Goal: Task Accomplishment & Management: Complete application form

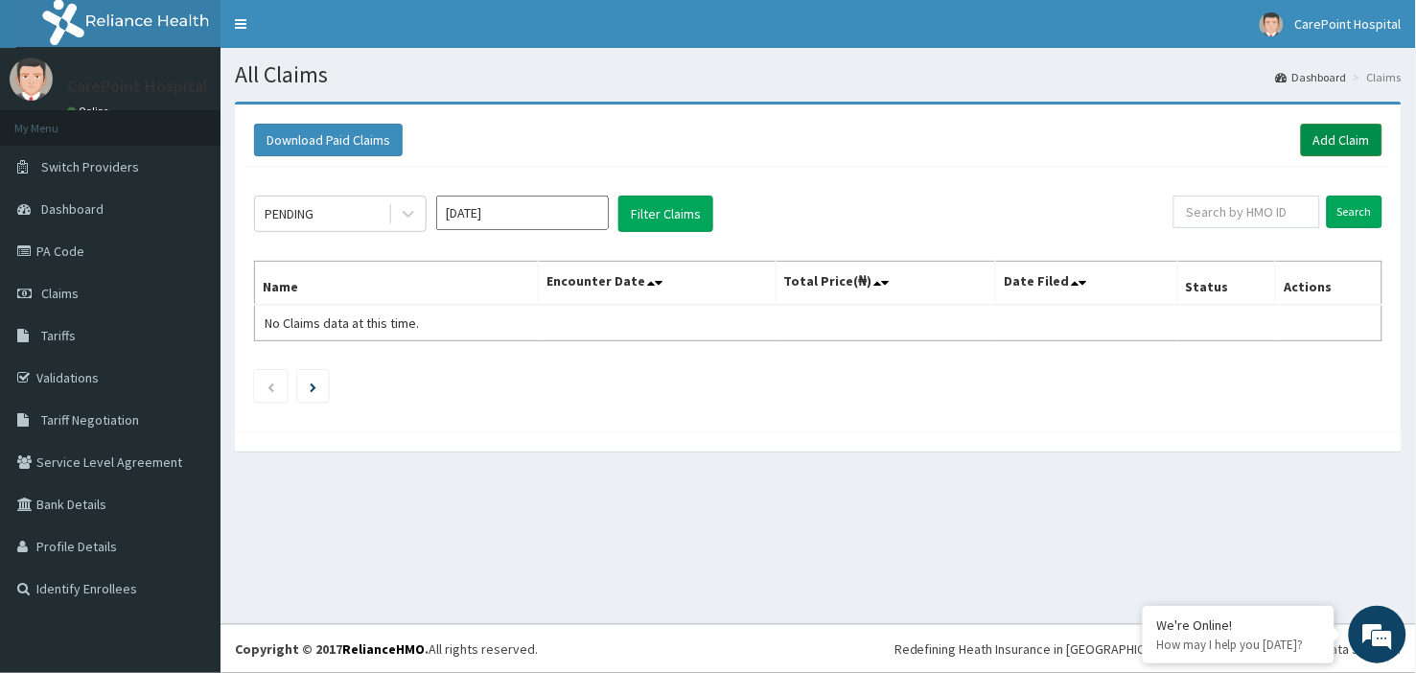
click at [1368, 135] on link "Add Claim" at bounding box center [1341, 140] width 81 height 33
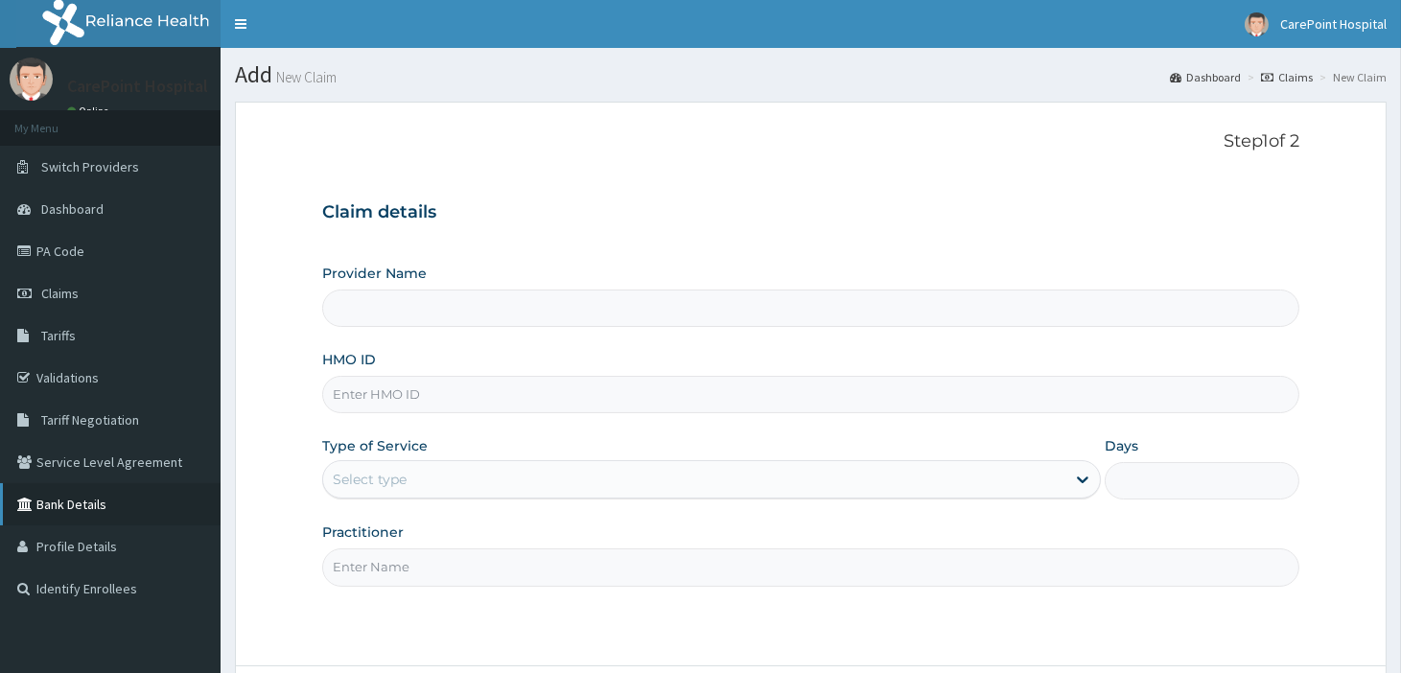
type input "CarePoint Hospital, Egbeda (Shefi Hospital)"
click at [362, 400] on input "HMO ID" at bounding box center [810, 394] width 977 height 37
paste input "OTHER ALLERGIC RHINITIS"
type input "O"
click at [348, 400] on input "HMO ID" at bounding box center [810, 394] width 977 height 37
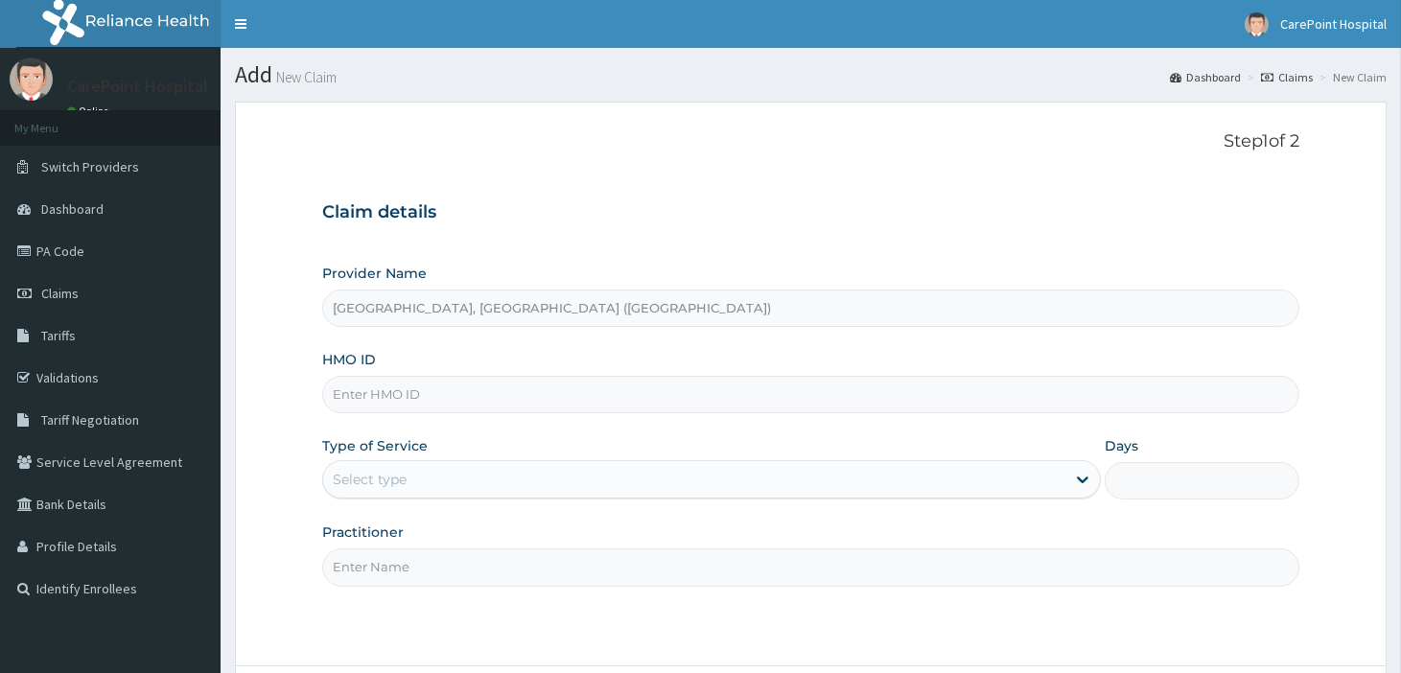
paste input "RMN/10020/A"
type input "RMN/10020/A"
click at [390, 494] on div "Select type" at bounding box center [694, 479] width 742 height 31
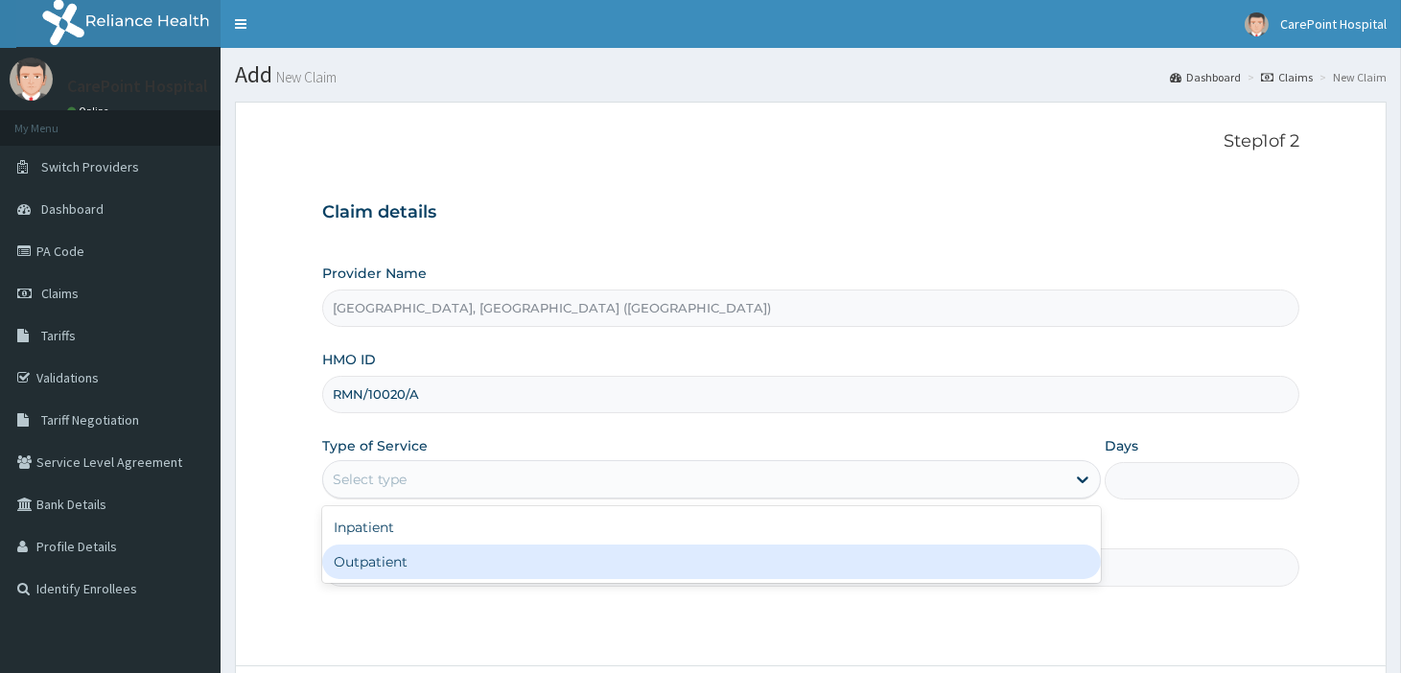
click at [385, 560] on div "Outpatient" at bounding box center [711, 562] width 779 height 35
type input "1"
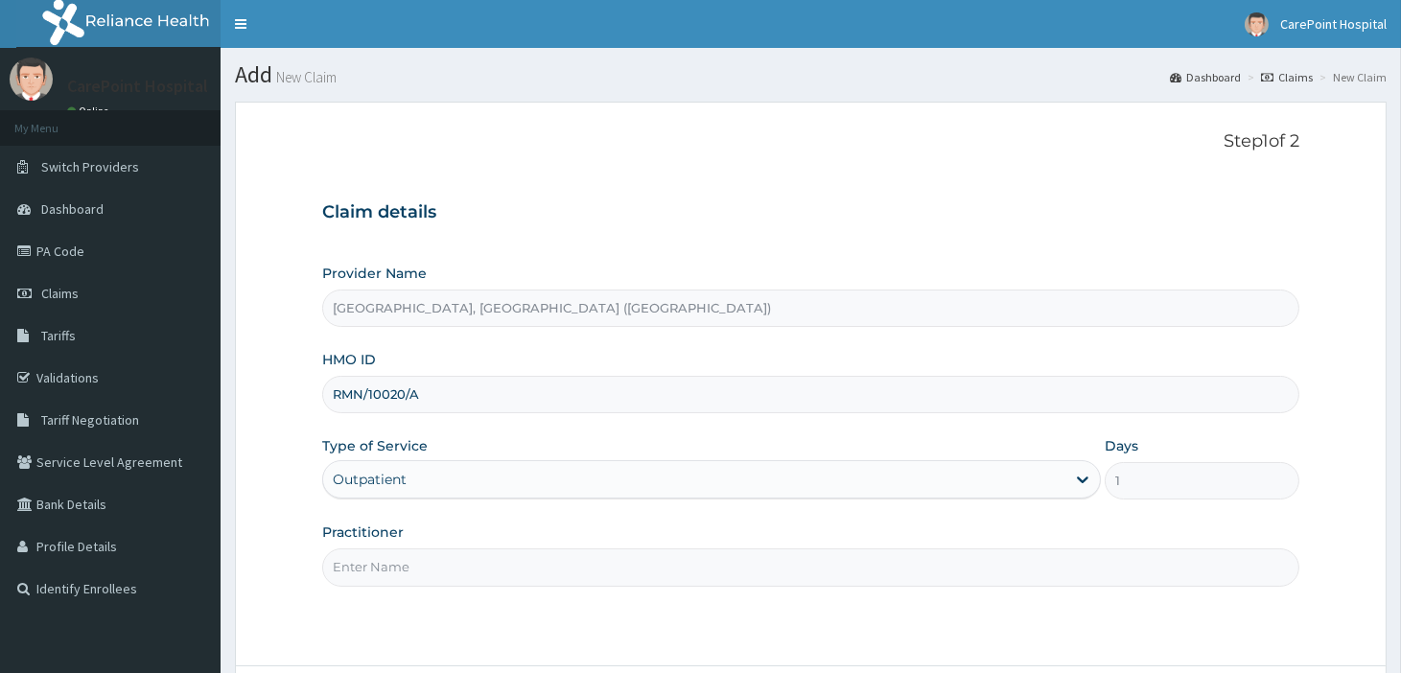
click at [385, 560] on input "Practitioner" at bounding box center [810, 566] width 977 height 37
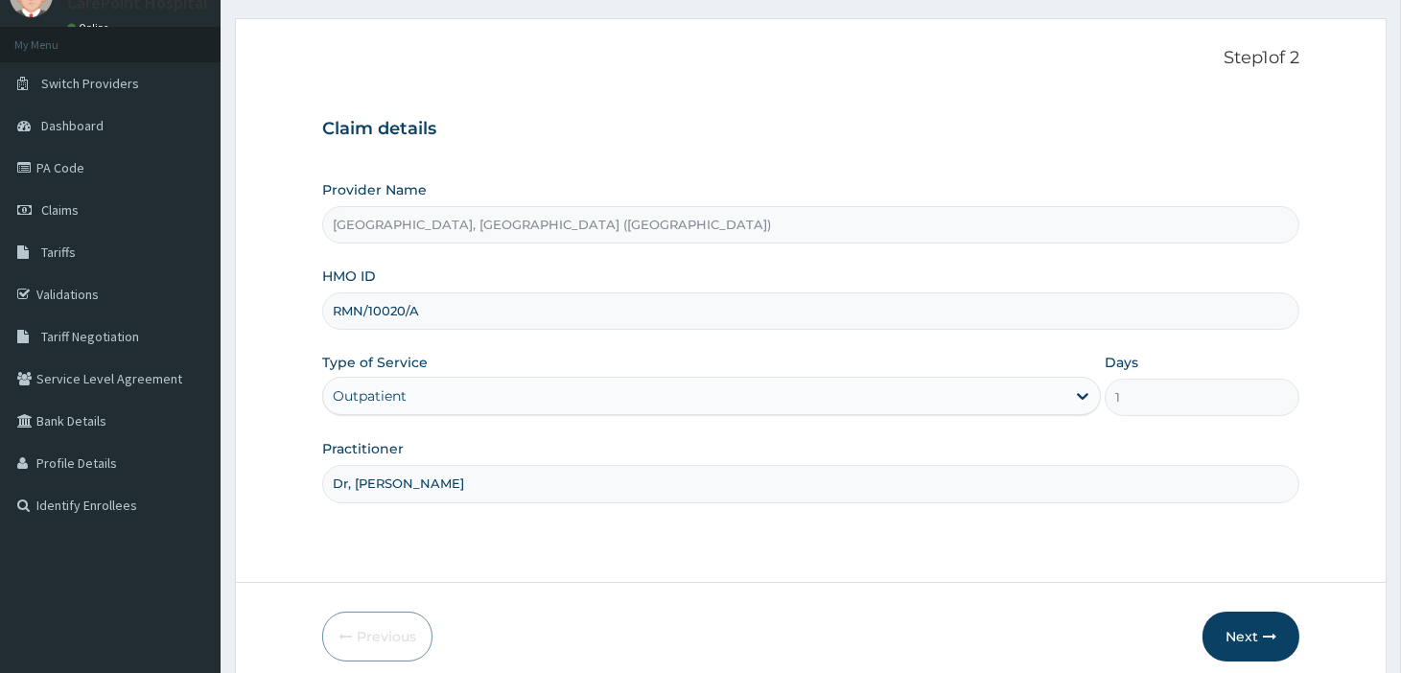
scroll to position [165, 0]
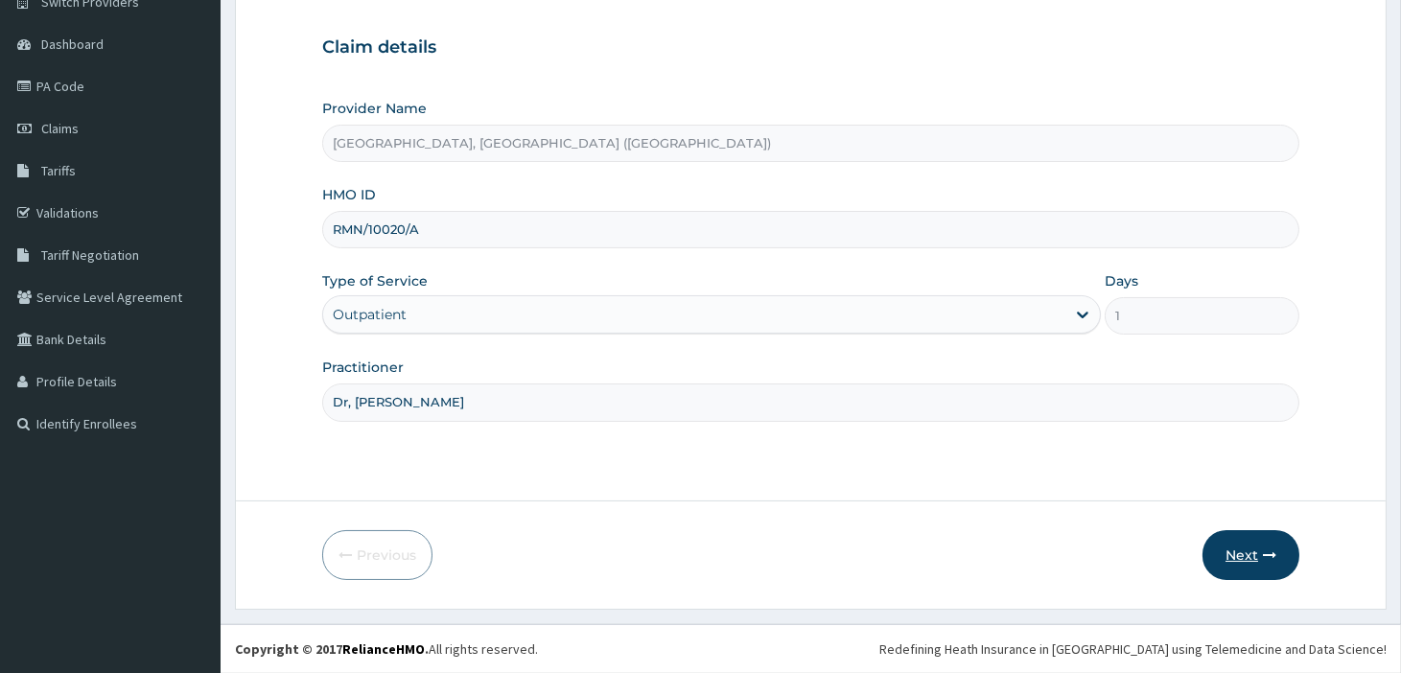
type input "Dr, Steve"
click at [1234, 564] on button "Next" at bounding box center [1250, 555] width 97 height 50
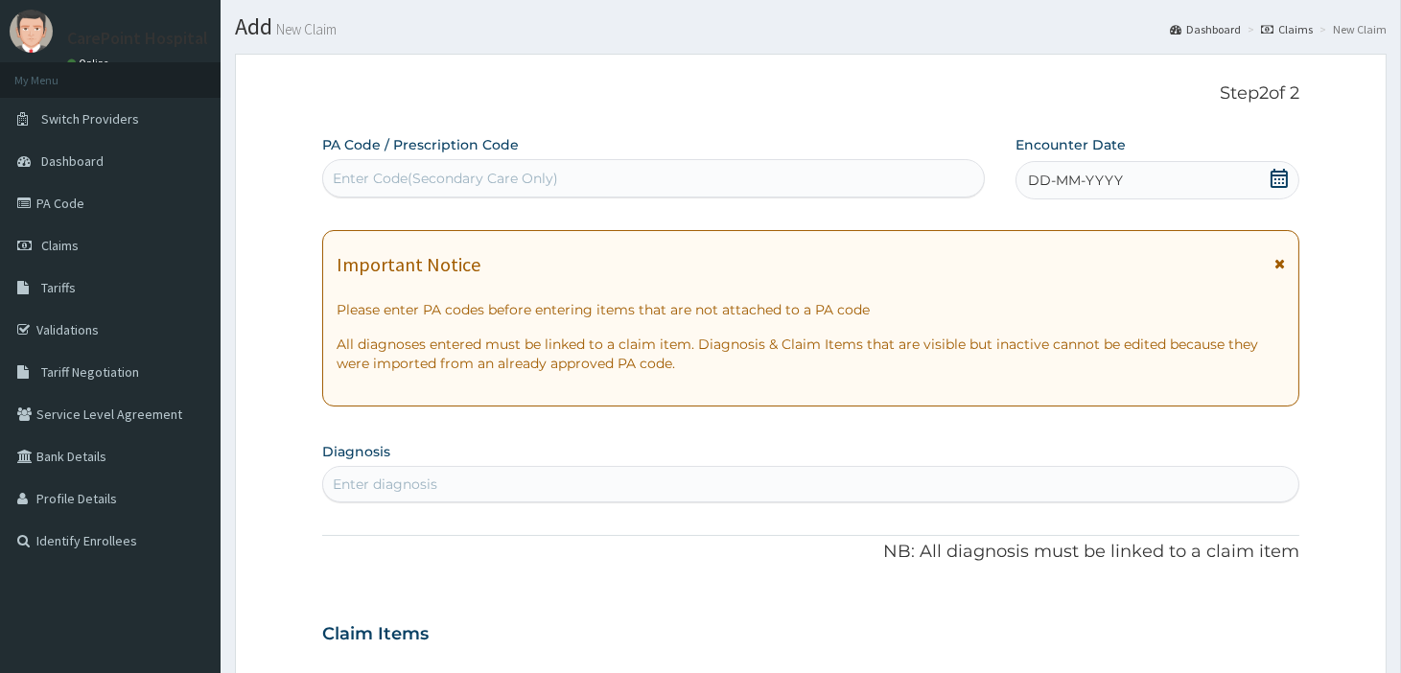
scroll to position [0, 0]
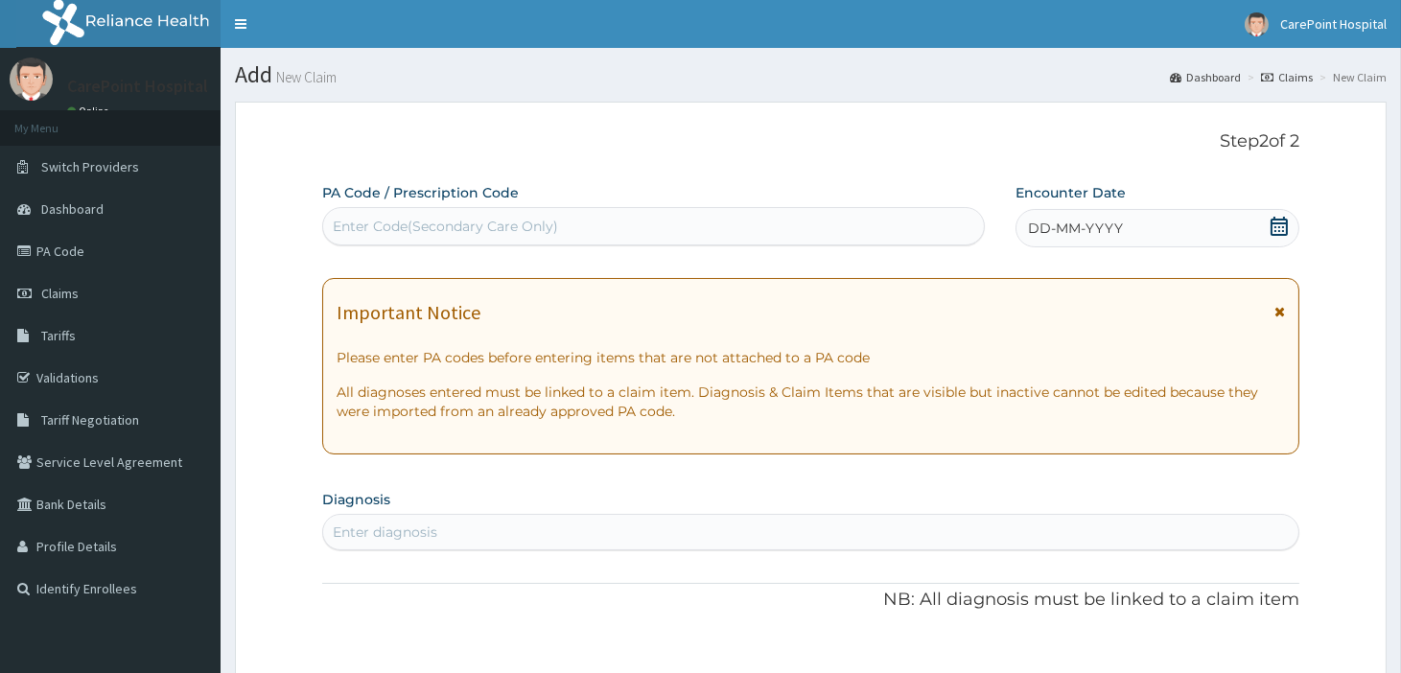
click at [432, 230] on div "Enter Code(Secondary Care Only)" at bounding box center [445, 226] width 225 height 19
paste input "PA/BEB1C7"
type input "PA/BEB1C7"
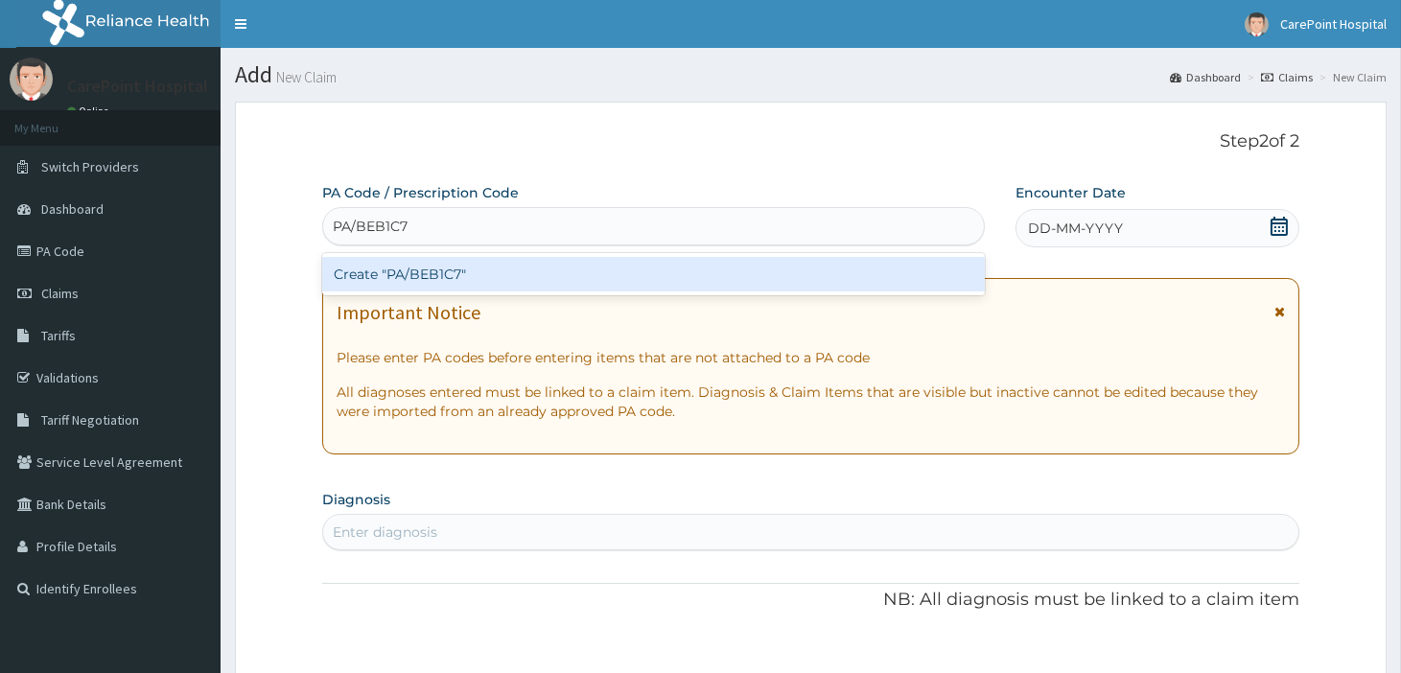
click at [468, 274] on div "Create "PA/BEB1C7"" at bounding box center [653, 274] width 663 height 35
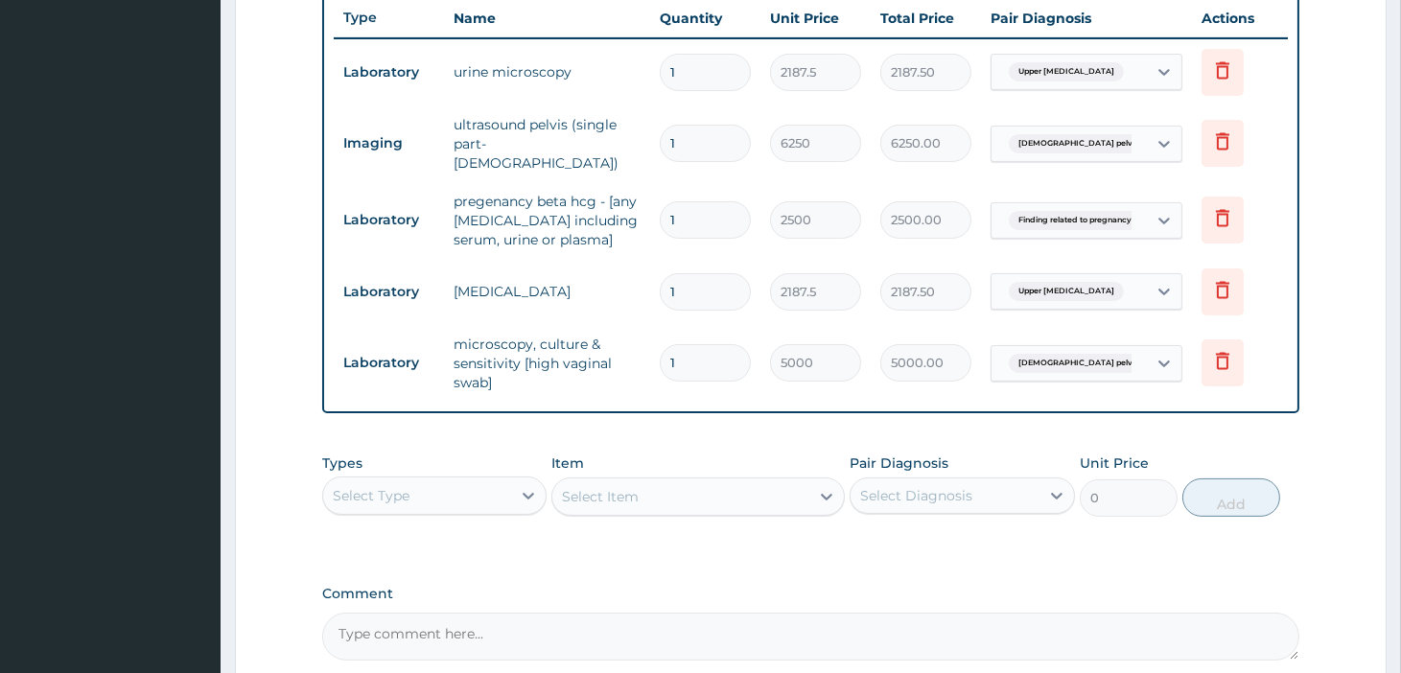
scroll to position [848, 0]
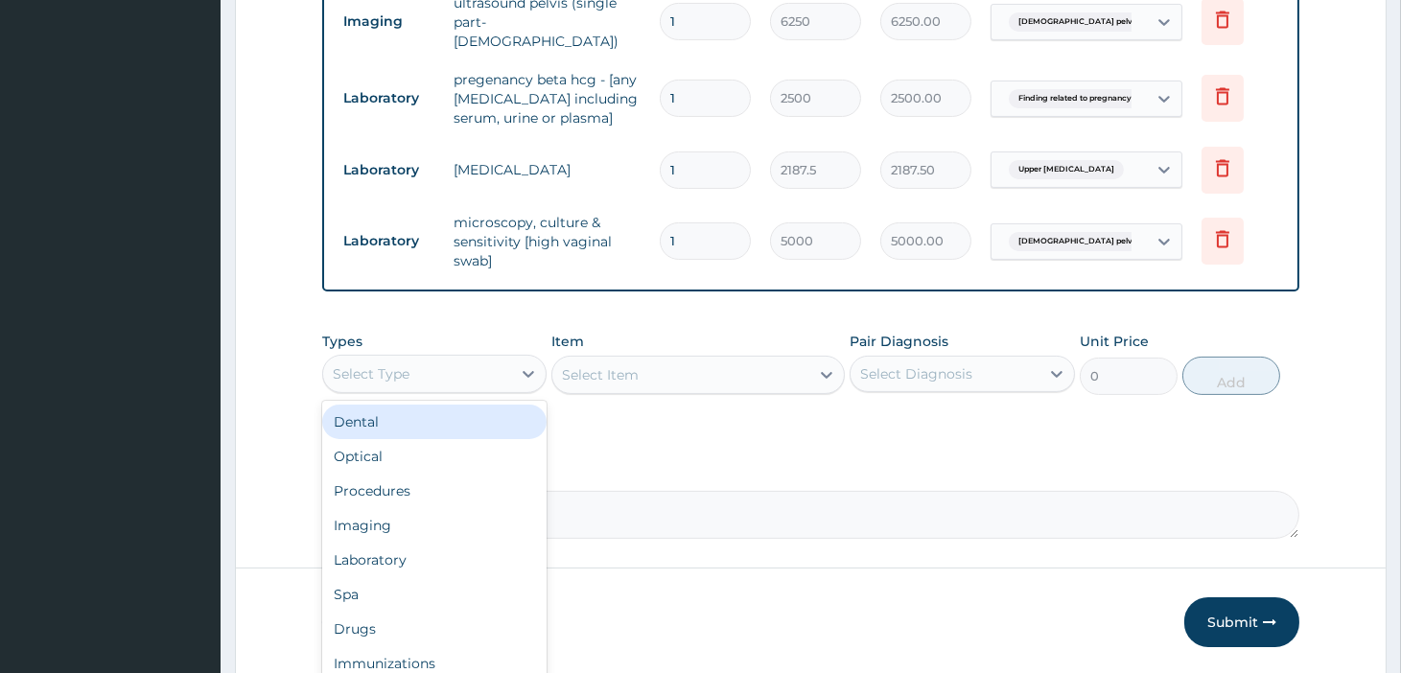
click at [445, 370] on div "Select Type" at bounding box center [417, 374] width 188 height 31
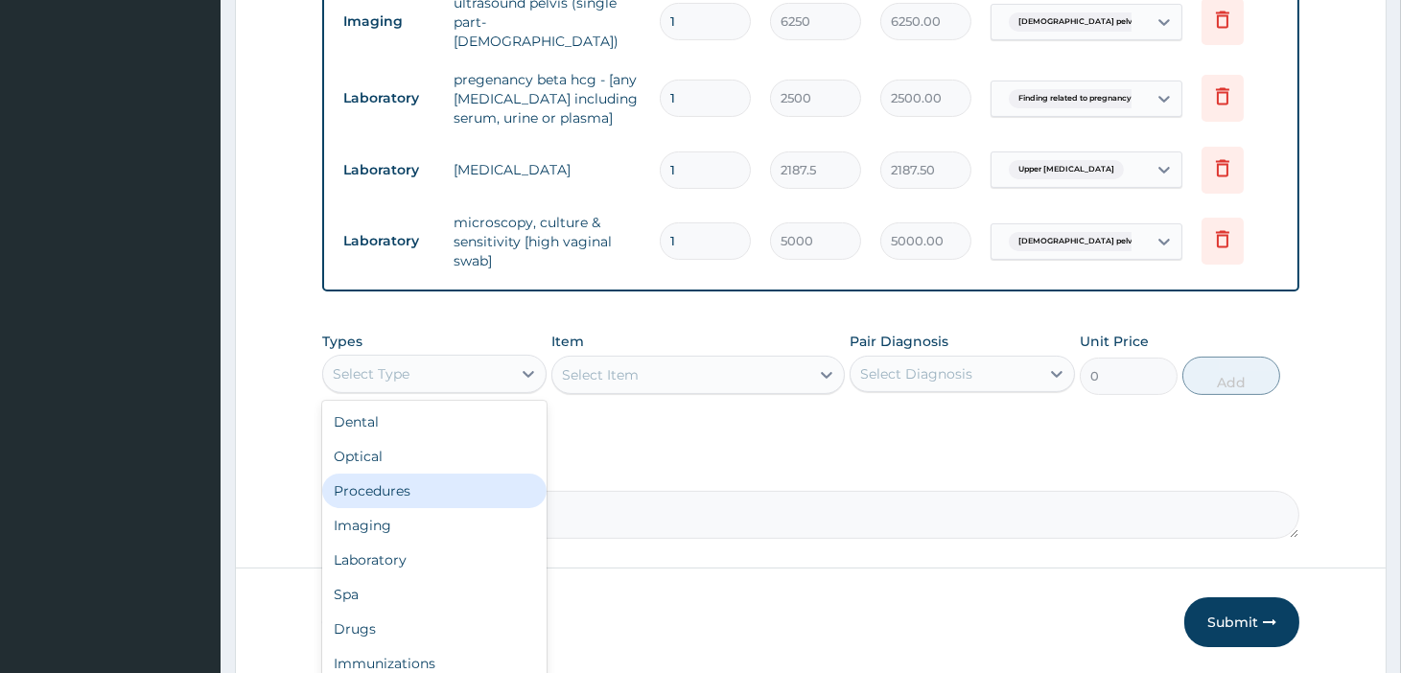
click at [401, 479] on div "Procedures" at bounding box center [434, 491] width 224 height 35
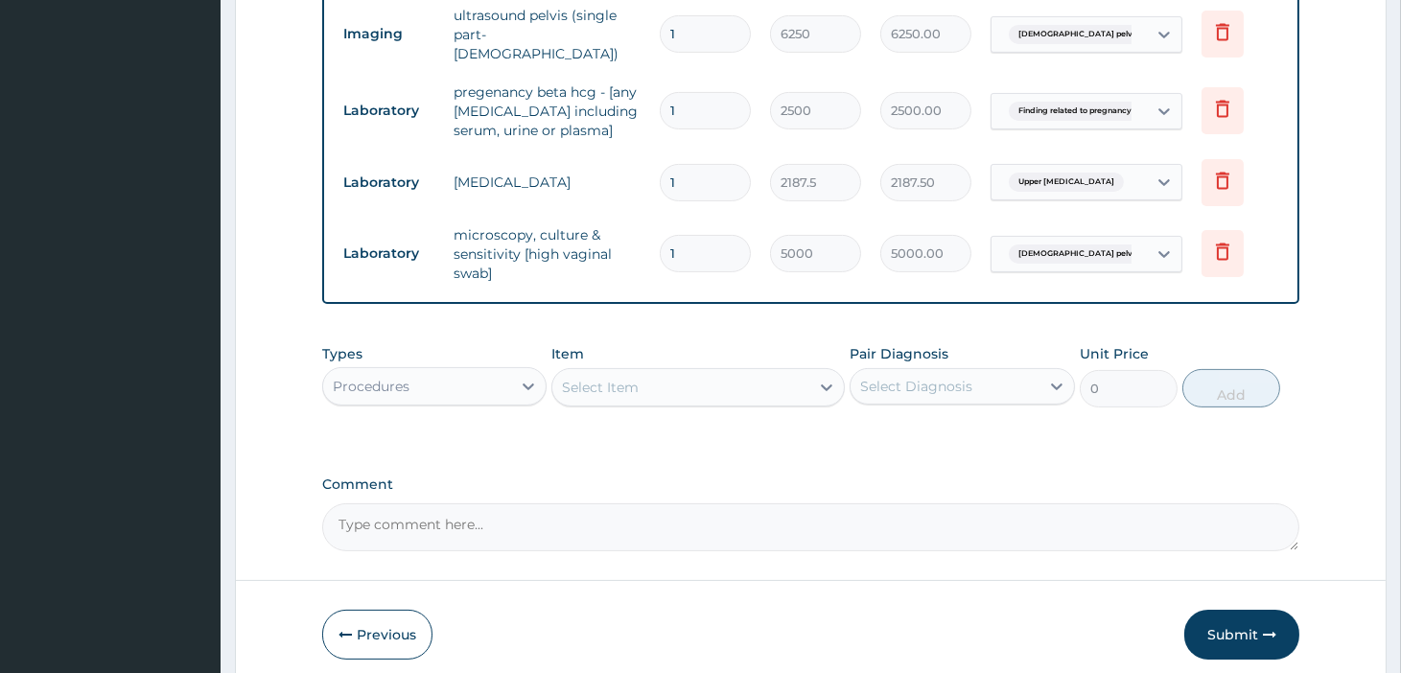
scroll to position [903, 0]
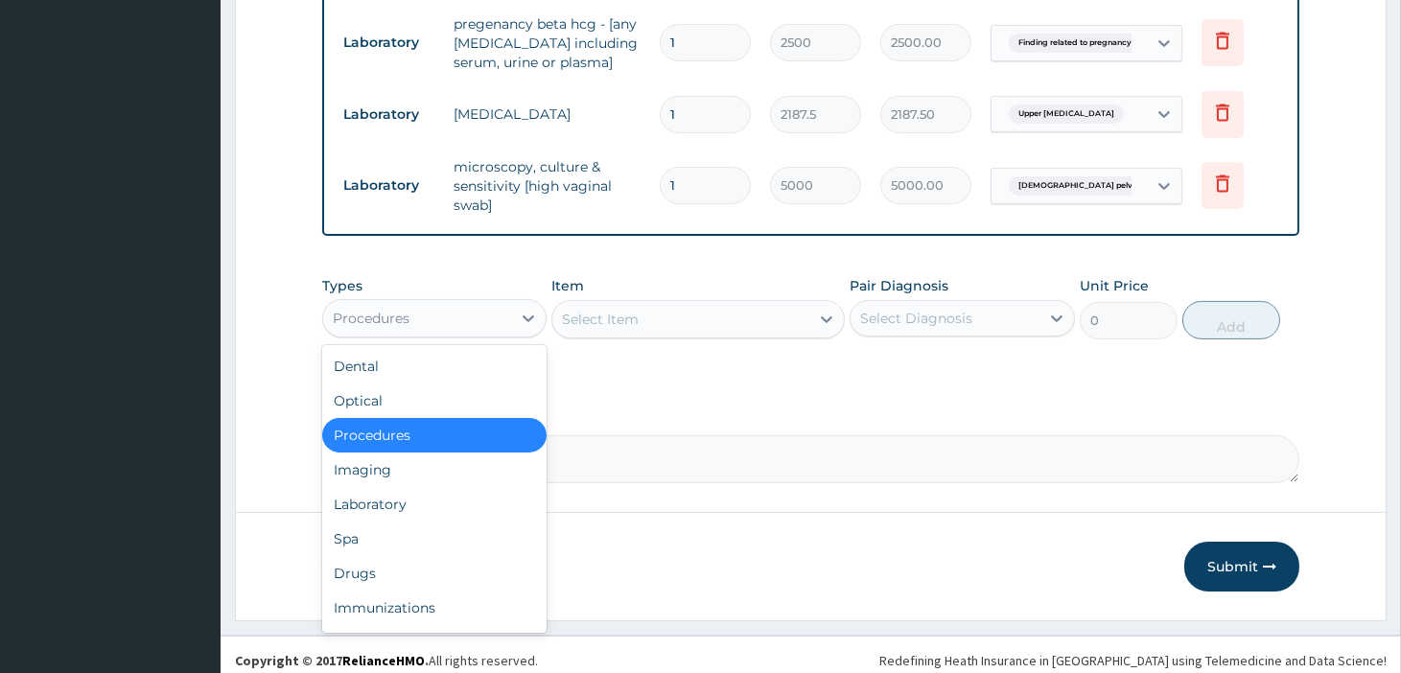
click at [505, 307] on div "Procedures" at bounding box center [417, 318] width 188 height 31
drag, startPoint x: 396, startPoint y: 487, endPoint x: 414, endPoint y: 477, distance: 20.6
click at [396, 489] on div "Laboratory" at bounding box center [434, 504] width 224 height 35
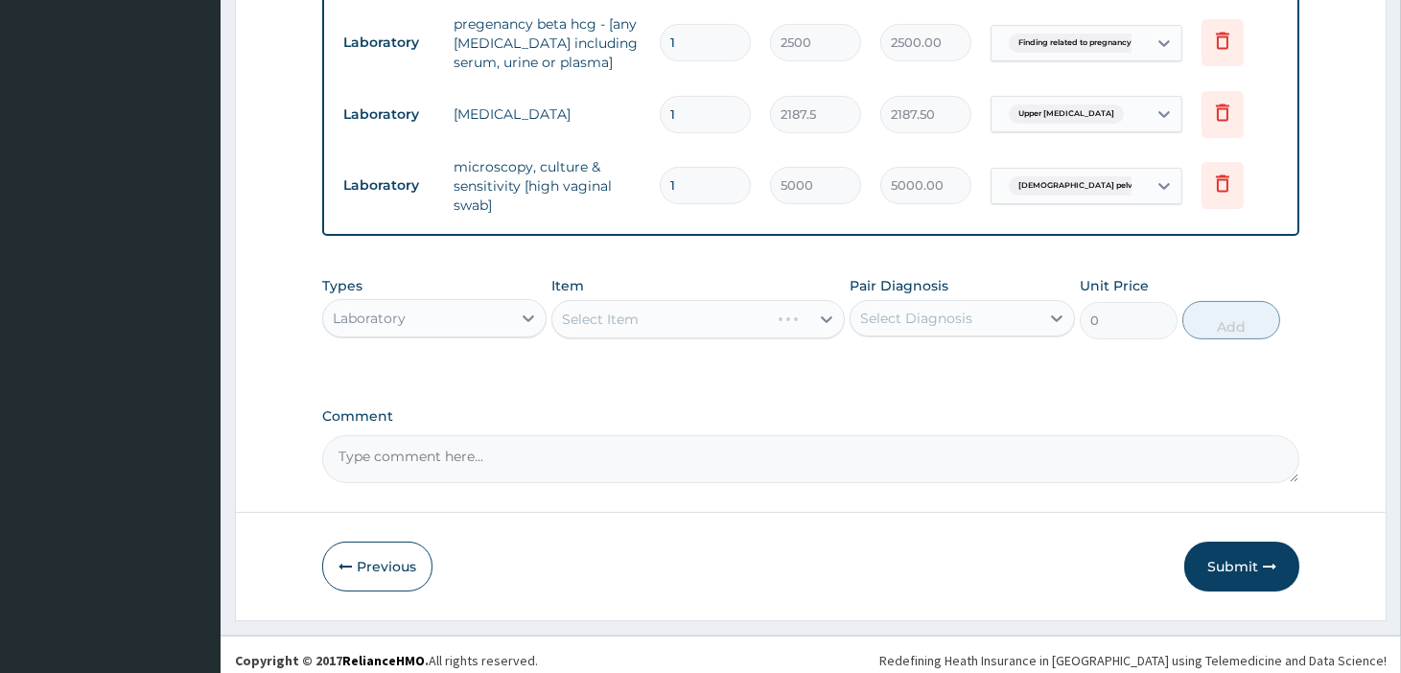
click at [672, 311] on div "Select Item" at bounding box center [697, 319] width 293 height 38
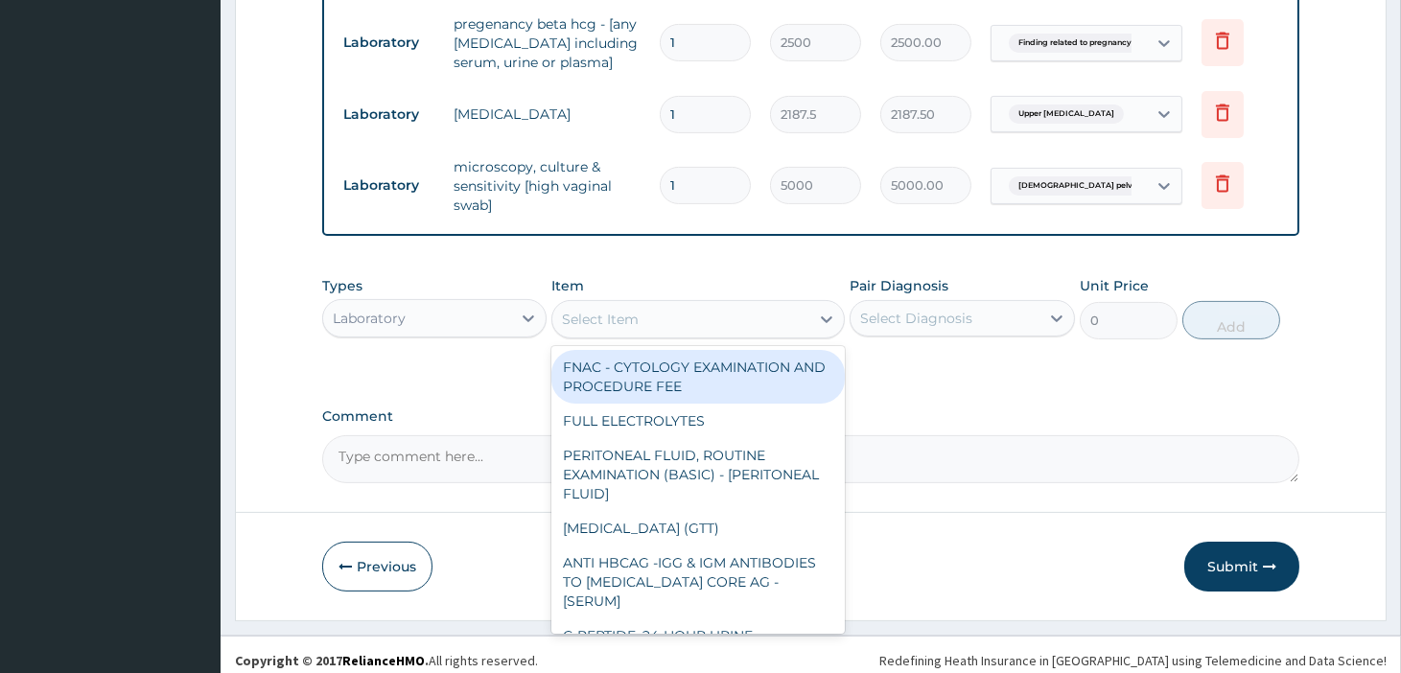
click at [675, 307] on div "Select Item" at bounding box center [680, 319] width 257 height 31
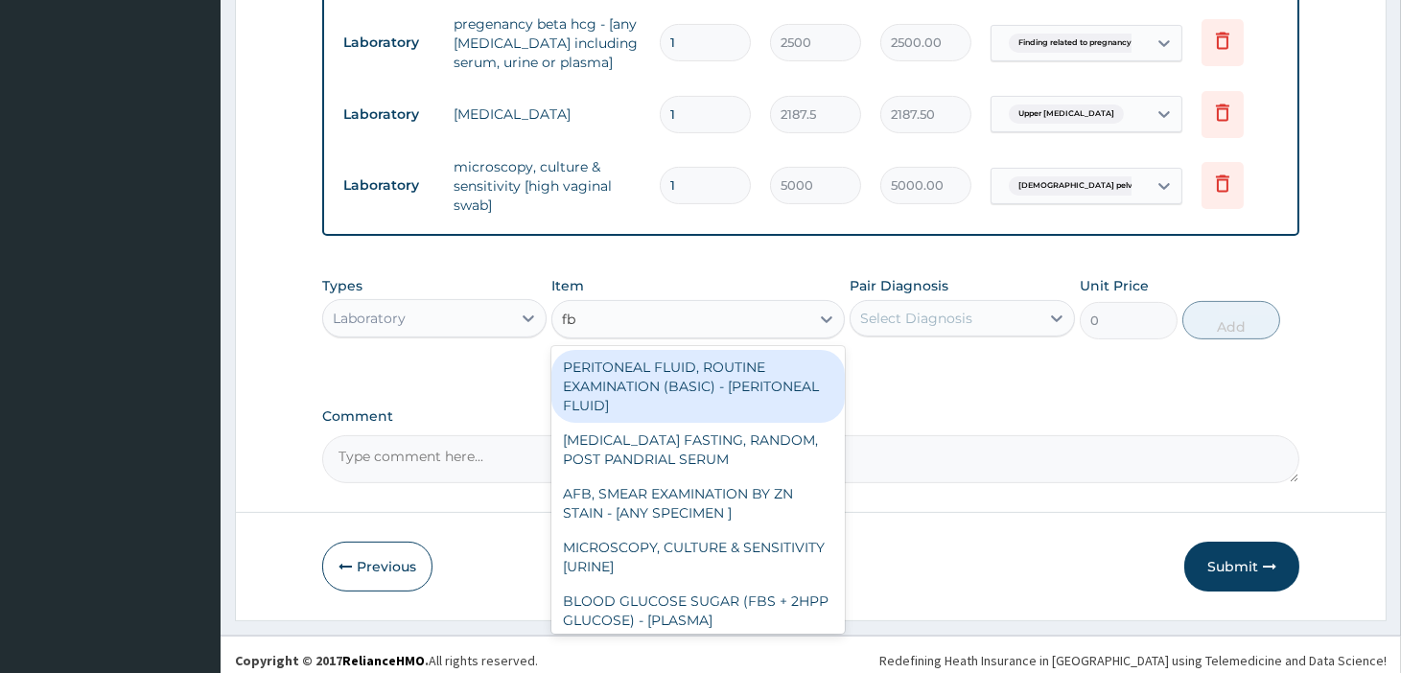
type input "fbc"
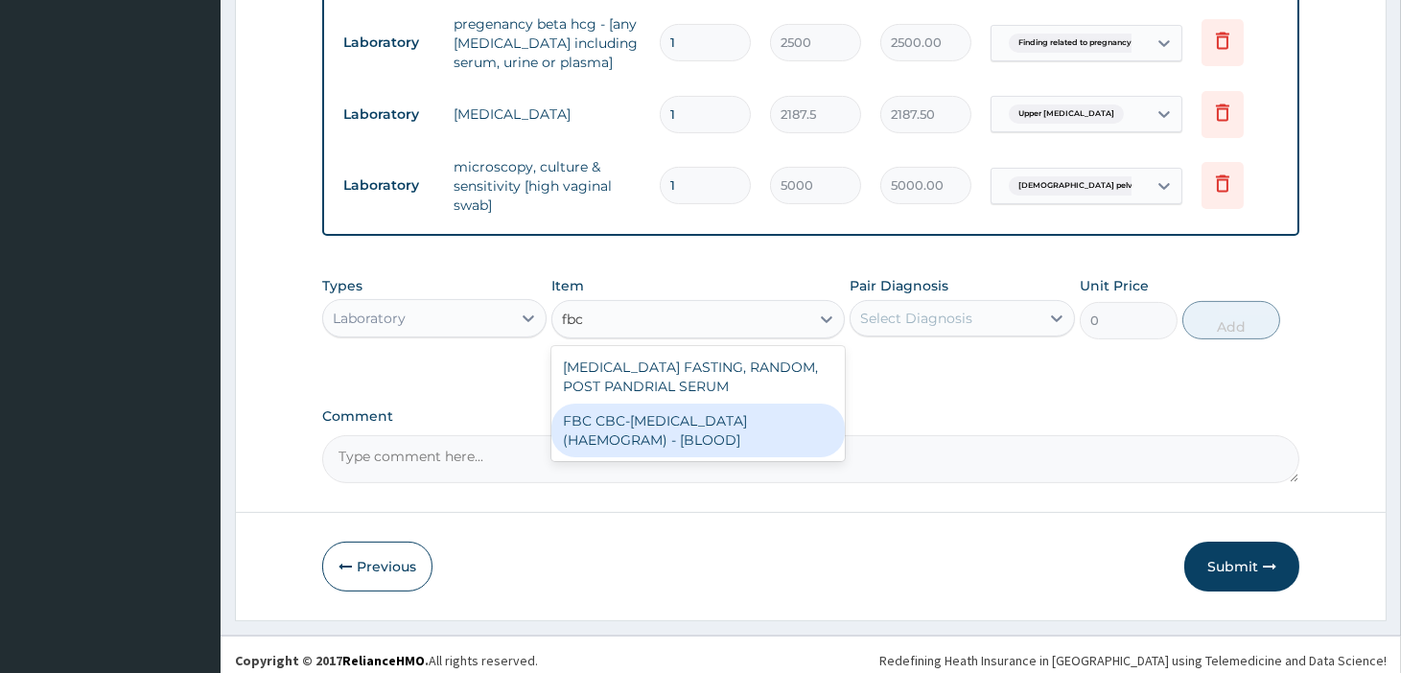
click at [701, 407] on div "FBC CBC-[MEDICAL_DATA] (HAEMOGRAM) - [BLOOD]" at bounding box center [697, 431] width 293 height 54
type input "5000"
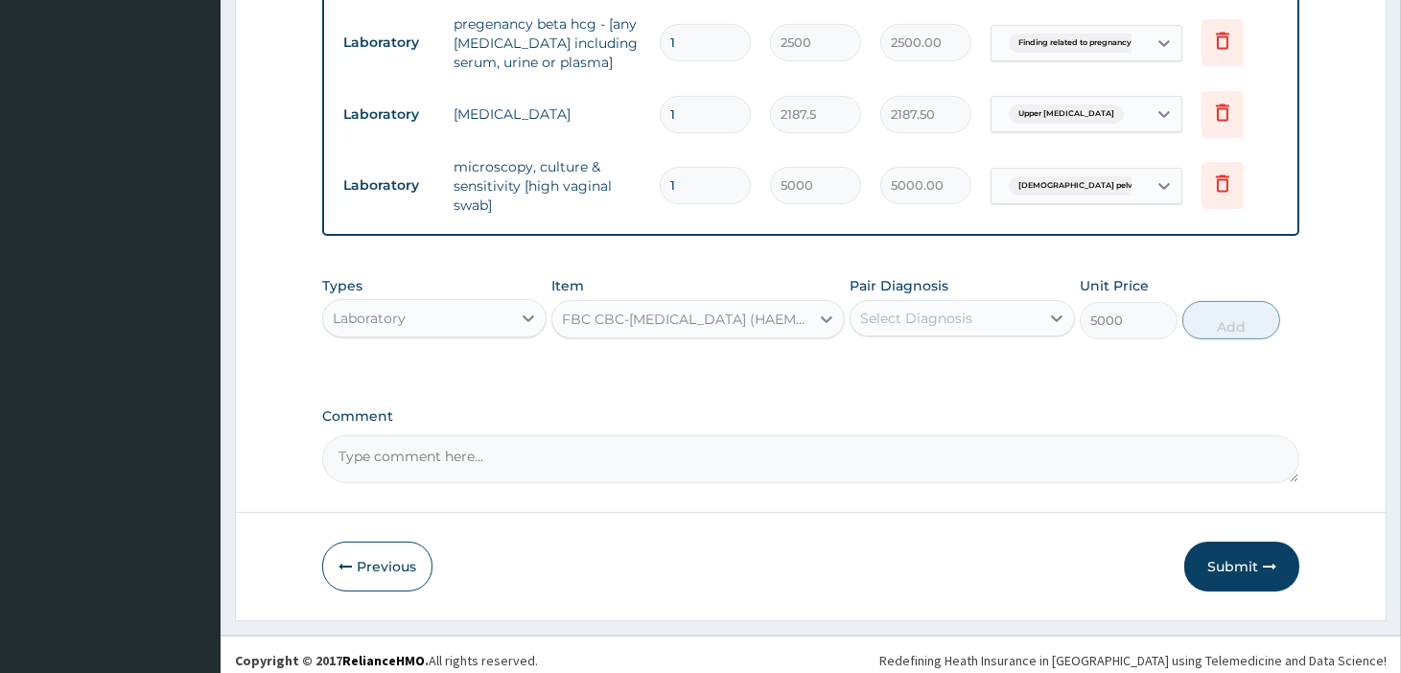
click at [942, 309] on div "Select Diagnosis" at bounding box center [916, 318] width 112 height 19
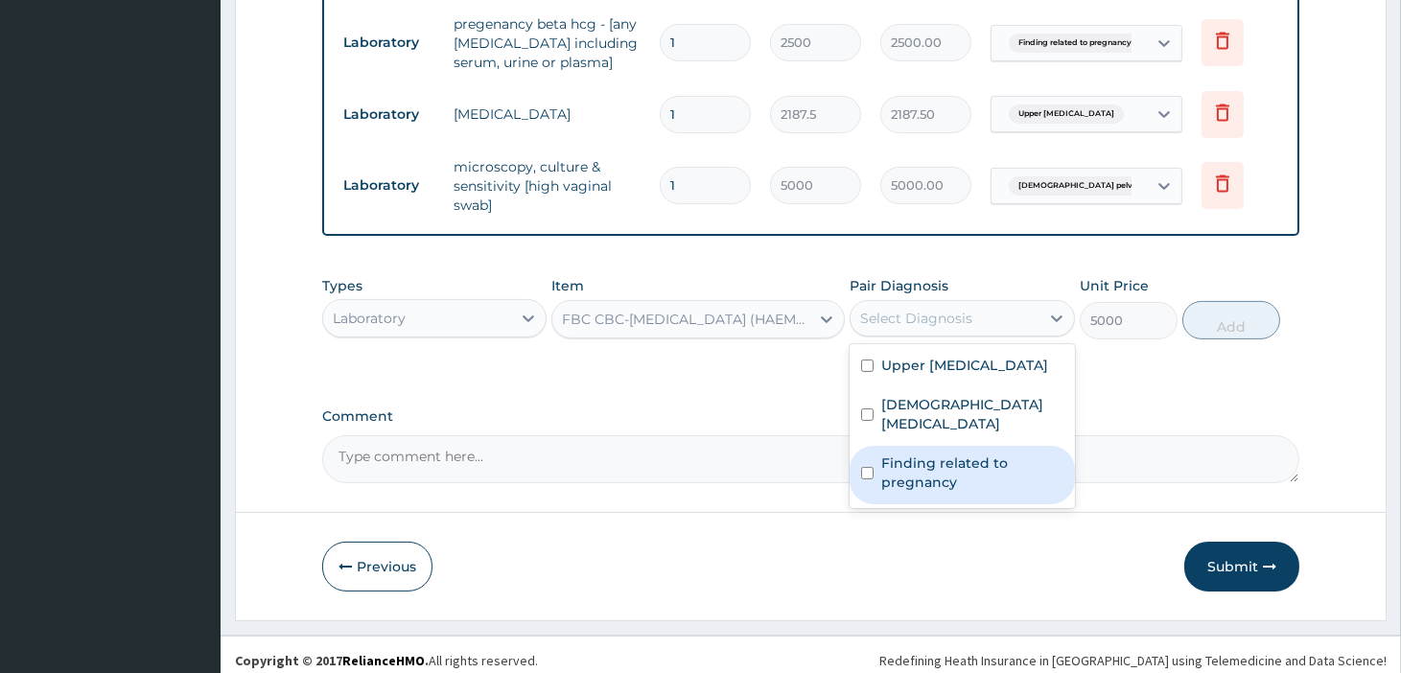
drag, startPoint x: 960, startPoint y: 467, endPoint x: 1051, endPoint y: 431, distance: 97.8
click at [961, 468] on label "Finding related to pregnancy" at bounding box center [971, 473] width 181 height 38
checkbox input "true"
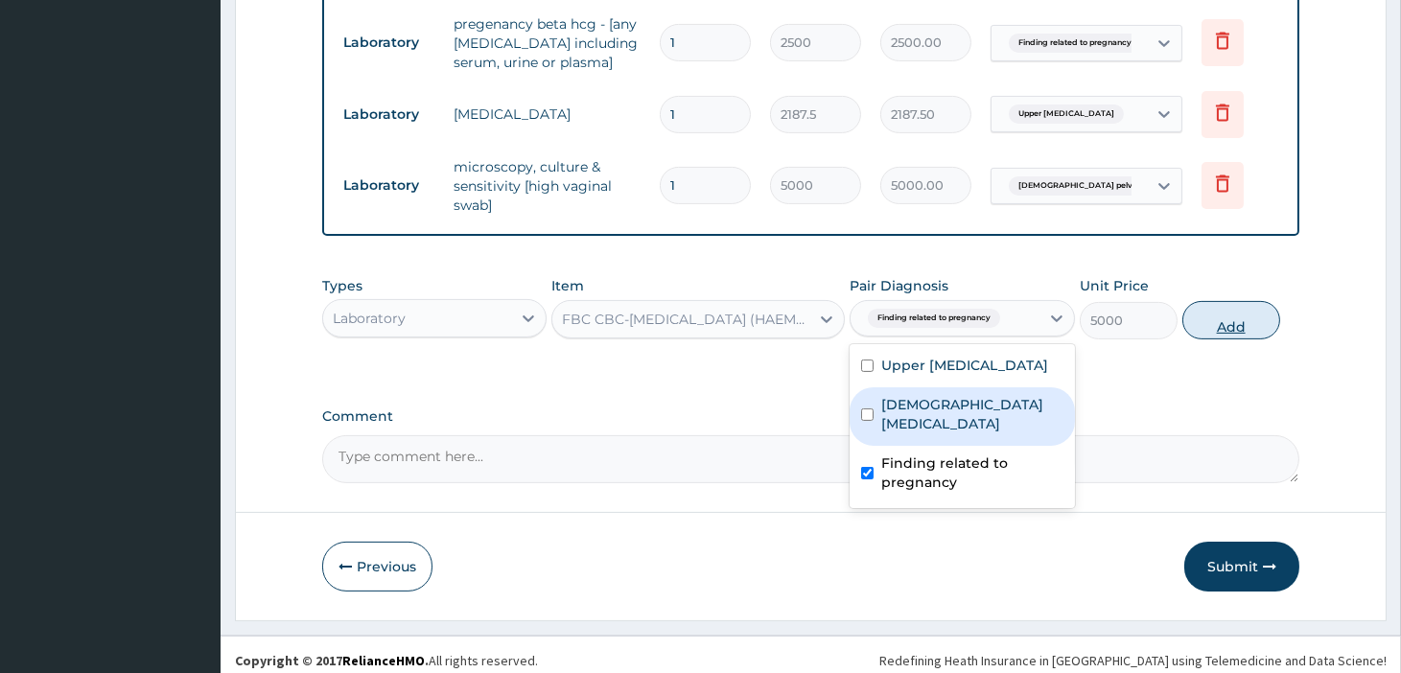
click at [1222, 319] on button "Add" at bounding box center [1231, 320] width 98 height 38
type input "0"
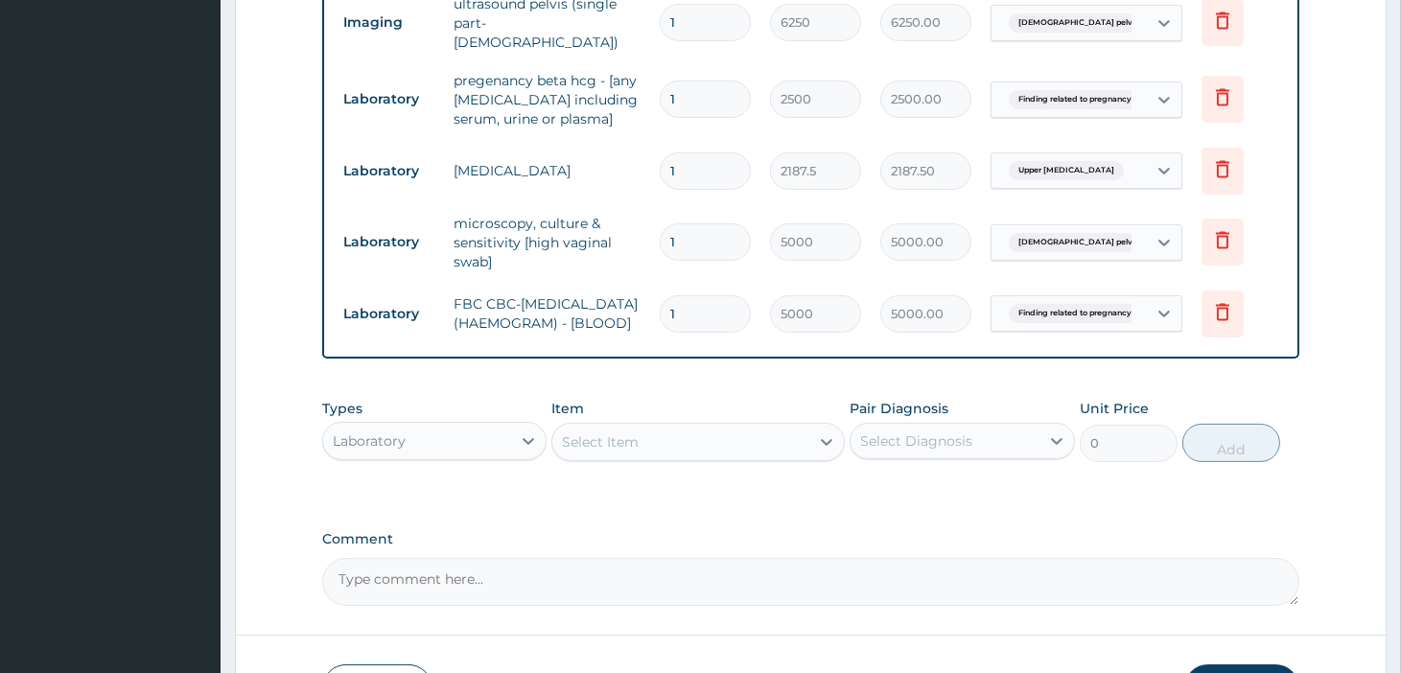
scroll to position [797, 0]
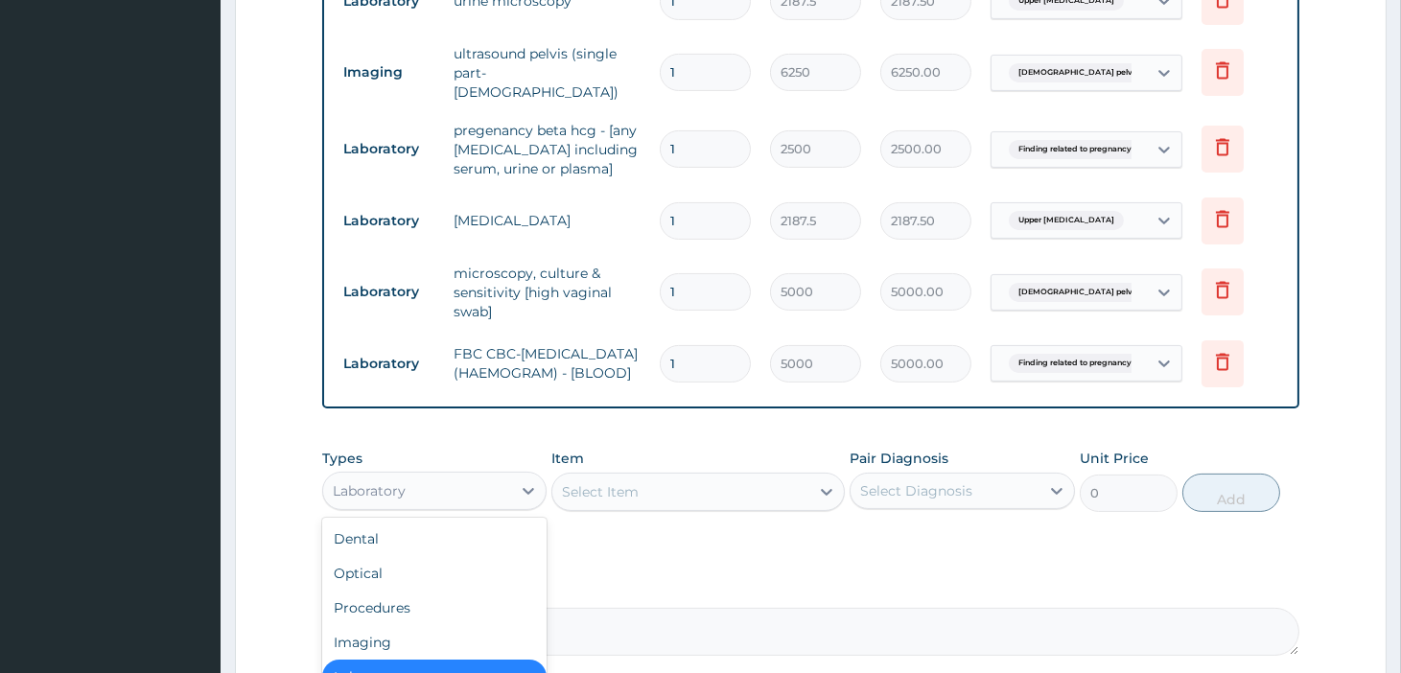
click at [454, 487] on div "Laboratory" at bounding box center [417, 491] width 188 height 31
click at [394, 600] on div "Procedures" at bounding box center [434, 608] width 224 height 35
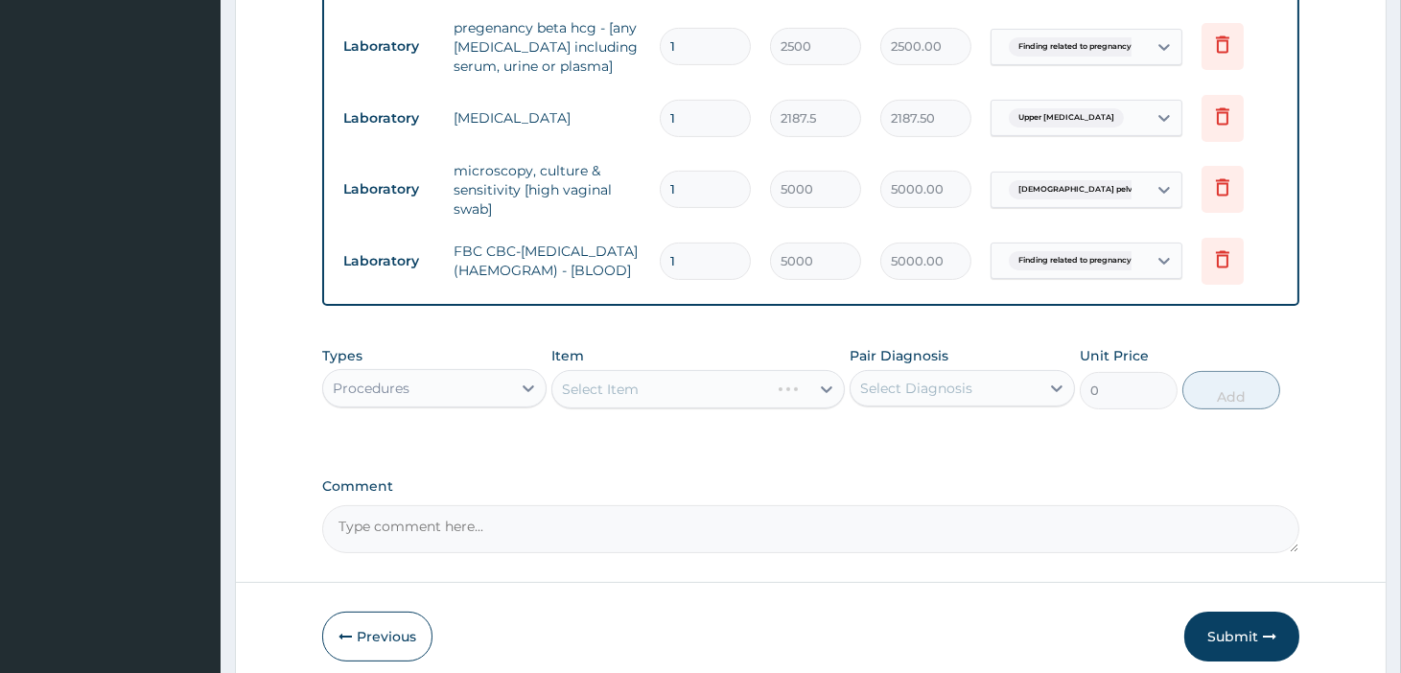
scroll to position [980, 0]
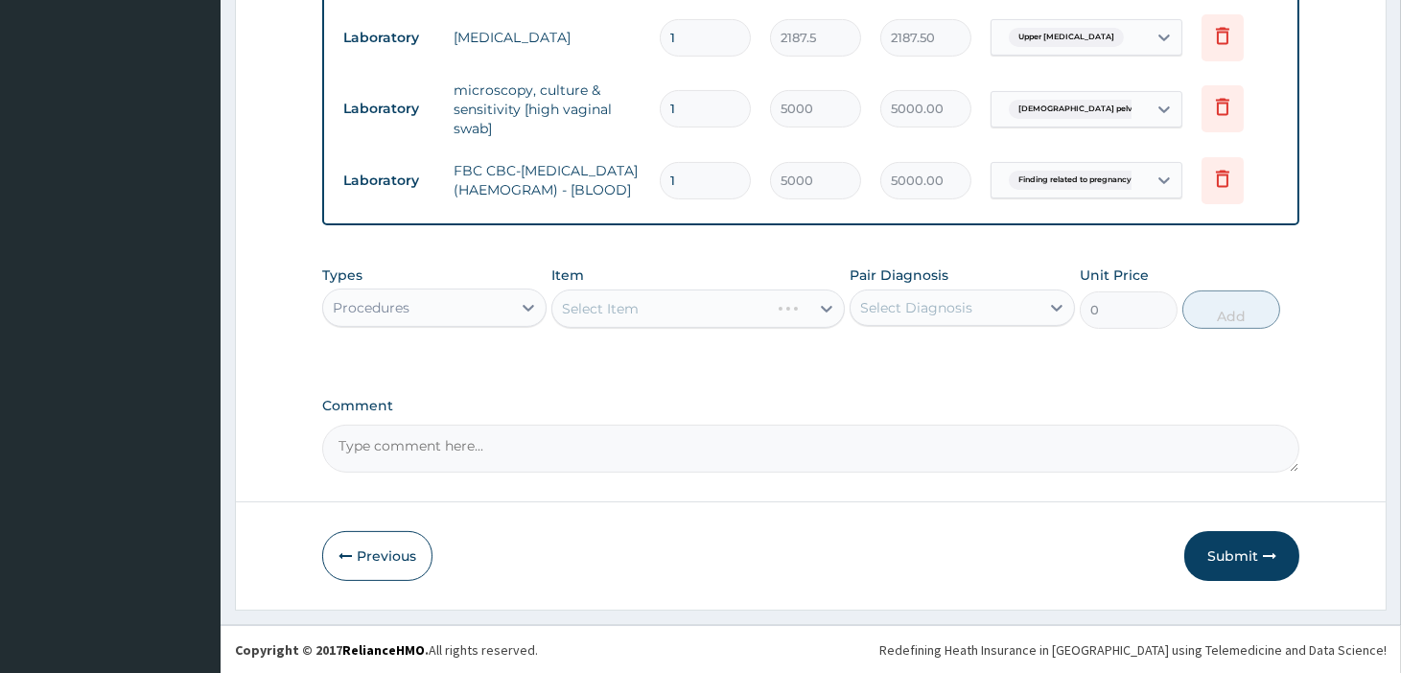
click at [656, 312] on div "Select Item" at bounding box center [660, 308] width 217 height 31
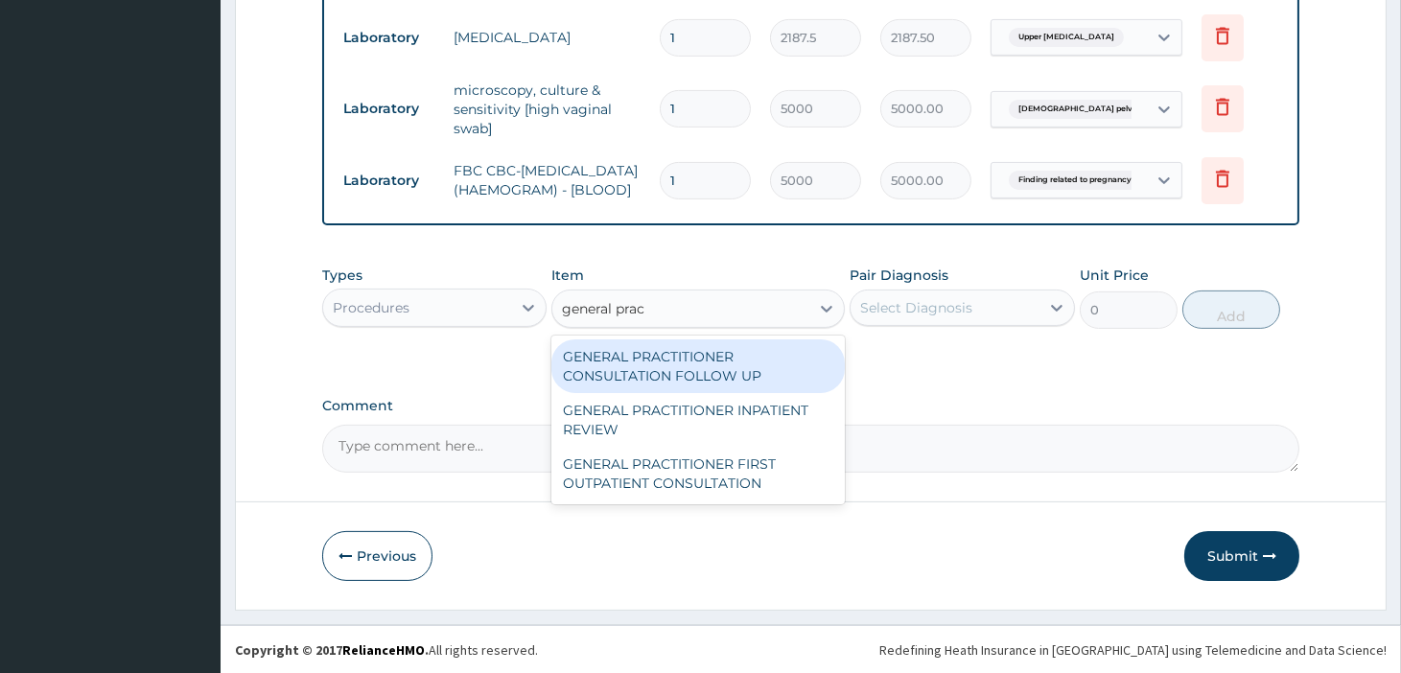
type input "general pract"
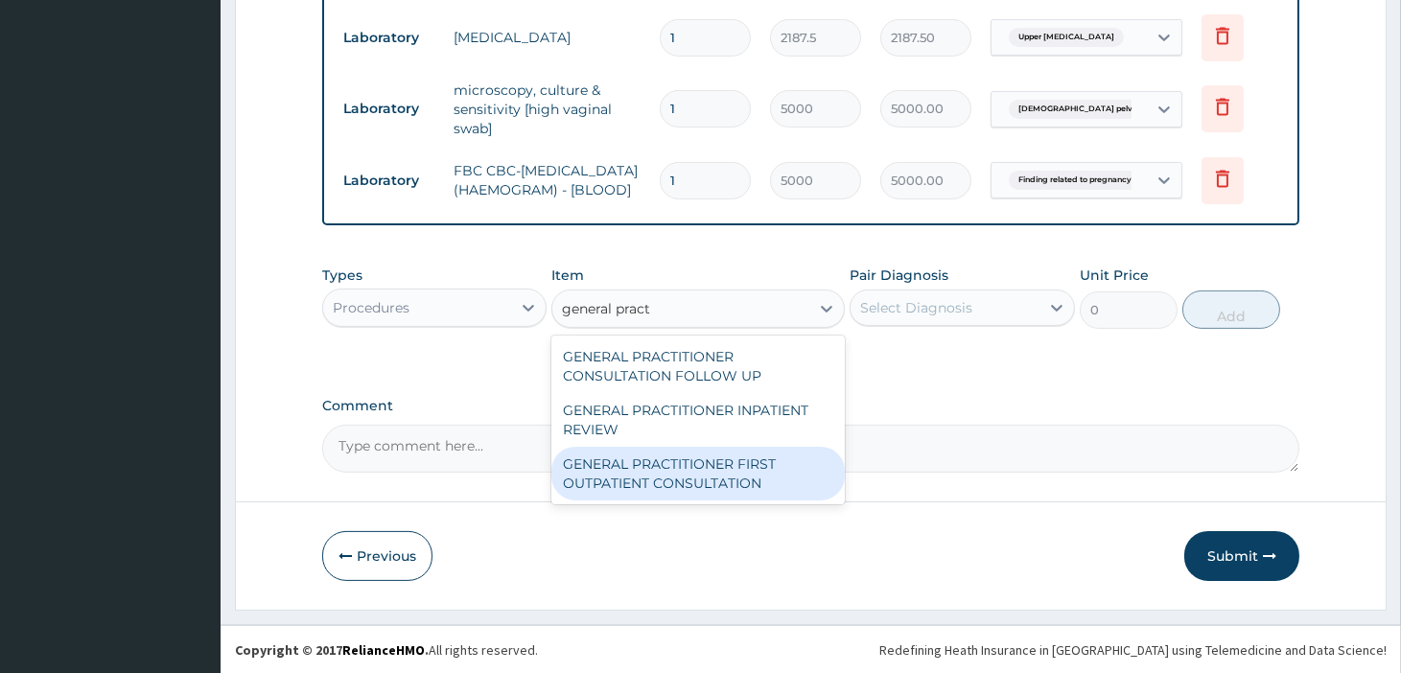
click at [722, 473] on div "GENERAL PRACTITIONER FIRST OUTPATIENT CONSULTATION" at bounding box center [697, 474] width 293 height 54
type input "3750"
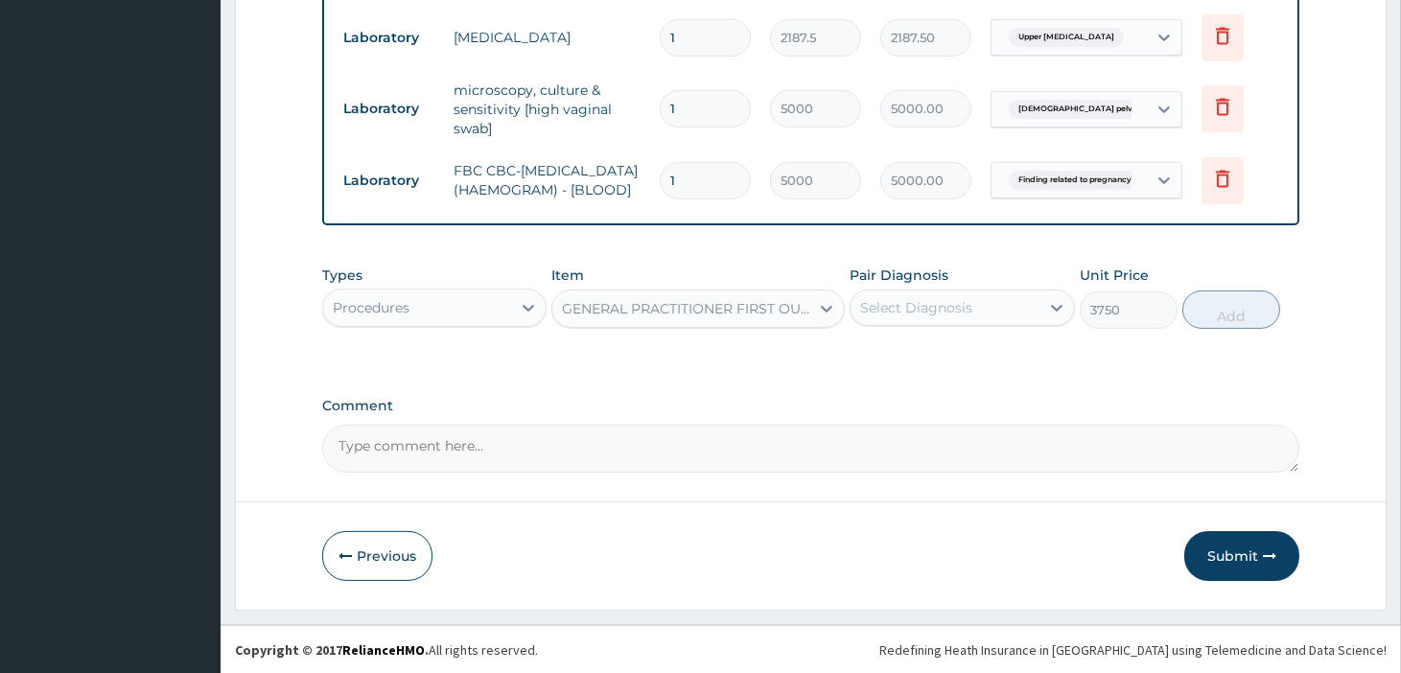
click at [1013, 305] on div "Select Diagnosis" at bounding box center [944, 307] width 188 height 31
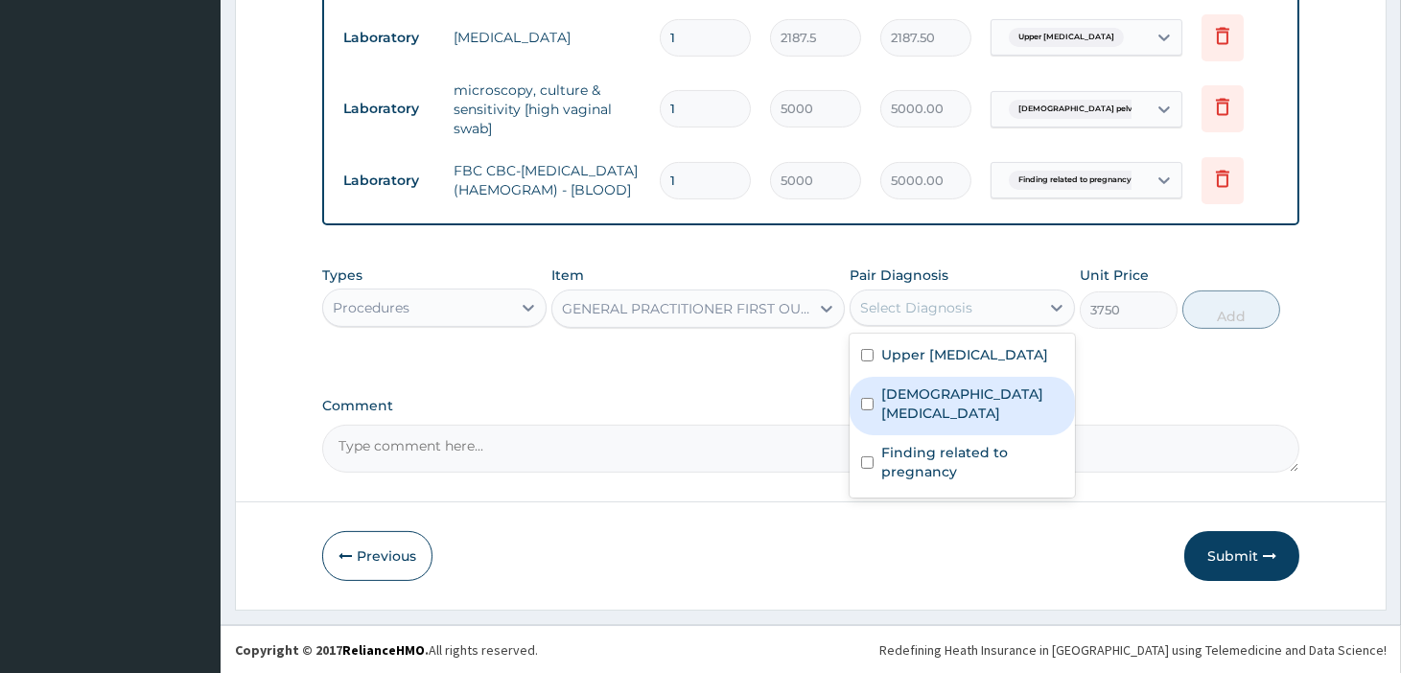
click at [968, 423] on label "Female pelvic inflammatory disease" at bounding box center [971, 403] width 181 height 38
checkbox input "true"
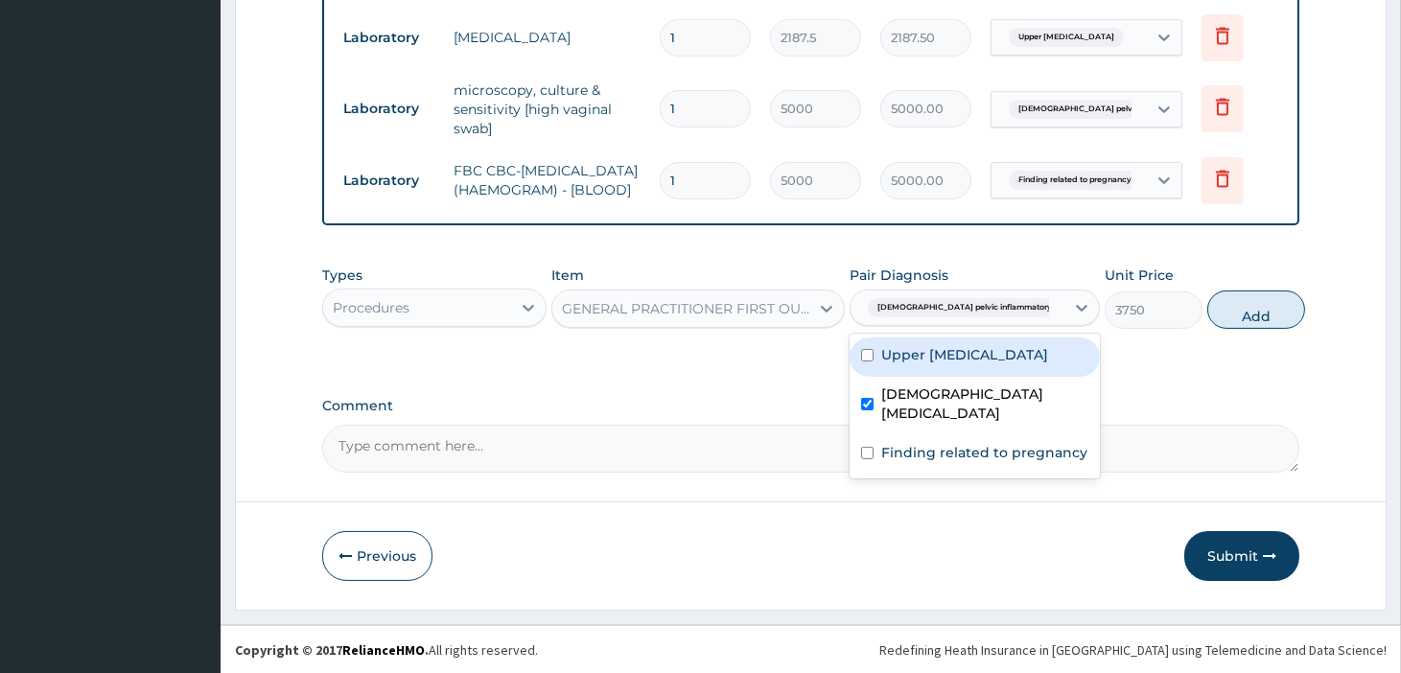
click at [953, 361] on label "Upper urinary tract infection" at bounding box center [964, 354] width 167 height 19
checkbox input "true"
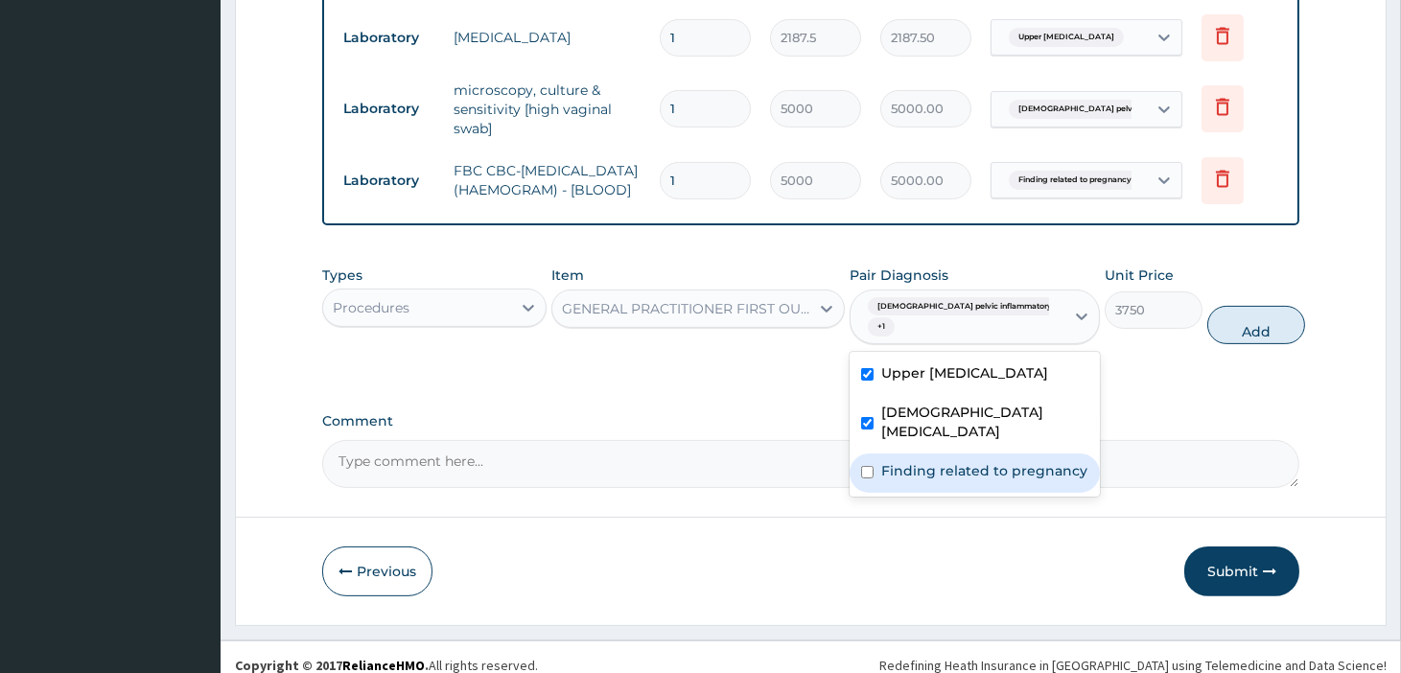
click at [942, 480] on label "Finding related to pregnancy" at bounding box center [984, 470] width 206 height 19
checkbox input "true"
click at [1234, 319] on button "Add" at bounding box center [1256, 325] width 98 height 38
type input "0"
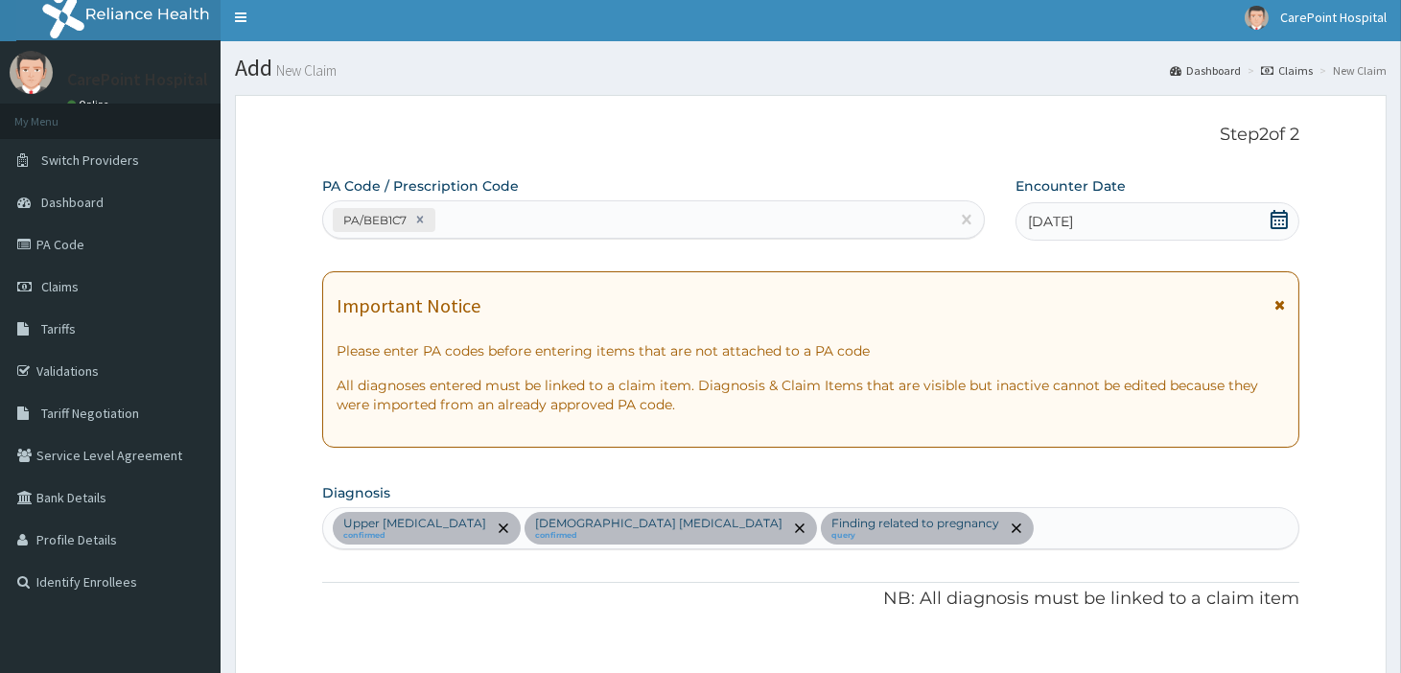
scroll to position [0, 0]
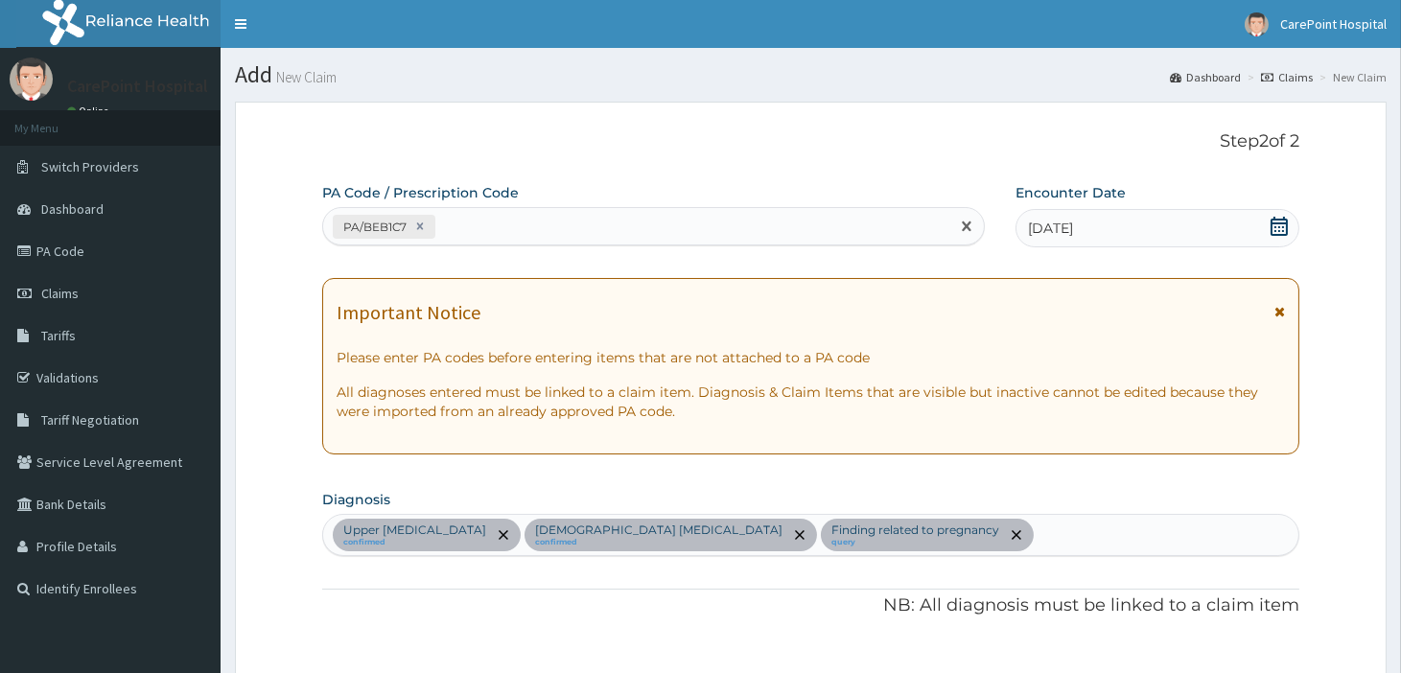
click at [484, 226] on div "PA/BEB1C7" at bounding box center [636, 227] width 626 height 32
paste input "PA/D51D9C"
type input "PA/D51D9C"
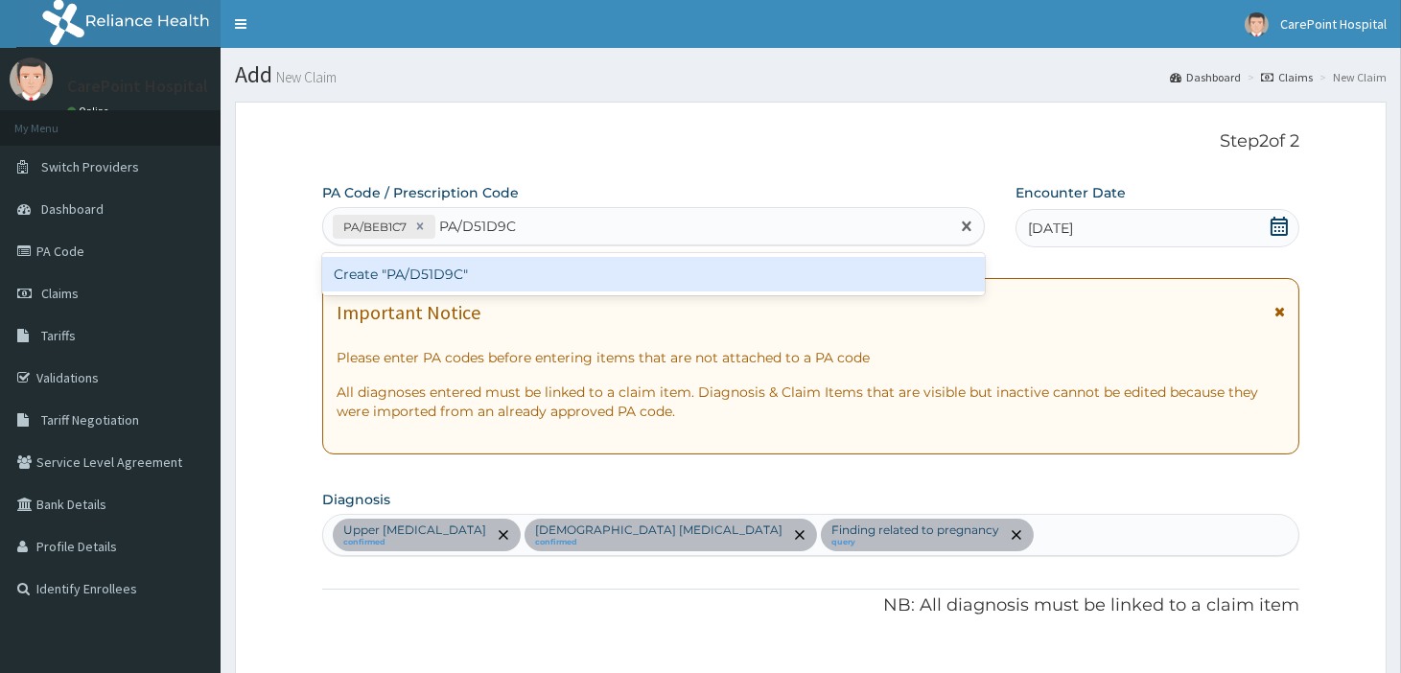
click at [505, 271] on div "Create "PA/D51D9C"" at bounding box center [653, 274] width 663 height 35
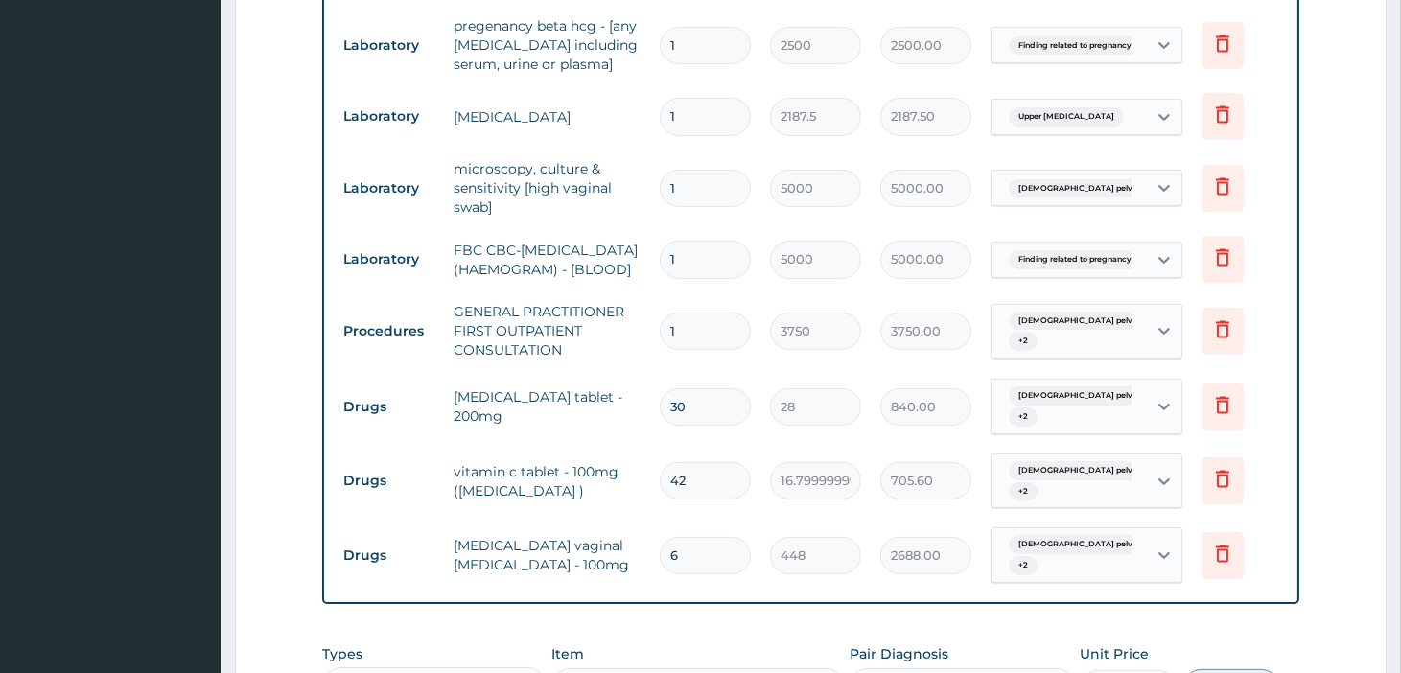
scroll to position [1316, 0]
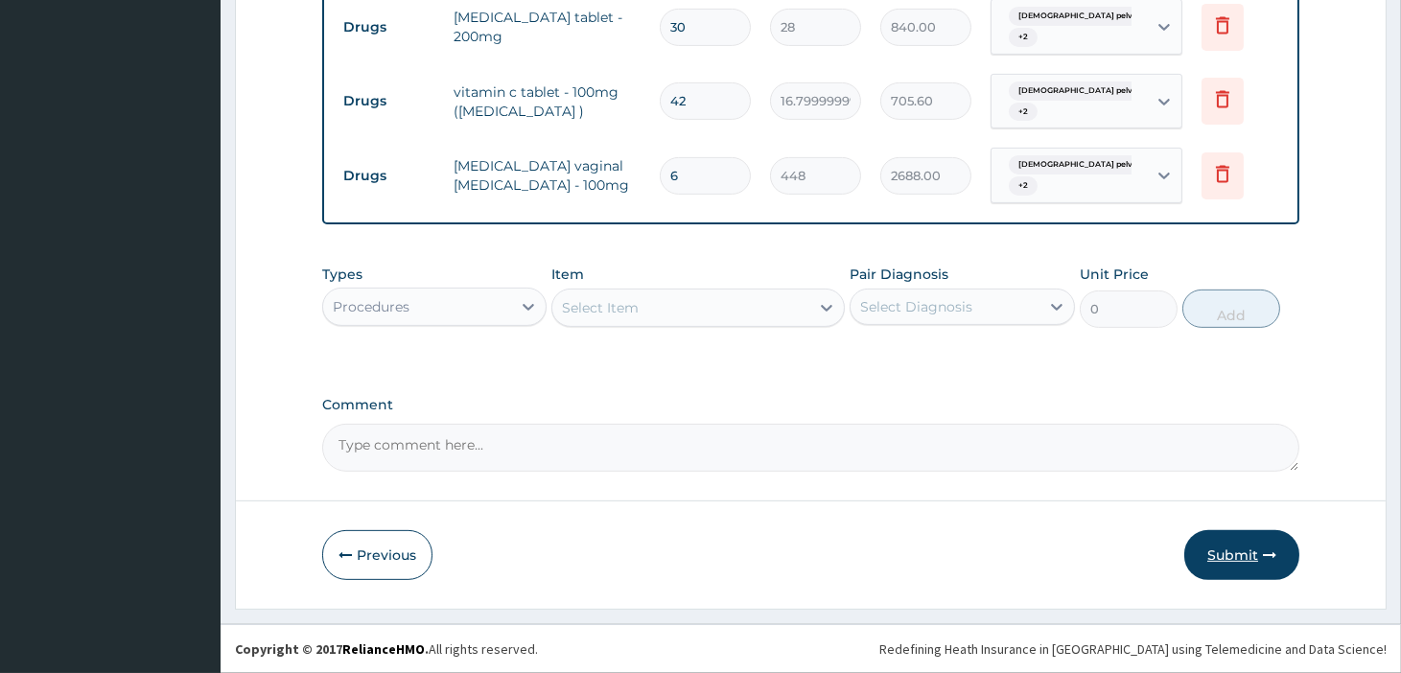
click at [1234, 558] on button "Submit" at bounding box center [1241, 555] width 115 height 50
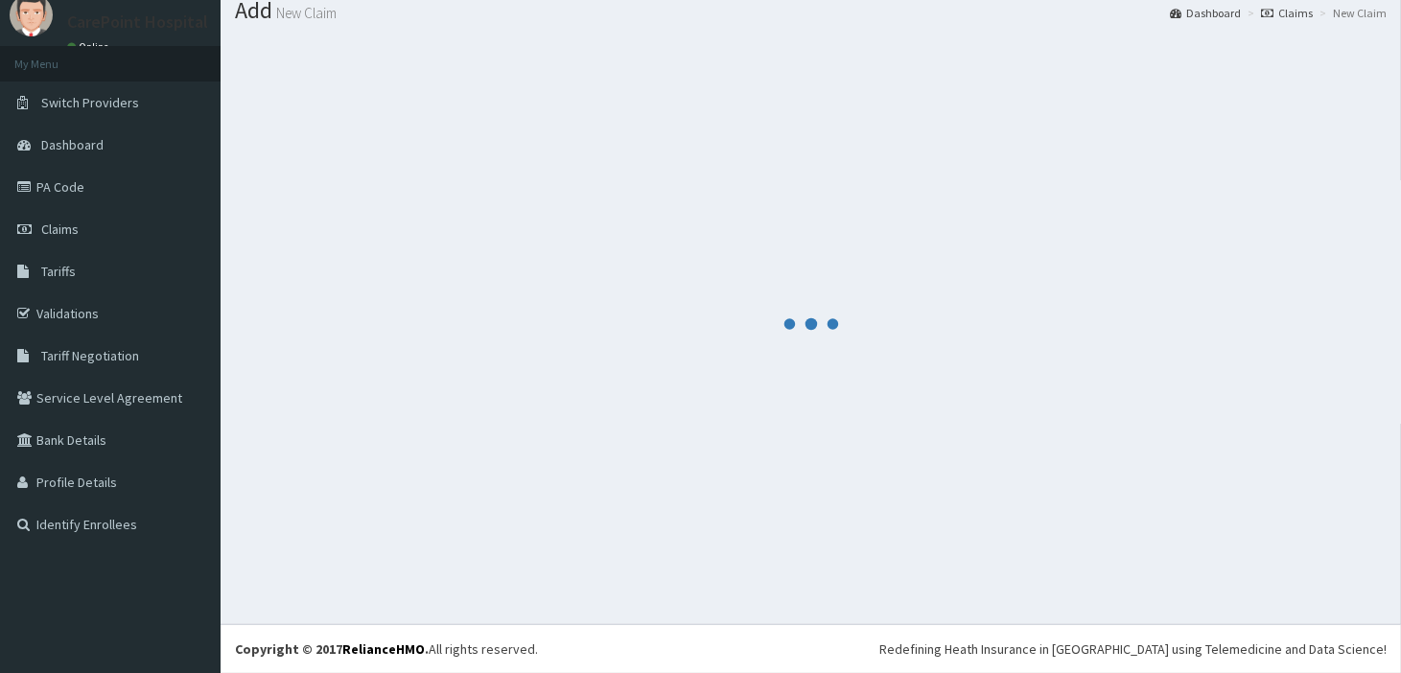
scroll to position [63, 0]
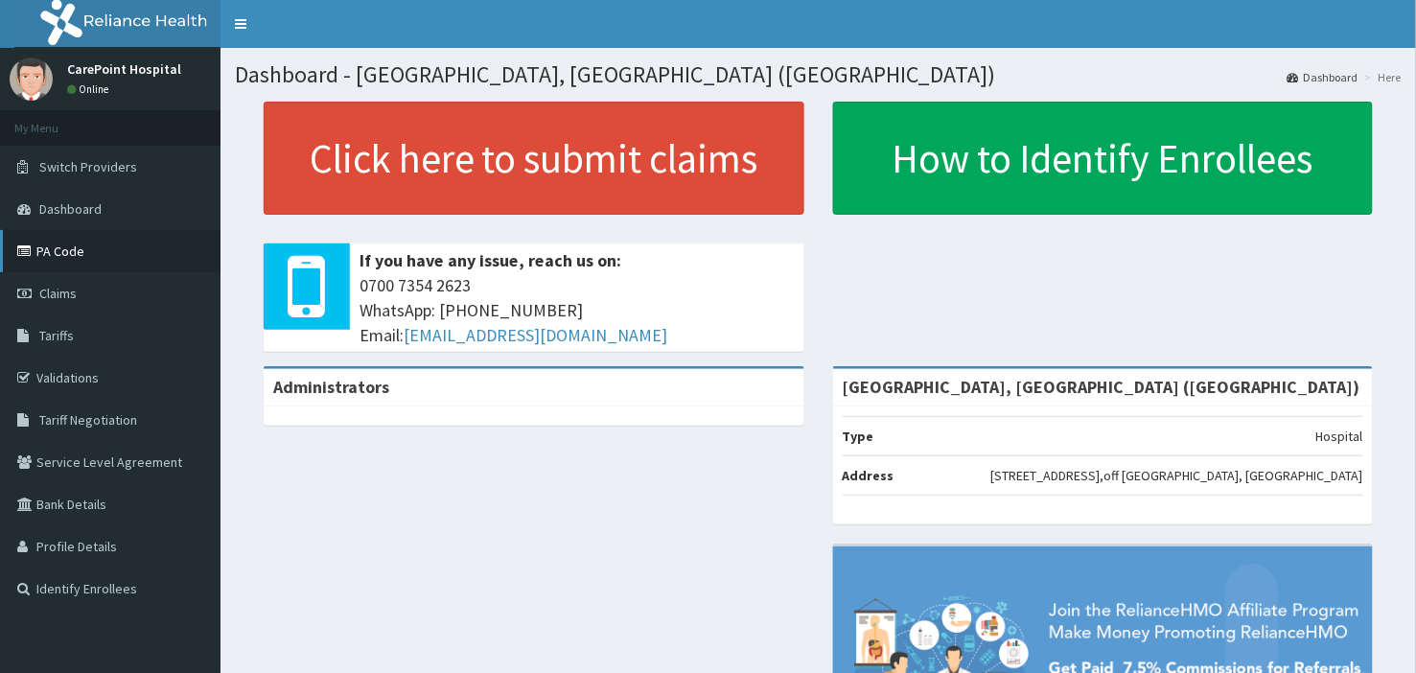
click at [63, 242] on link "PA Code" at bounding box center [110, 251] width 221 height 42
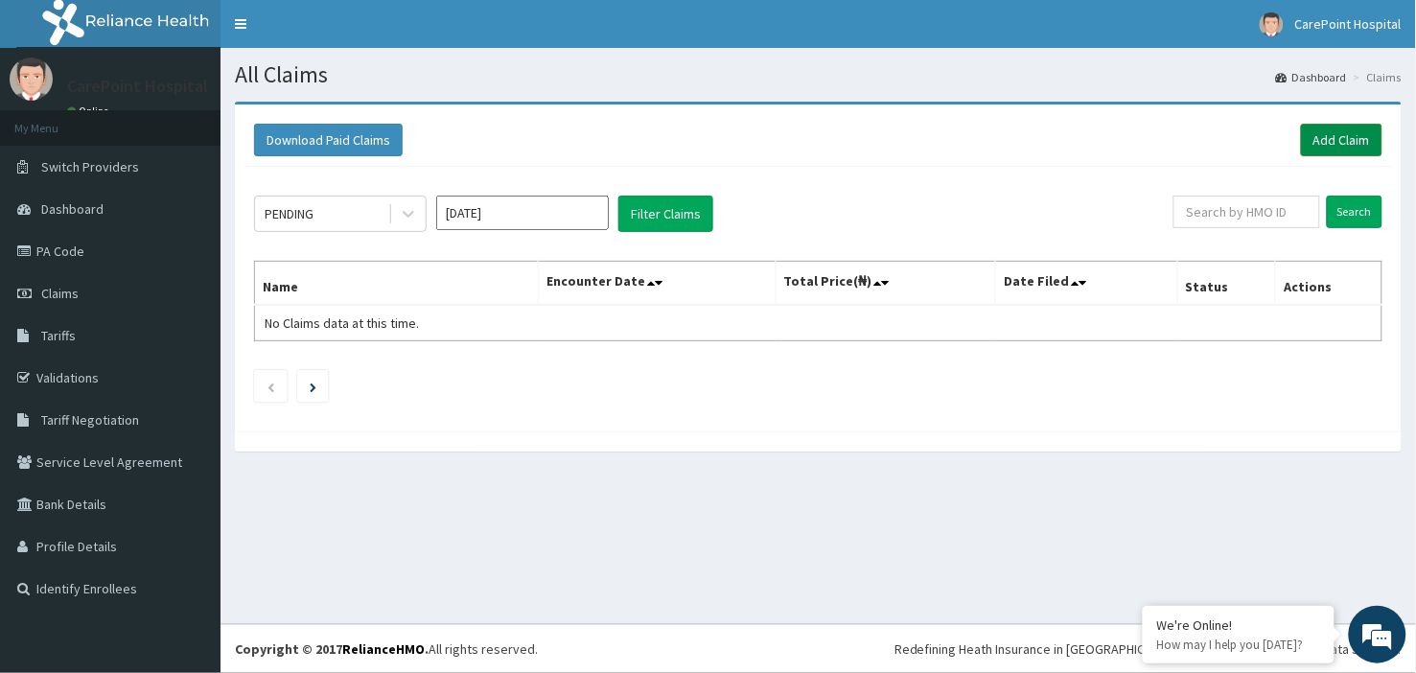
click at [1356, 134] on link "Add Claim" at bounding box center [1341, 140] width 81 height 33
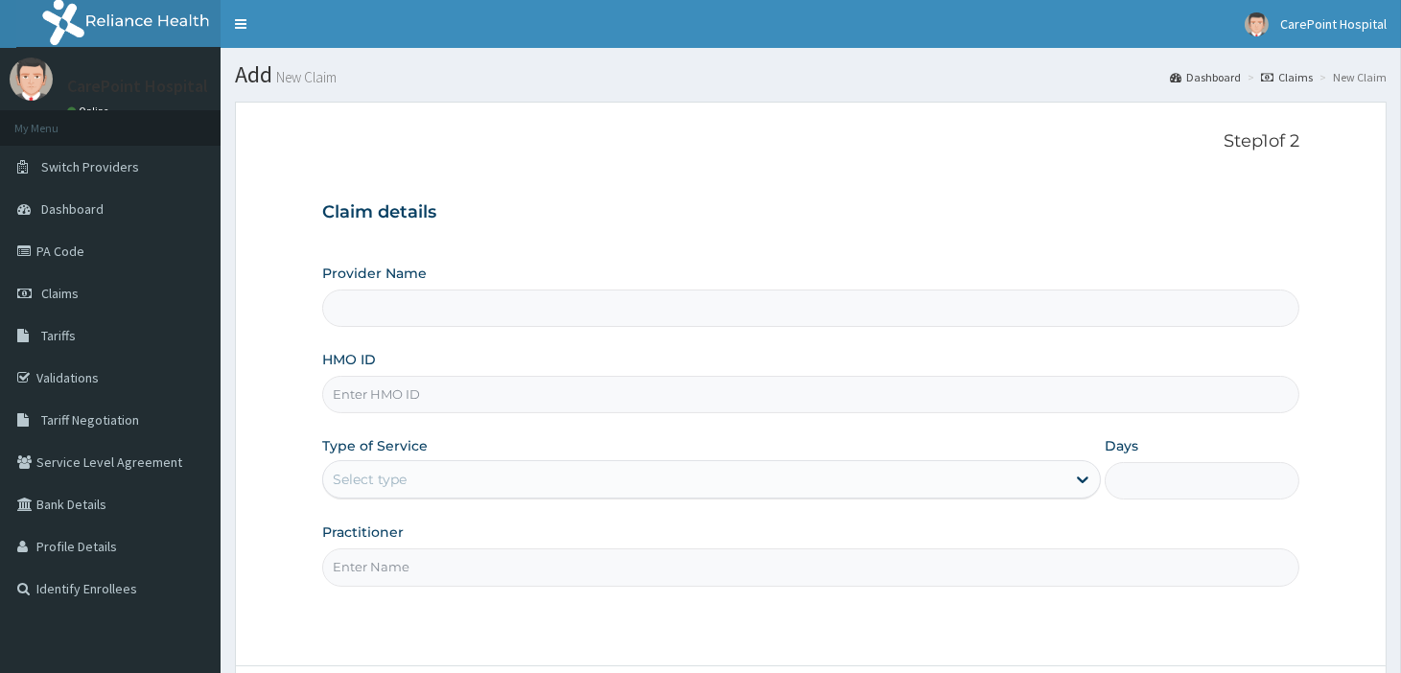
type input "CarePoint Hospital, Egbeda (Shefi Hospital)"
click at [386, 401] on input "HMO ID" at bounding box center [810, 394] width 977 height 37
paste input "LFL/10098/B"
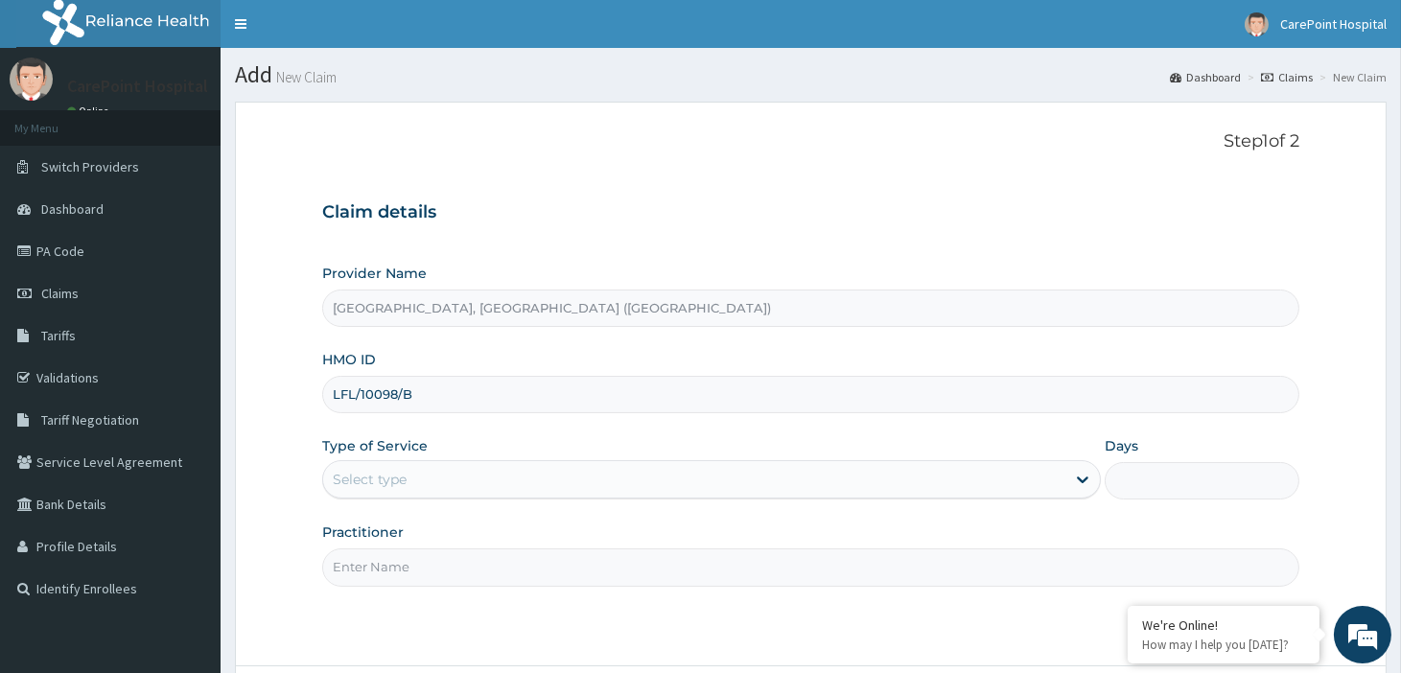
type input "LFL/10098/B"
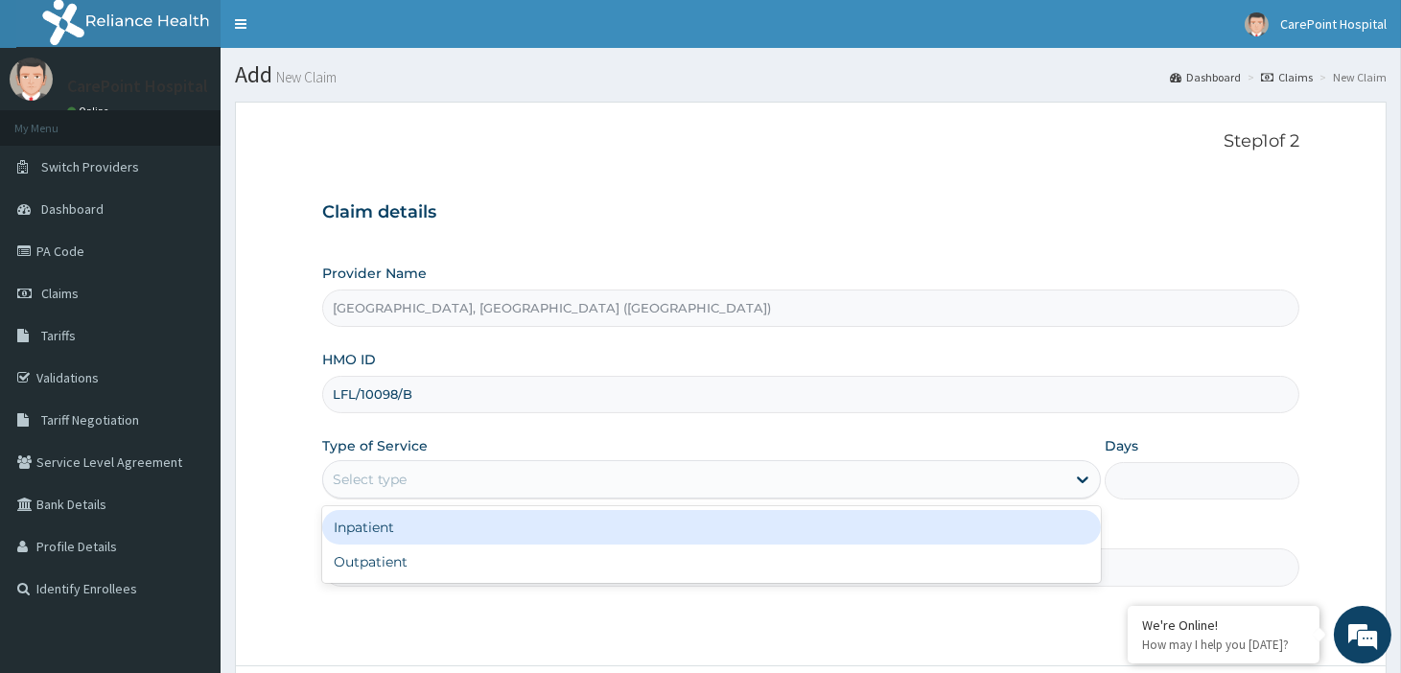
click at [406, 483] on div "Select type" at bounding box center [370, 479] width 74 height 19
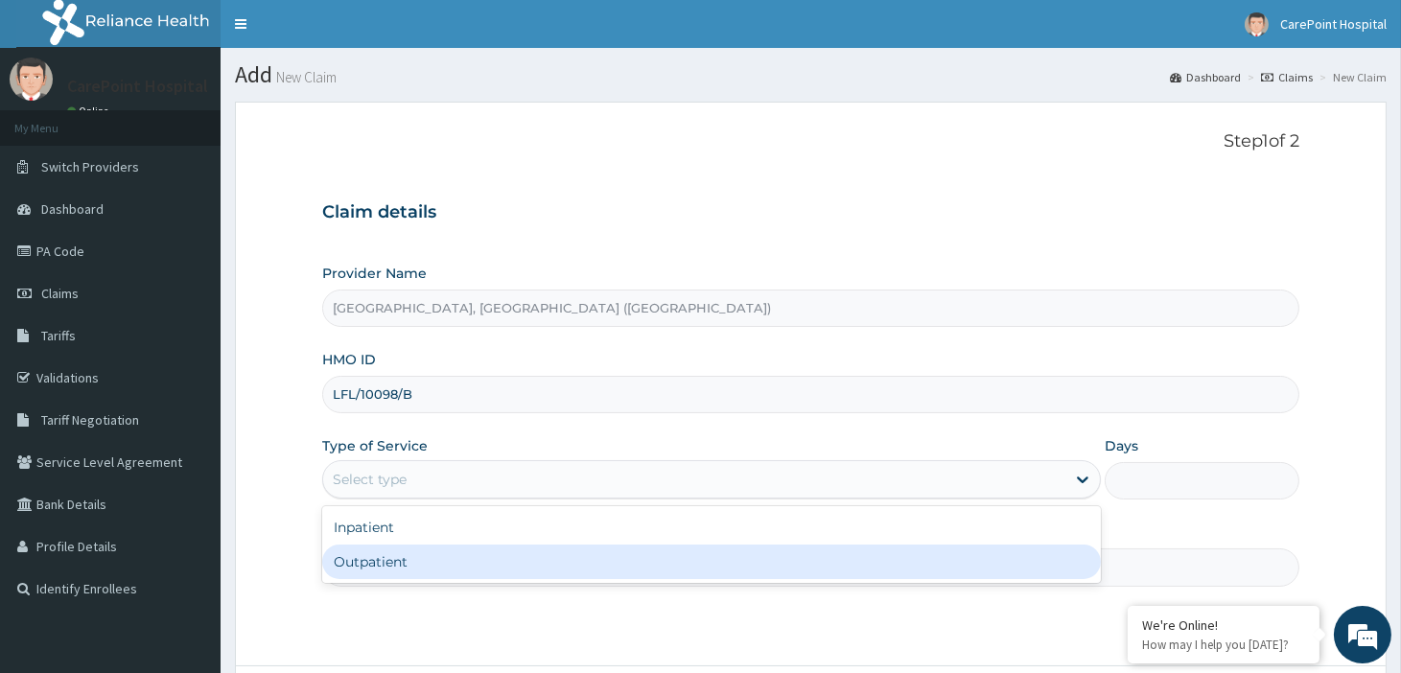
click at [396, 571] on div "Outpatient" at bounding box center [711, 562] width 779 height 35
type input "1"
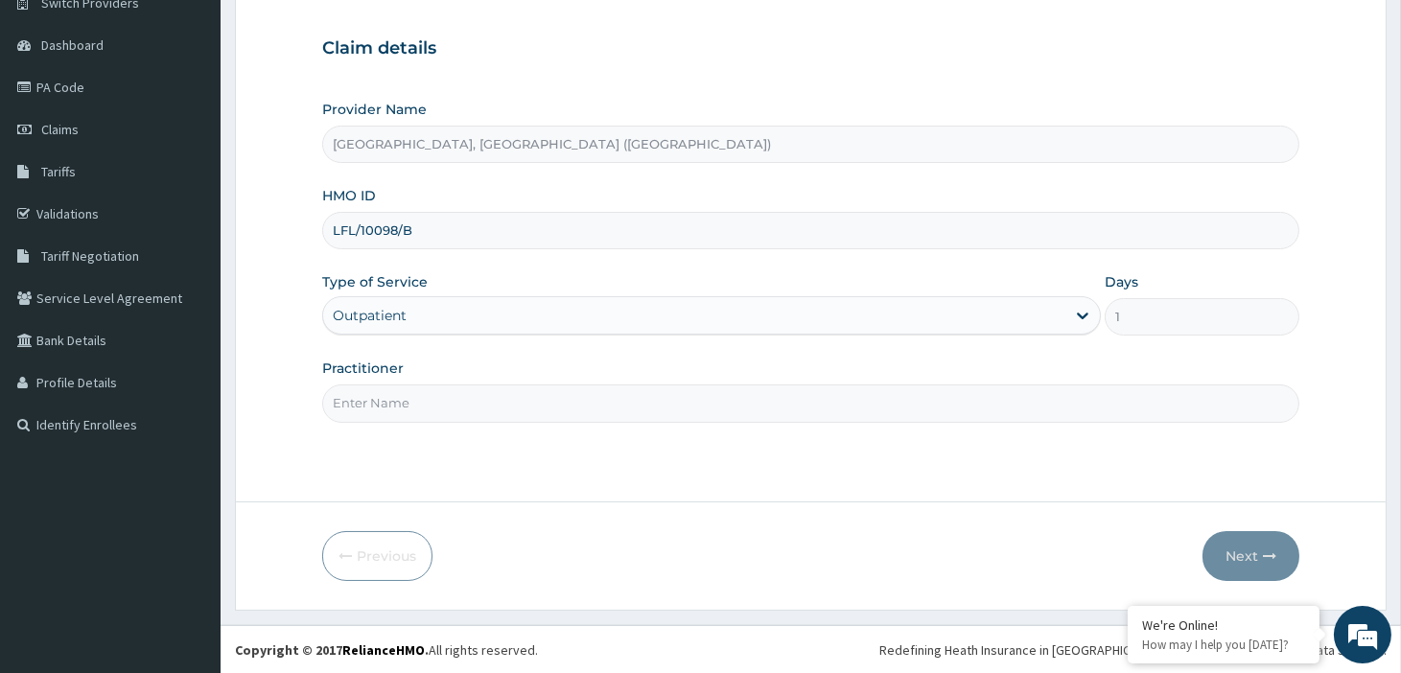
scroll to position [165, 0]
click at [384, 400] on input "Practitioner" at bounding box center [810, 402] width 977 height 37
type input "Dr, [PERSON_NAME]"
click at [1229, 551] on button "Next" at bounding box center [1250, 555] width 97 height 50
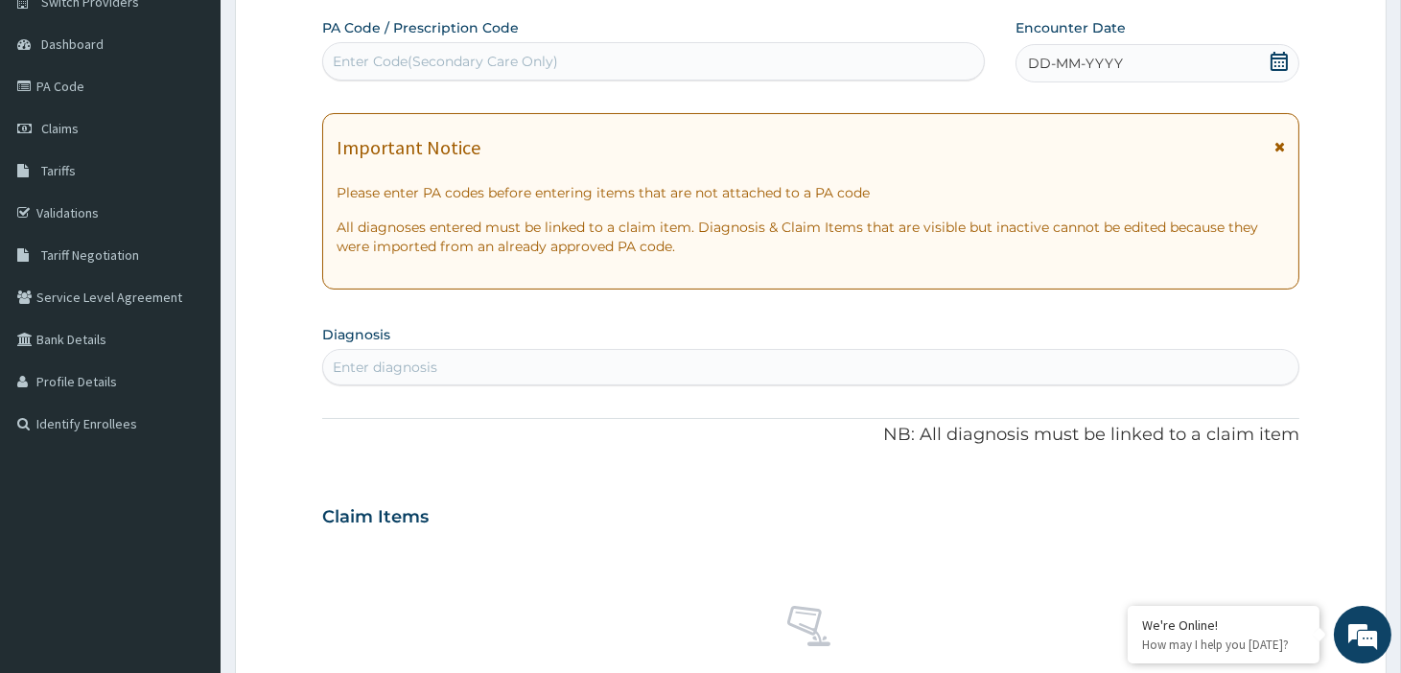
click at [494, 60] on div "Enter Code(Secondary Care Only)" at bounding box center [445, 61] width 225 height 19
paste input "PA/CBFCDE"
type input "PA/CBFCDE"
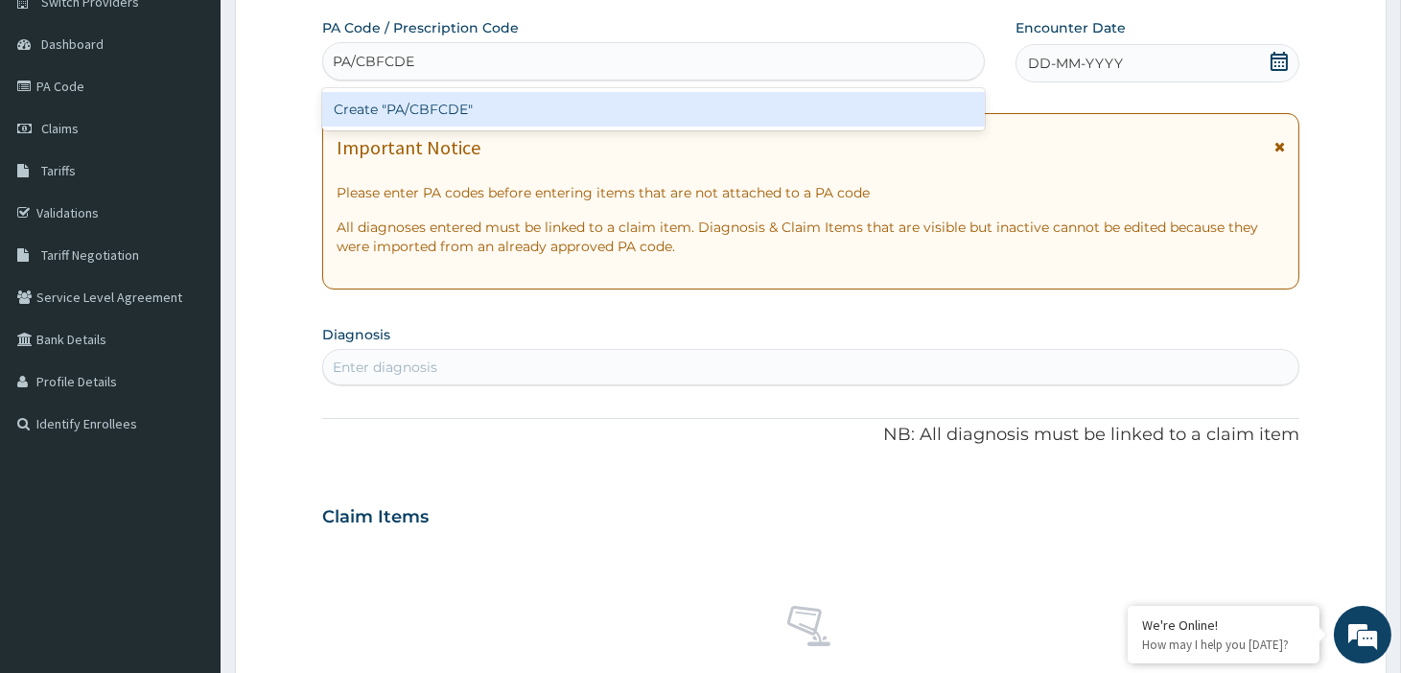
click at [505, 104] on div "Create "PA/CBFCDE"" at bounding box center [653, 109] width 663 height 35
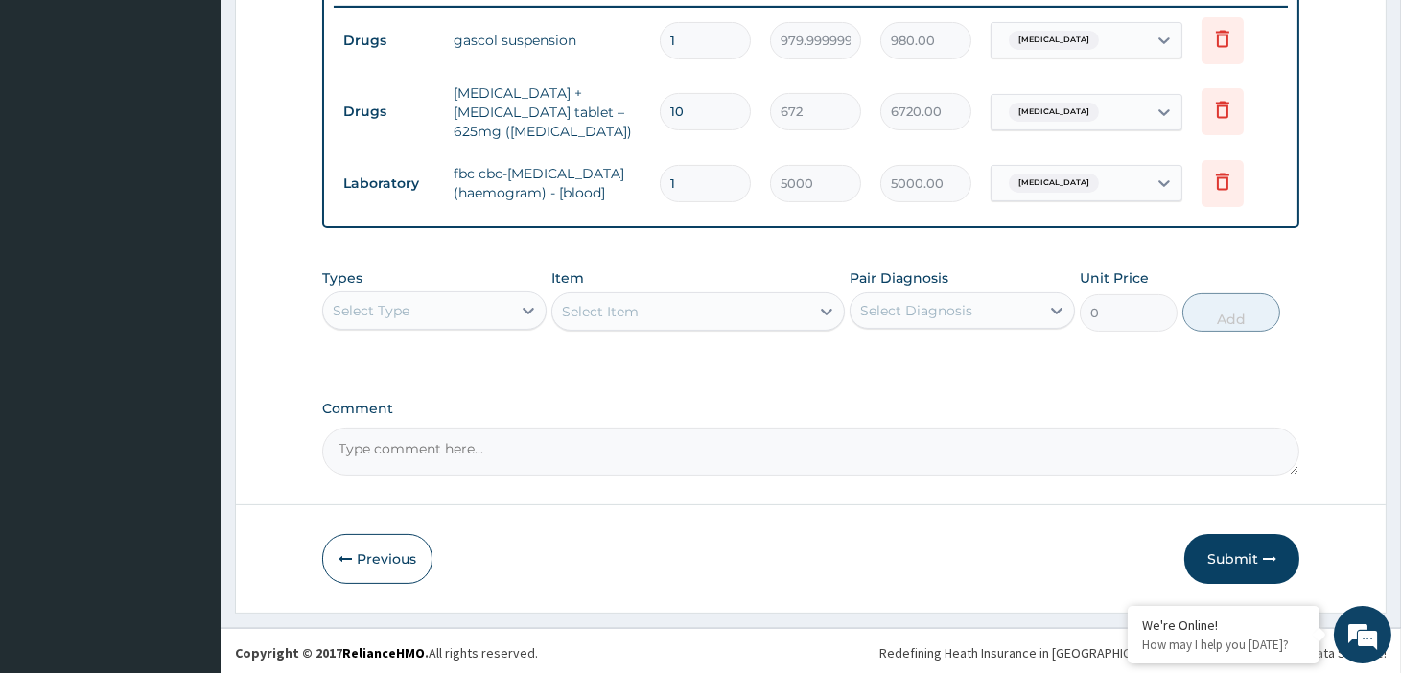
scroll to position [759, 0]
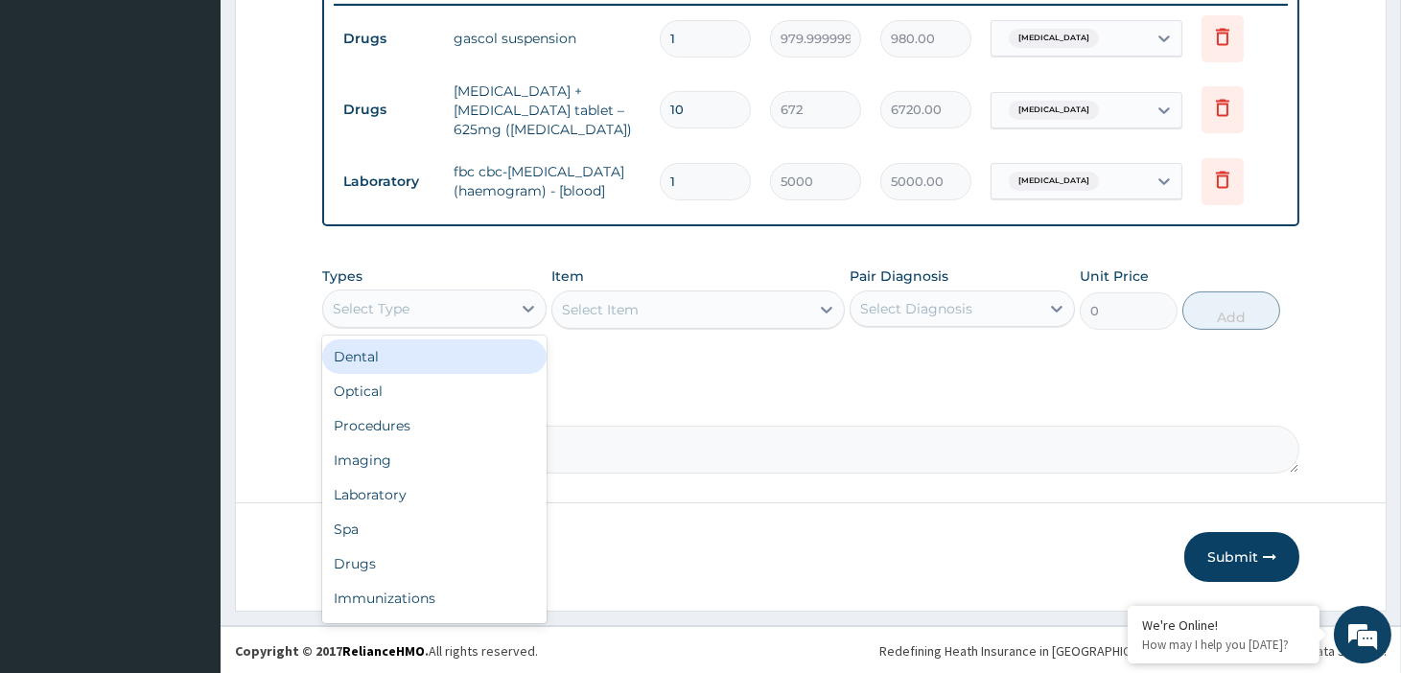
click at [486, 309] on div "Select Type" at bounding box center [417, 308] width 188 height 31
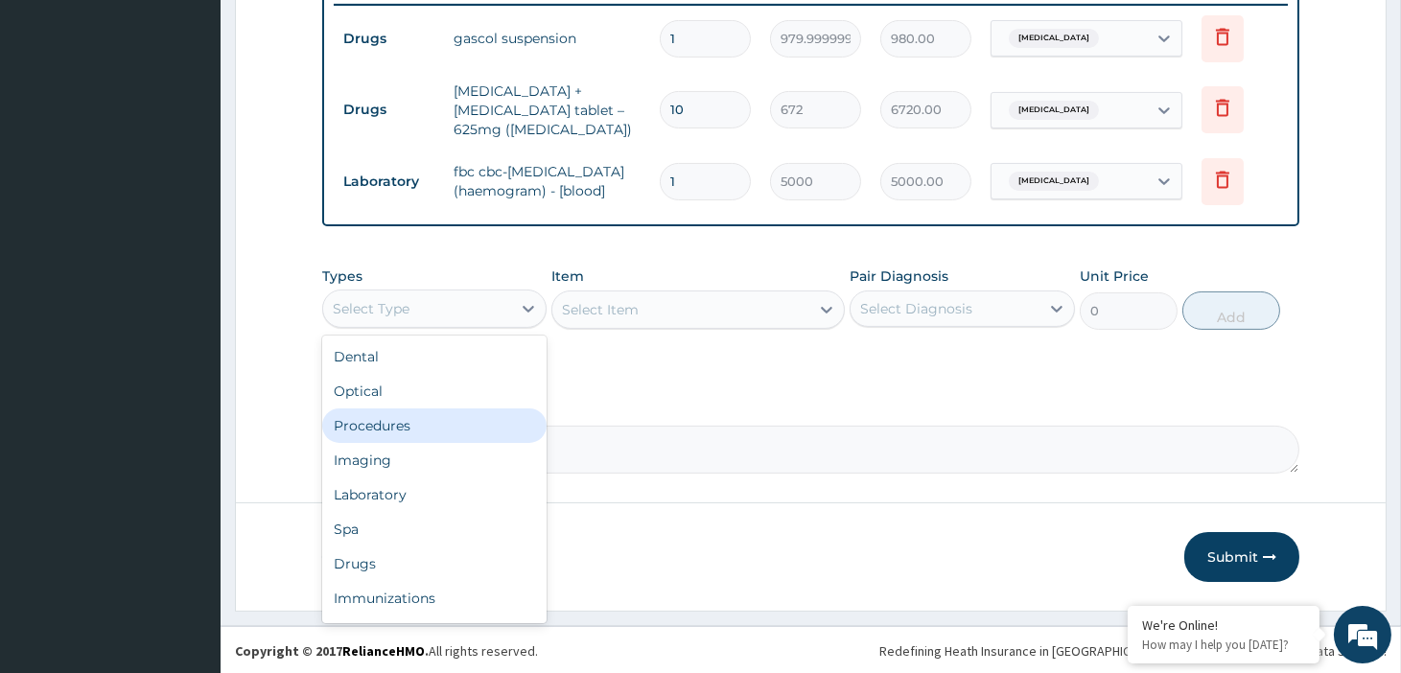
click at [396, 419] on div "Procedures" at bounding box center [434, 425] width 224 height 35
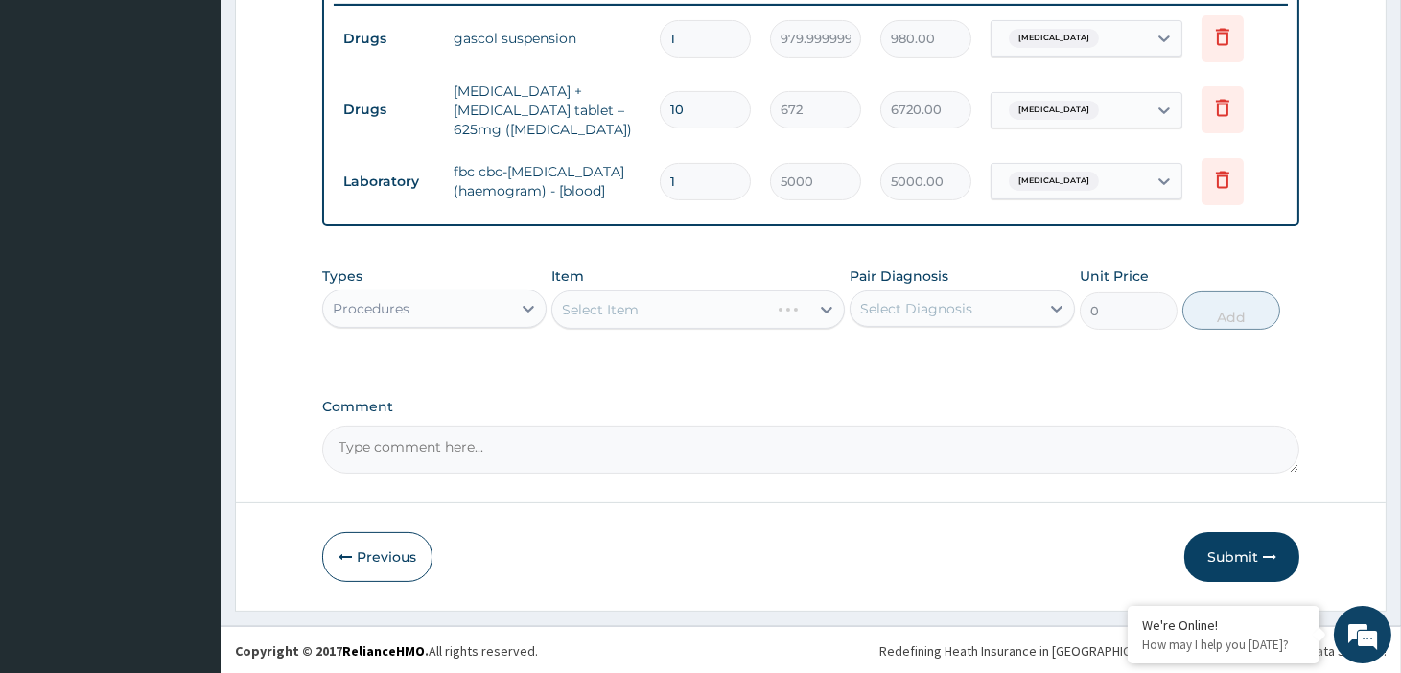
click at [677, 309] on div "Select Item" at bounding box center [697, 310] width 293 height 38
click at [684, 317] on div "Select Item" at bounding box center [680, 309] width 257 height 31
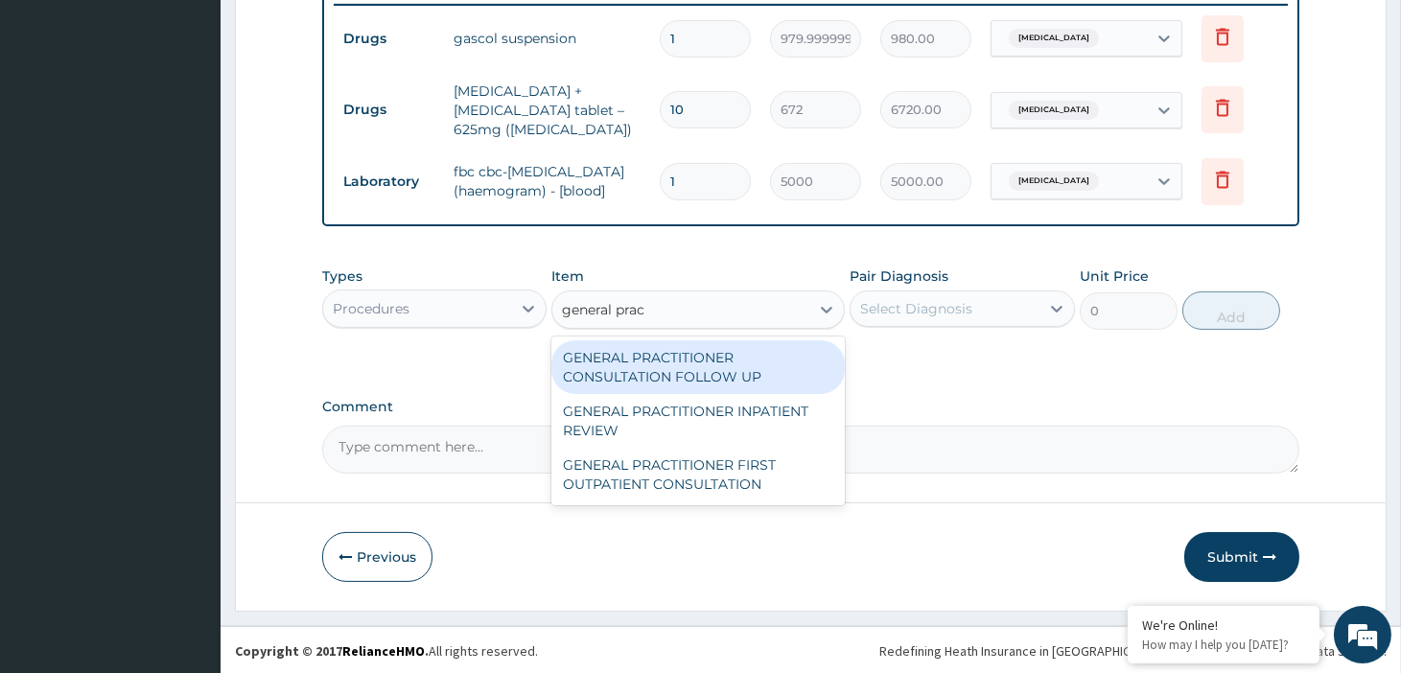
type input "general pract"
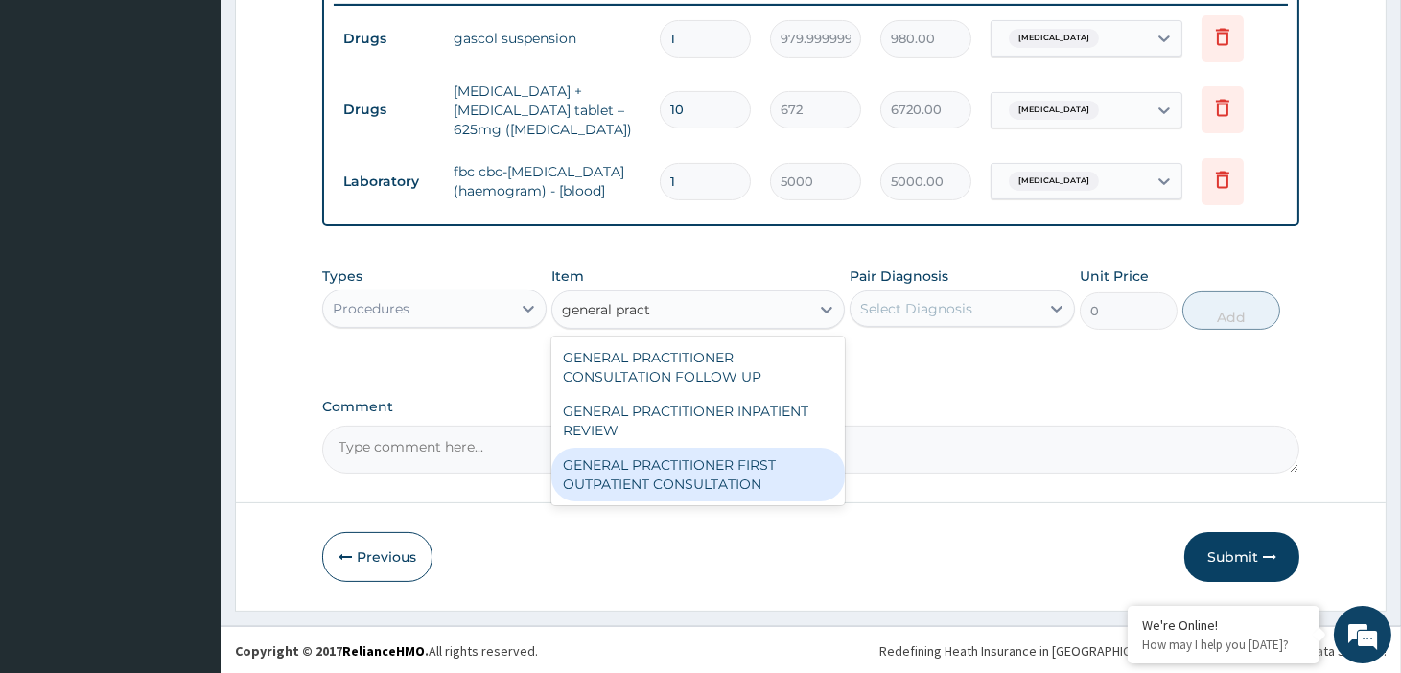
click at [691, 467] on div "GENERAL PRACTITIONER FIRST OUTPATIENT CONSULTATION" at bounding box center [697, 475] width 293 height 54
type input "3750"
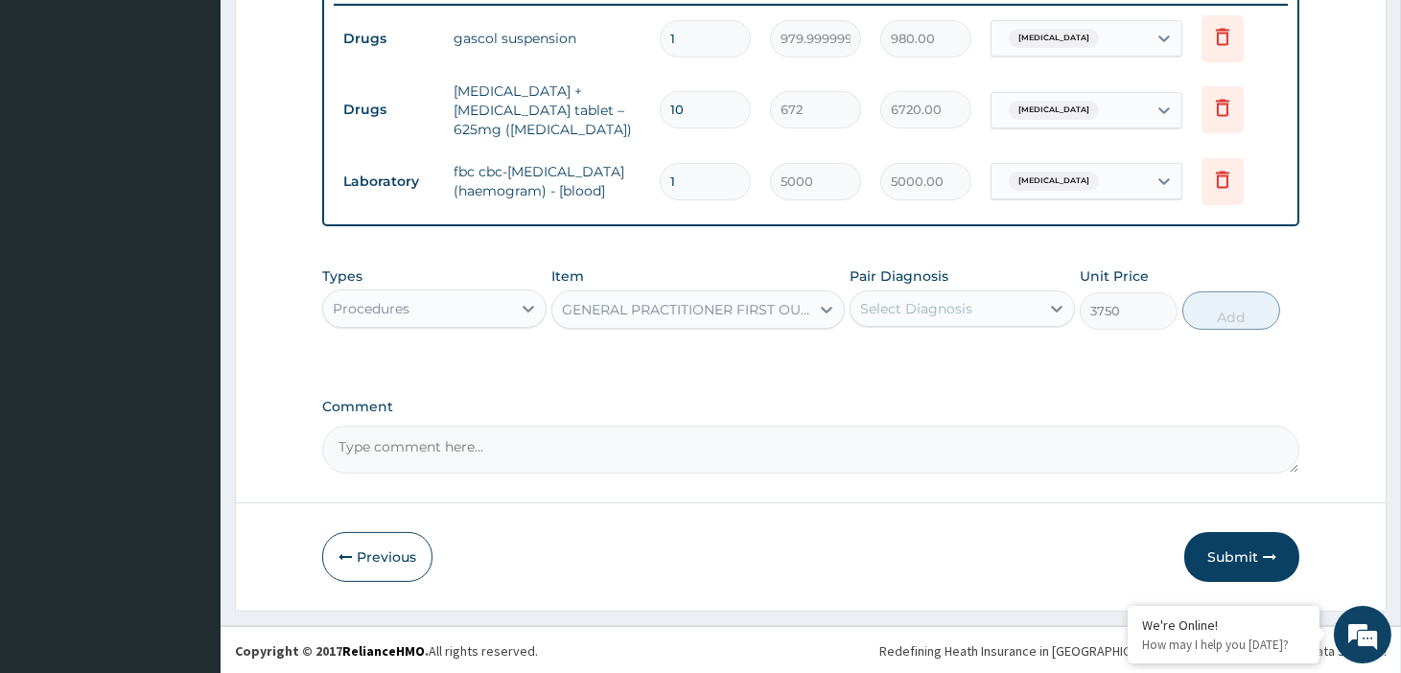
click at [968, 329] on div "Types Procedures Item option GENERAL PRACTITIONER FIRST OUTPATIENT CONSULTATION…" at bounding box center [810, 298] width 977 height 82
click at [968, 318] on div "Select Diagnosis" at bounding box center [944, 308] width 188 height 31
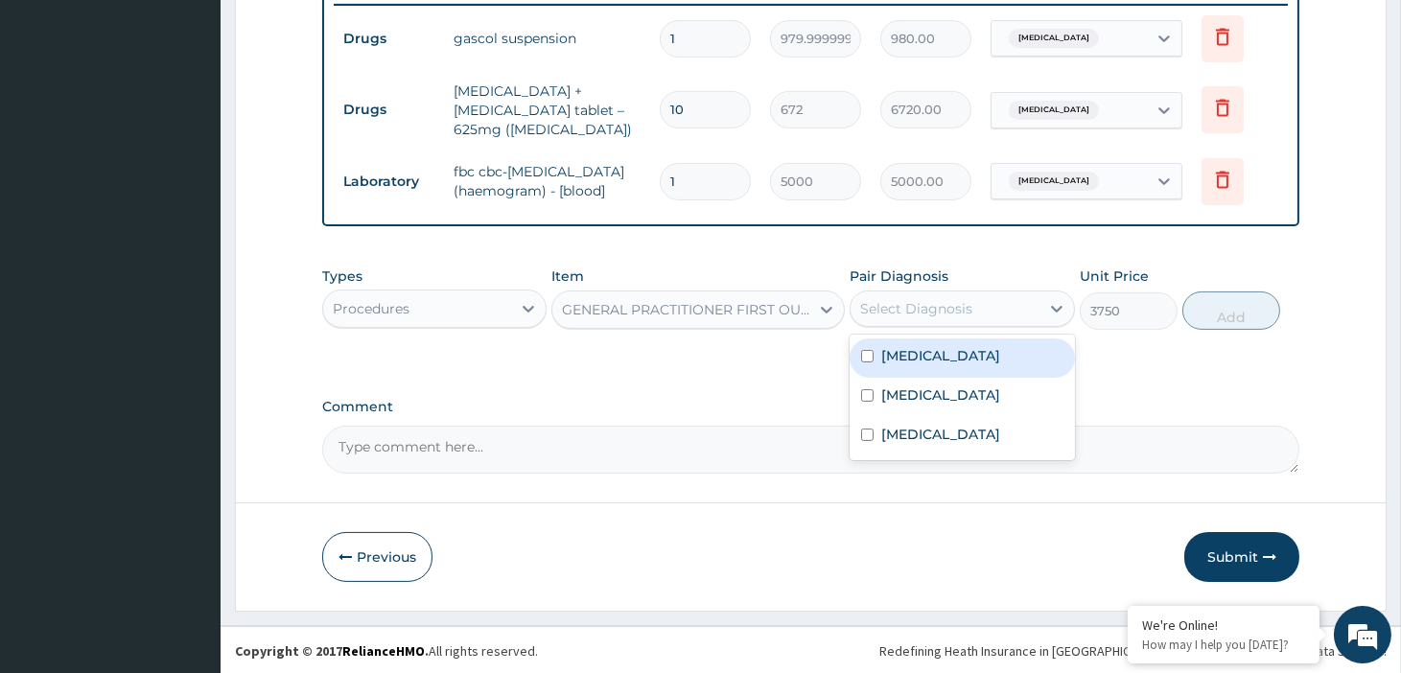
click at [955, 364] on div "Peptic ulcer" at bounding box center [961, 357] width 224 height 39
checkbox input "true"
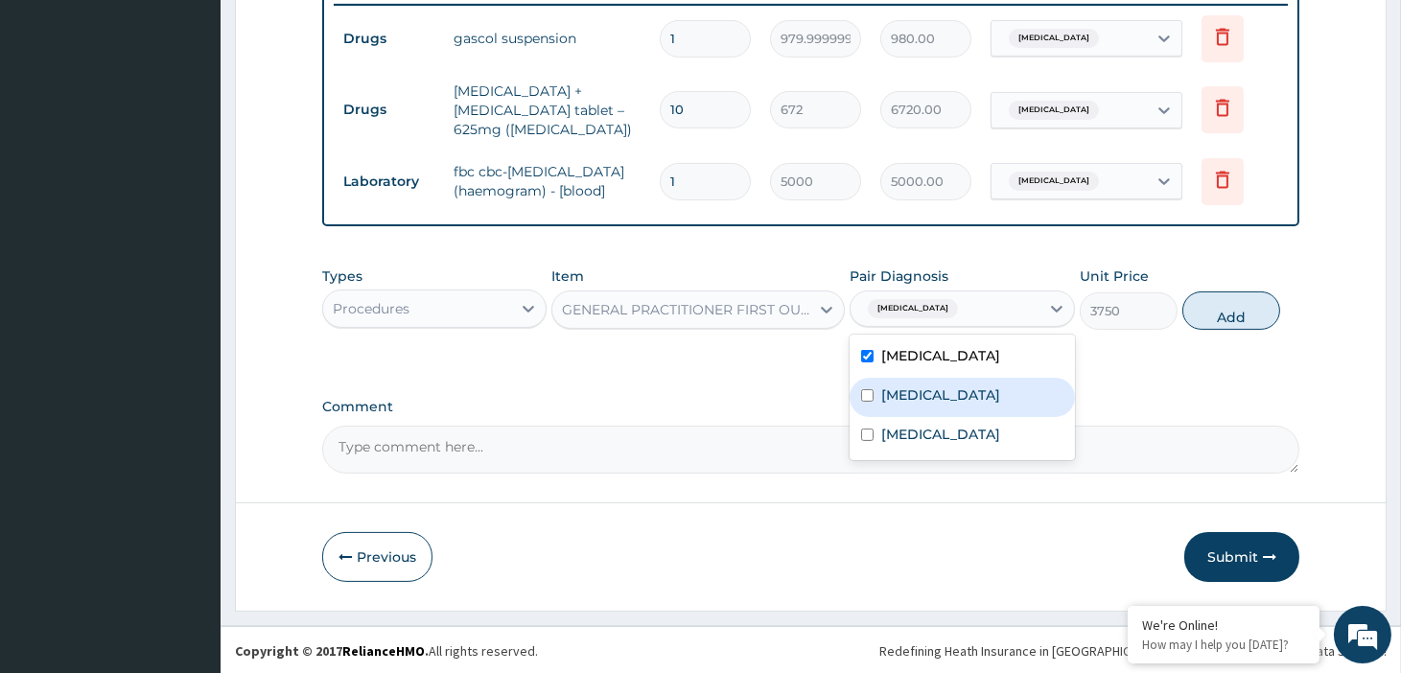
click at [936, 412] on div "Pharyngitis" at bounding box center [961, 397] width 224 height 39
checkbox input "true"
click at [913, 439] on label "Sepsis" at bounding box center [940, 434] width 119 height 19
checkbox input "true"
click at [1225, 320] on button "Add" at bounding box center [1231, 310] width 98 height 38
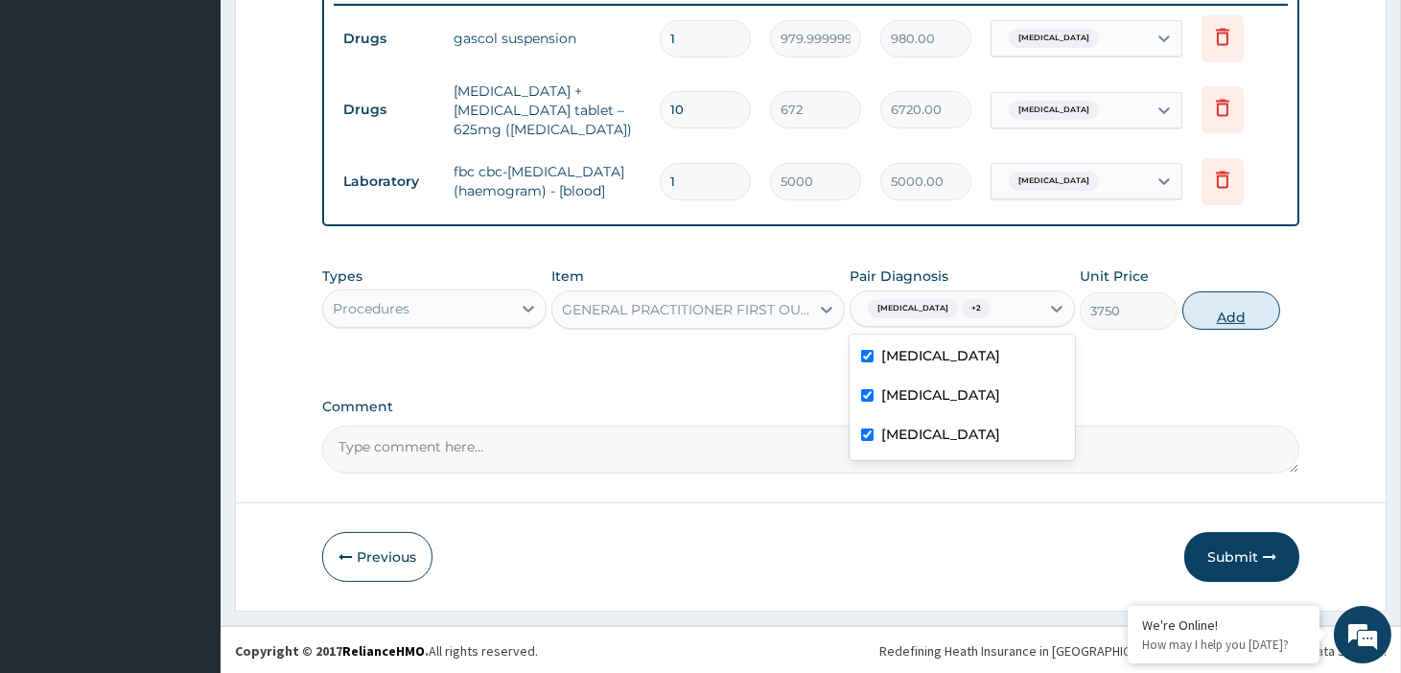
type input "0"
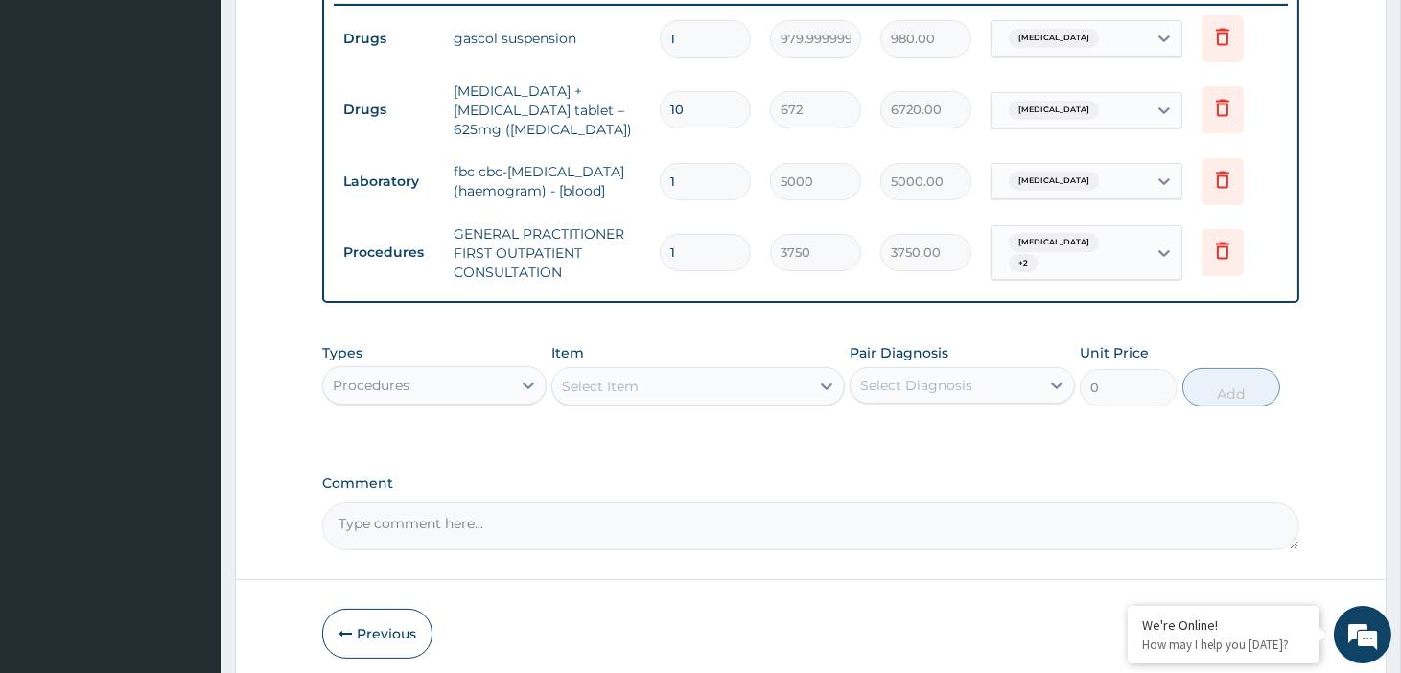
scroll to position [836, 0]
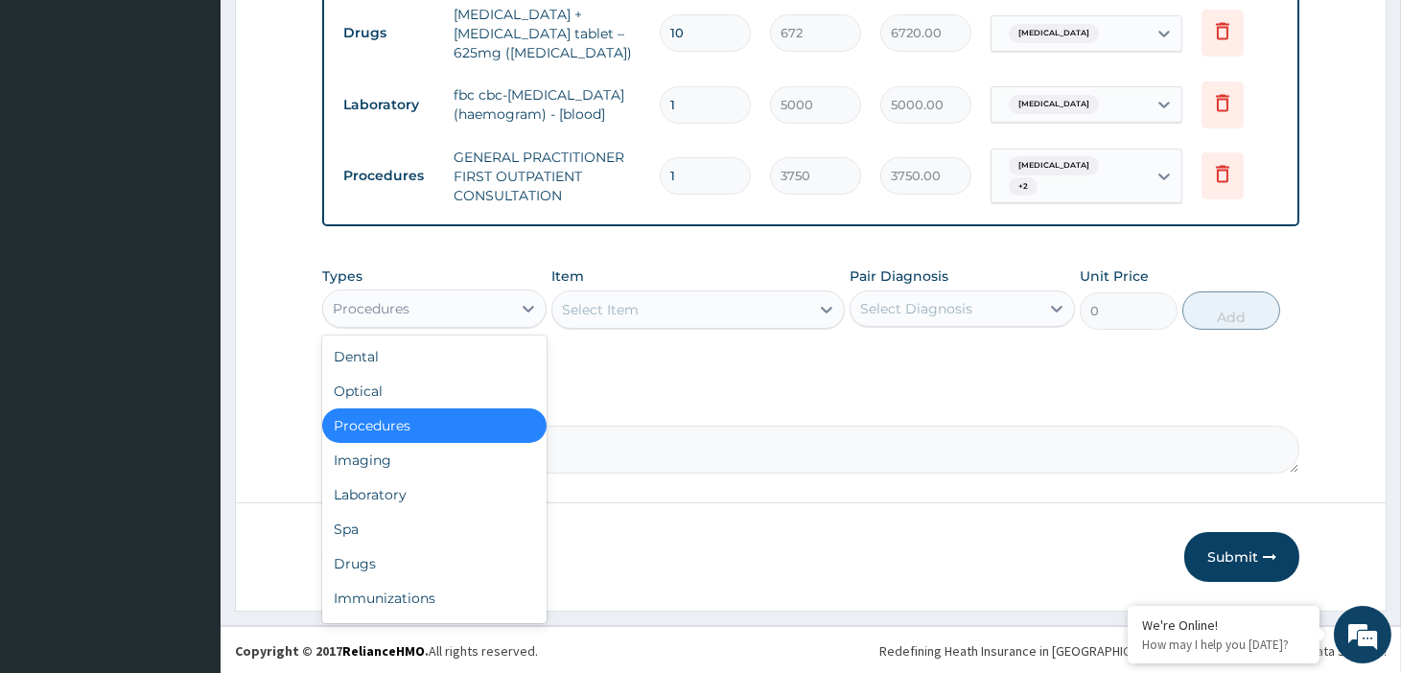
click at [456, 309] on div "Procedures" at bounding box center [417, 308] width 188 height 31
click at [399, 496] on div "Laboratory" at bounding box center [434, 494] width 224 height 35
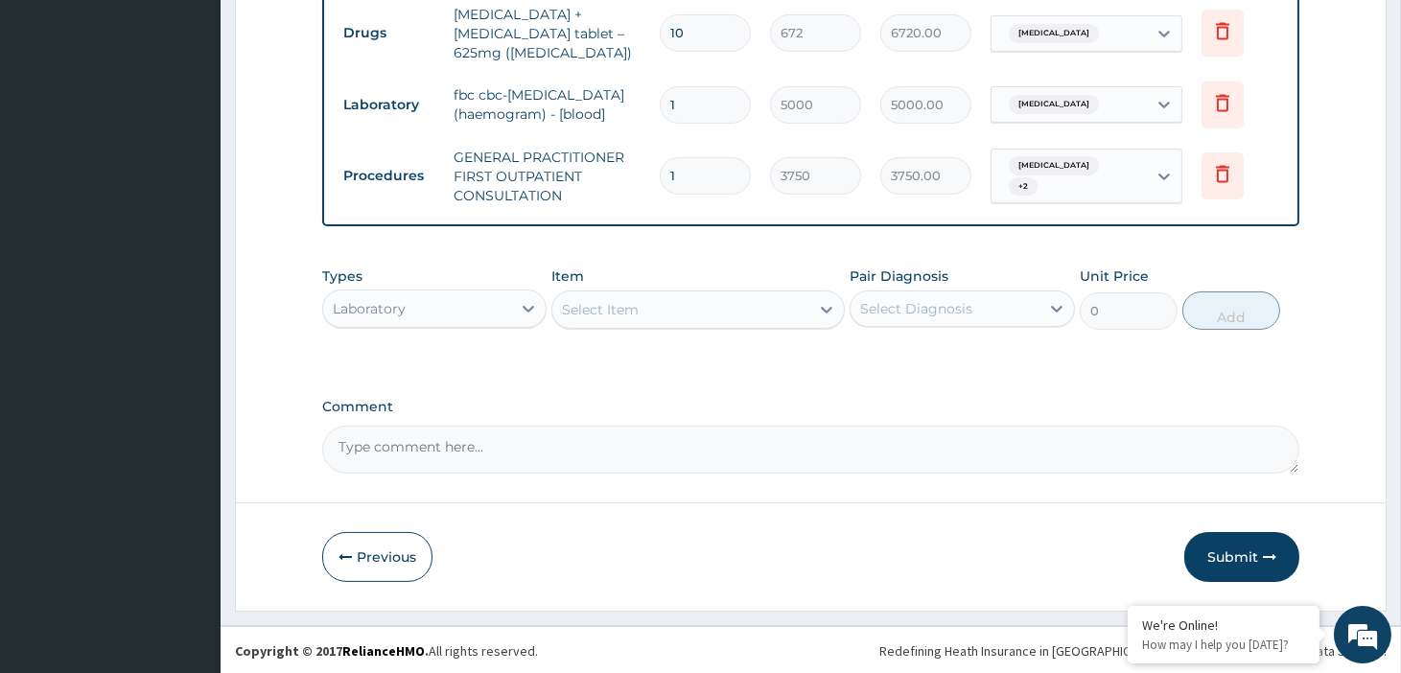
click at [646, 322] on div "Select Item" at bounding box center [680, 309] width 257 height 31
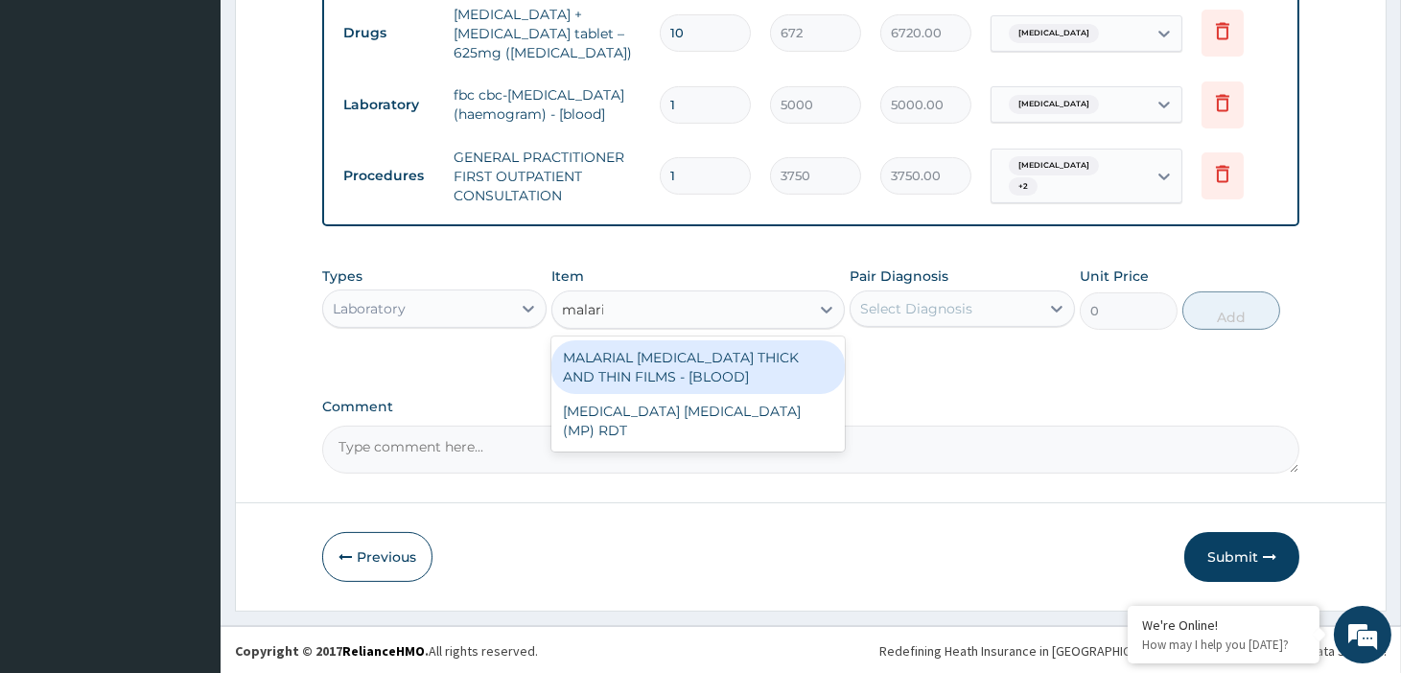
type input "[MEDICAL_DATA]"
click at [726, 356] on div "MALARIAL [MEDICAL_DATA] THICK AND THIN FILMS - [BLOOD]" at bounding box center [697, 367] width 293 height 54
type input "2187.5"
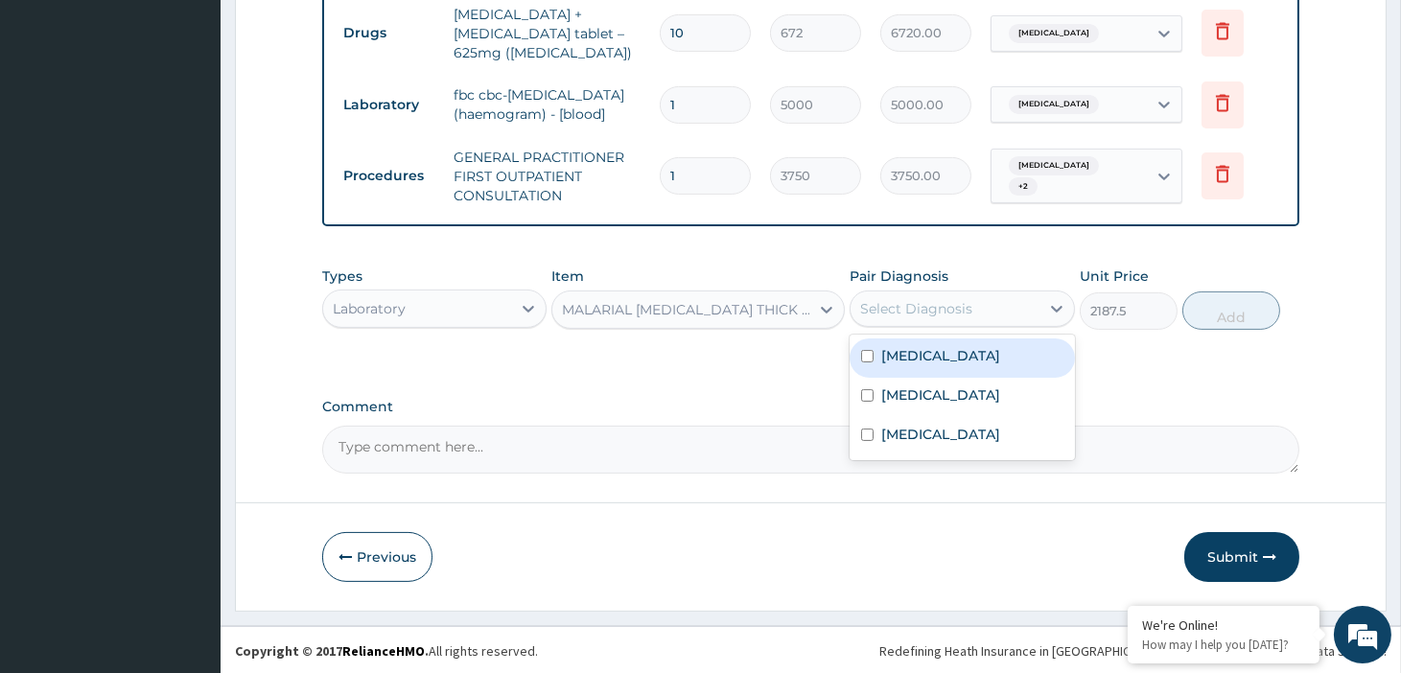
click at [926, 313] on div "Select Diagnosis" at bounding box center [916, 308] width 112 height 19
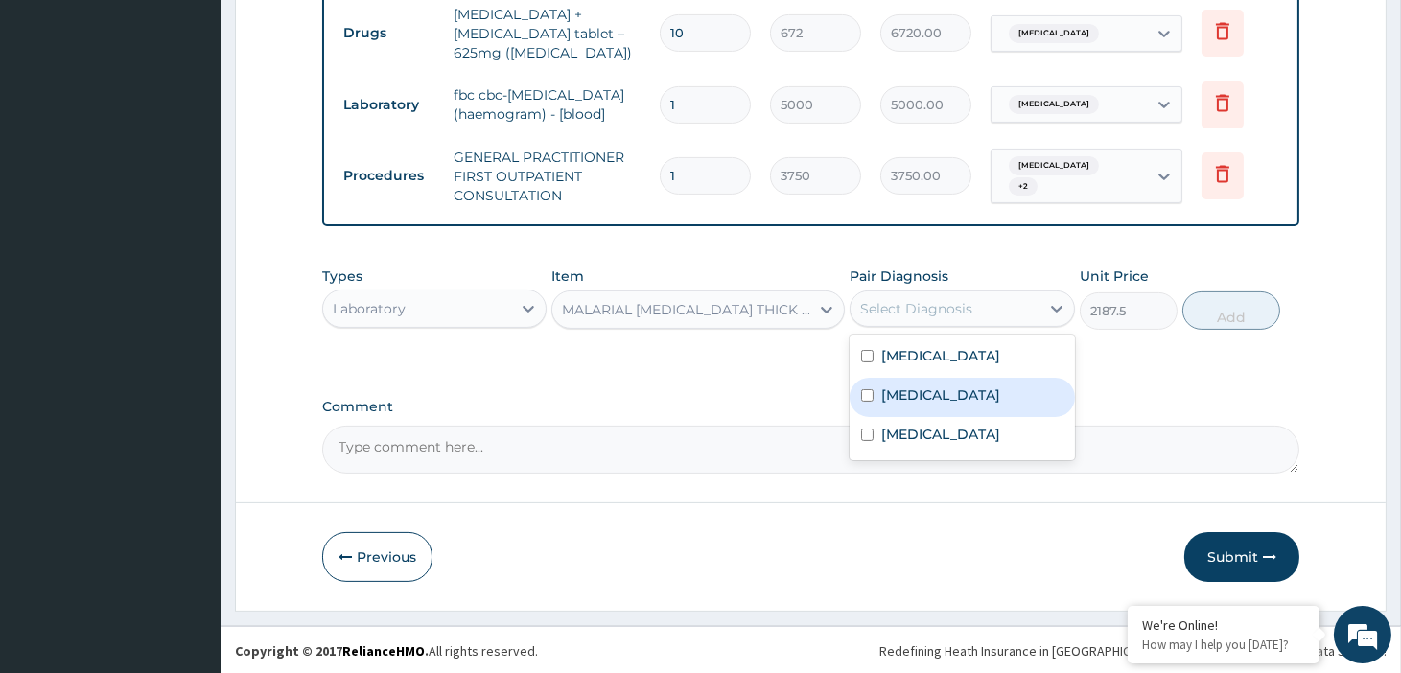
click at [938, 396] on label "Pharyngitis" at bounding box center [940, 394] width 119 height 19
checkbox input "true"
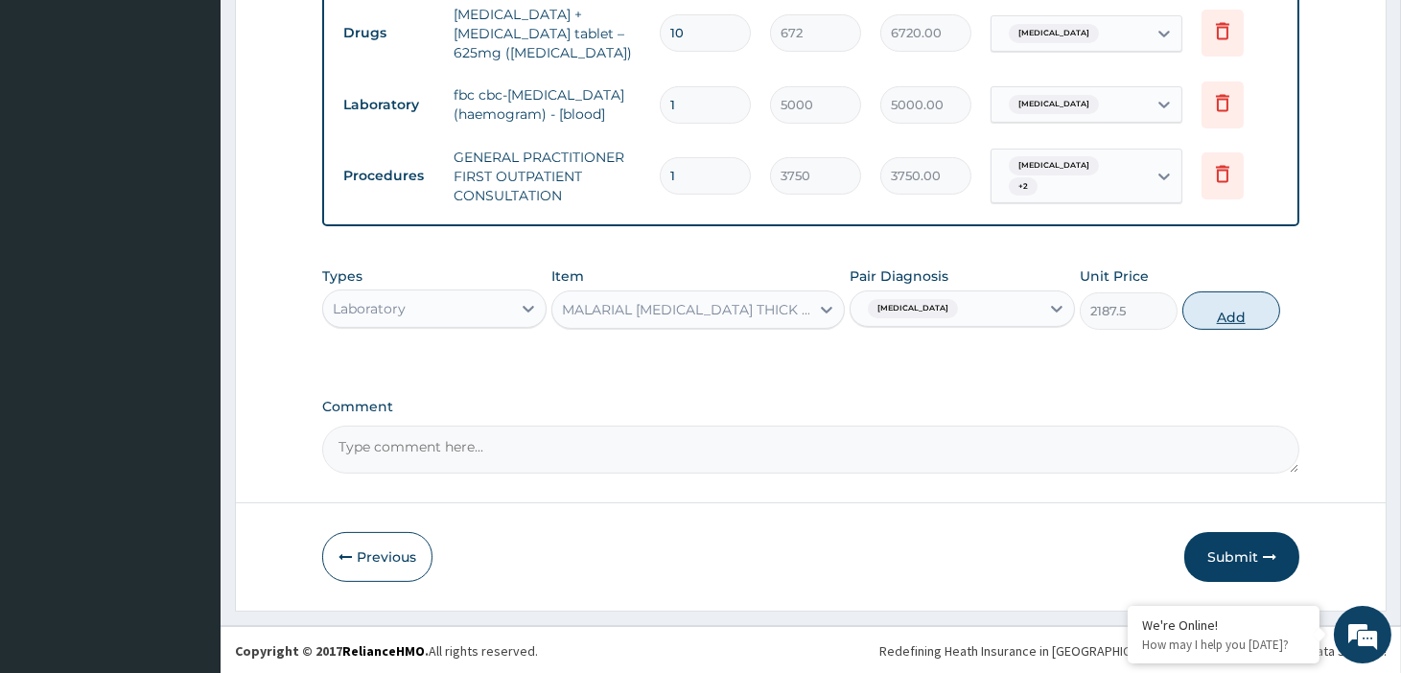
click at [1239, 323] on button "Add" at bounding box center [1231, 310] width 98 height 38
type input "0"
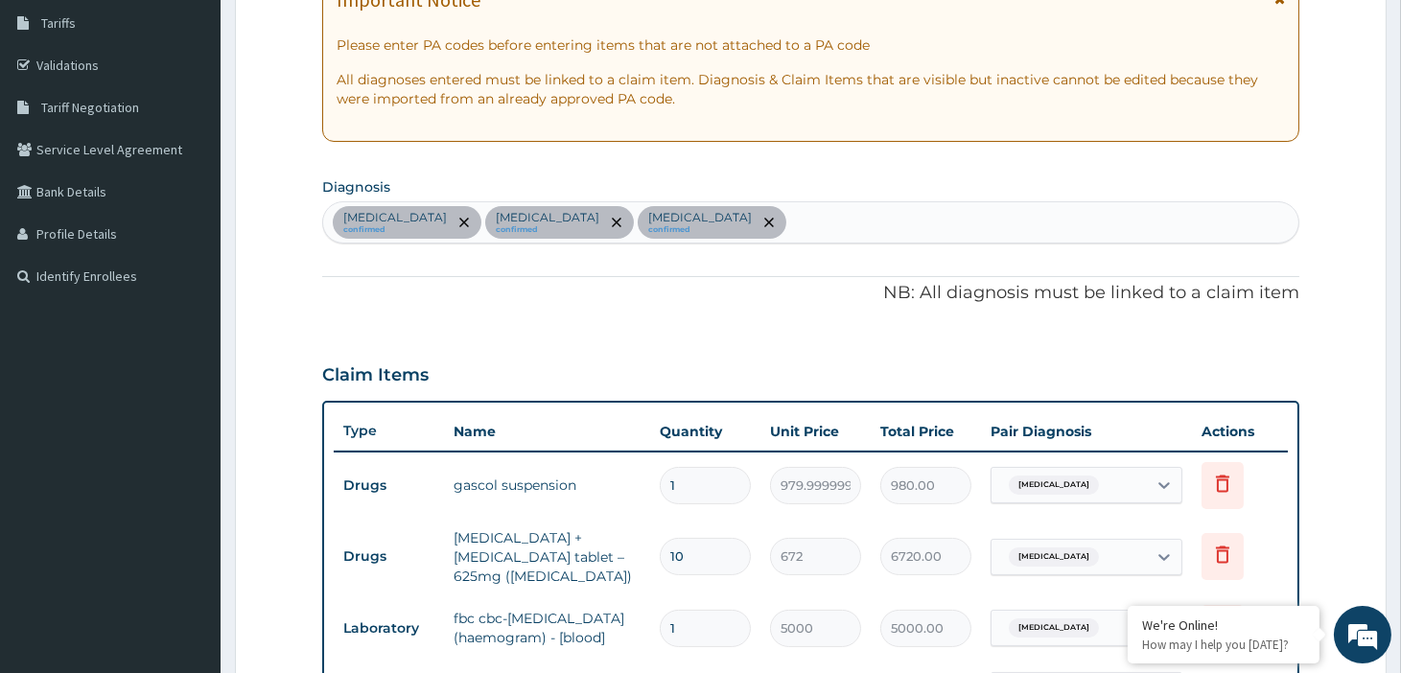
scroll to position [303, 0]
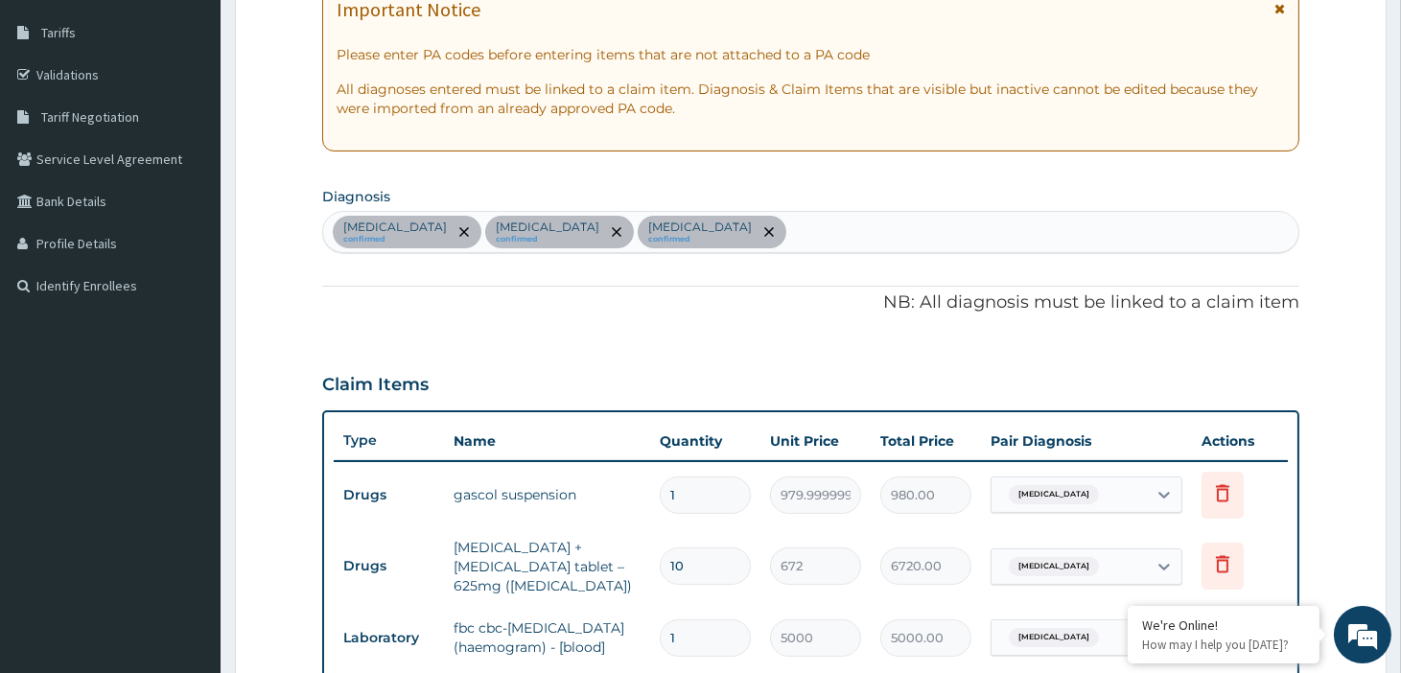
click at [684, 233] on div "Peptic ulcer confirmed Pharyngitis confirmed Sepsis confirmed" at bounding box center [810, 232] width 975 height 40
type input "[MEDICAL_DATA]"
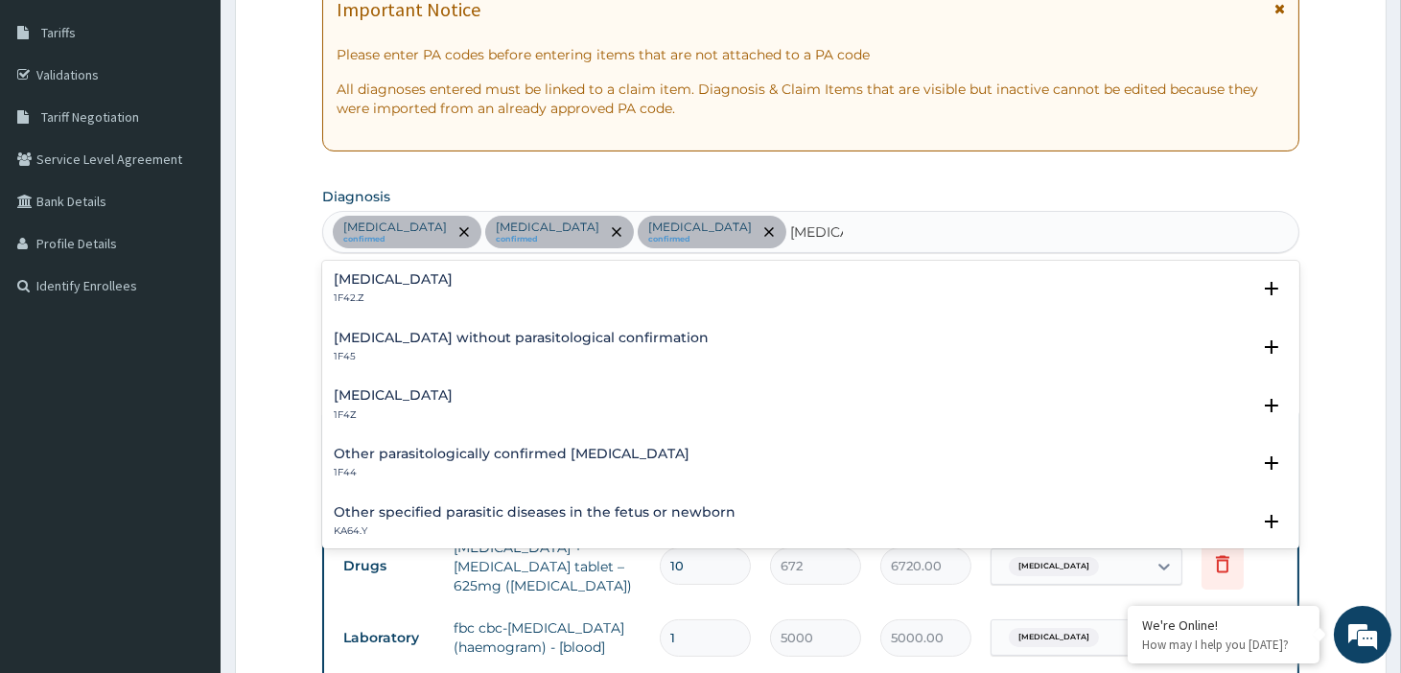
click at [441, 391] on h4 "[MEDICAL_DATA]" at bounding box center [393, 395] width 119 height 14
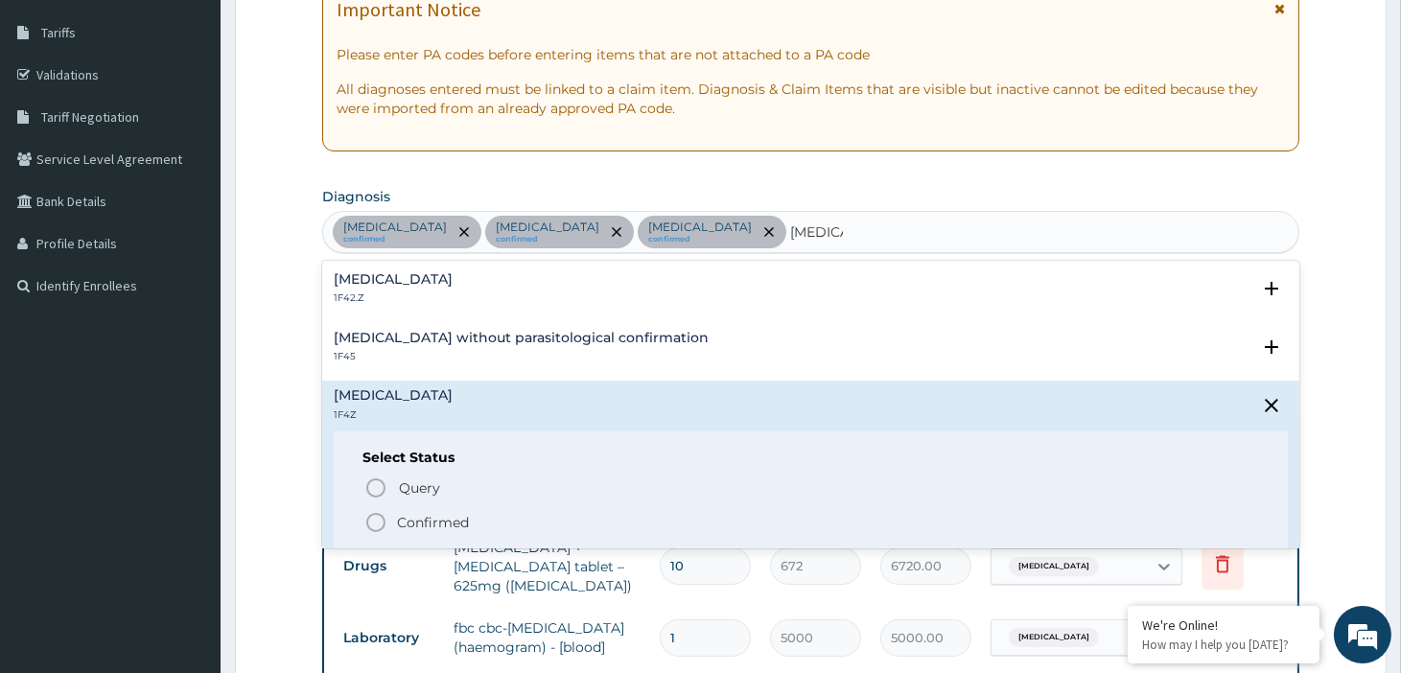
click at [429, 520] on p "Confirmed" at bounding box center [433, 522] width 72 height 19
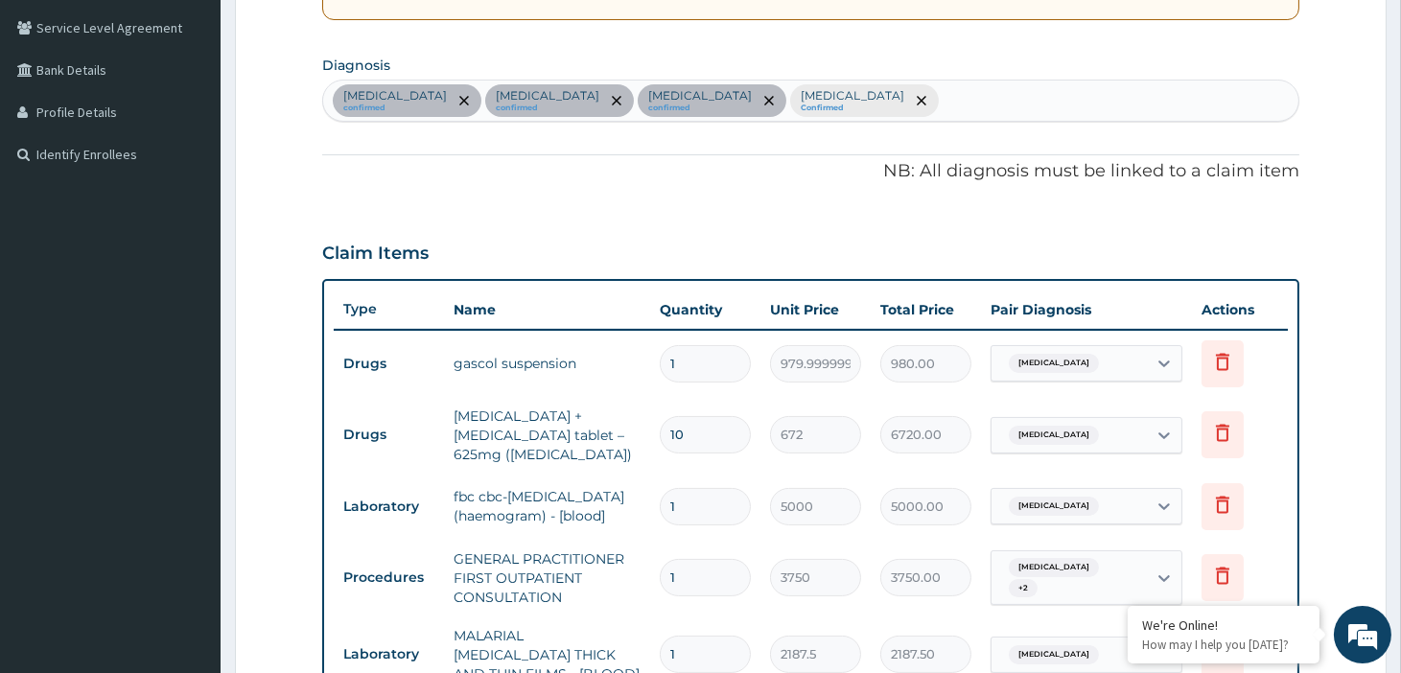
scroll to position [730, 0]
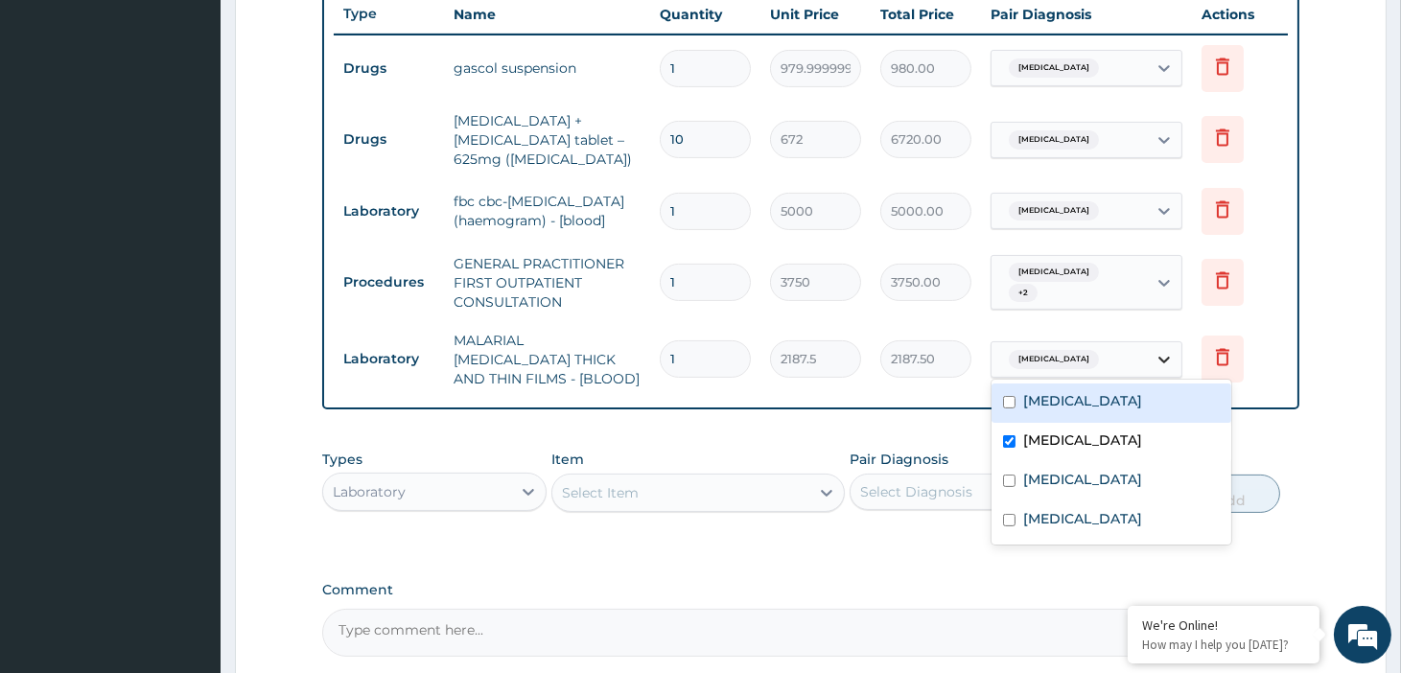
click at [1162, 350] on icon at bounding box center [1163, 359] width 19 height 19
click at [1046, 439] on label "Pharyngitis" at bounding box center [1082, 439] width 119 height 19
checkbox input "false"
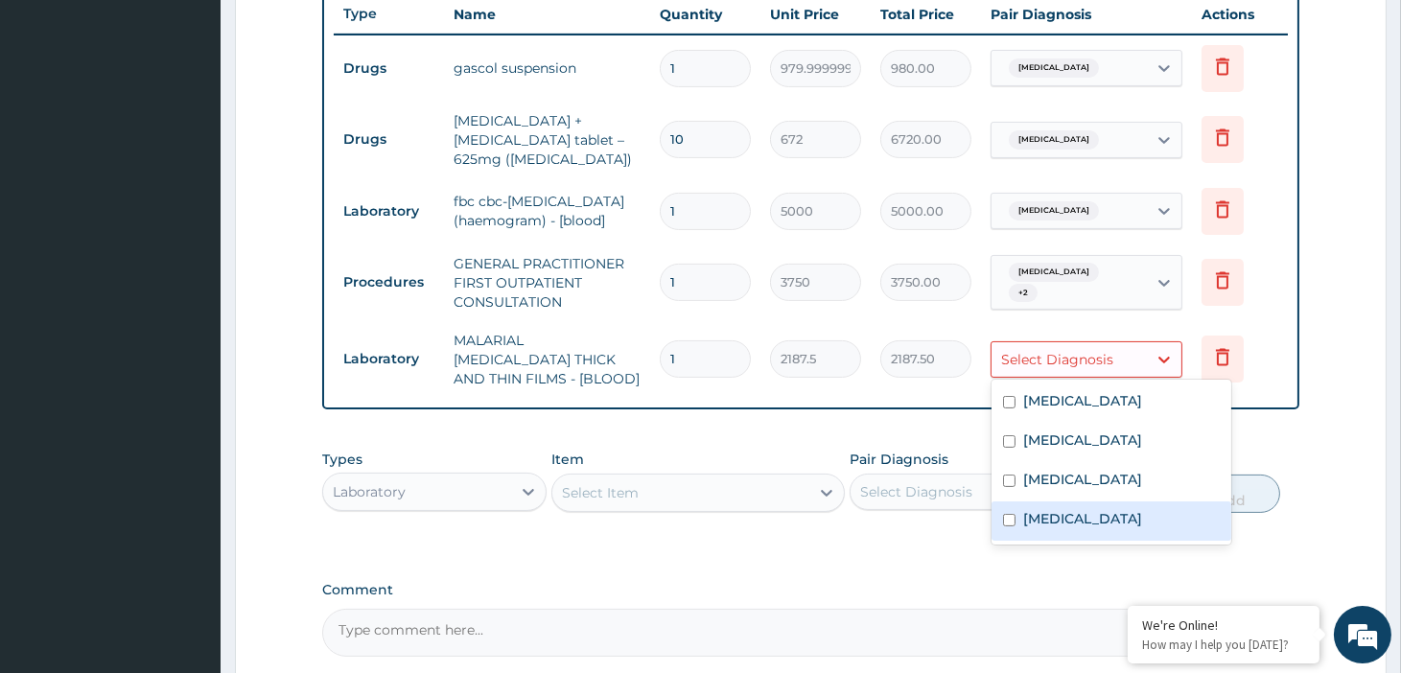
click at [1069, 524] on label "[MEDICAL_DATA]" at bounding box center [1082, 518] width 119 height 19
checkbox input "true"
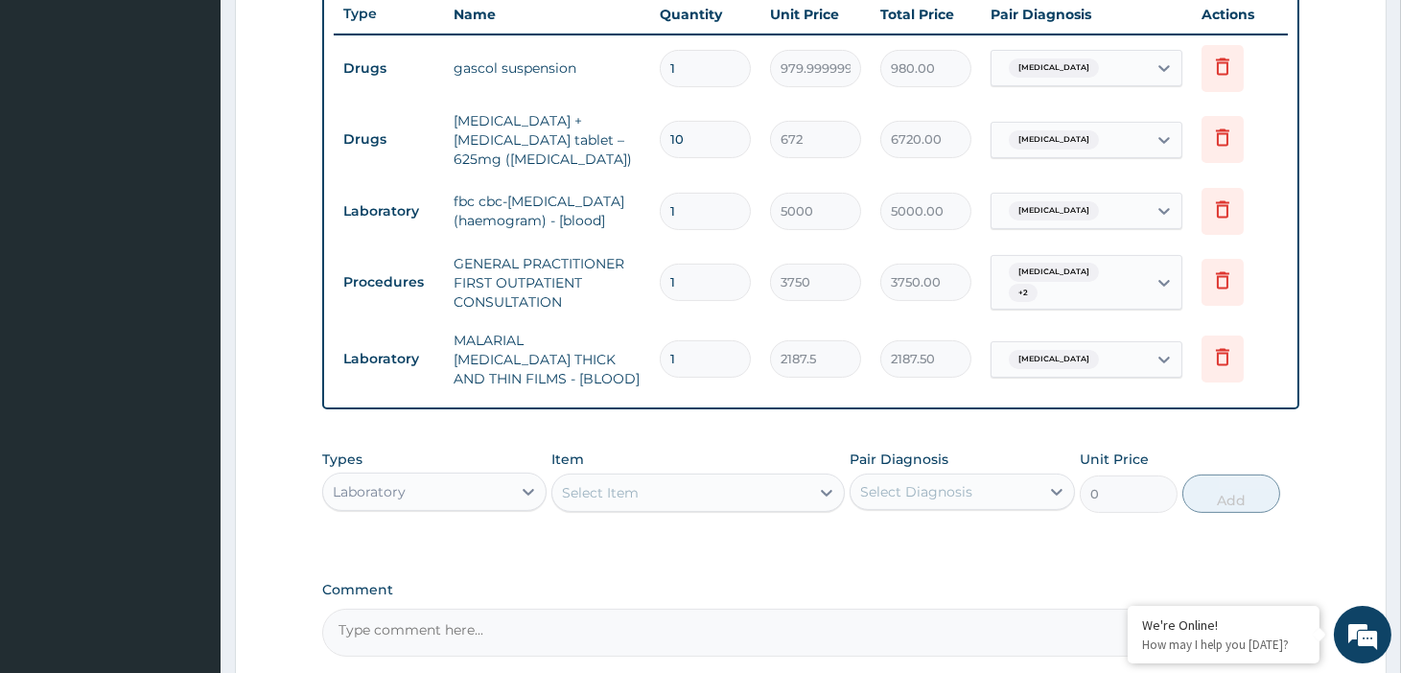
drag, startPoint x: 1340, startPoint y: 267, endPoint x: 1330, endPoint y: 268, distance: 10.7
click at [1340, 267] on form "Step 2 of 2 PA Code / Prescription Code PA/CBFCDE Encounter Date 01-10-2025 Imp…" at bounding box center [811, 83] width 1152 height 1422
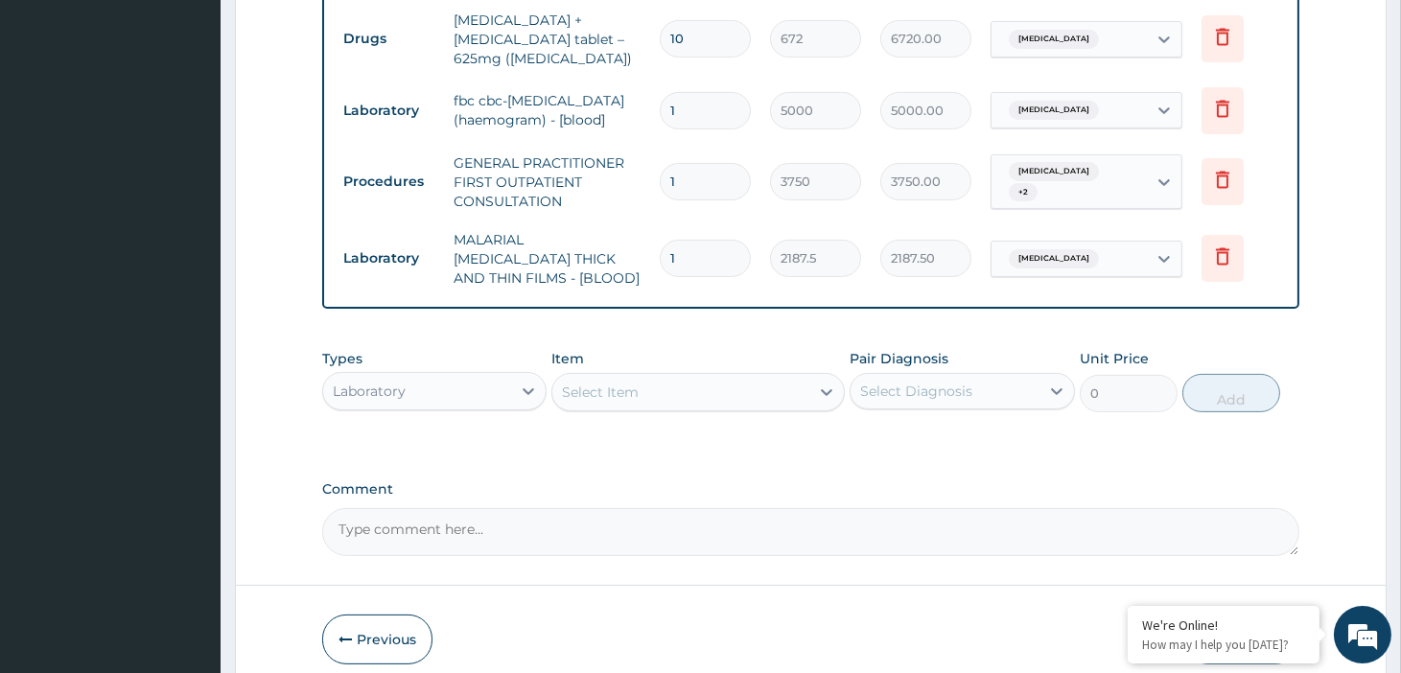
scroll to position [903, 0]
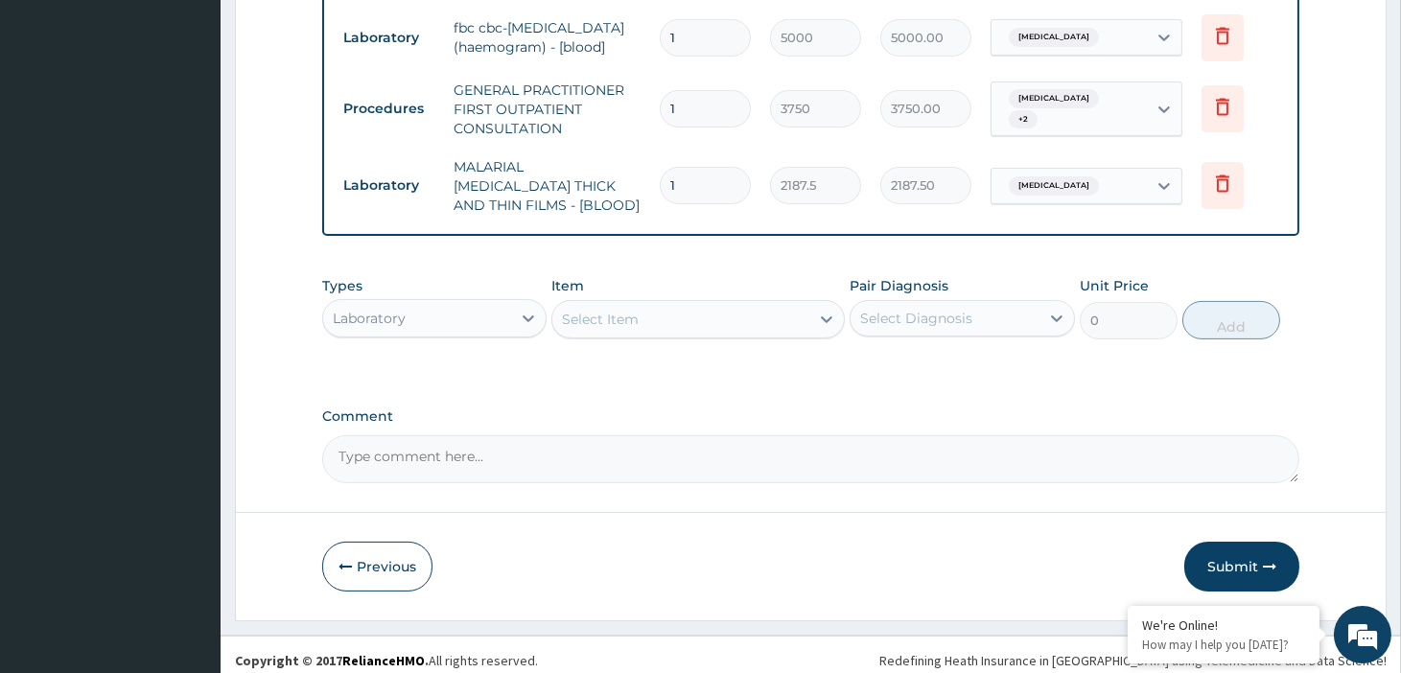
click at [456, 303] on div "Laboratory" at bounding box center [417, 318] width 188 height 31
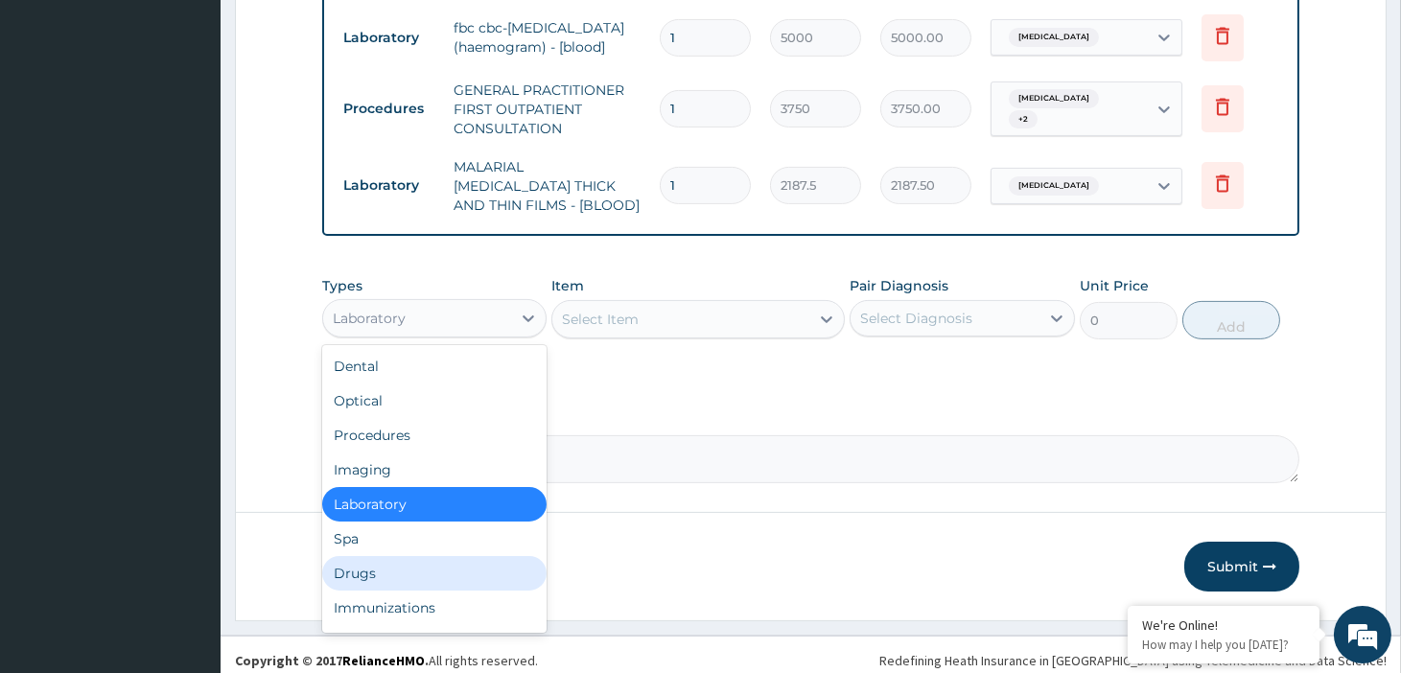
drag, startPoint x: 380, startPoint y: 564, endPoint x: 401, endPoint y: 557, distance: 22.1
click at [380, 564] on div "Drugs" at bounding box center [434, 573] width 224 height 35
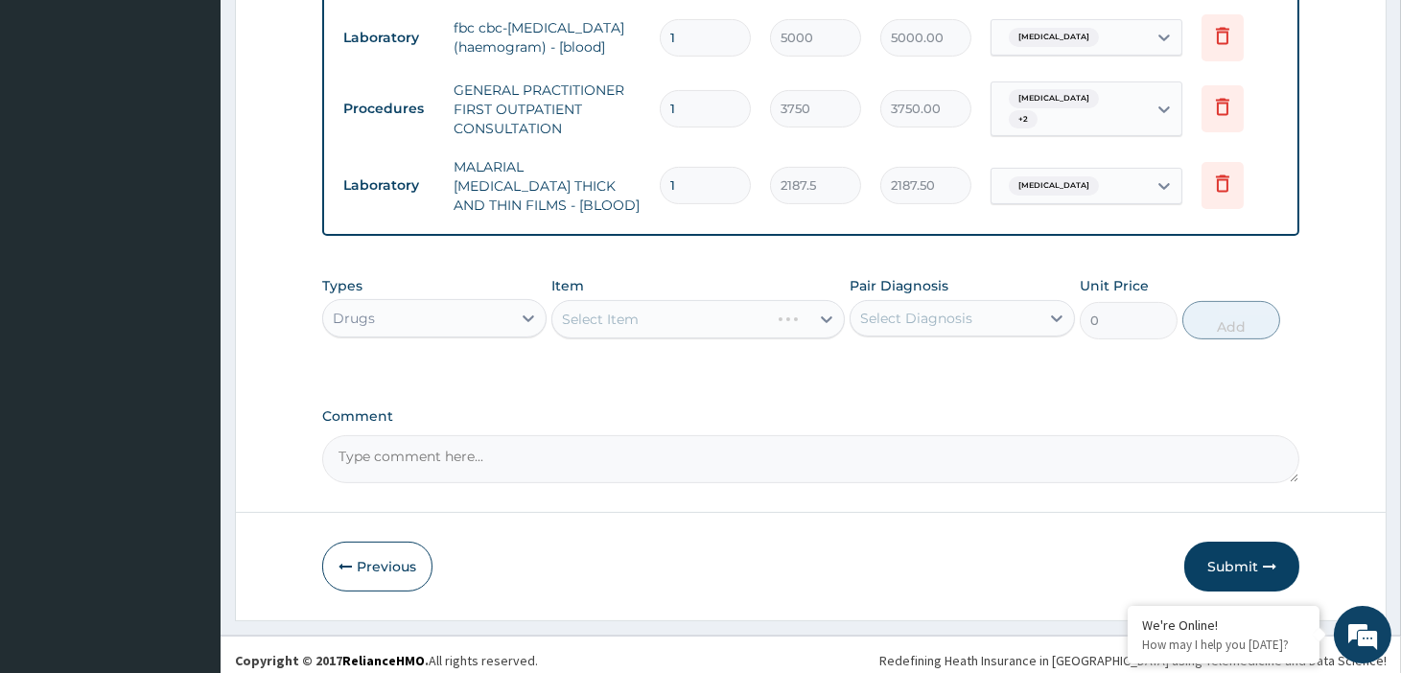
click at [676, 310] on div "Select Item" at bounding box center [697, 319] width 293 height 38
click at [698, 314] on div "Select Item" at bounding box center [697, 319] width 293 height 38
click at [695, 314] on div "Select Item" at bounding box center [680, 319] width 257 height 31
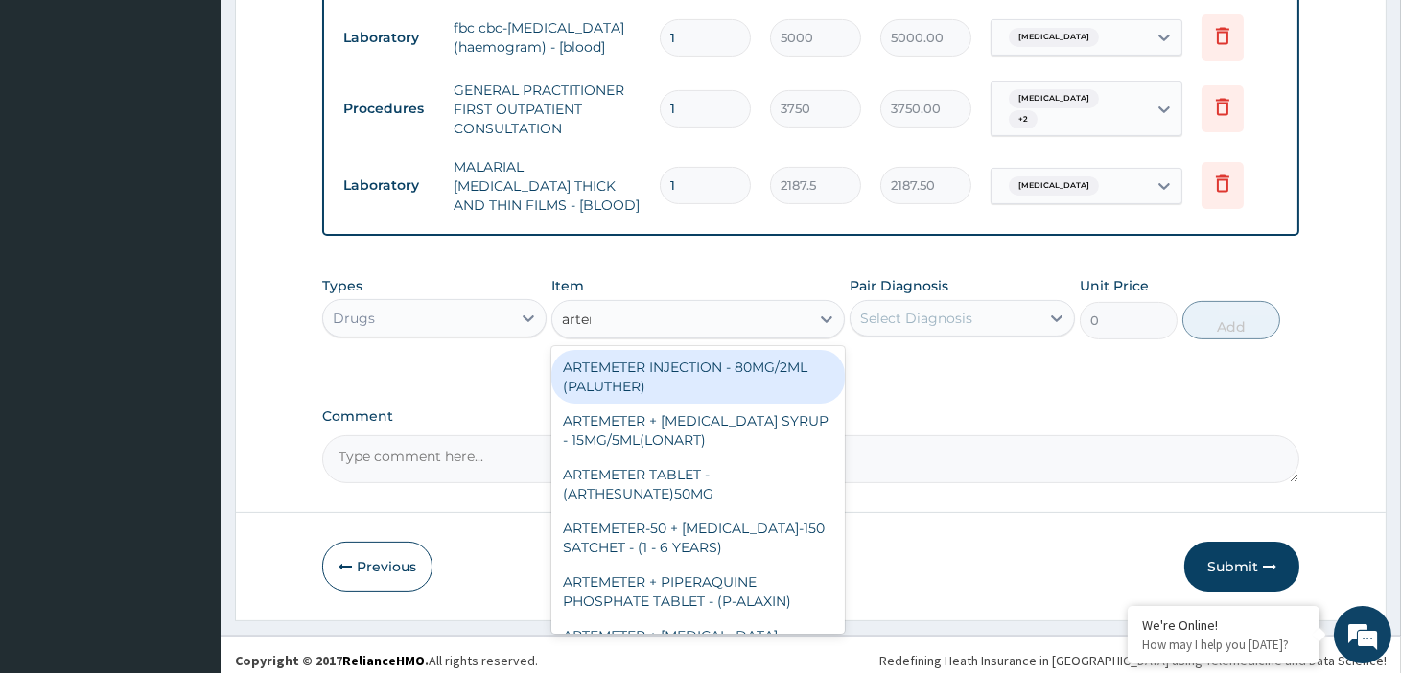
type input "arteme"
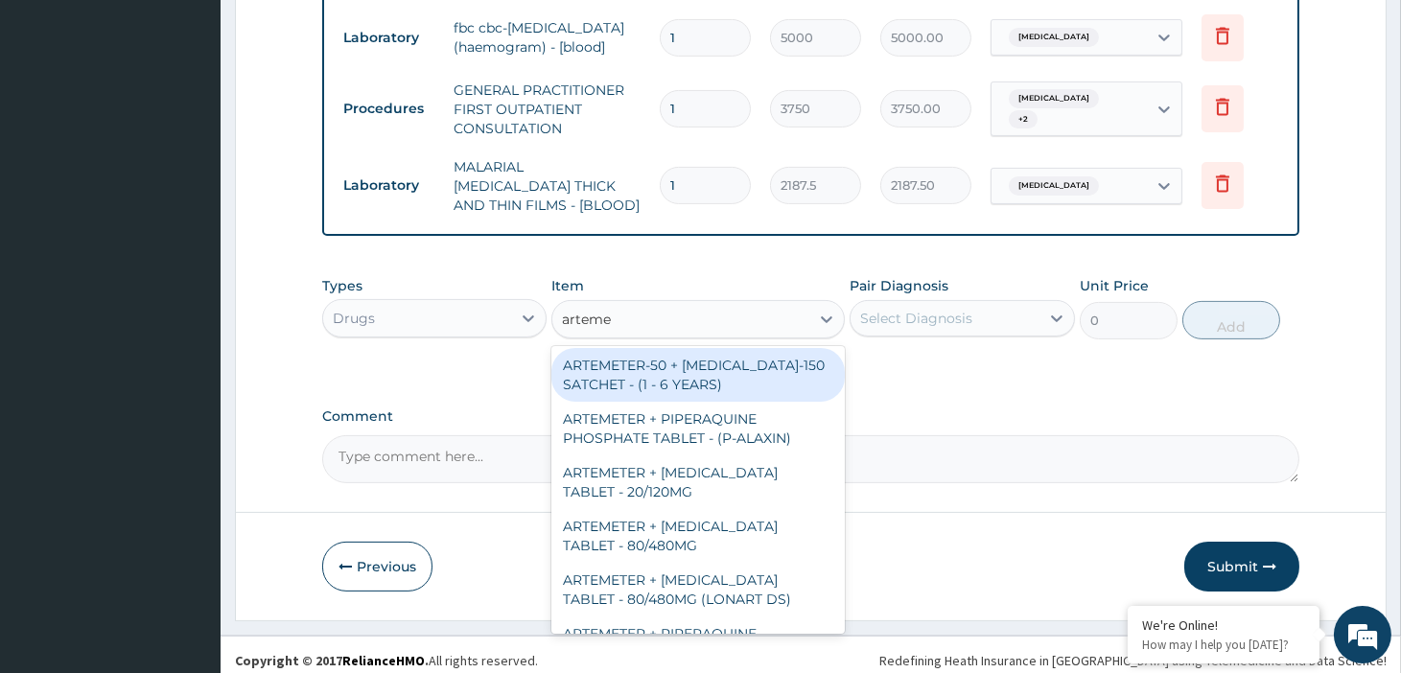
scroll to position [213, 0]
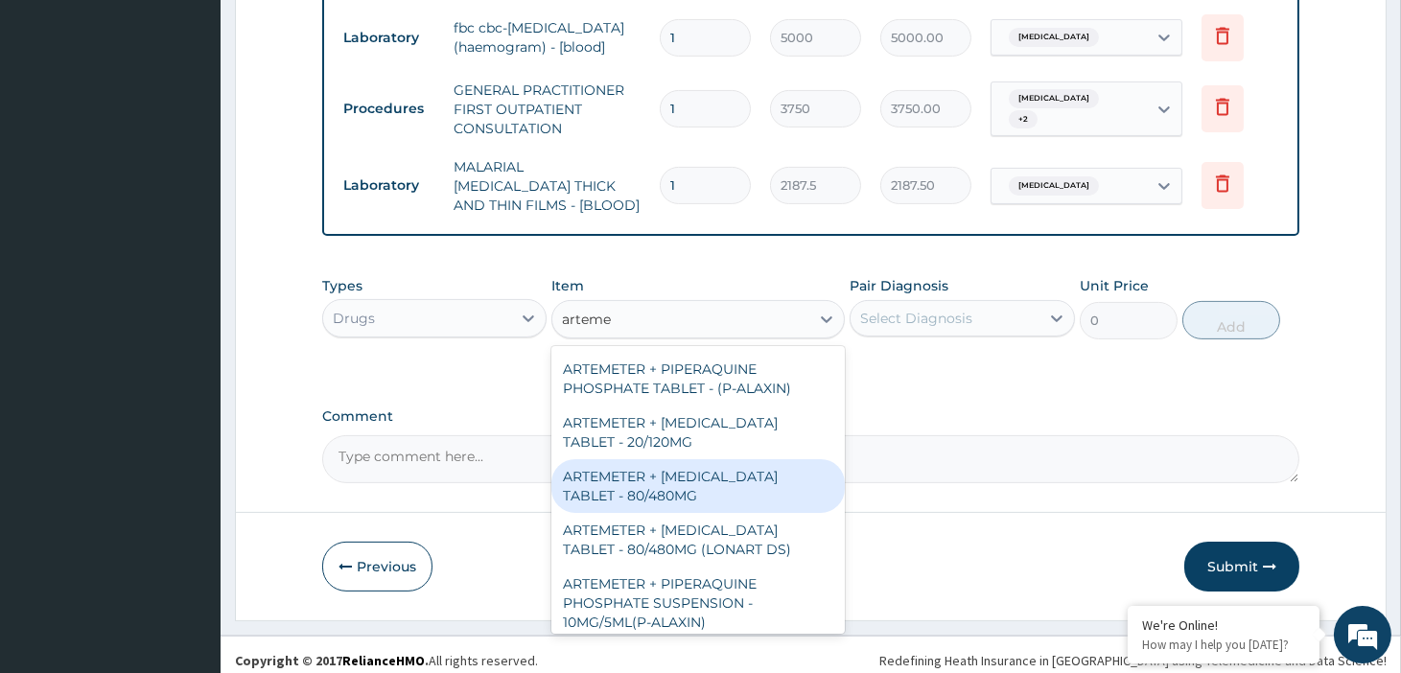
click at [726, 474] on div "ARTEMETER + [MEDICAL_DATA] TABLET - 80/480MG" at bounding box center [697, 486] width 293 height 54
type input "364"
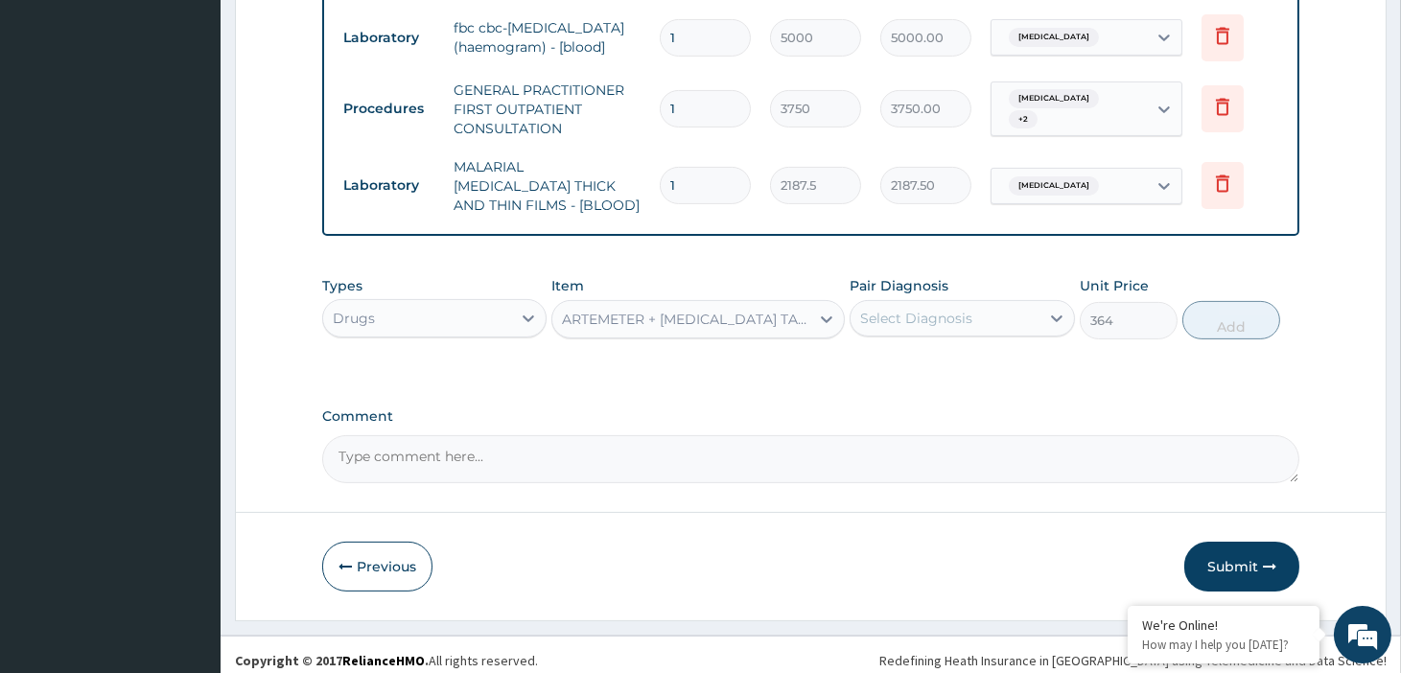
click at [963, 314] on div "Select Diagnosis" at bounding box center [916, 318] width 112 height 19
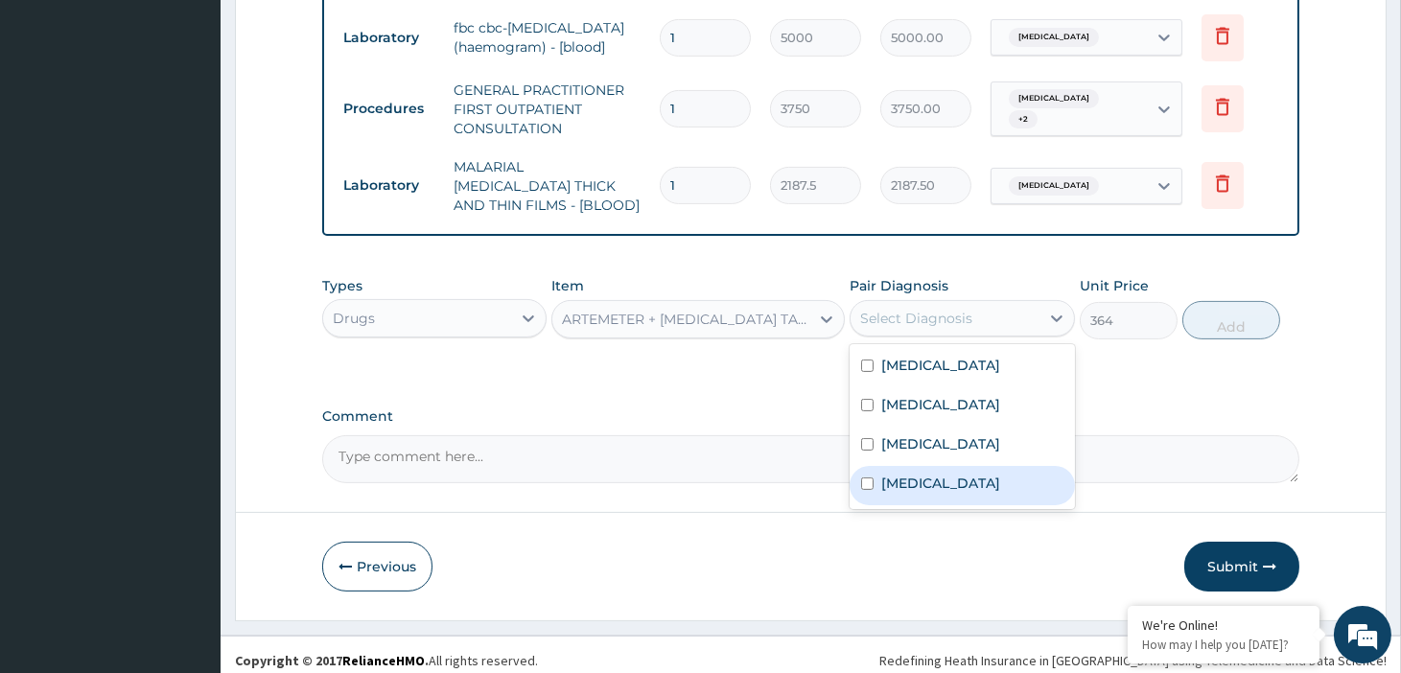
click at [916, 480] on label "[MEDICAL_DATA]" at bounding box center [940, 483] width 119 height 19
checkbox input "true"
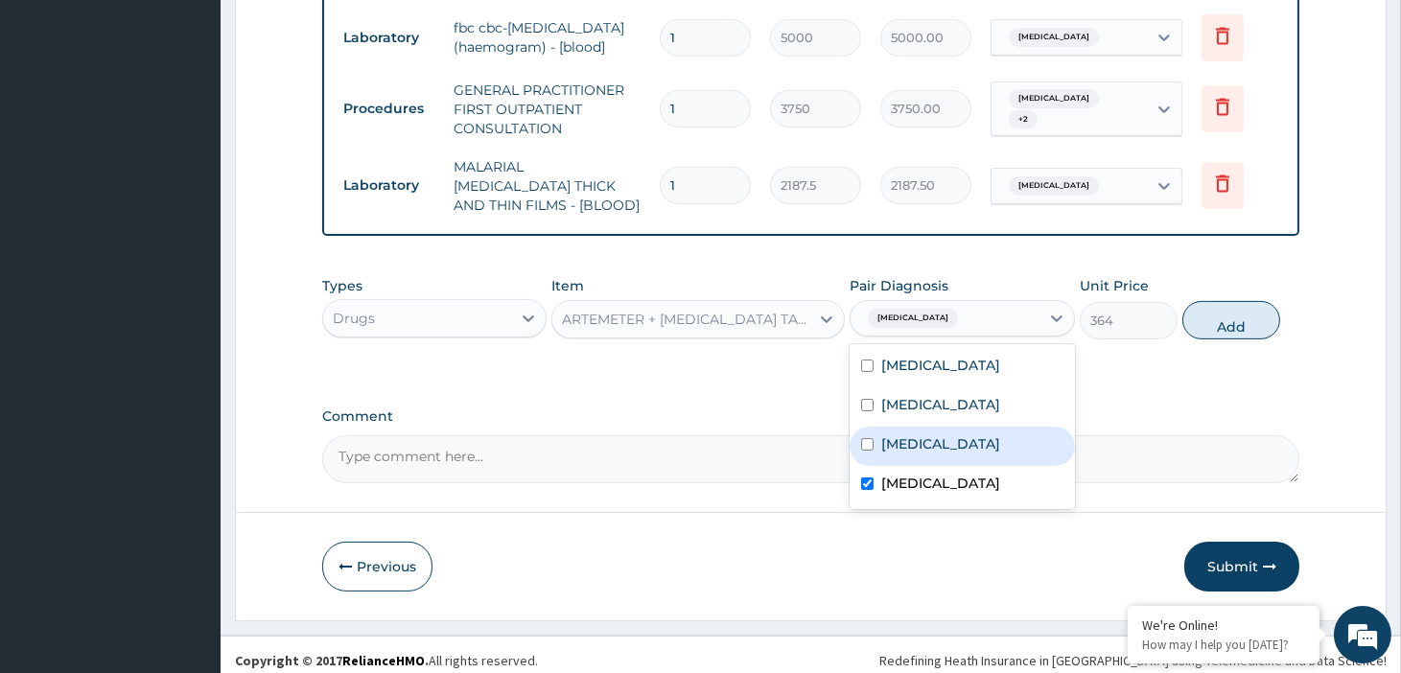
drag, startPoint x: 1222, startPoint y: 307, endPoint x: 1208, endPoint y: 312, distance: 15.2
click at [1223, 307] on button "Add" at bounding box center [1231, 320] width 98 height 38
type input "0"
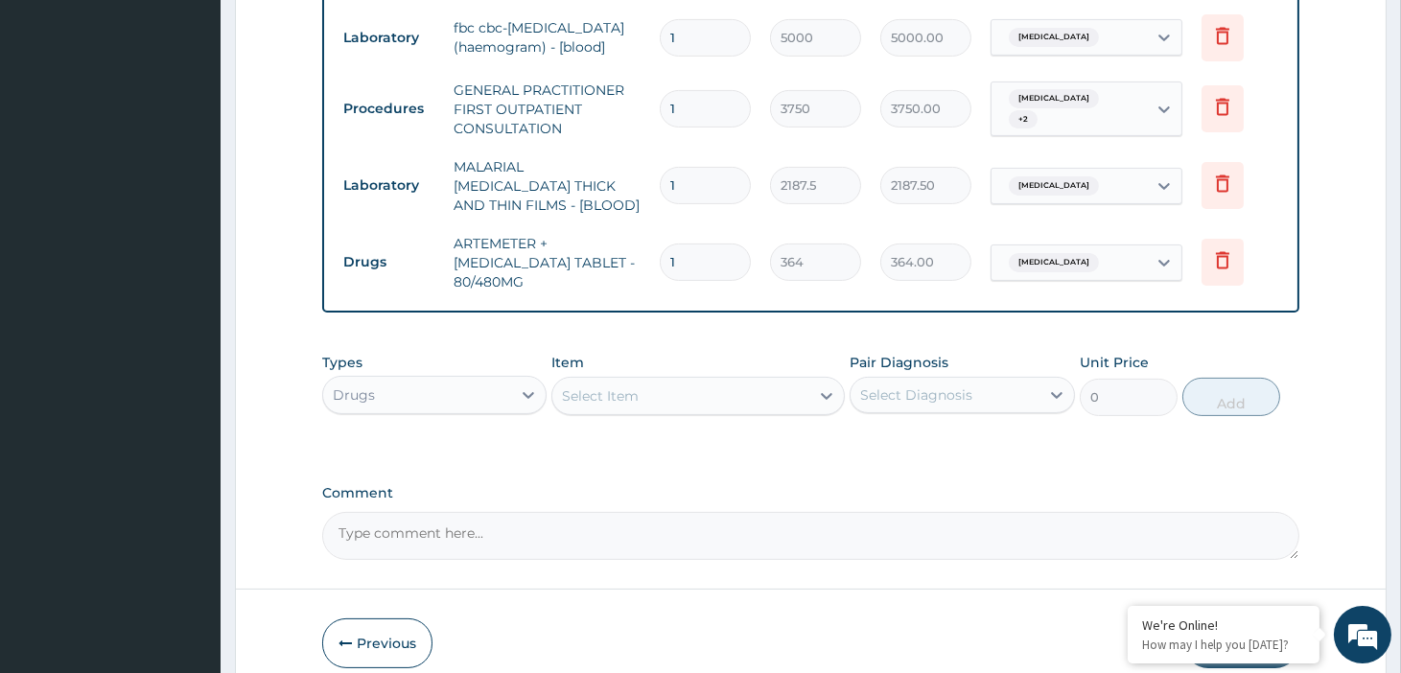
click at [705, 256] on input "1" at bounding box center [705, 262] width 91 height 37
type input "0.00"
type input "6"
type input "2184.00"
type input "6"
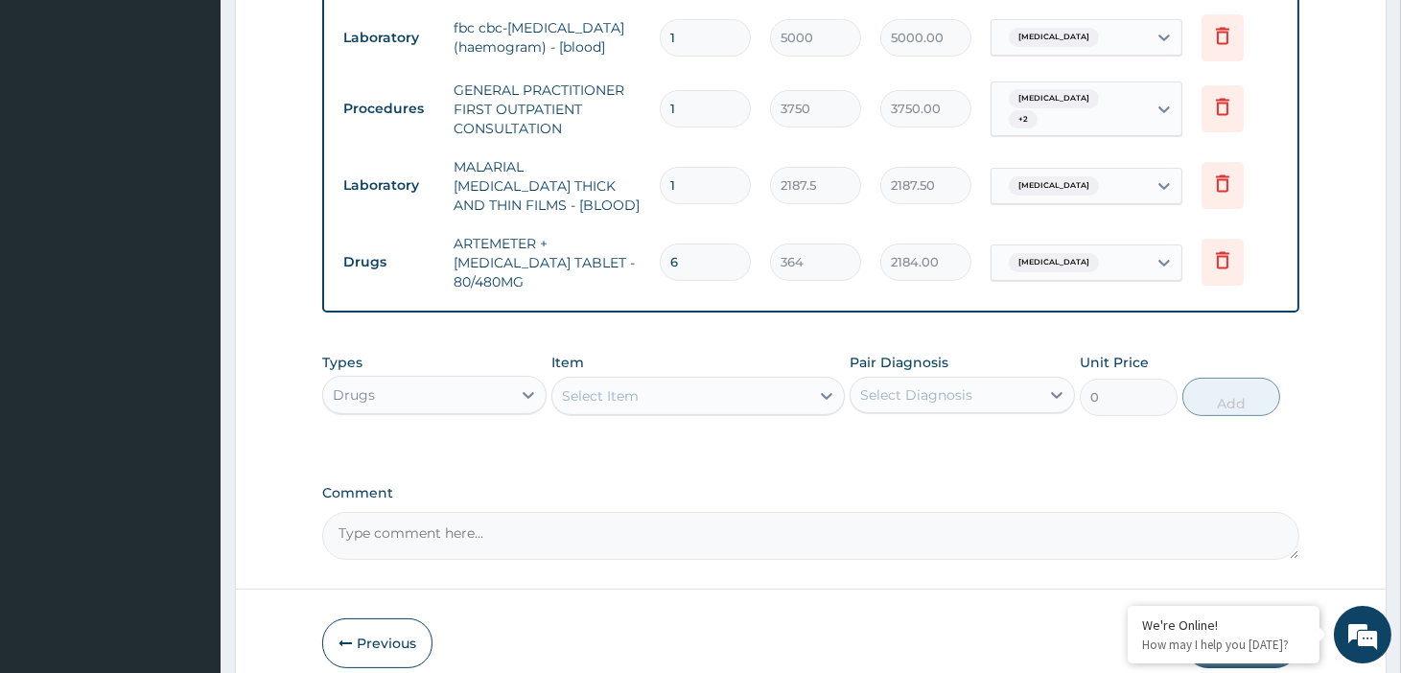
click at [705, 382] on div "Select Item" at bounding box center [680, 396] width 257 height 31
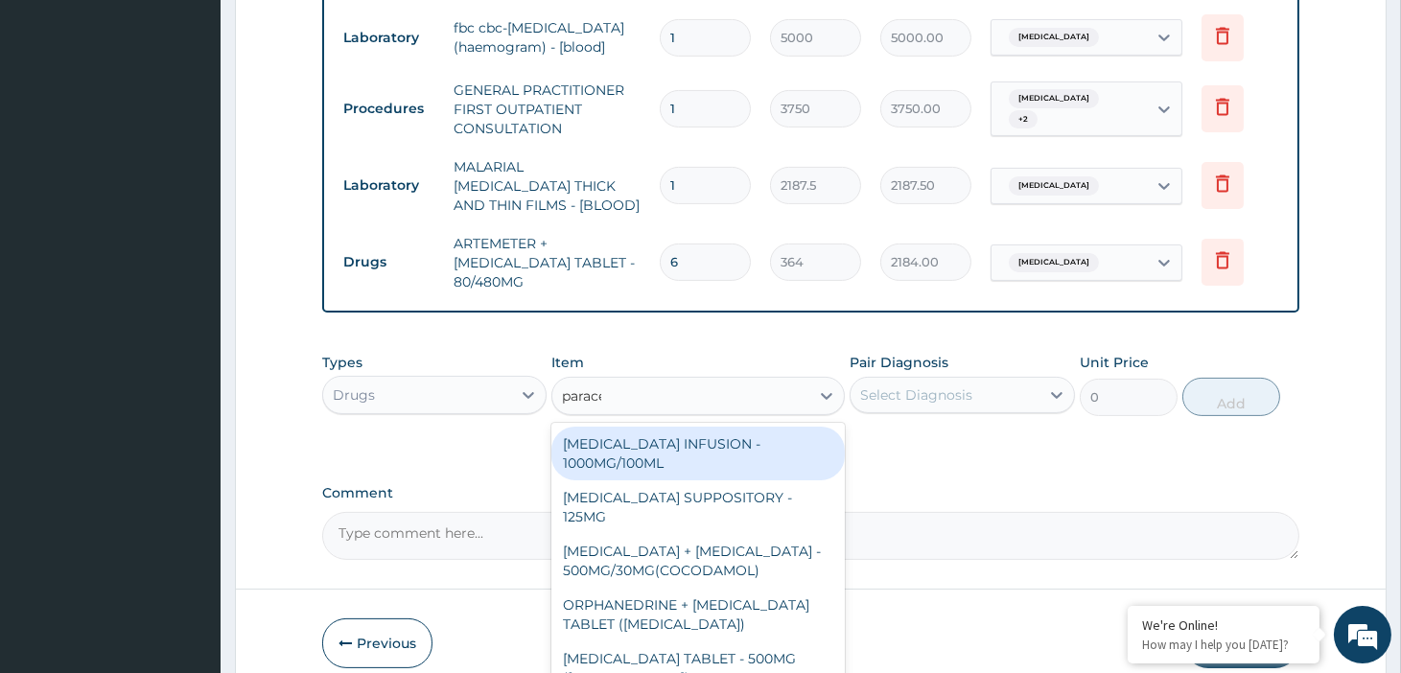
type input "paracet"
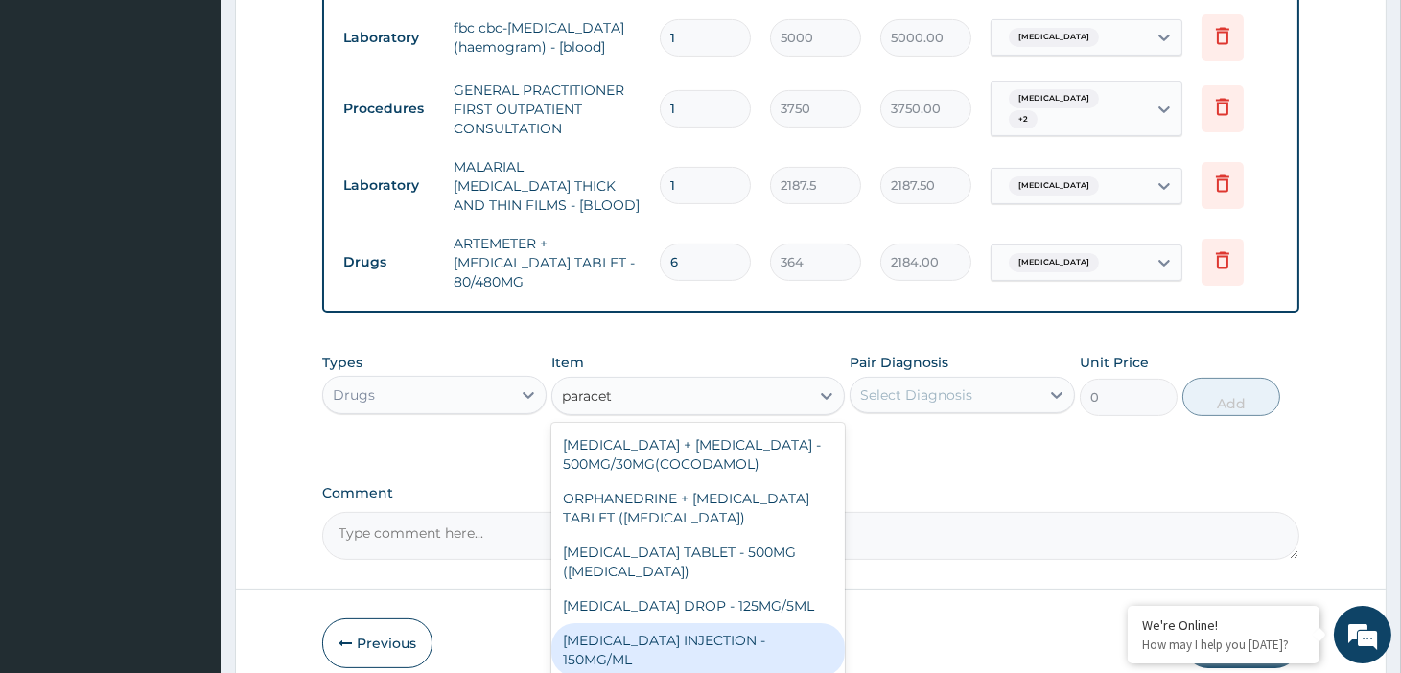
scroll to position [164, 0]
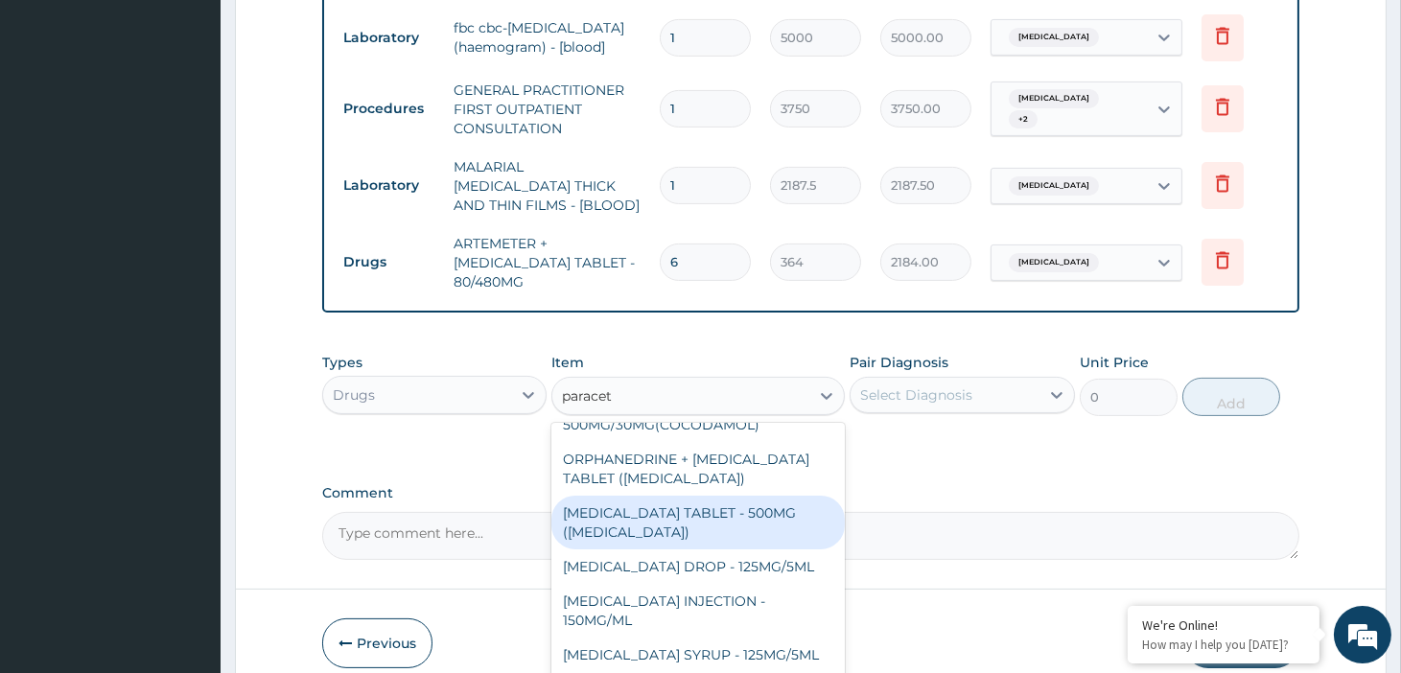
click at [697, 496] on div "[MEDICAL_DATA] TABLET - 500MG ([MEDICAL_DATA])" at bounding box center [697, 523] width 293 height 54
type input "42"
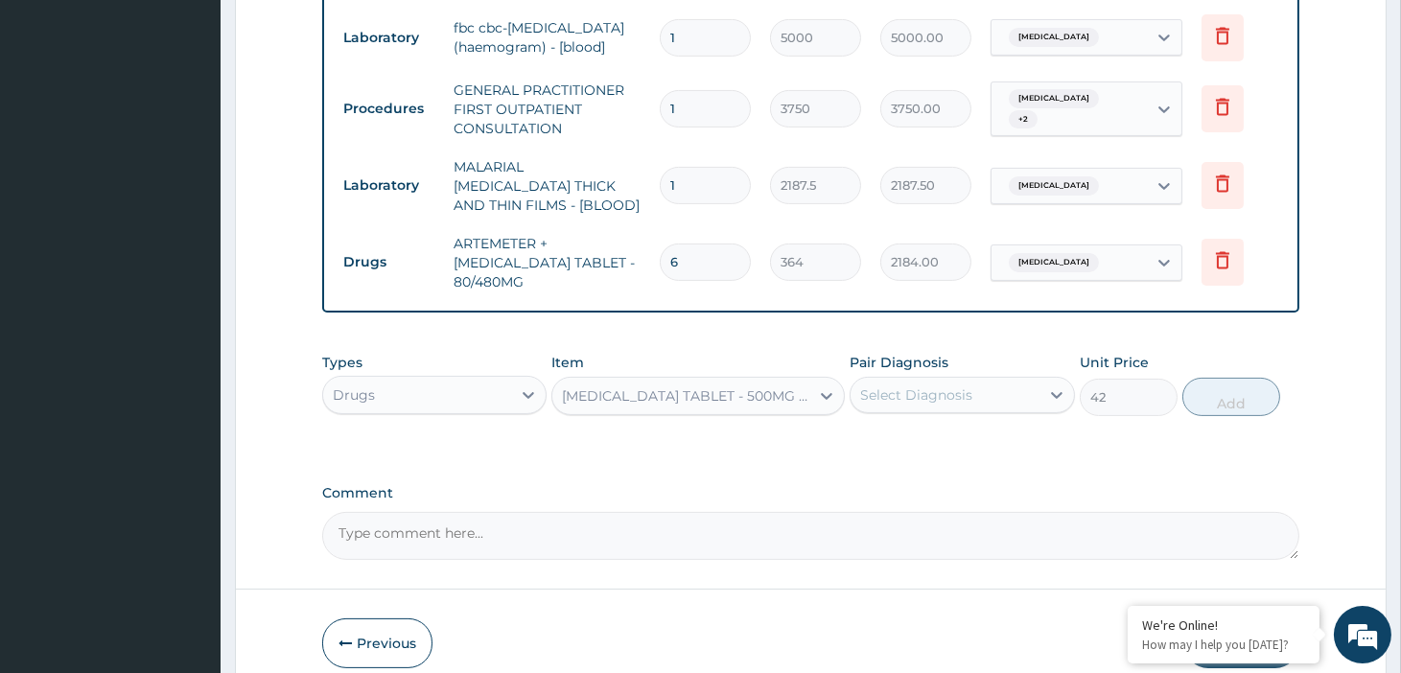
click at [962, 385] on div "Select Diagnosis" at bounding box center [916, 394] width 112 height 19
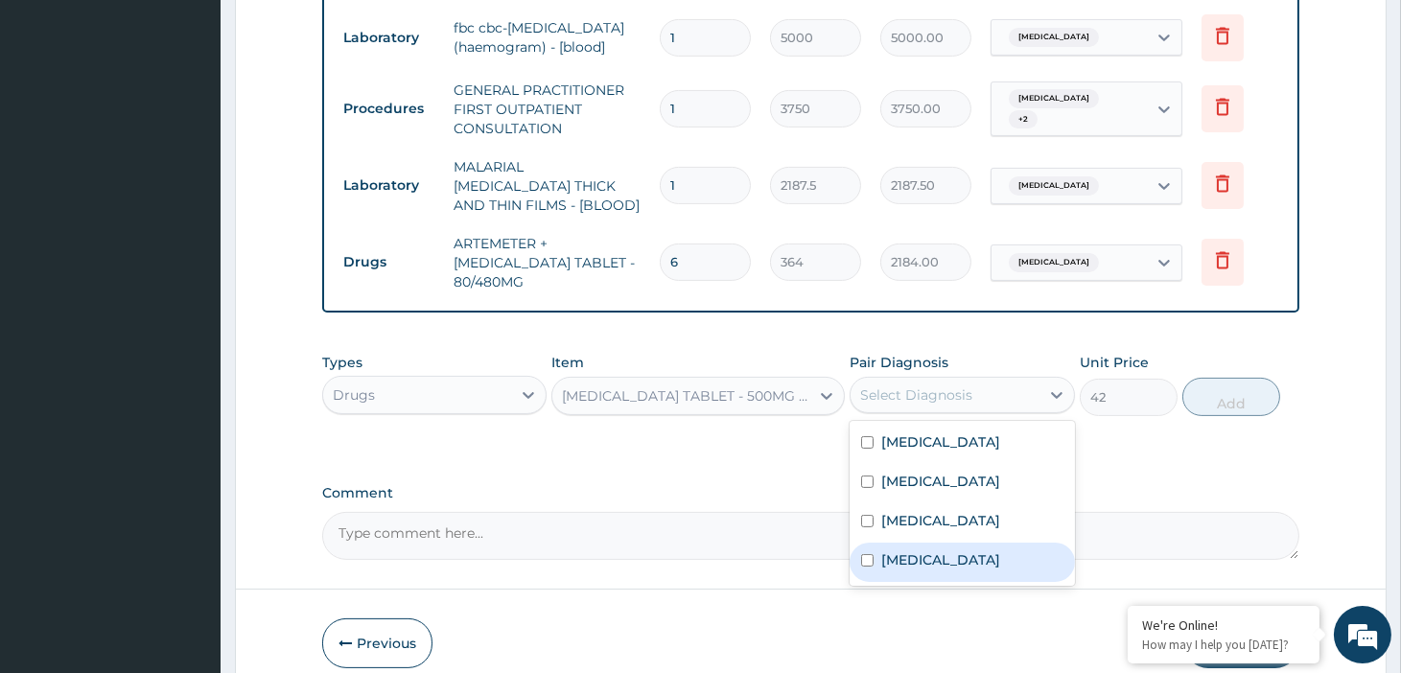
click at [914, 550] on label "[MEDICAL_DATA]" at bounding box center [940, 559] width 119 height 19
checkbox input "true"
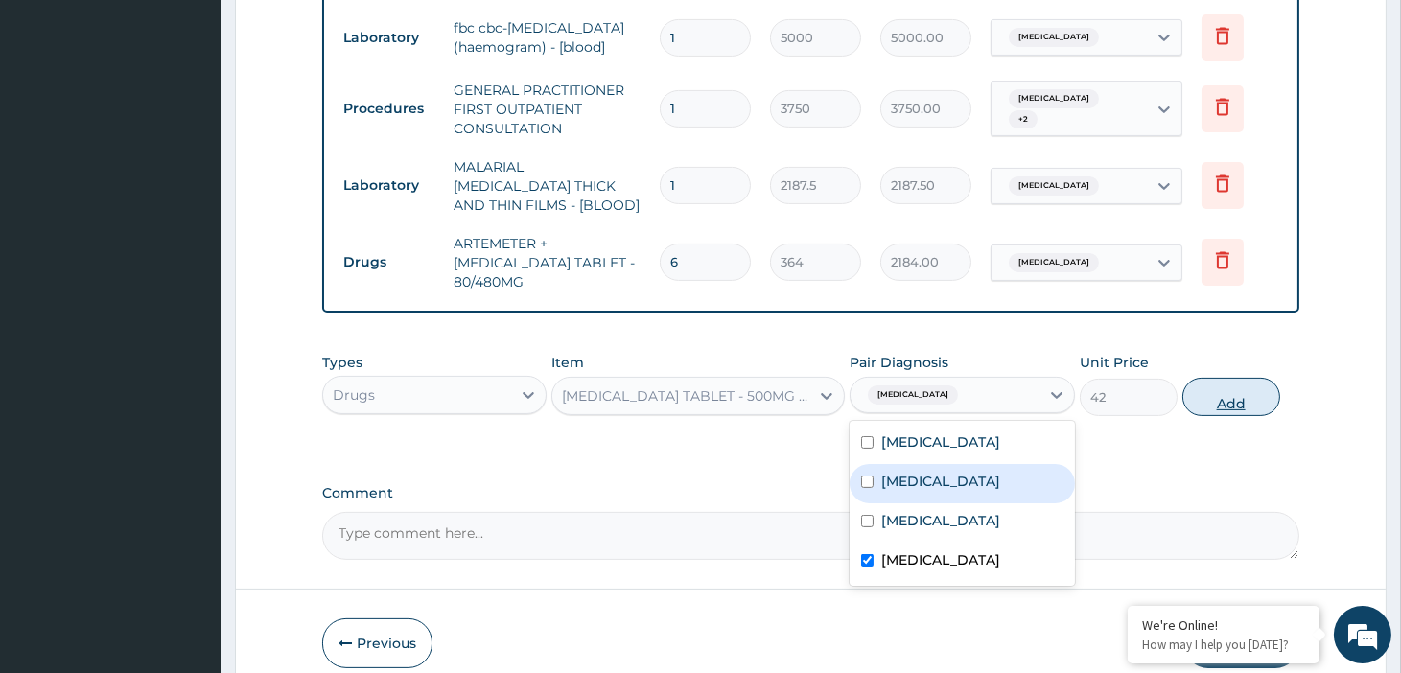
click at [1184, 391] on button "Add" at bounding box center [1231, 397] width 98 height 38
type input "0"
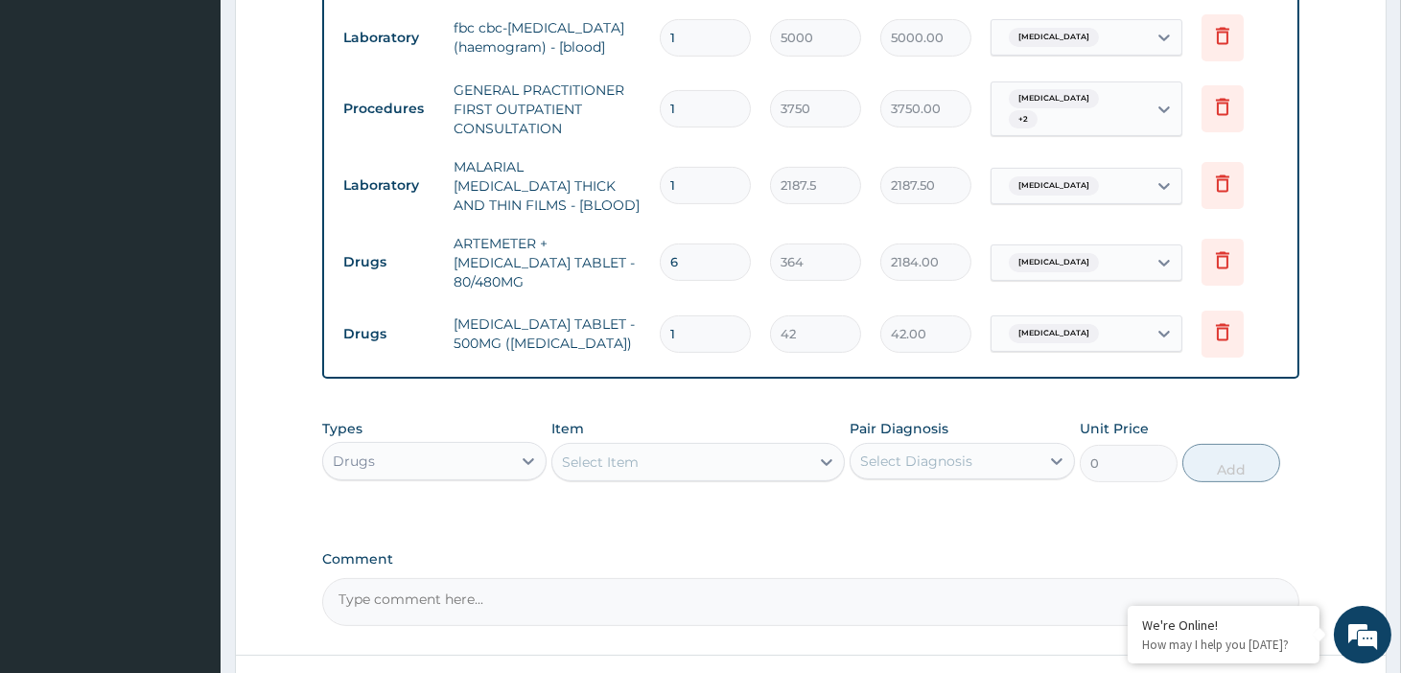
click at [772, 454] on div "Select Item" at bounding box center [680, 462] width 257 height 31
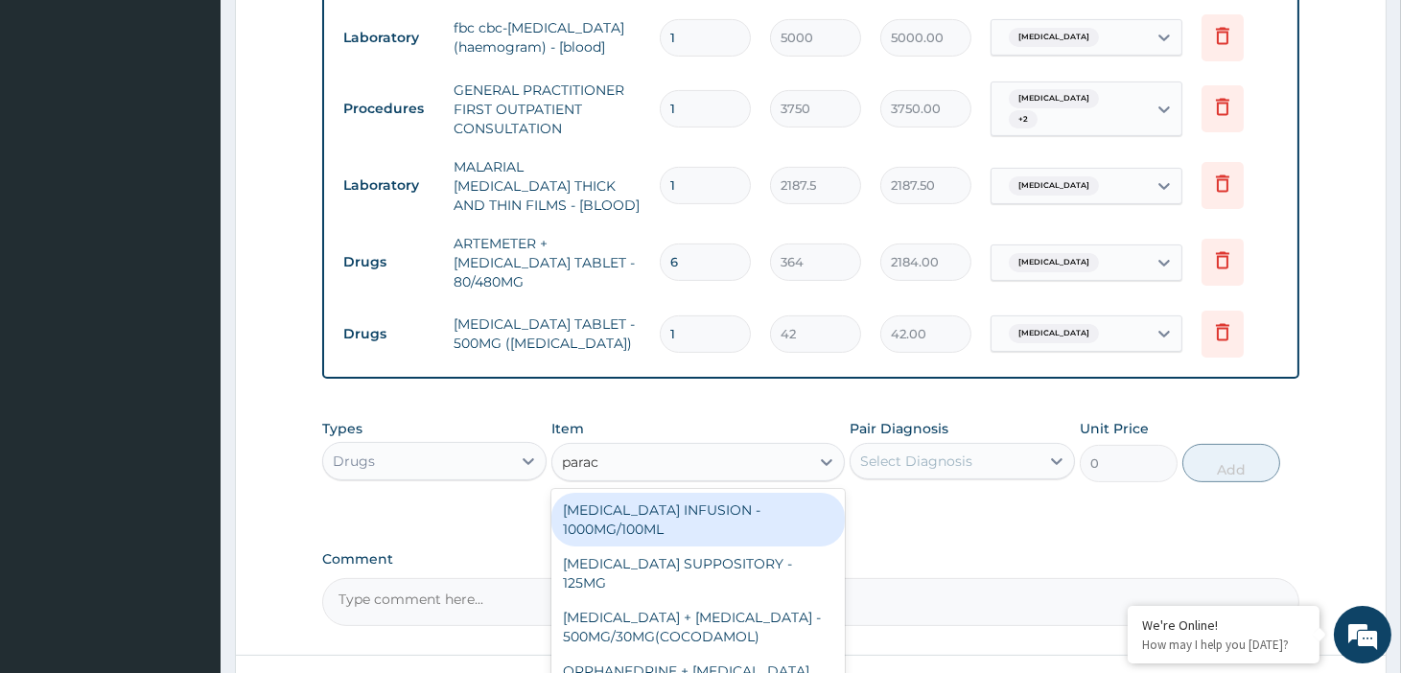
type input "parace"
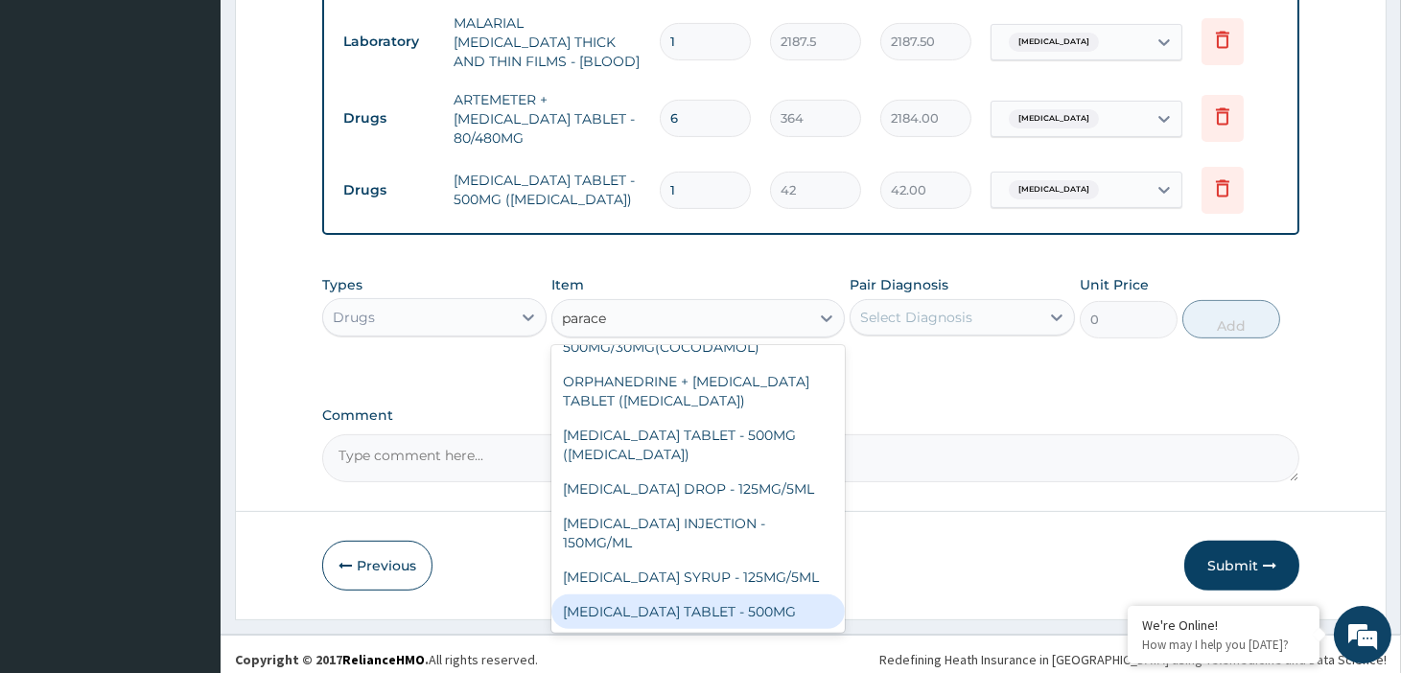
click at [744, 594] on div "[MEDICAL_DATA] TABLET - 500MG" at bounding box center [697, 611] width 293 height 35
type input "33.599999999999994"
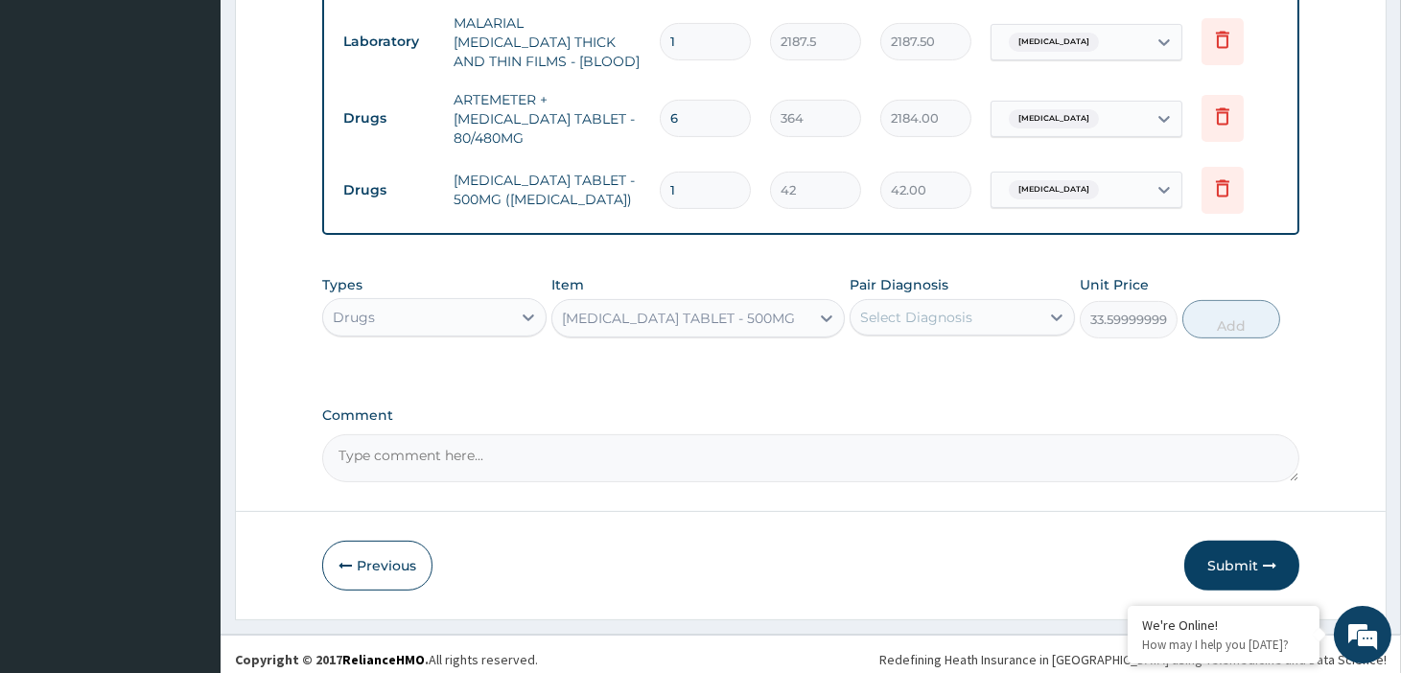
click at [949, 314] on div "Select Diagnosis" at bounding box center [916, 317] width 112 height 19
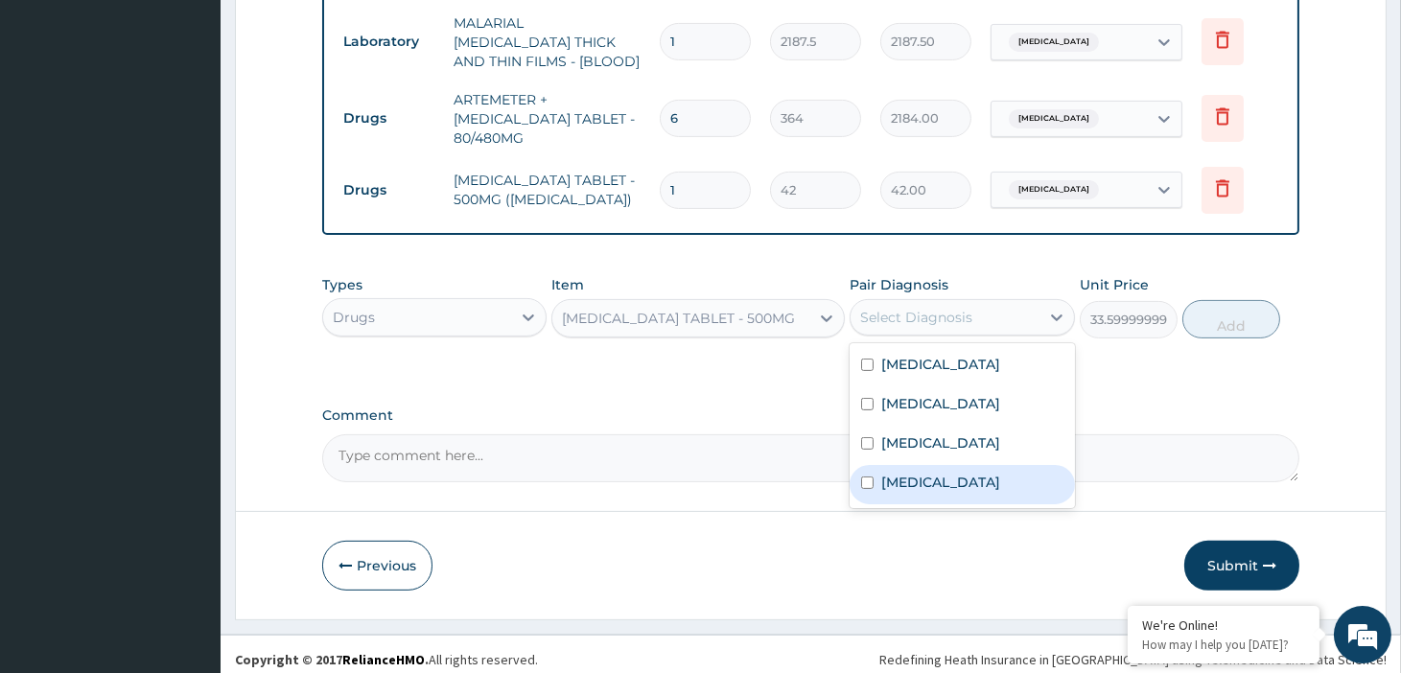
click at [936, 473] on label "[MEDICAL_DATA]" at bounding box center [940, 482] width 119 height 19
checkbox input "true"
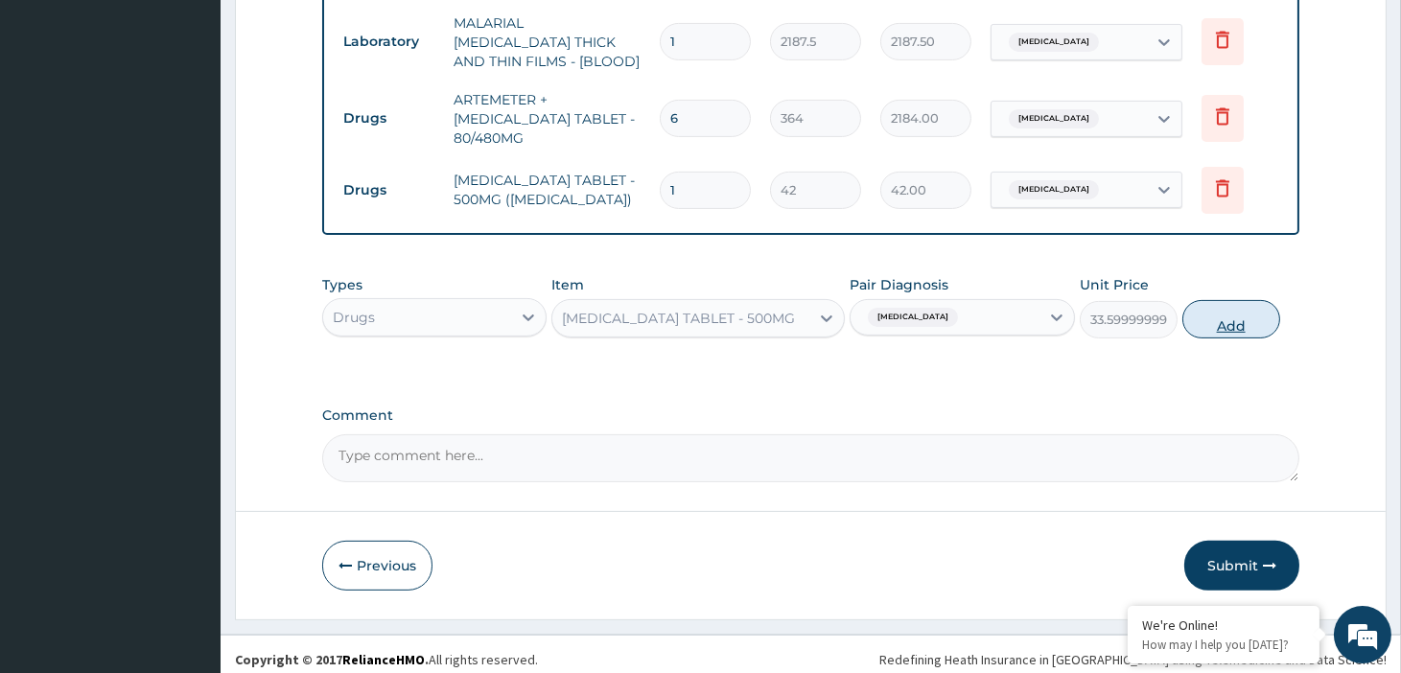
click at [1202, 317] on button "Add" at bounding box center [1231, 319] width 98 height 38
type input "0"
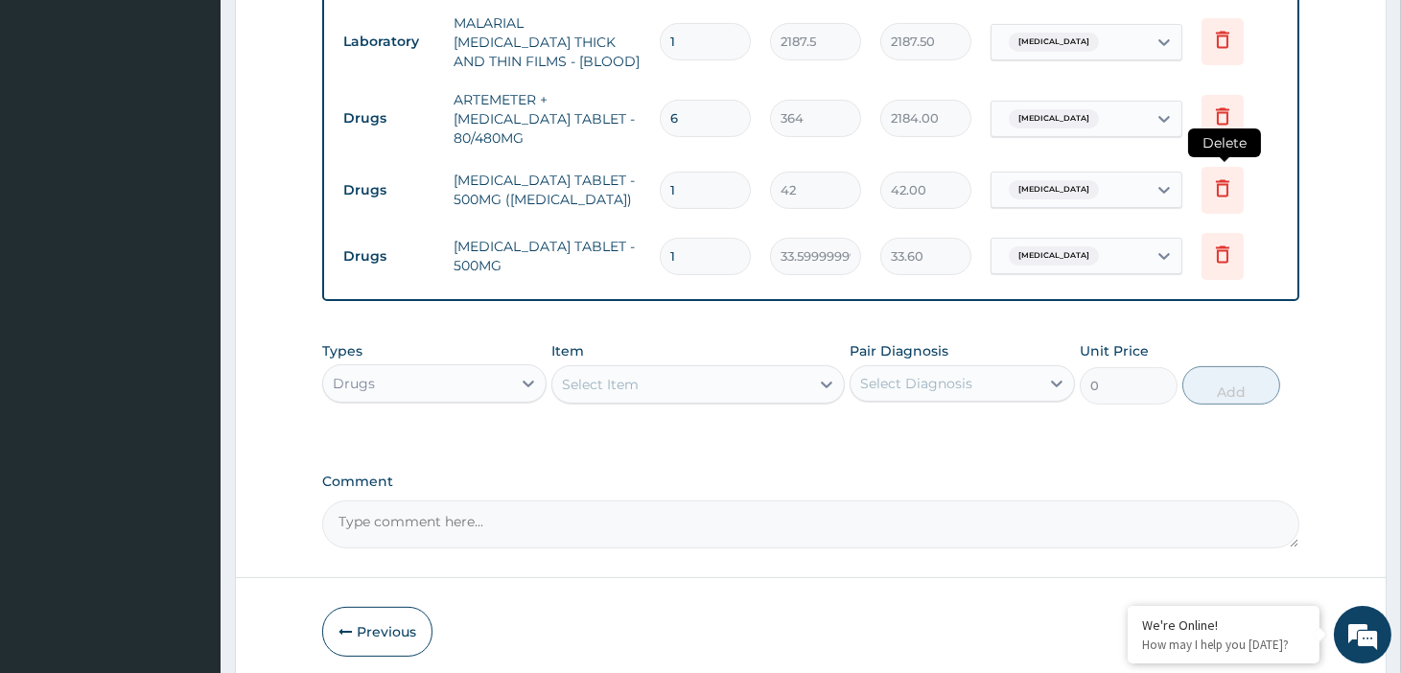
click at [1230, 182] on icon at bounding box center [1222, 187] width 23 height 23
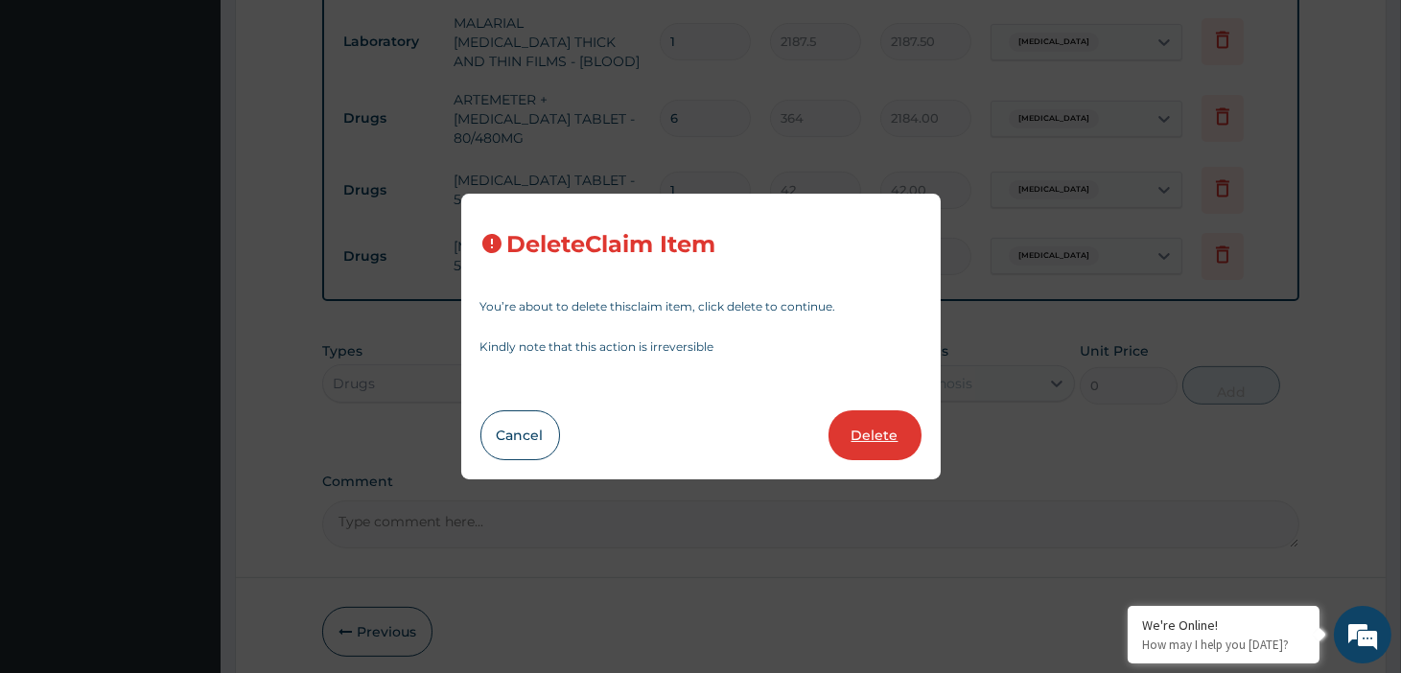
click at [898, 431] on button "Delete" at bounding box center [874, 435] width 93 height 50
type input "33.599999999999994"
type input "33.60"
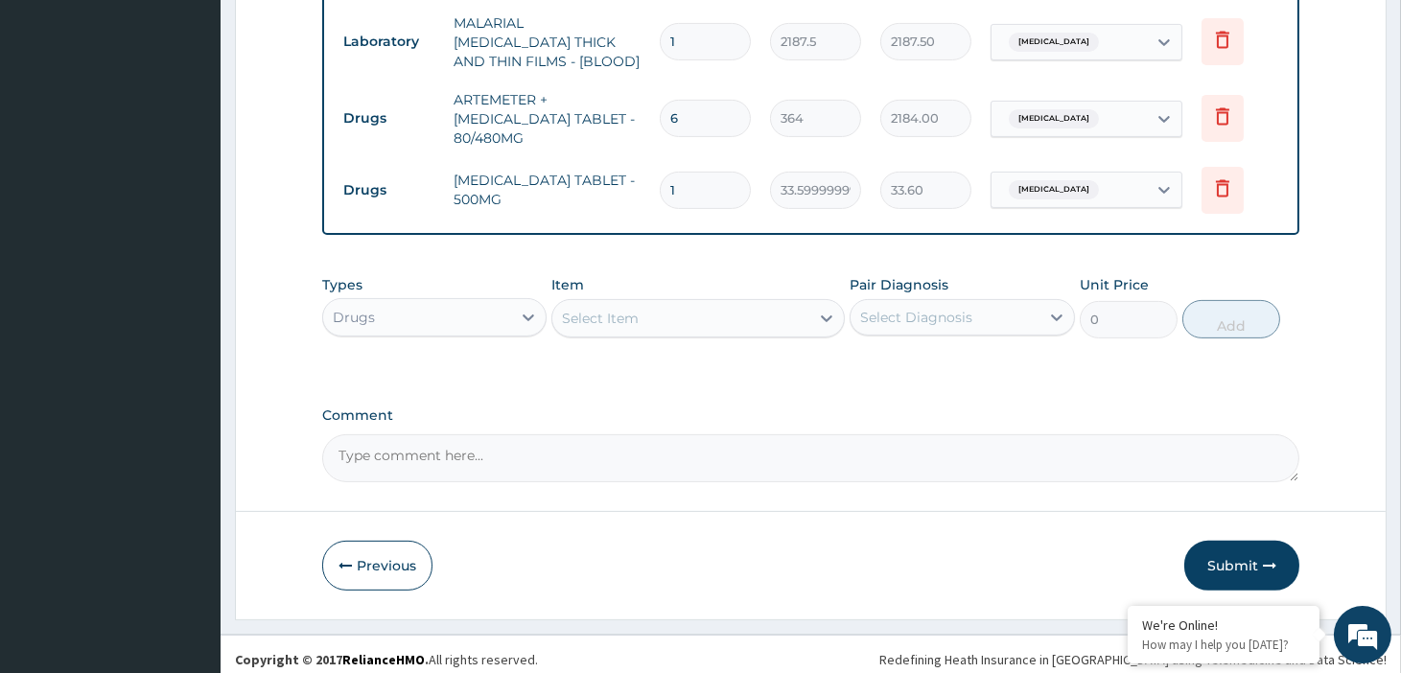
click at [700, 313] on div "Select Item" at bounding box center [680, 318] width 257 height 31
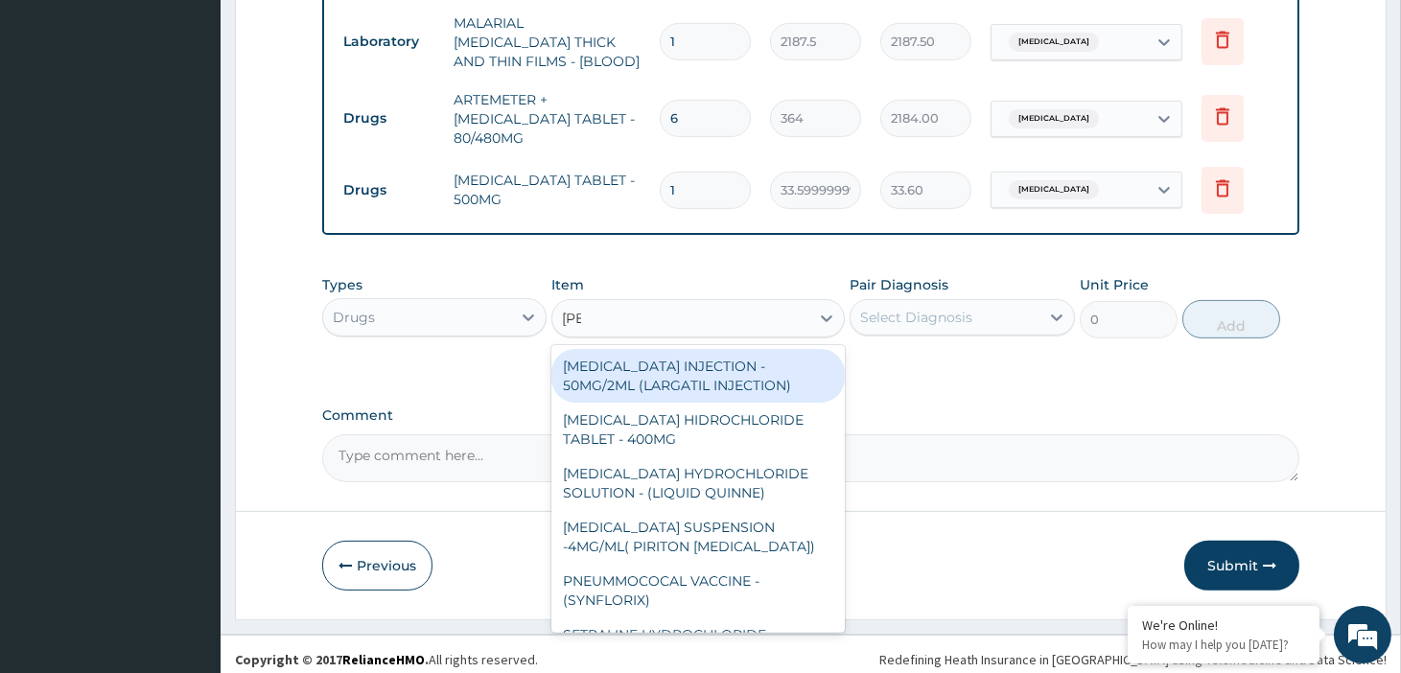
type input "lorat"
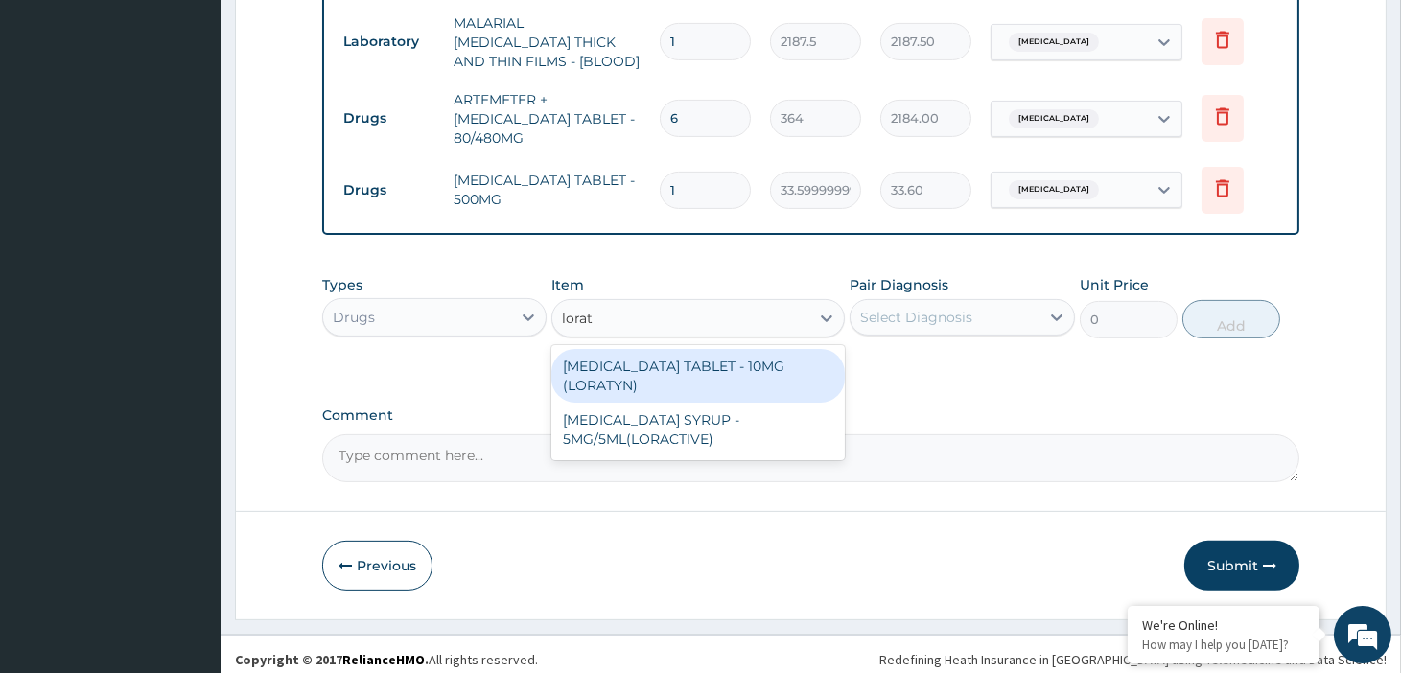
click at [710, 352] on div "[MEDICAL_DATA] TABLET - 10MG (LORATYN)" at bounding box center [697, 376] width 293 height 54
type input "98"
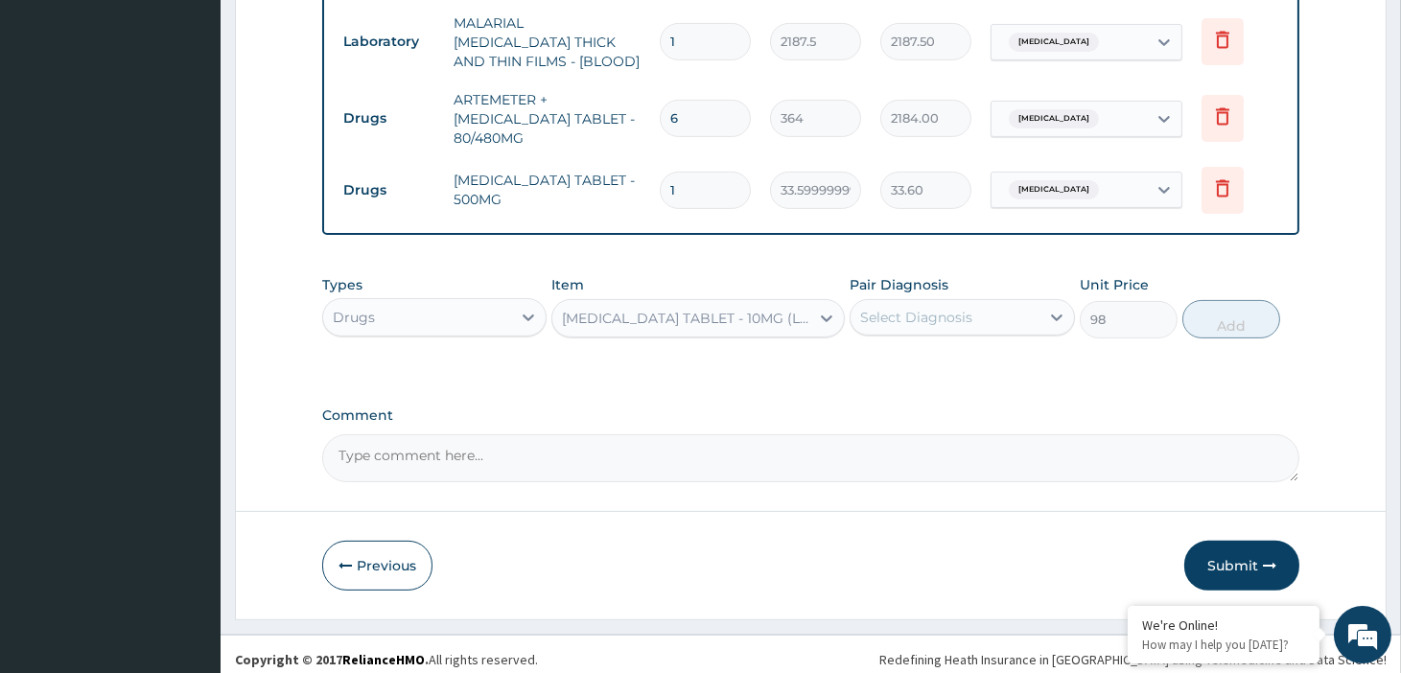
click at [978, 318] on div "Select Diagnosis" at bounding box center [944, 317] width 188 height 31
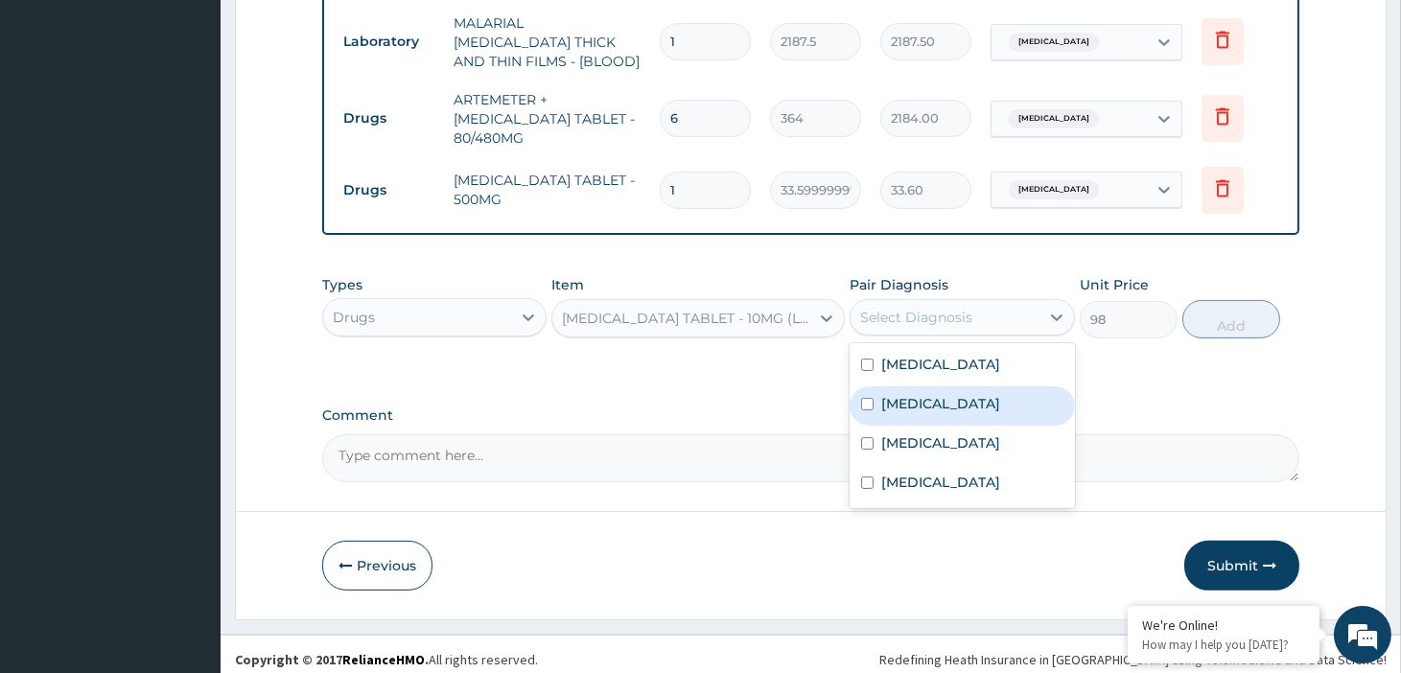
click at [976, 386] on div "Pharyngitis" at bounding box center [961, 405] width 224 height 39
checkbox input "true"
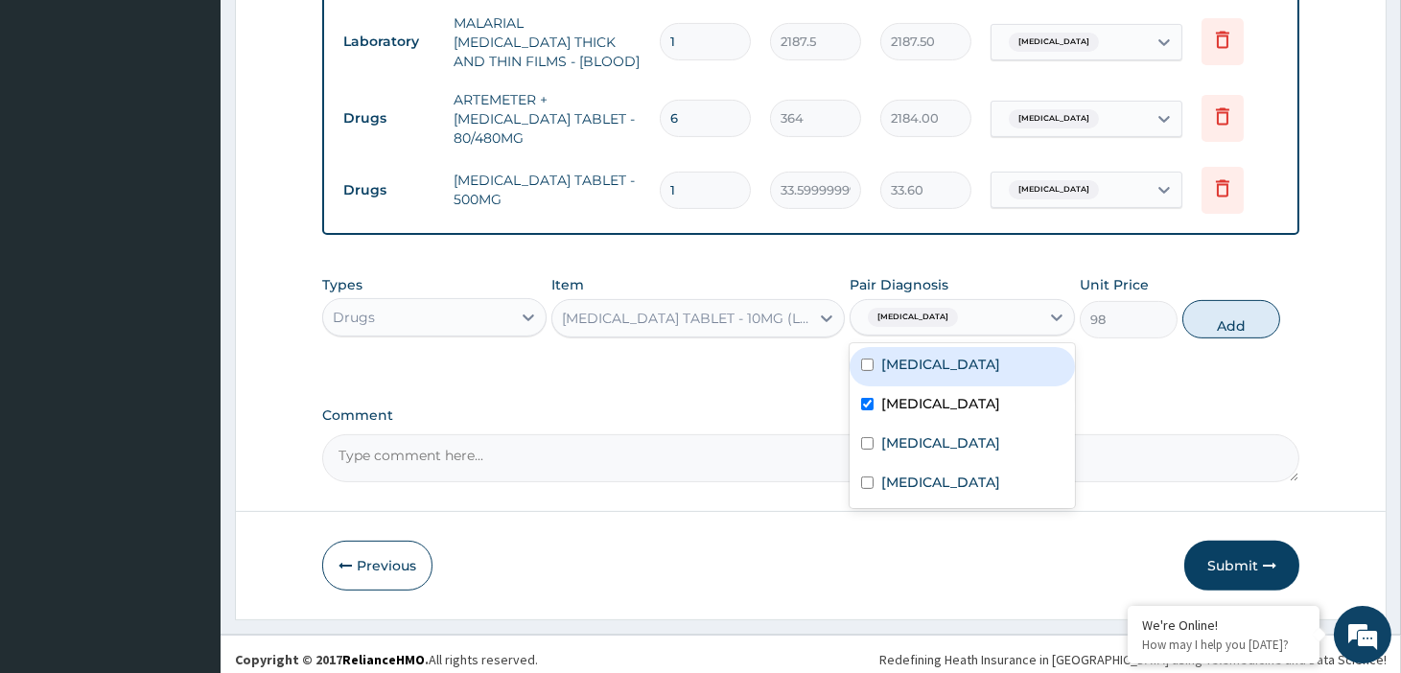
drag, startPoint x: 1218, startPoint y: 314, endPoint x: 1181, endPoint y: 314, distance: 36.4
click at [1218, 314] on button "Add" at bounding box center [1231, 319] width 98 height 38
type input "0"
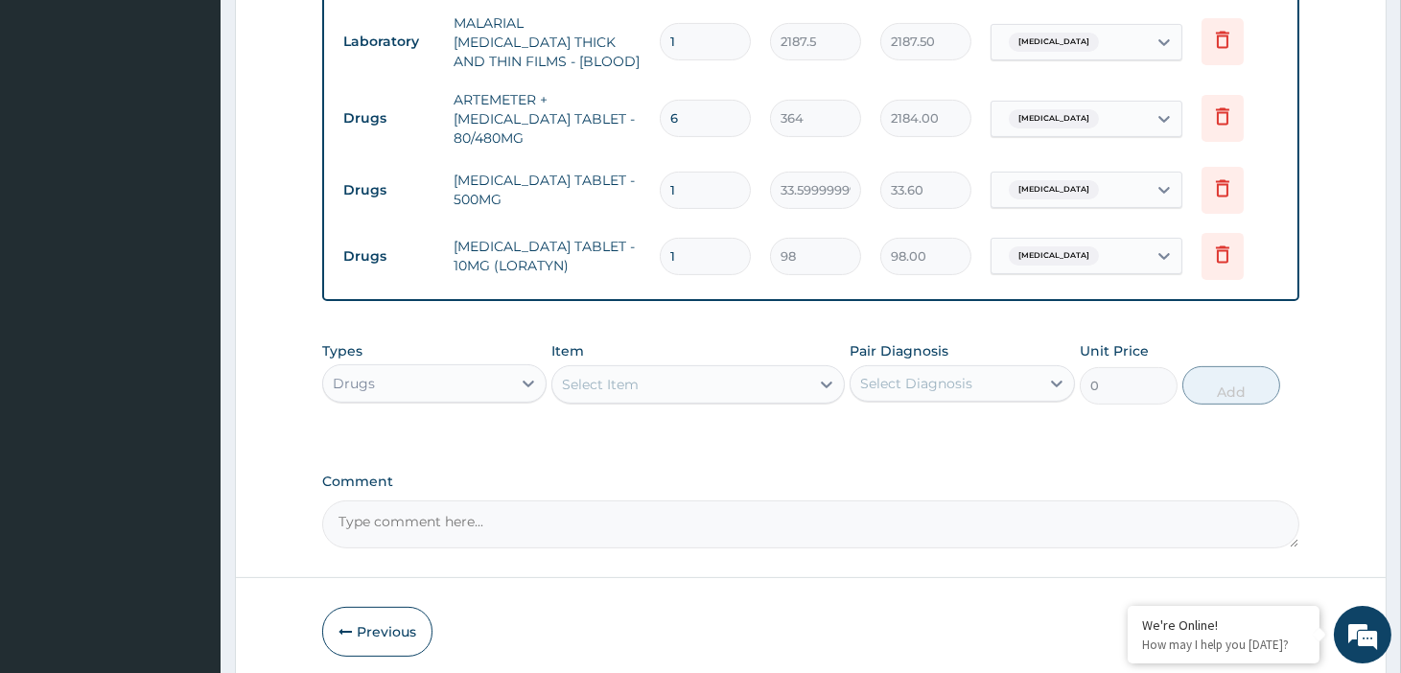
click at [687, 254] on input "1" at bounding box center [705, 256] width 91 height 37
type input "0.00"
type input "7"
type input "686.00"
type input "7"
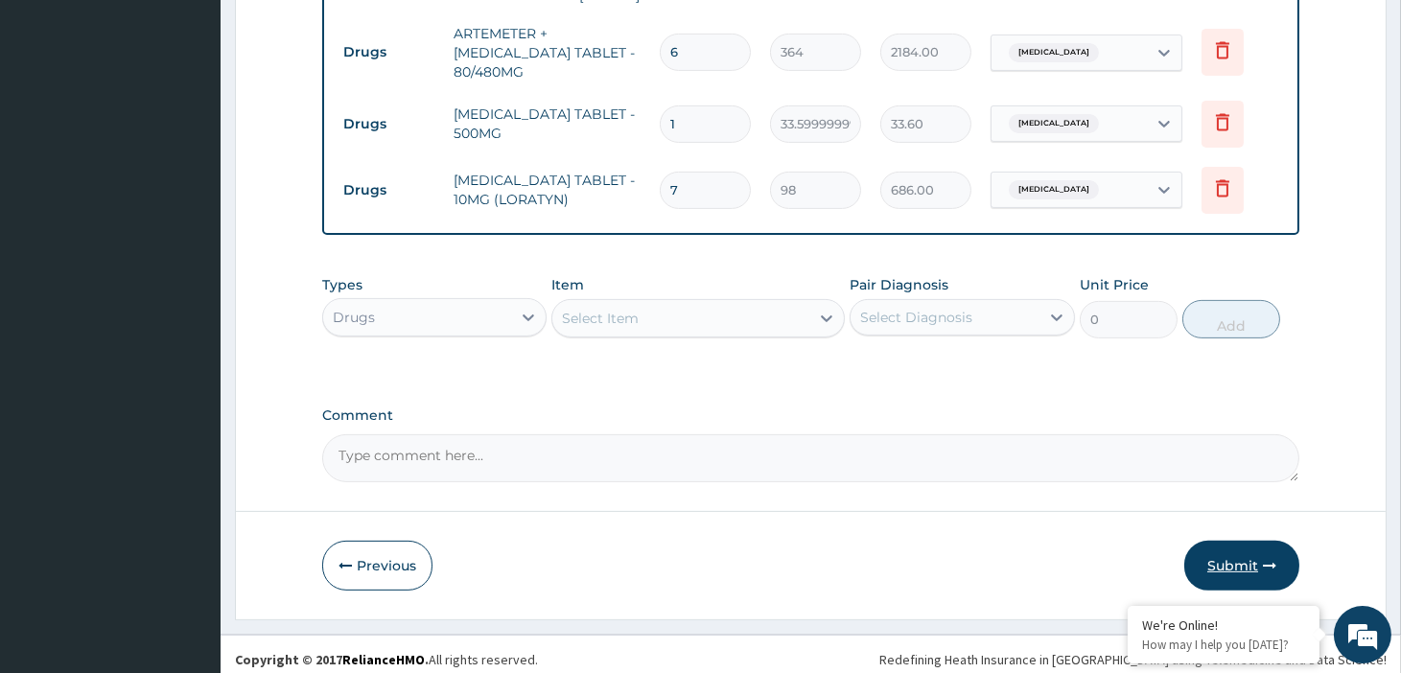
click at [1245, 559] on button "Submit" at bounding box center [1241, 566] width 115 height 50
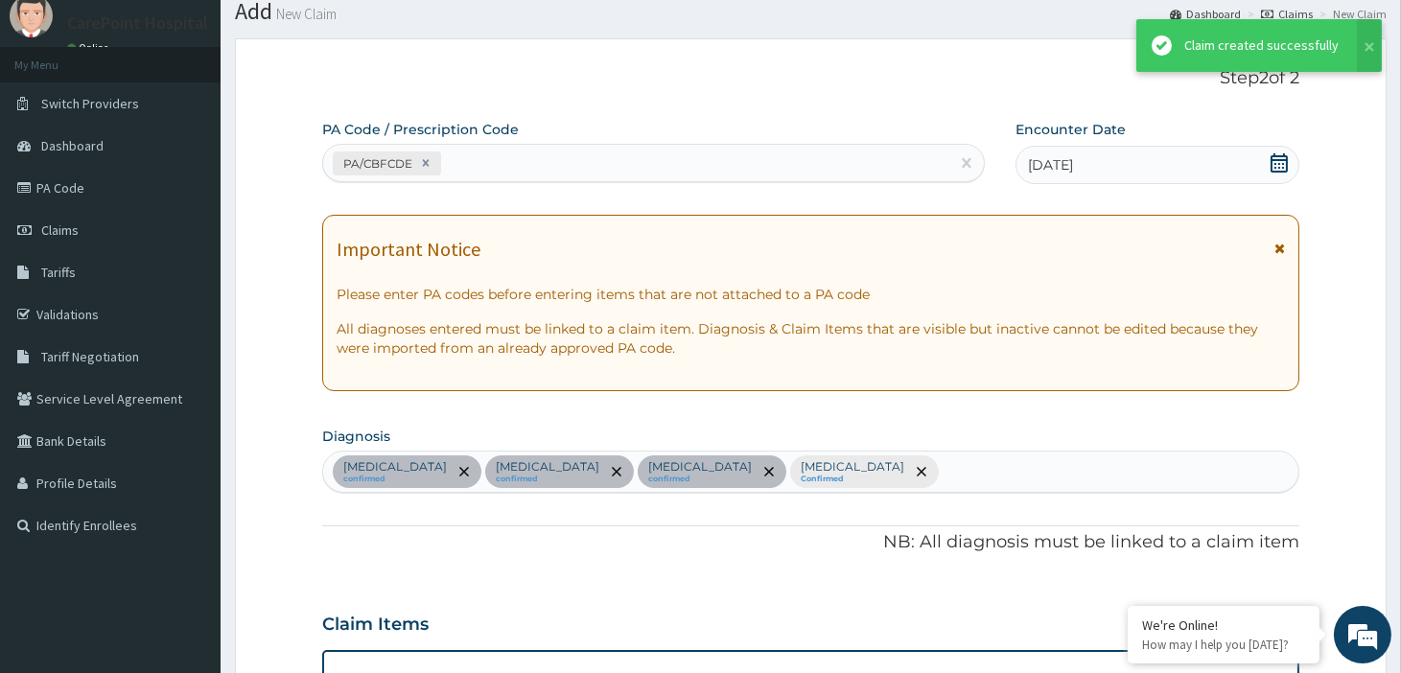
scroll to position [1113, 0]
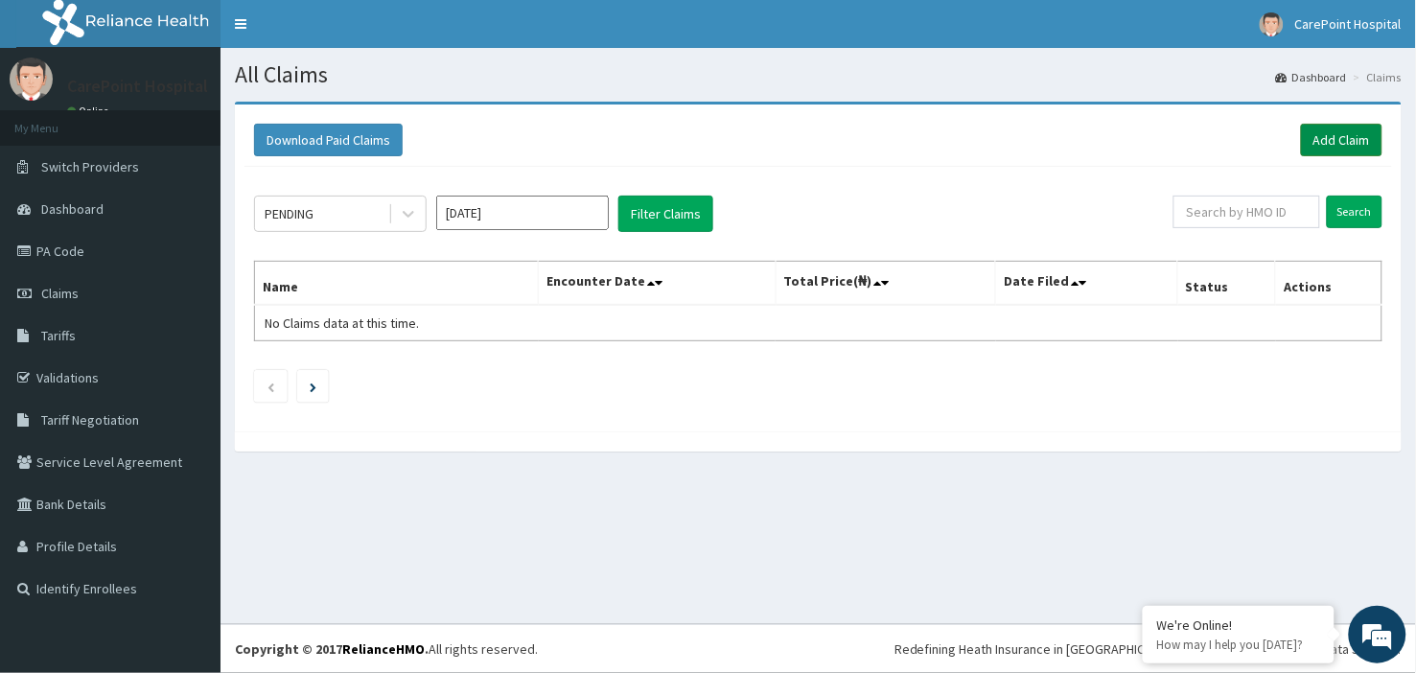
click at [1336, 138] on link "Add Claim" at bounding box center [1341, 140] width 81 height 33
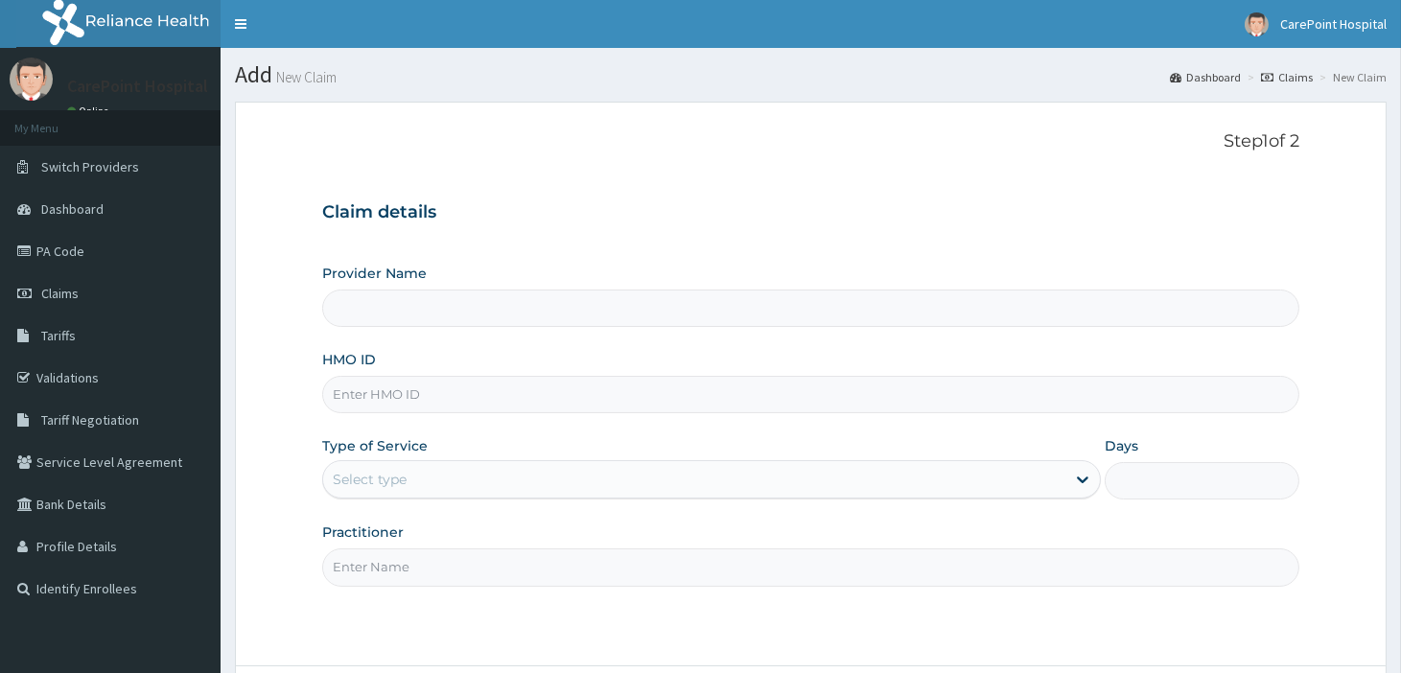
type input "[GEOGRAPHIC_DATA], [GEOGRAPHIC_DATA] ([GEOGRAPHIC_DATA])"
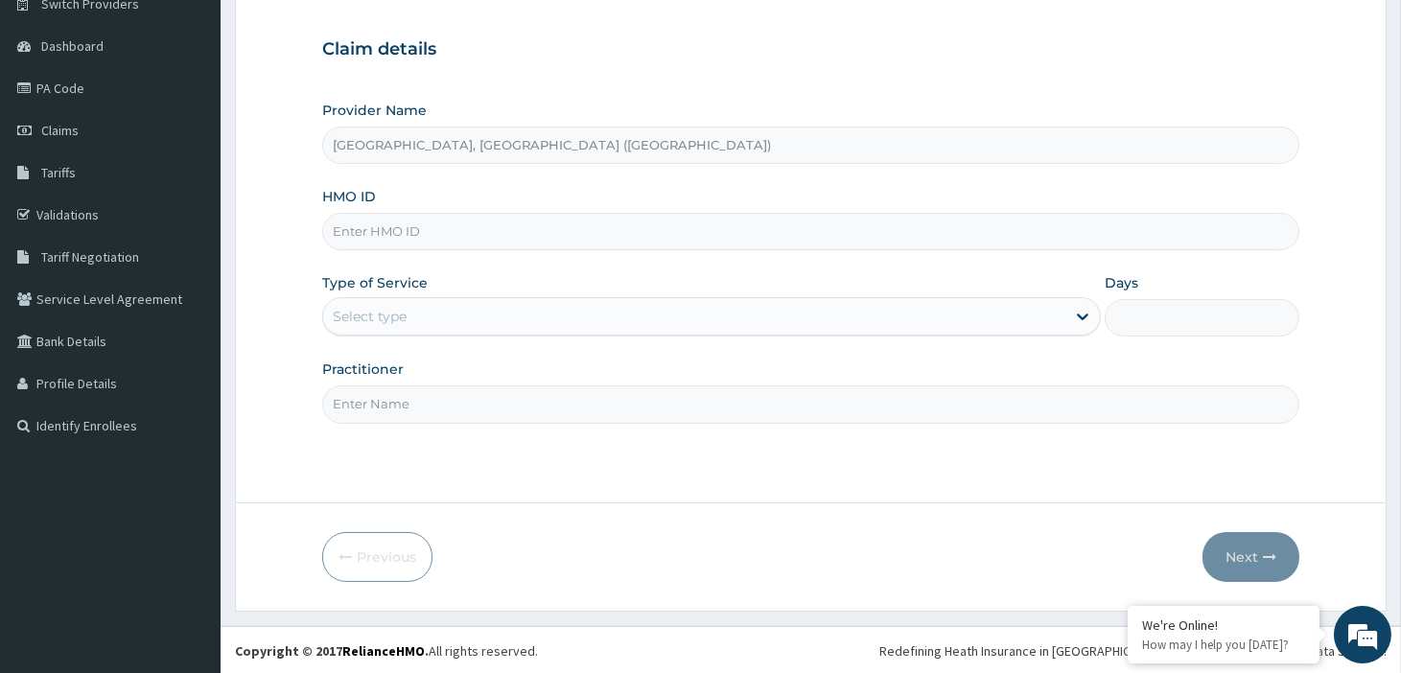
scroll to position [165, 0]
click at [542, 300] on div "Select type" at bounding box center [694, 314] width 742 height 31
click at [368, 301] on div "Select type" at bounding box center [694, 314] width 742 height 31
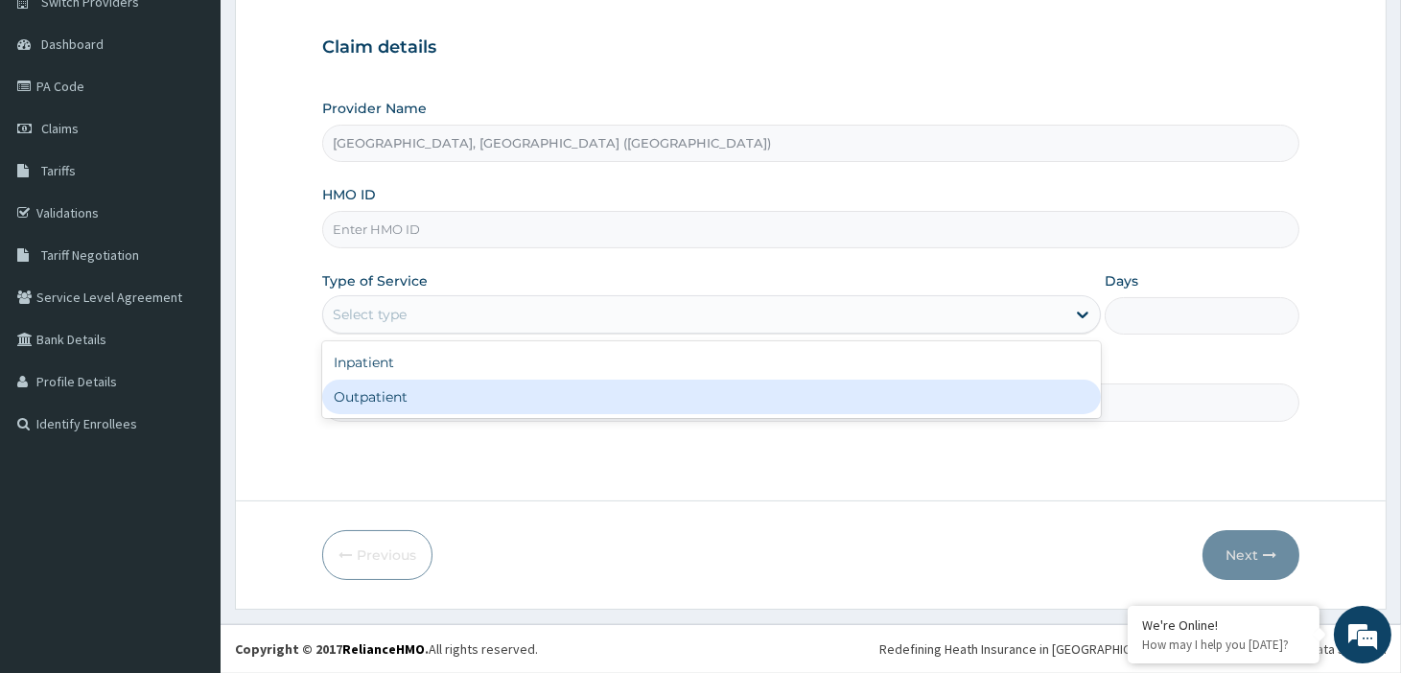
click at [385, 400] on div "Outpatient" at bounding box center [711, 397] width 779 height 35
type input "1"
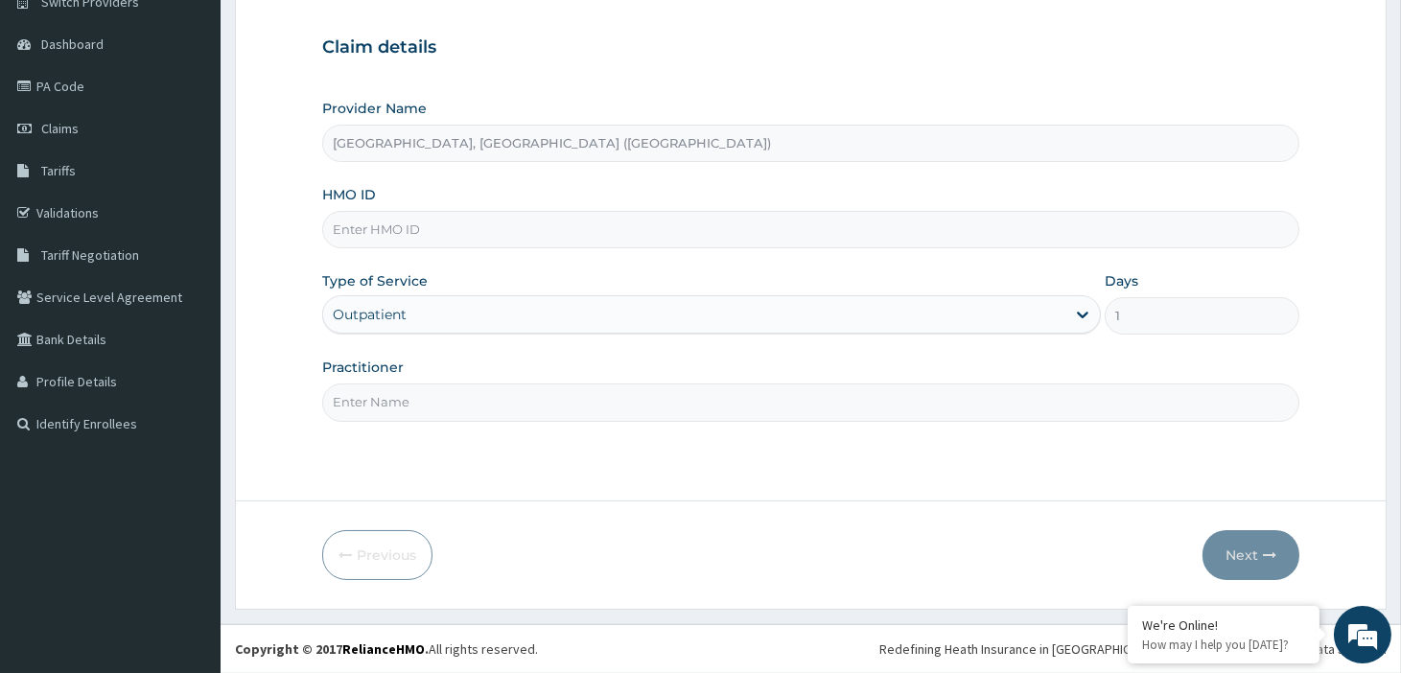
click at [384, 400] on input "Practitioner" at bounding box center [810, 402] width 977 height 37
click at [415, 238] on input "HMO ID" at bounding box center [810, 229] width 977 height 37
paste input "LFL/10098/C"
type input "LFL/10098/C"
click at [375, 398] on input "Practitioner" at bounding box center [810, 402] width 977 height 37
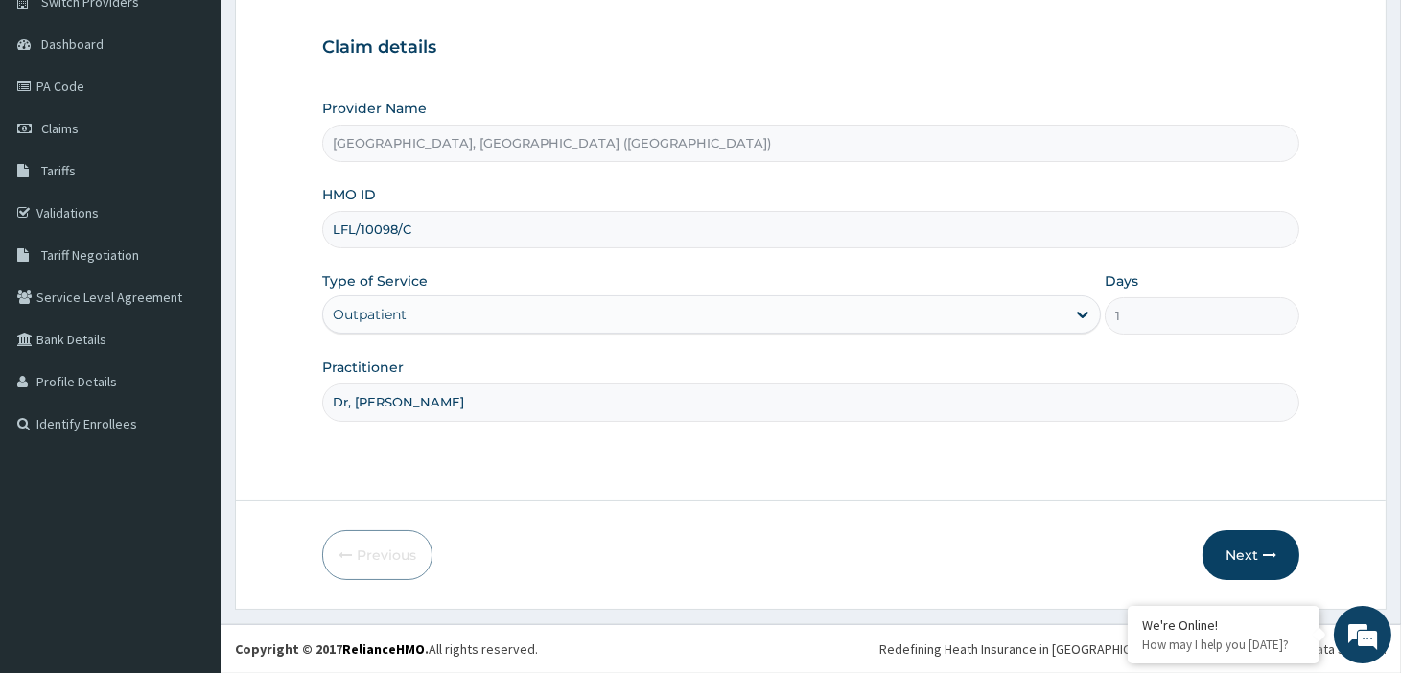
type input "Dr, [PERSON_NAME]"
click at [1257, 570] on button "Next" at bounding box center [1250, 555] width 97 height 50
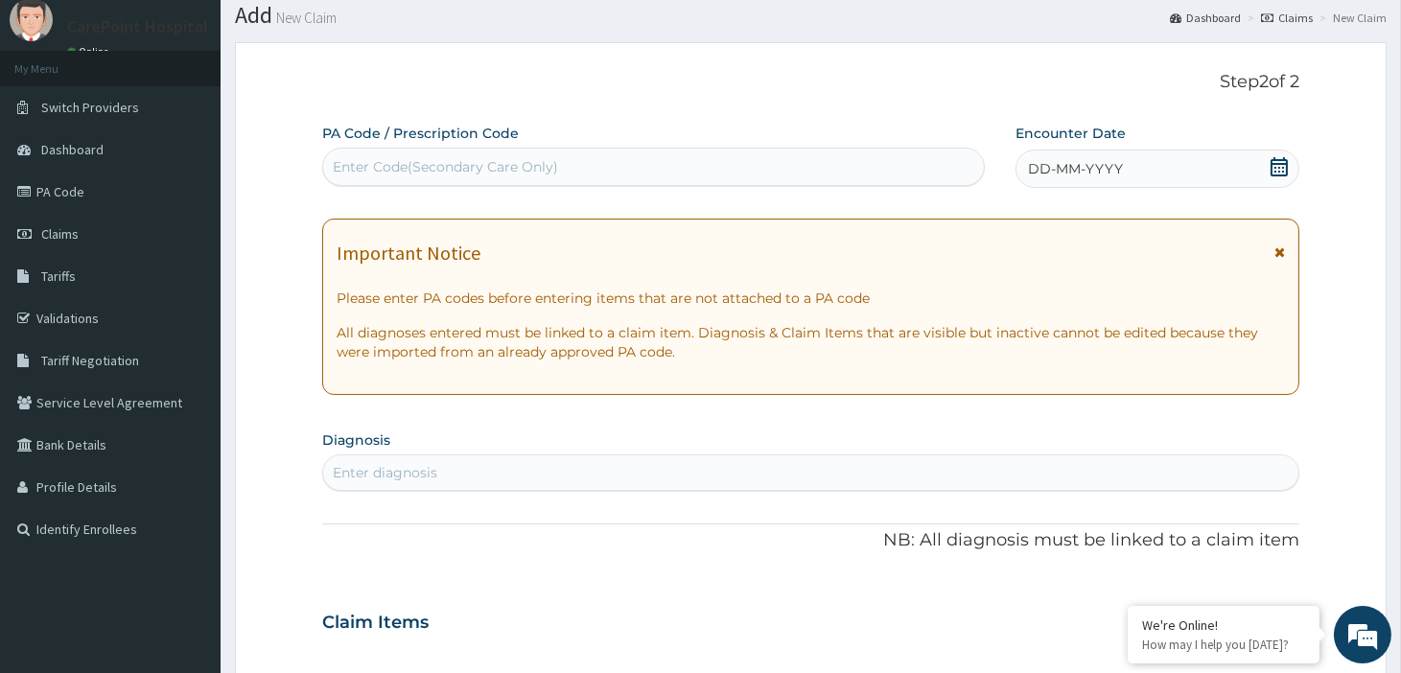
scroll to position [58, 0]
click at [586, 157] on div "Enter Code(Secondary Care Only)" at bounding box center [653, 167] width 661 height 31
paste input "PA/8D337C"
type input "PA/8D337C"
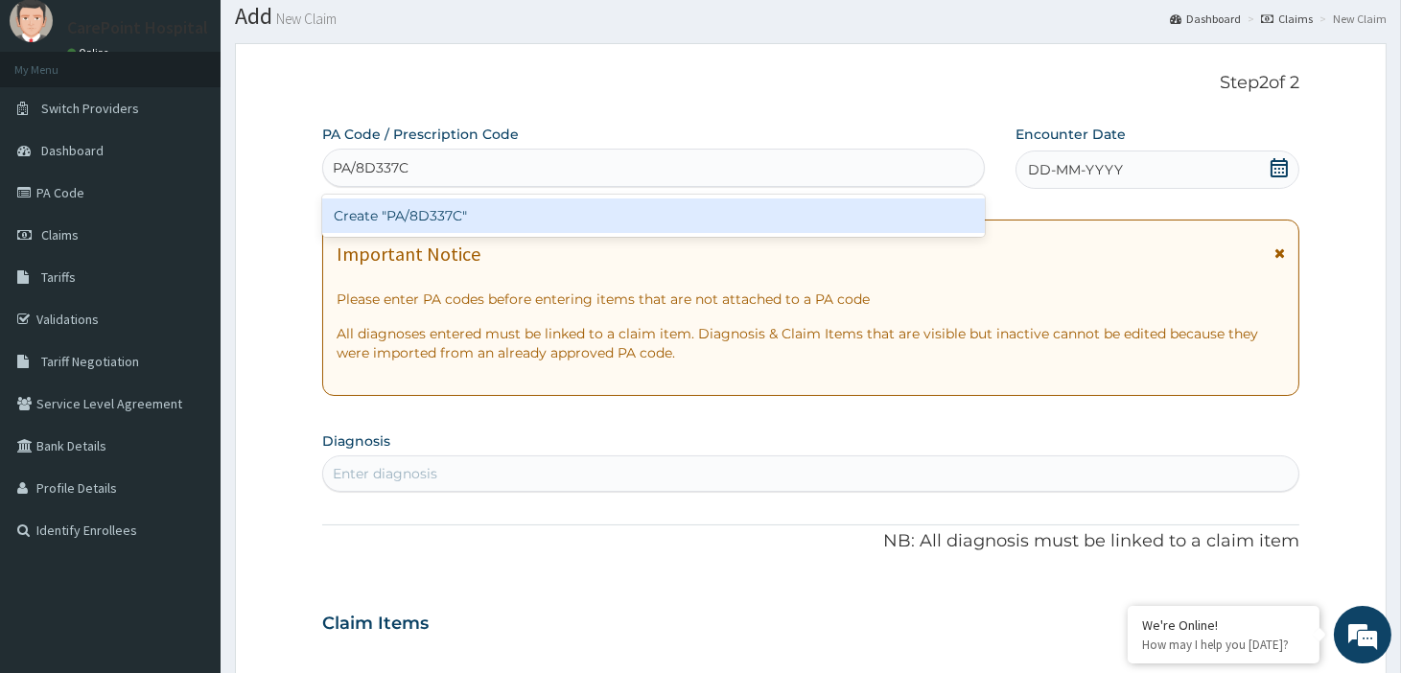
click at [570, 208] on div "Create "PA/8D337C"" at bounding box center [653, 215] width 663 height 35
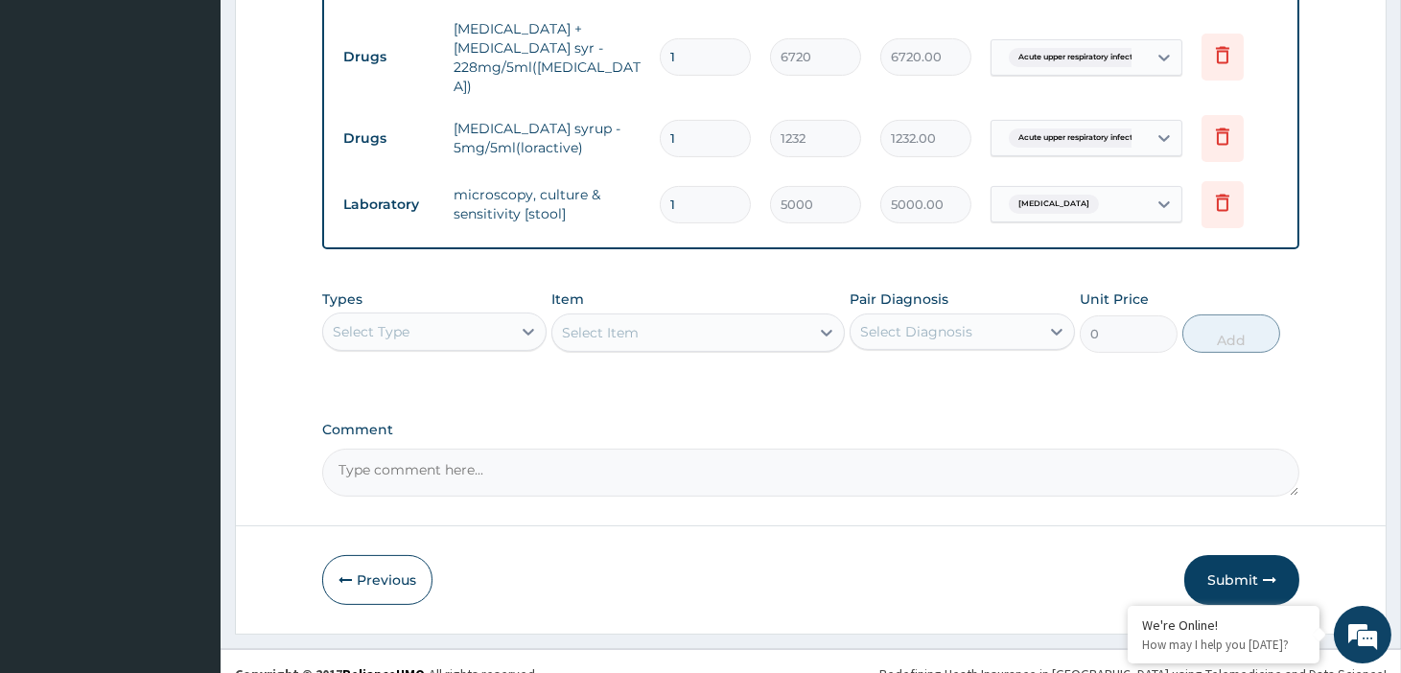
scroll to position [826, 0]
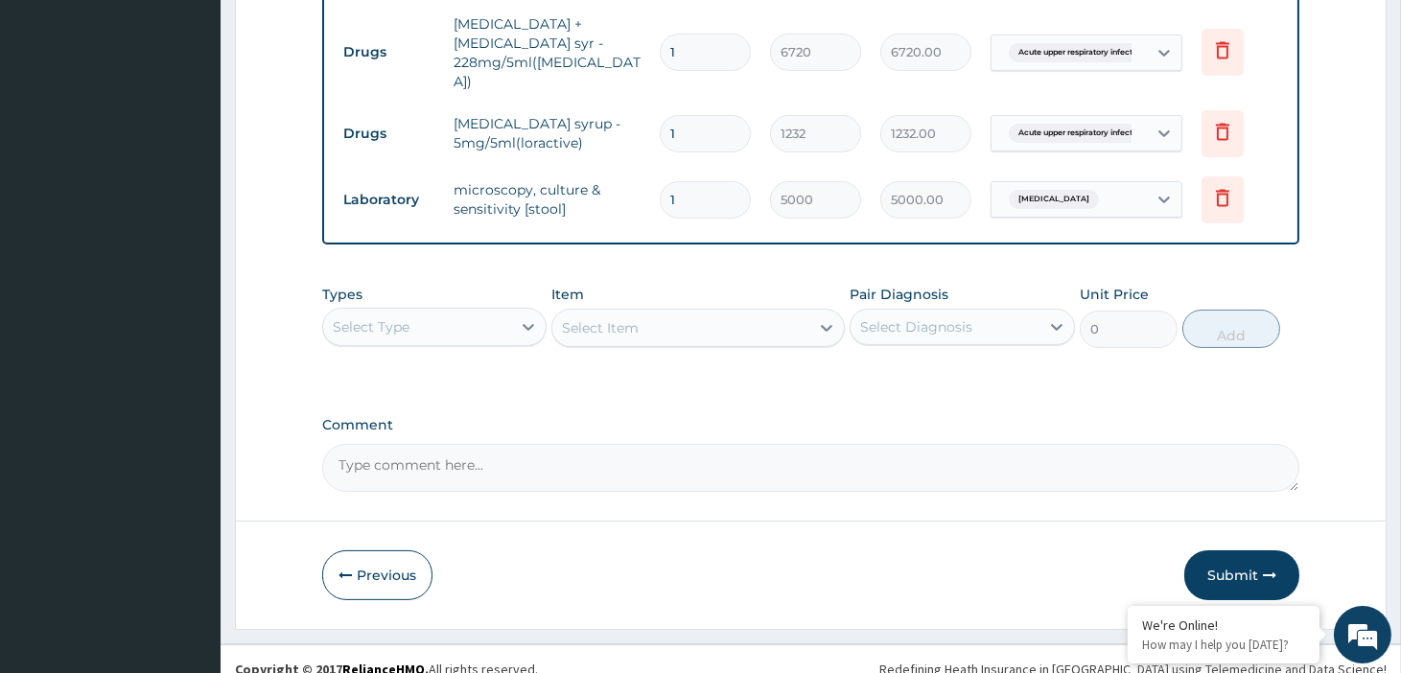
click at [501, 312] on div "Select Type" at bounding box center [417, 327] width 188 height 31
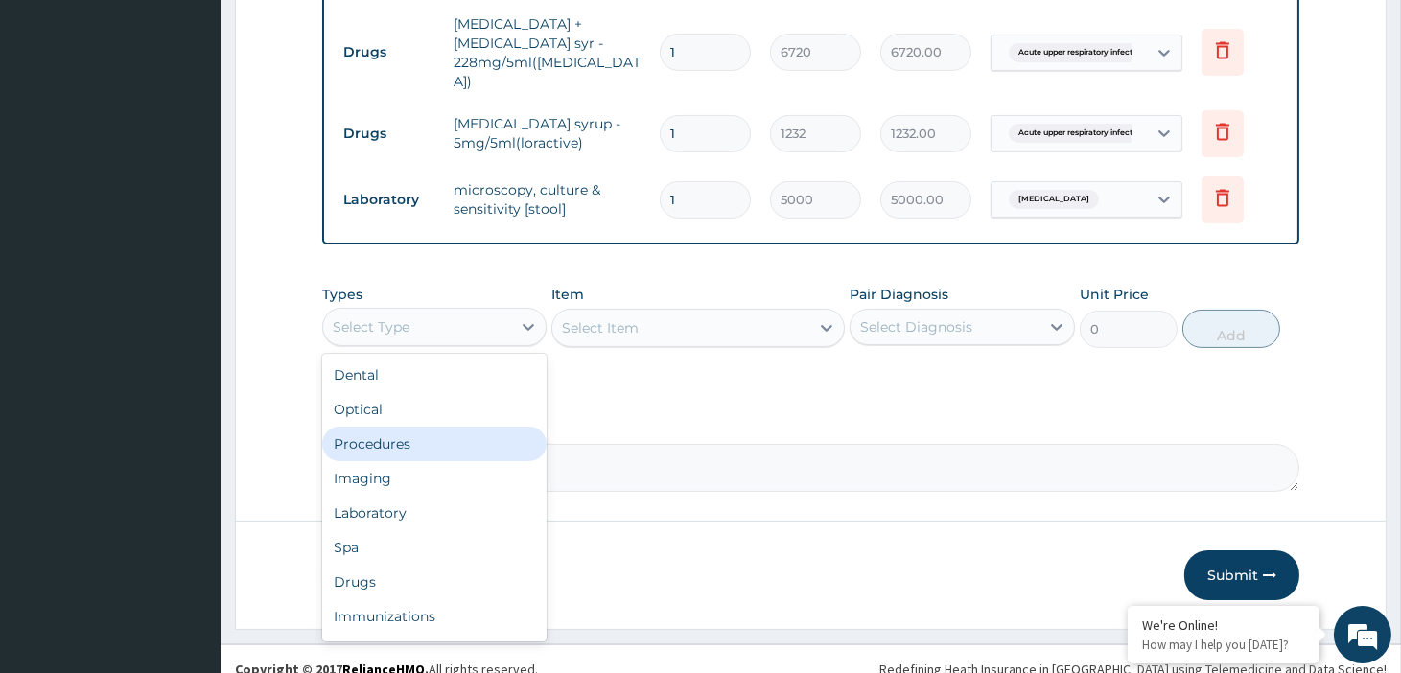
click at [404, 427] on div "Procedures" at bounding box center [434, 444] width 224 height 35
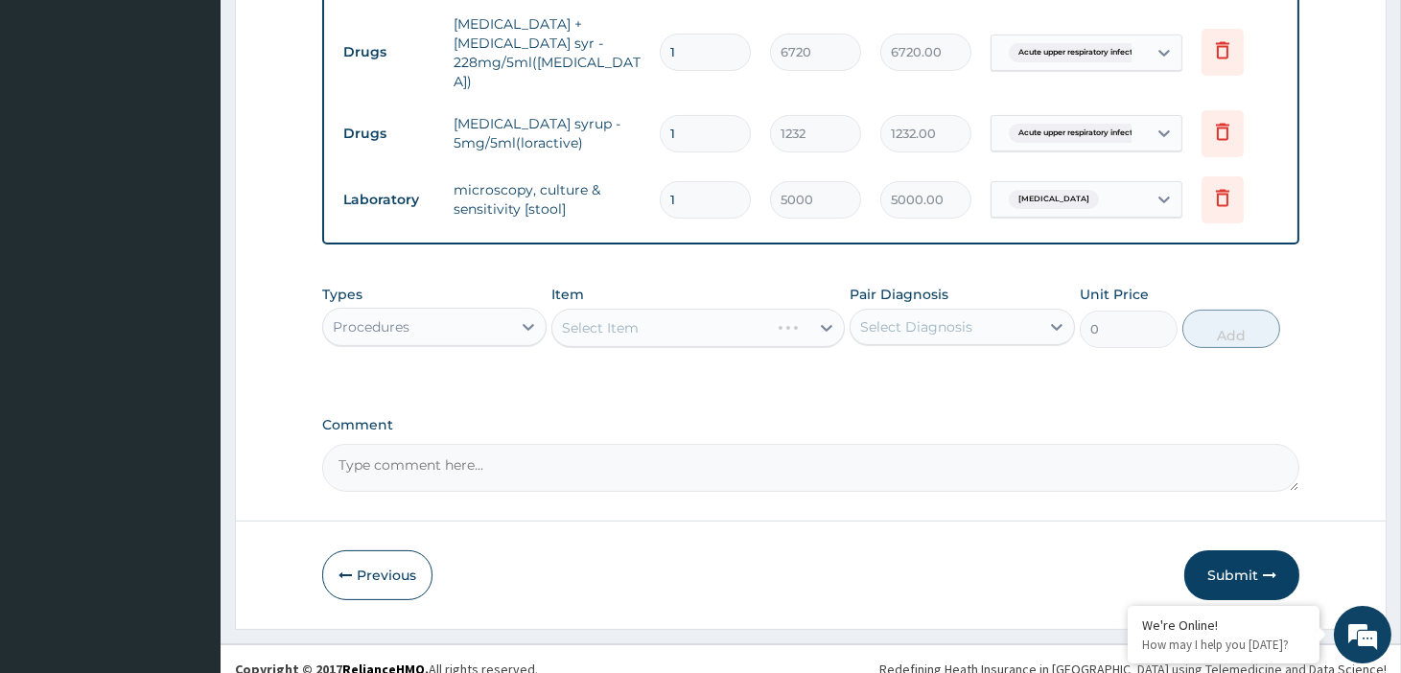
click at [678, 312] on div "Select Item" at bounding box center [697, 328] width 293 height 38
click at [770, 313] on div "Select Item" at bounding box center [680, 328] width 257 height 31
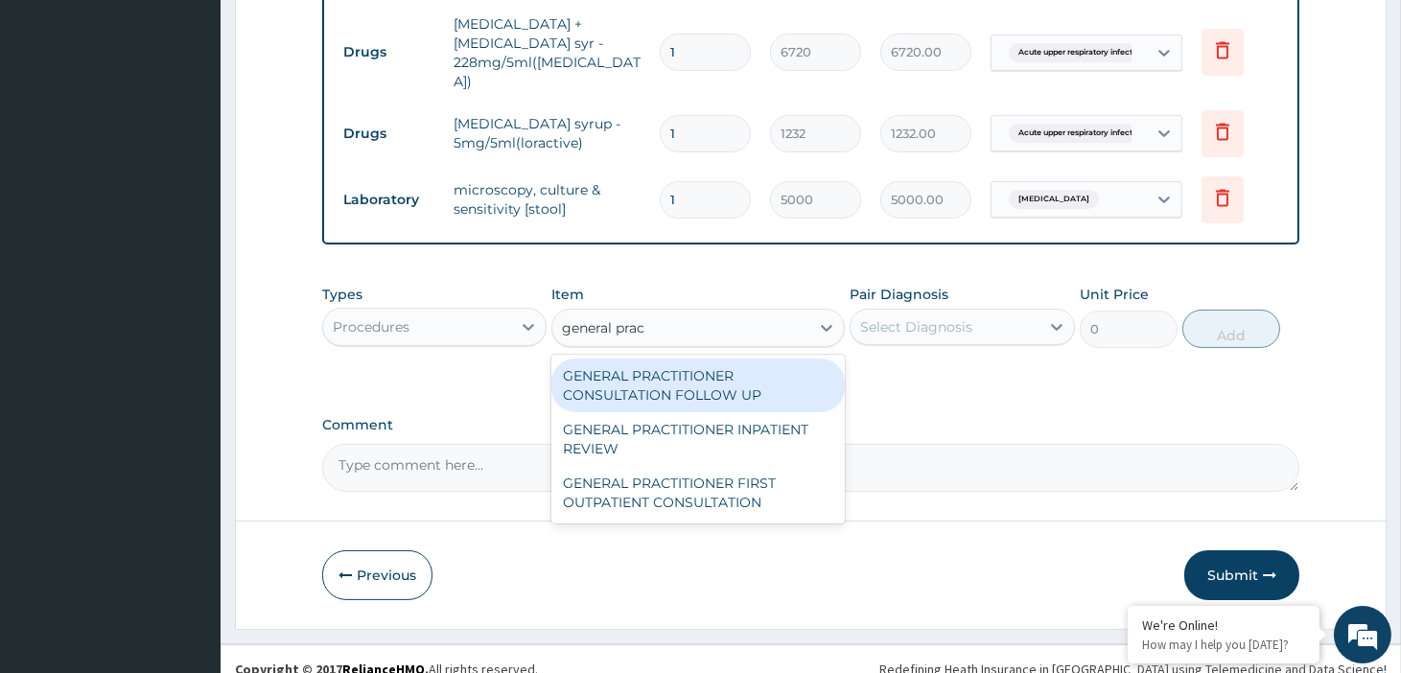
type input "general pract"
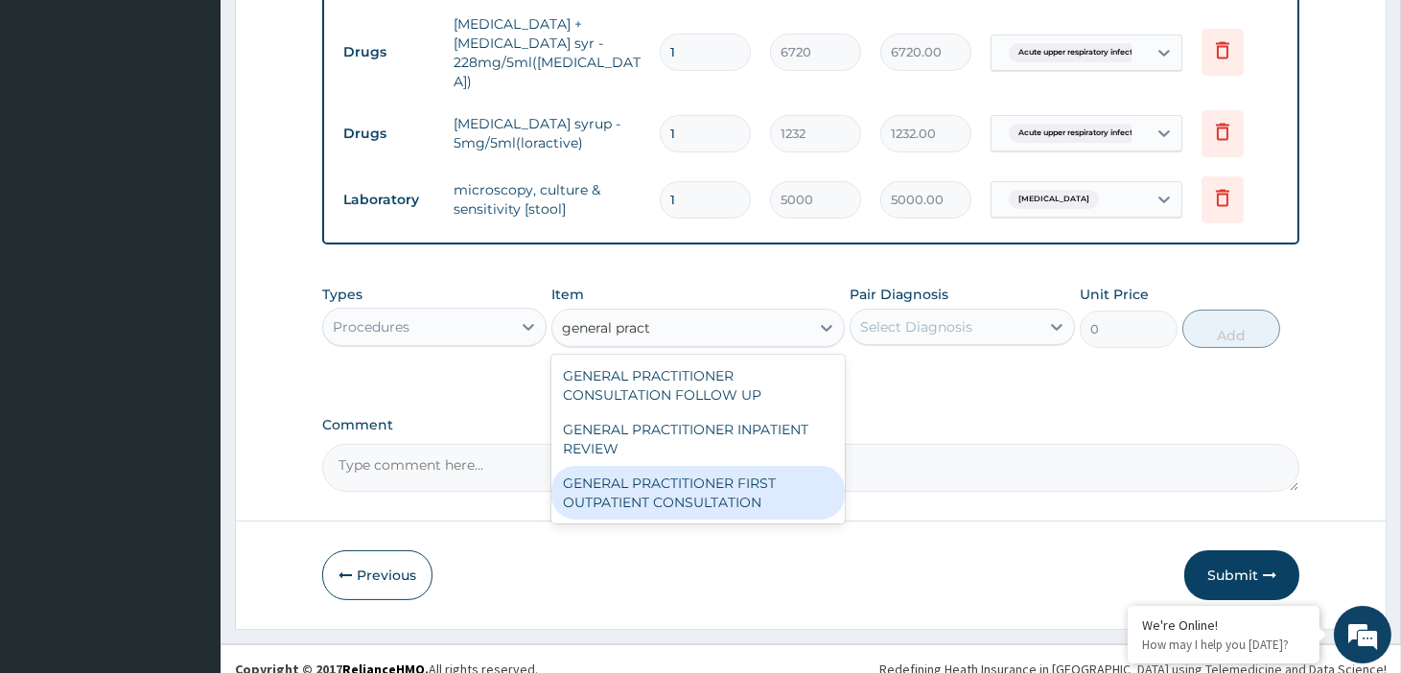
click at [701, 466] on div "GENERAL PRACTITIONER FIRST OUTPATIENT CONSULTATION" at bounding box center [697, 493] width 293 height 54
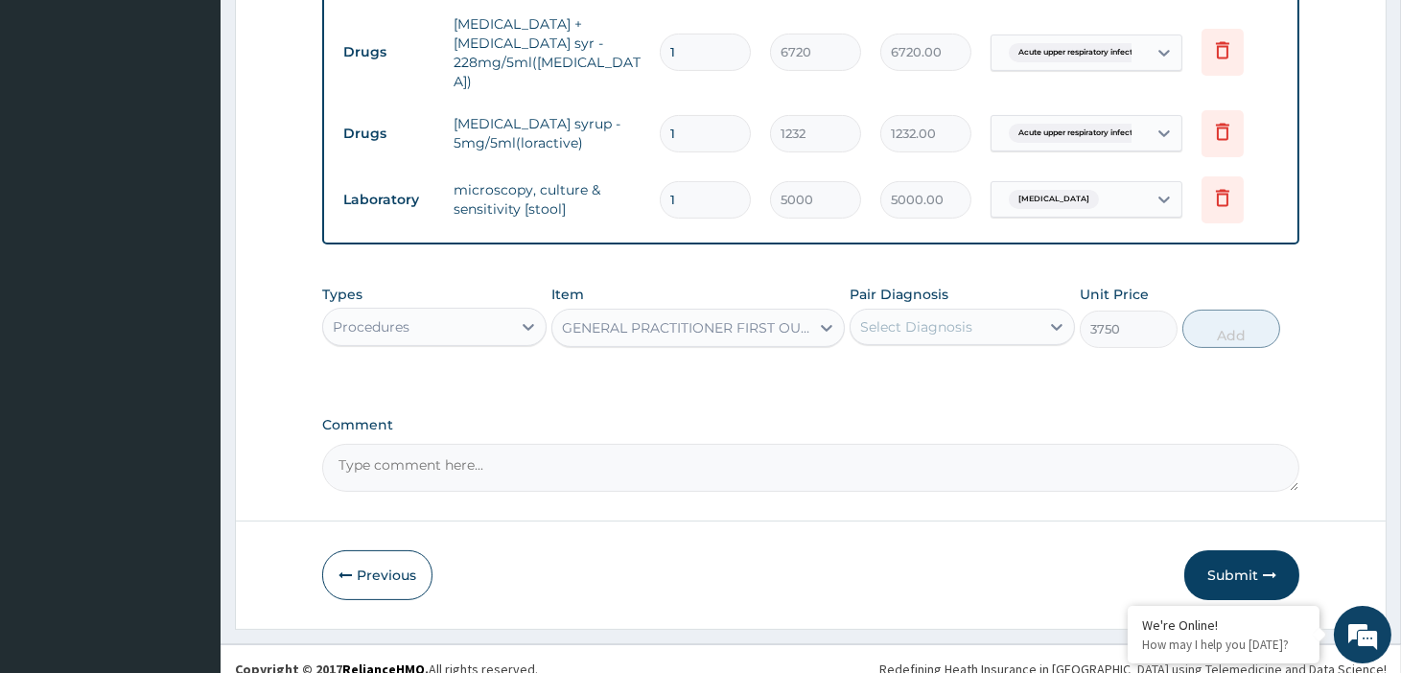
type input "3750"
click at [991, 312] on div "Select Diagnosis" at bounding box center [944, 327] width 188 height 31
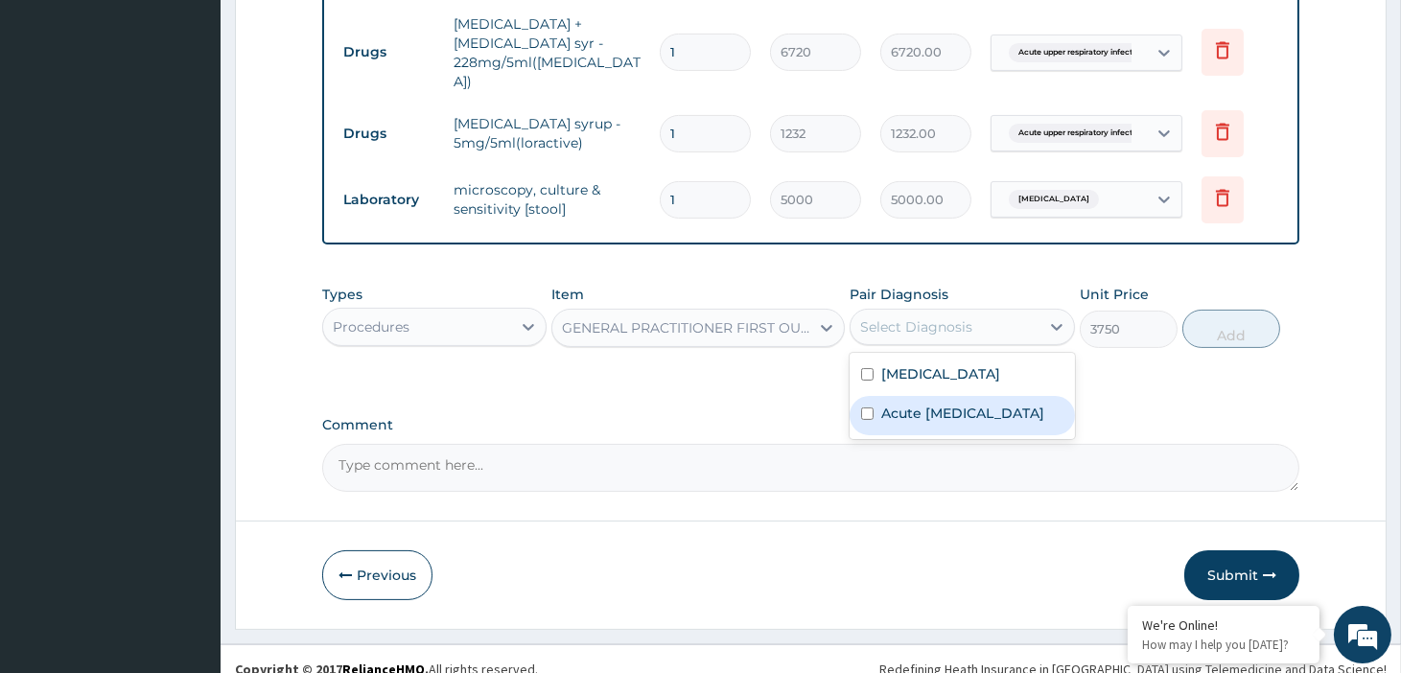
click at [971, 407] on label "Acute [MEDICAL_DATA]" at bounding box center [962, 413] width 163 height 19
checkbox input "true"
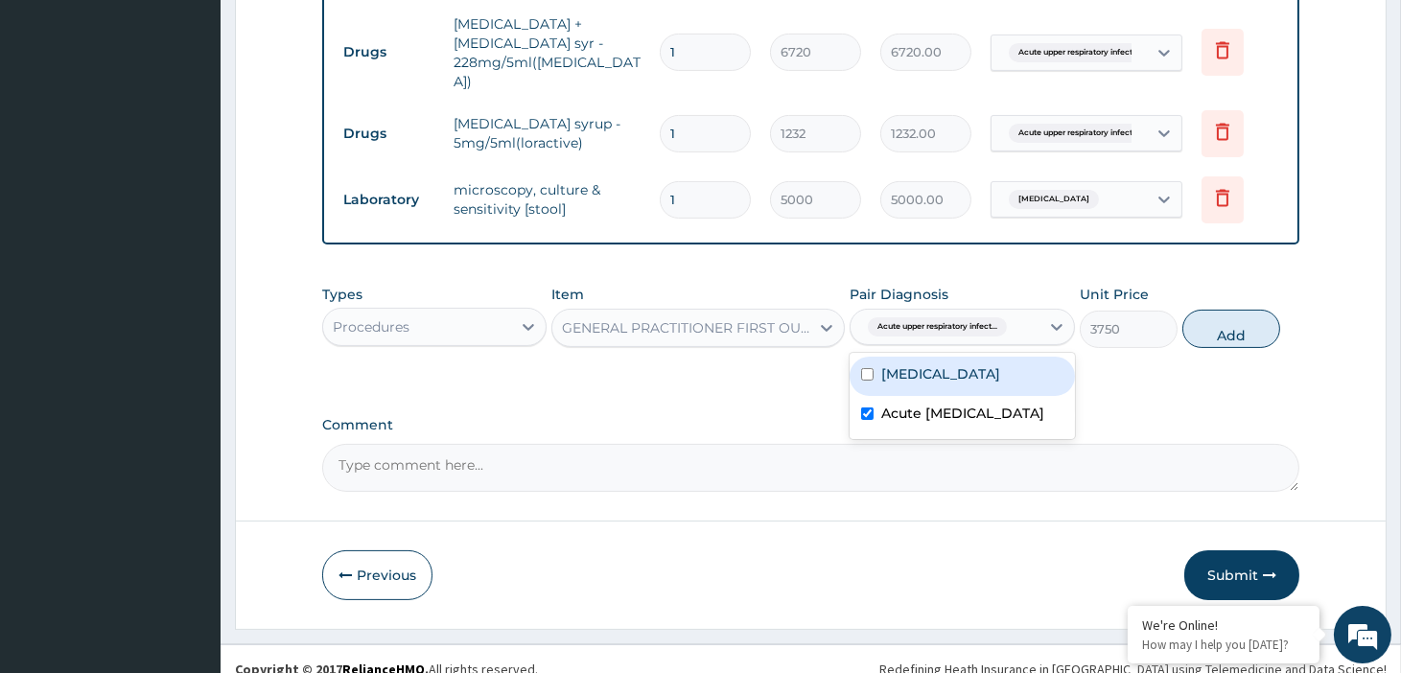
click at [972, 357] on div "[MEDICAL_DATA]" at bounding box center [961, 376] width 224 height 39
checkbox input "true"
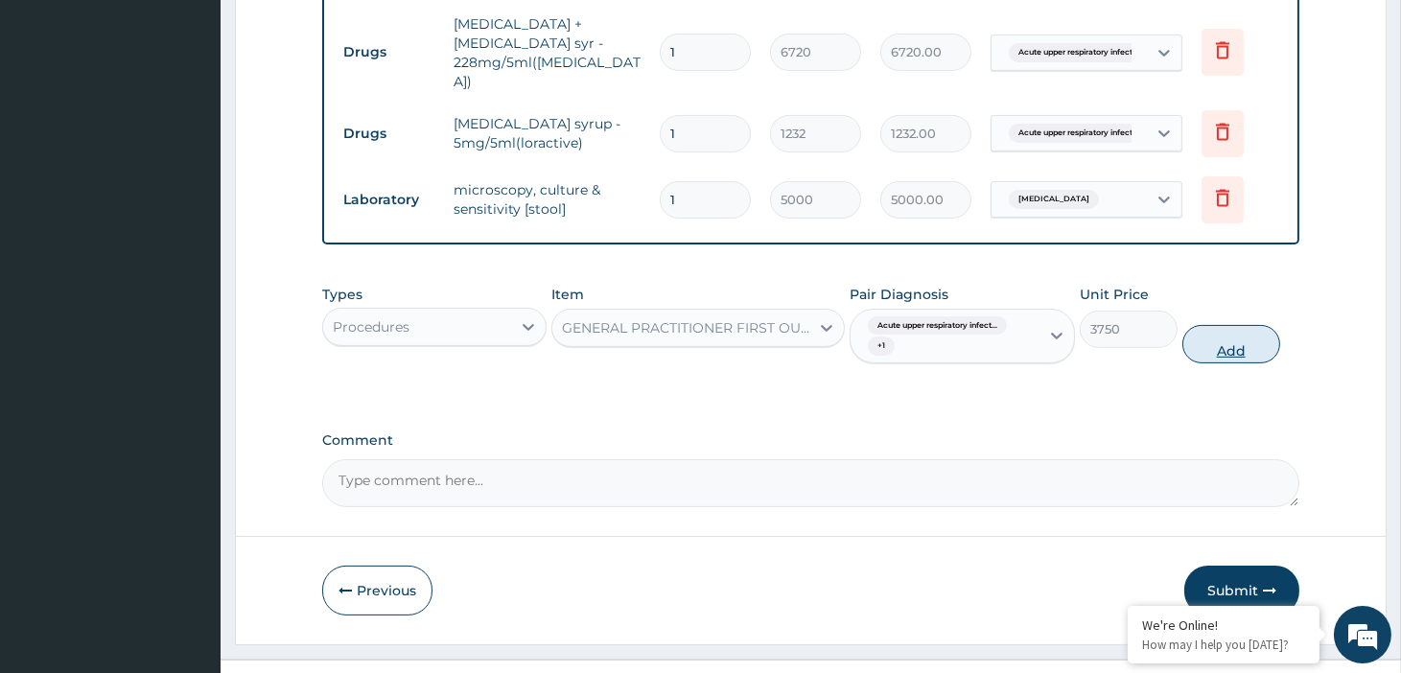
click at [1240, 328] on button "Add" at bounding box center [1231, 344] width 98 height 38
type input "0"
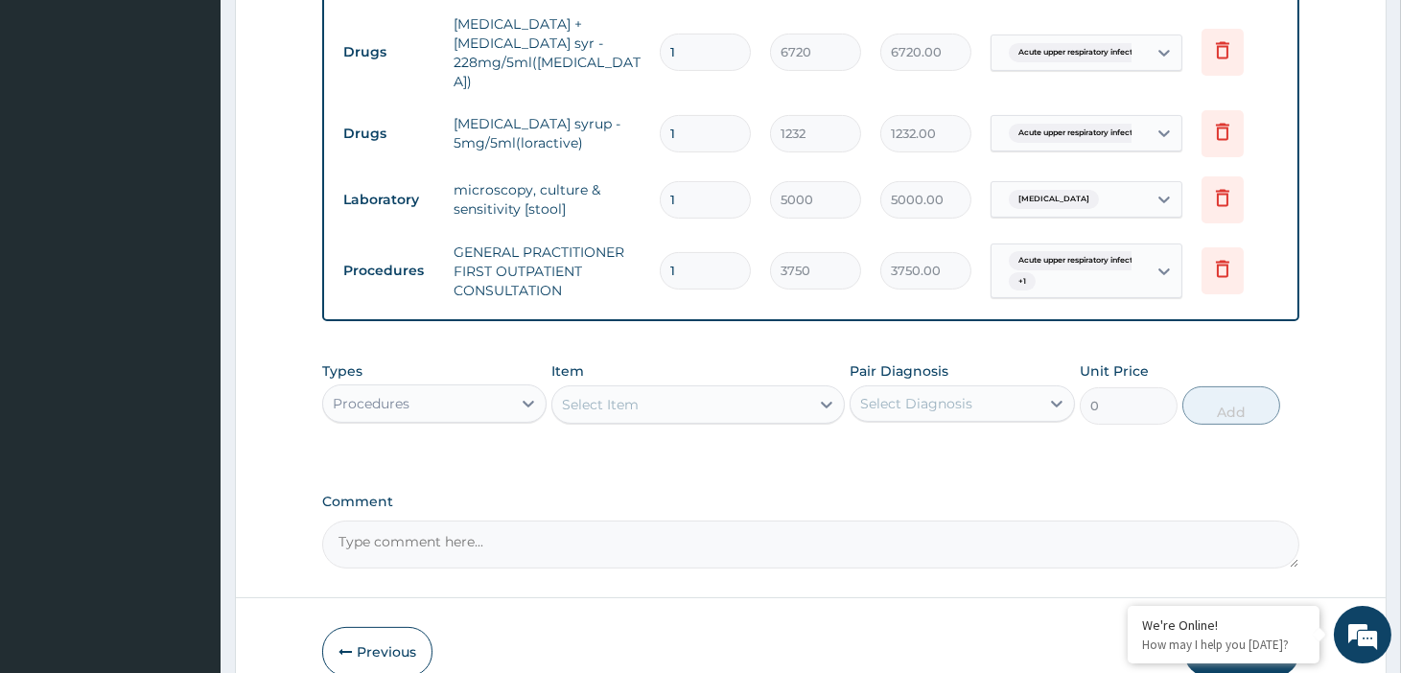
click at [446, 388] on div "Procedures" at bounding box center [417, 403] width 188 height 31
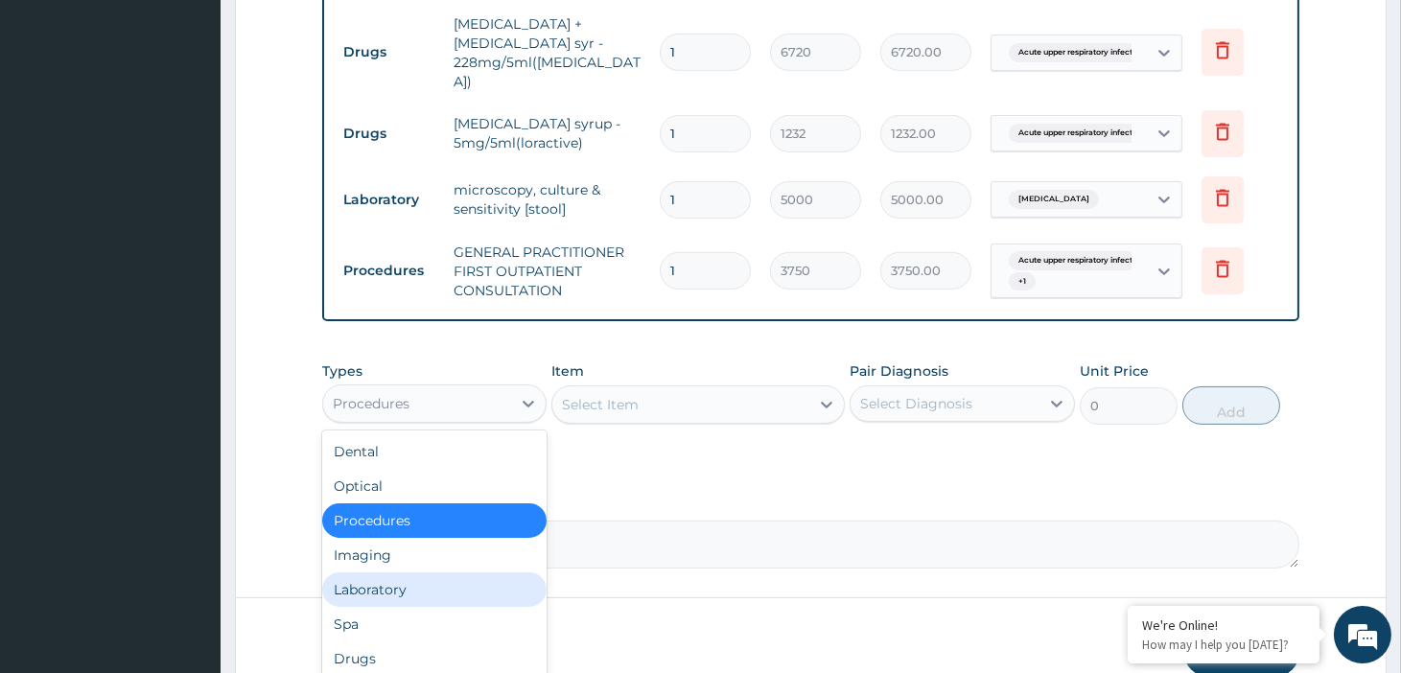
click at [396, 572] on div "Laboratory" at bounding box center [434, 589] width 224 height 35
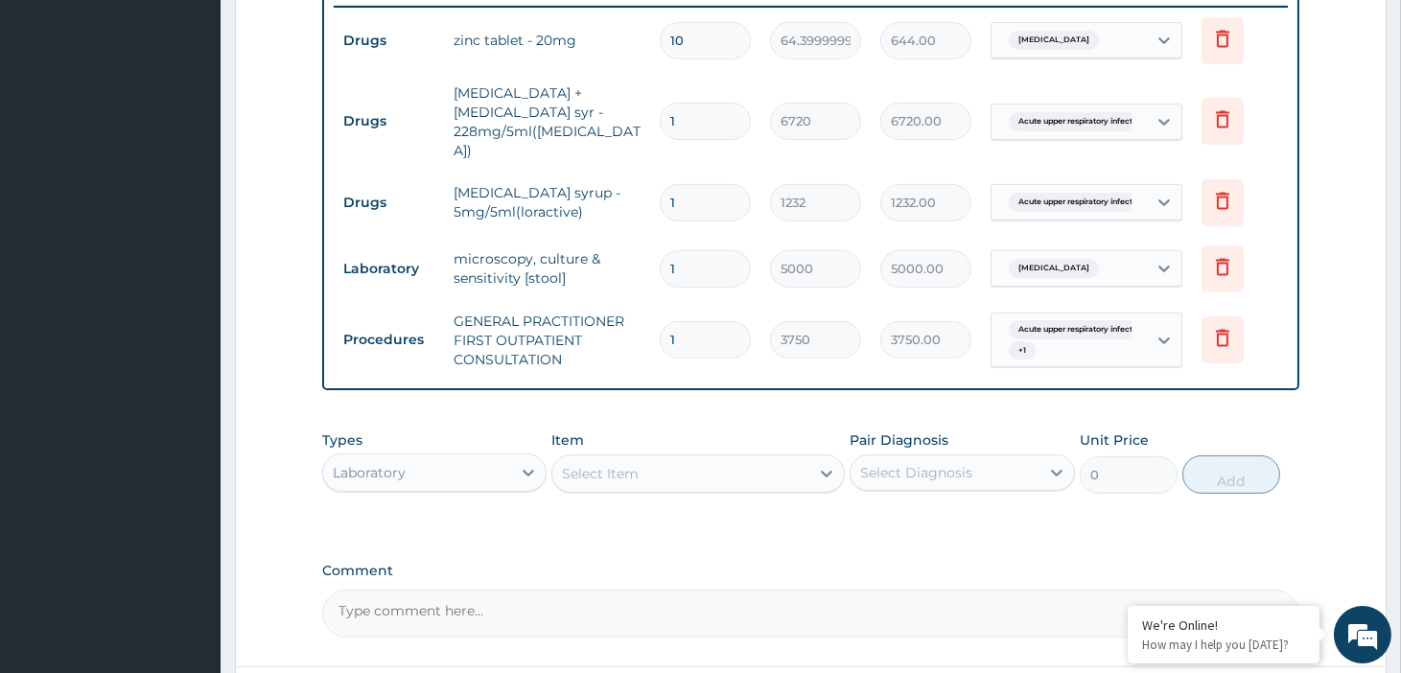
scroll to position [477, 0]
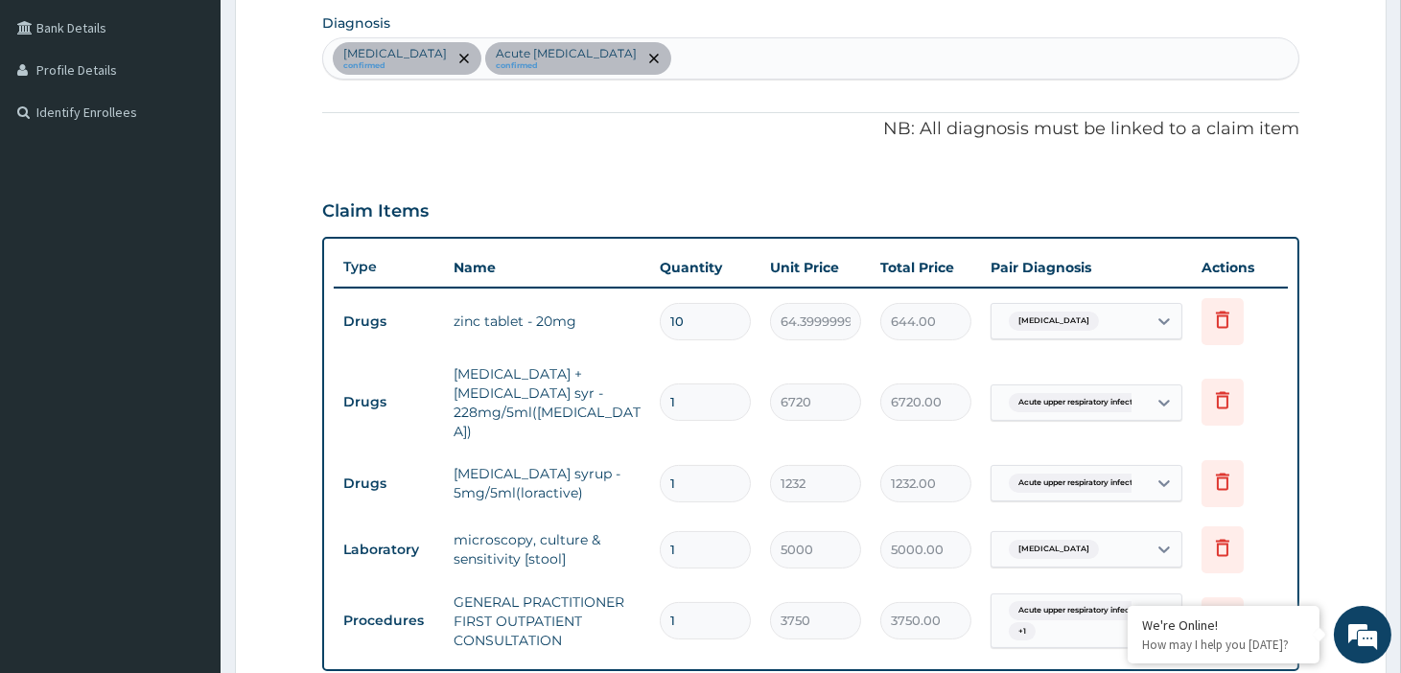
click at [691, 56] on div "[MEDICAL_DATA] confirmed Acute [MEDICAL_DATA] confirmed" at bounding box center [810, 58] width 975 height 40
type input "[MEDICAL_DATA]"
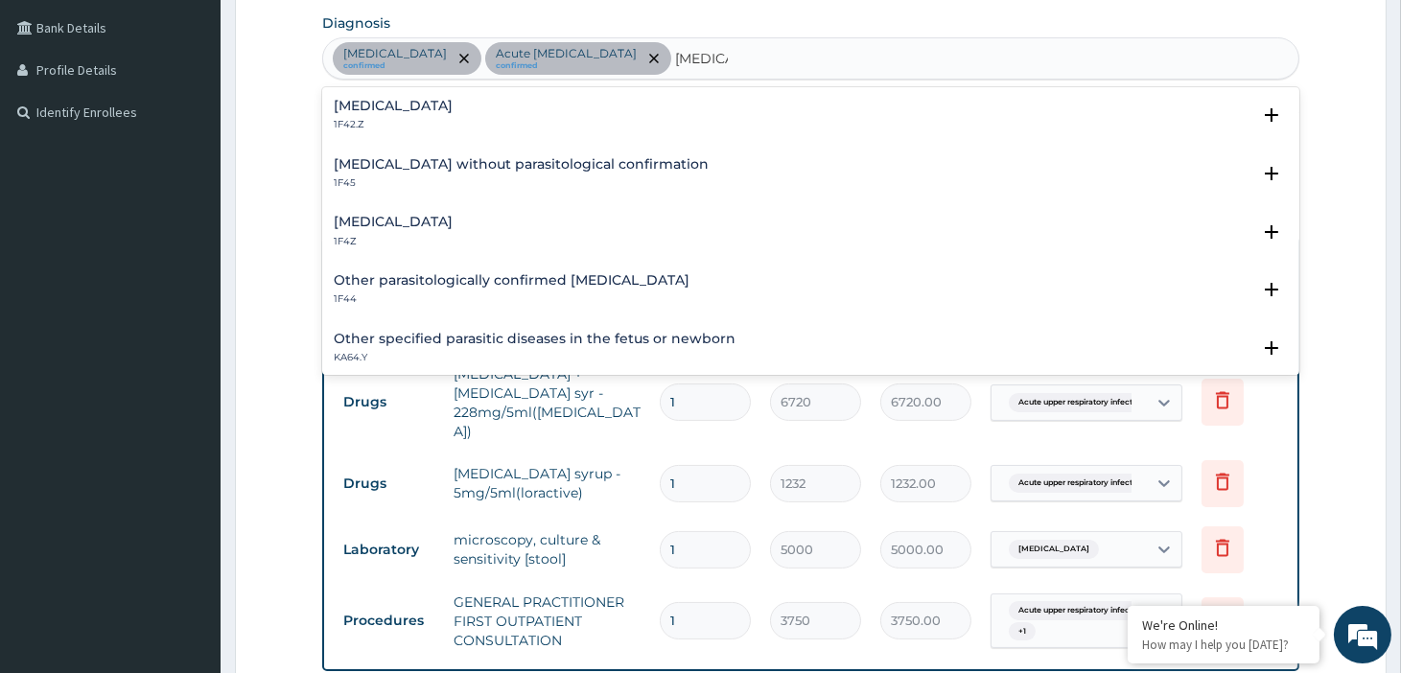
click at [388, 225] on h4 "[MEDICAL_DATA]" at bounding box center [393, 222] width 119 height 14
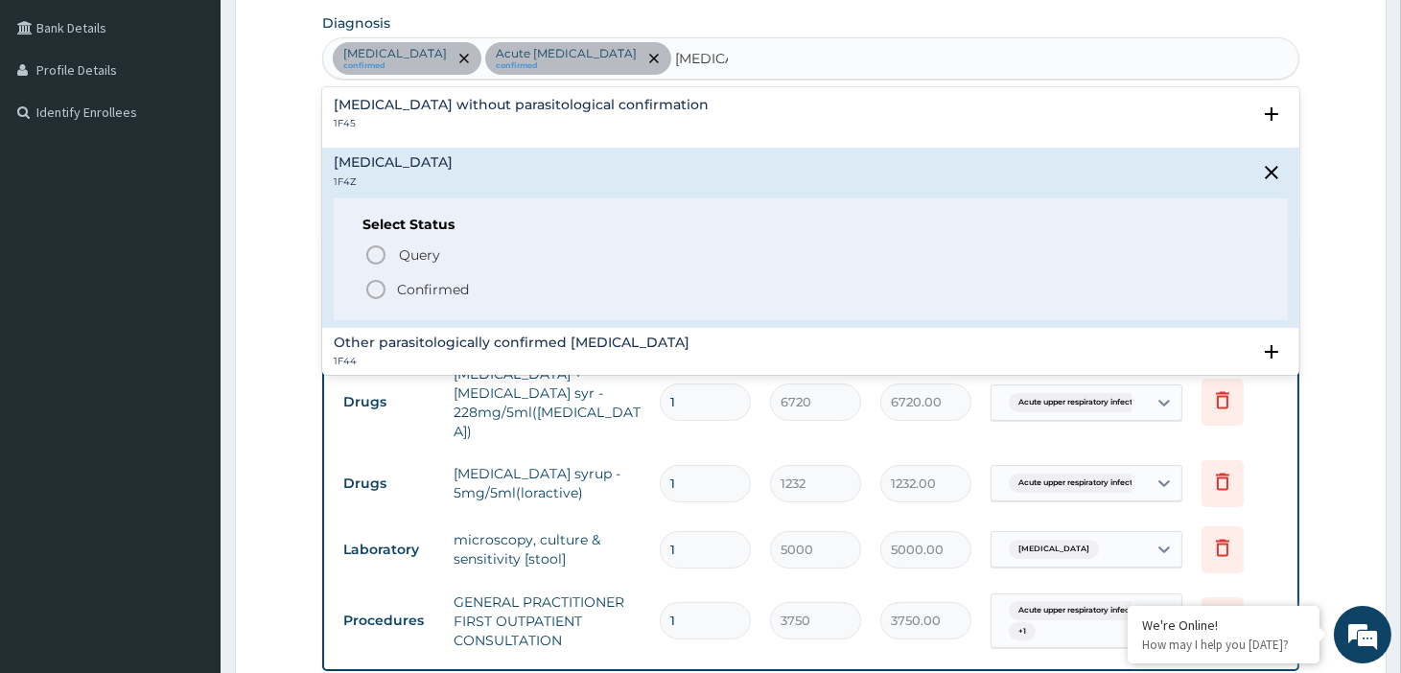
scroll to position [106, 0]
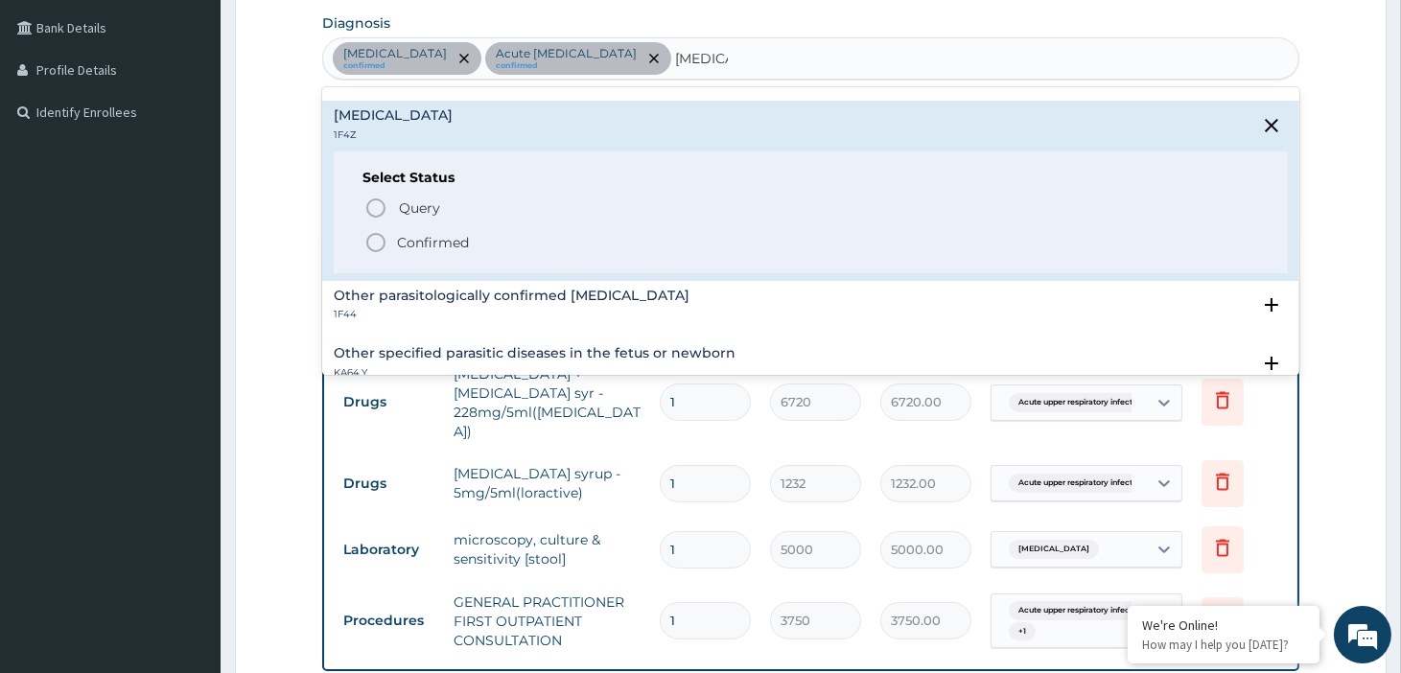
click at [426, 237] on p "Confirmed" at bounding box center [433, 242] width 72 height 19
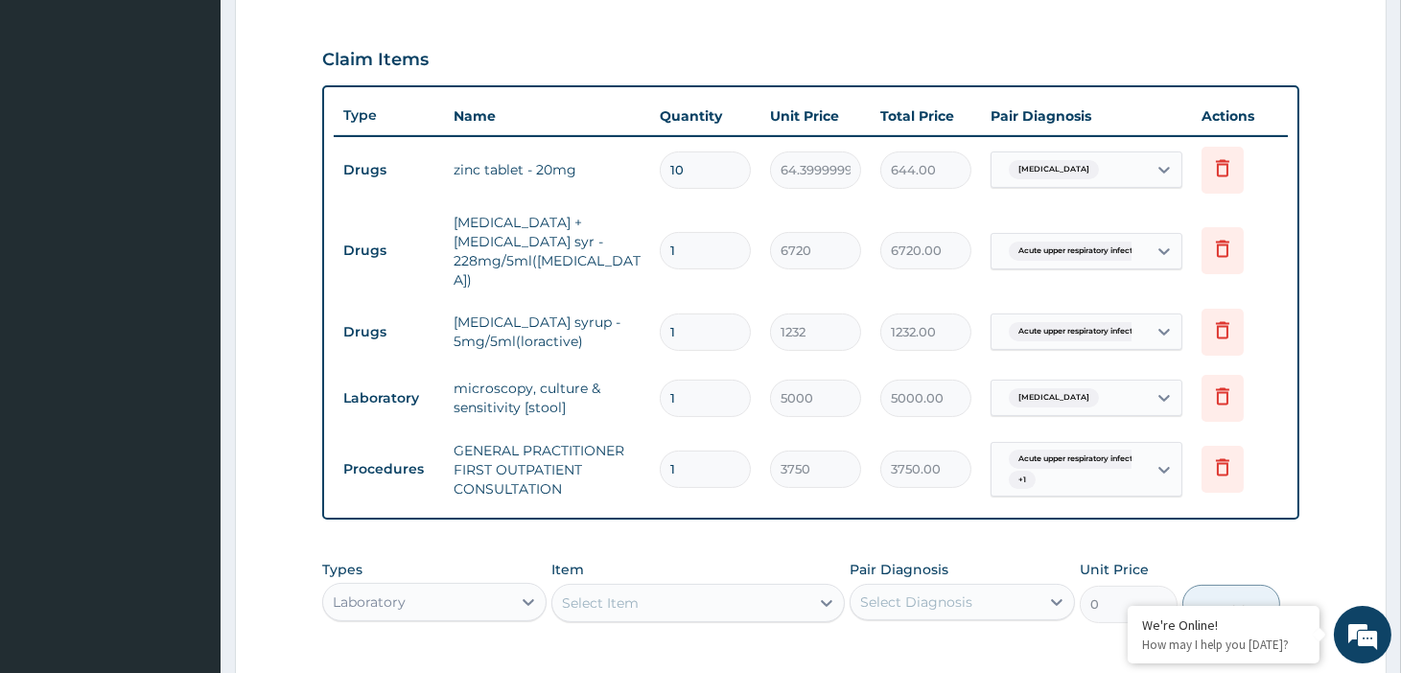
scroll to position [903, 0]
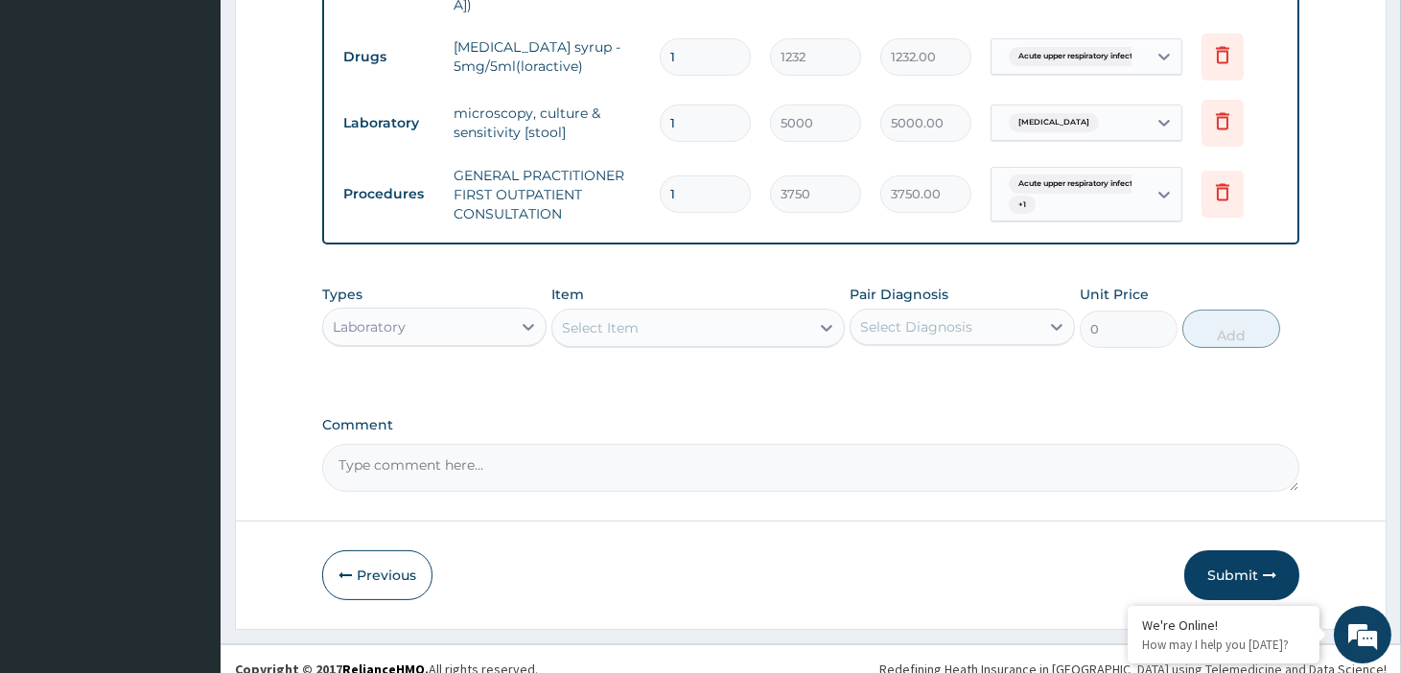
click at [634, 318] on div "Select Item" at bounding box center [600, 327] width 77 height 19
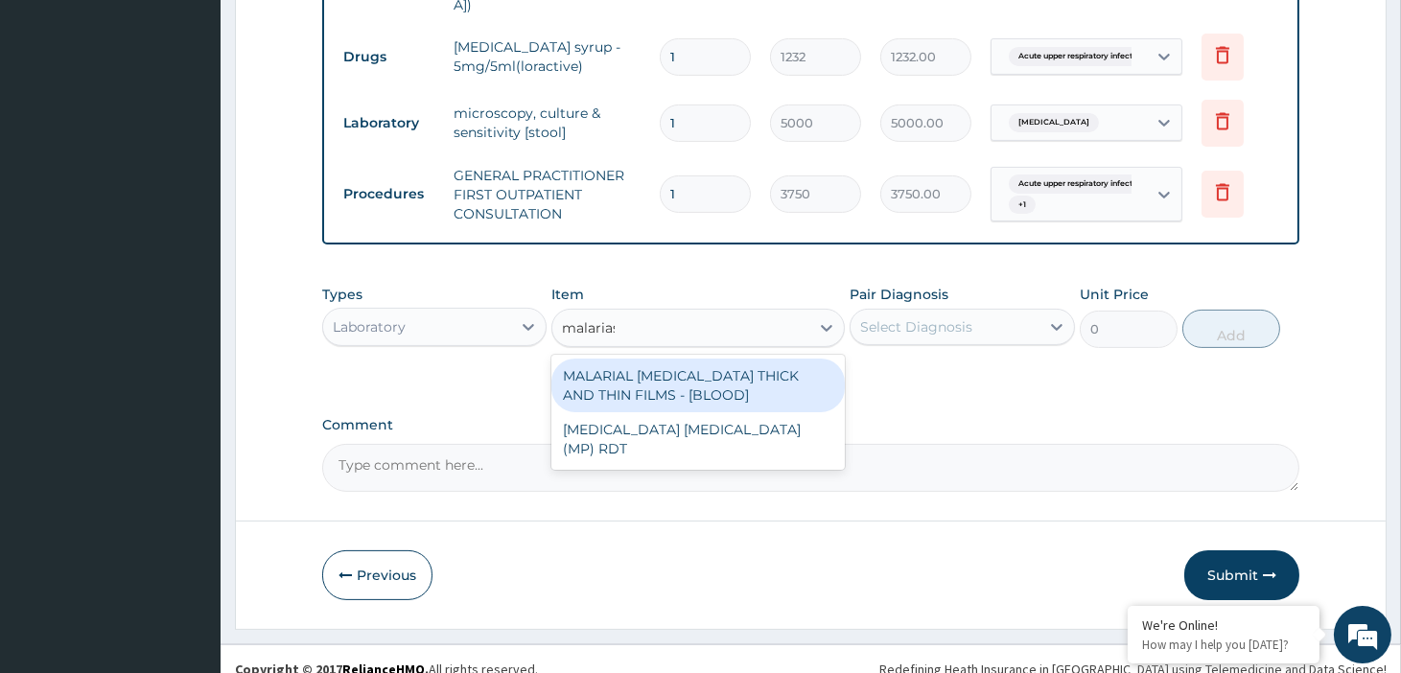
type input "[MEDICAL_DATA]"
click at [707, 370] on div "MALARIAL [MEDICAL_DATA] THICK AND THIN FILMS - [BLOOD]" at bounding box center [697, 386] width 293 height 54
type input "2187.5"
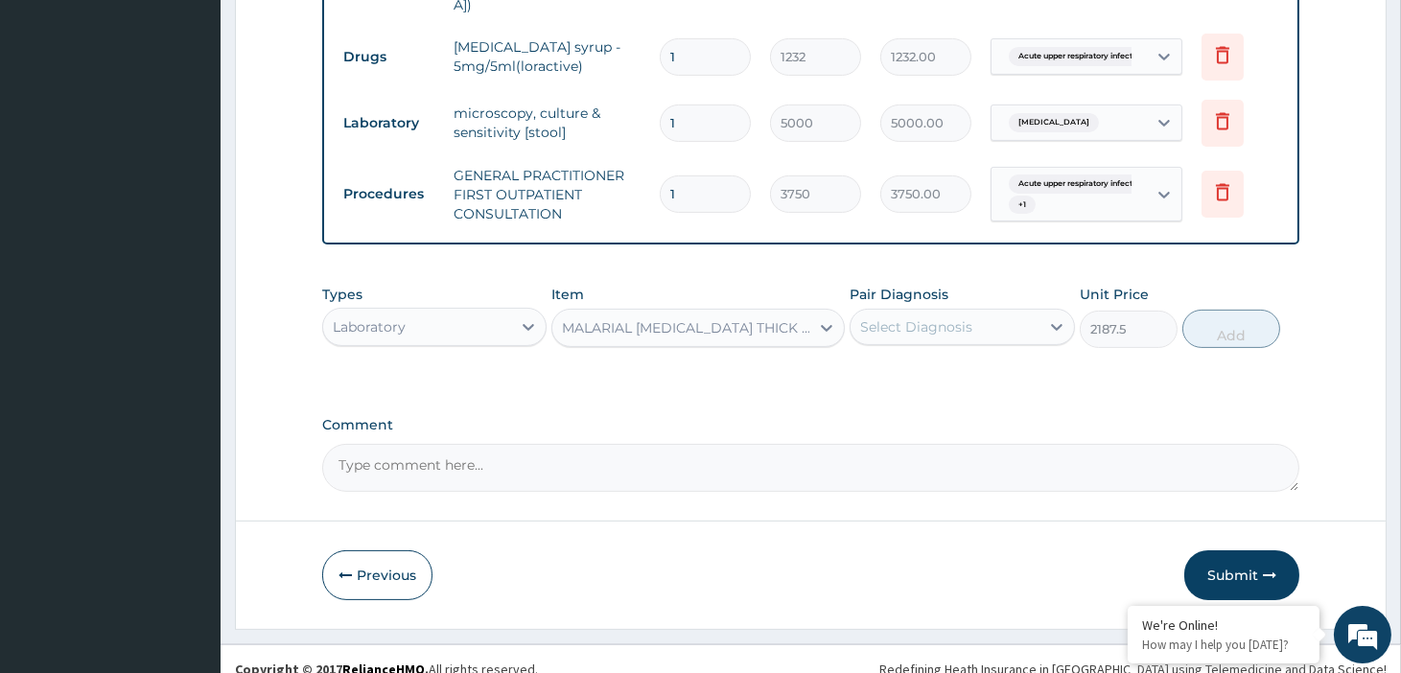
click at [966, 317] on div "Select Diagnosis" at bounding box center [916, 326] width 112 height 19
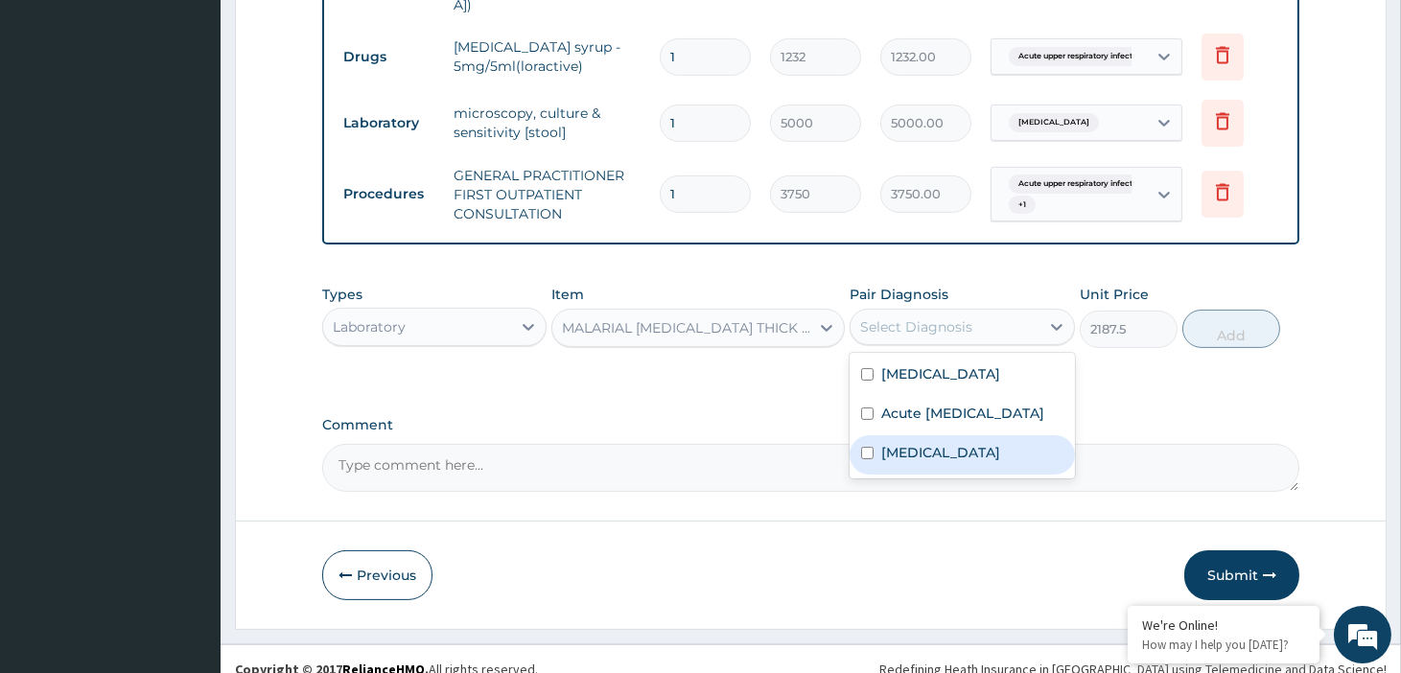
click at [966, 446] on label "[MEDICAL_DATA]" at bounding box center [940, 452] width 119 height 19
checkbox input "true"
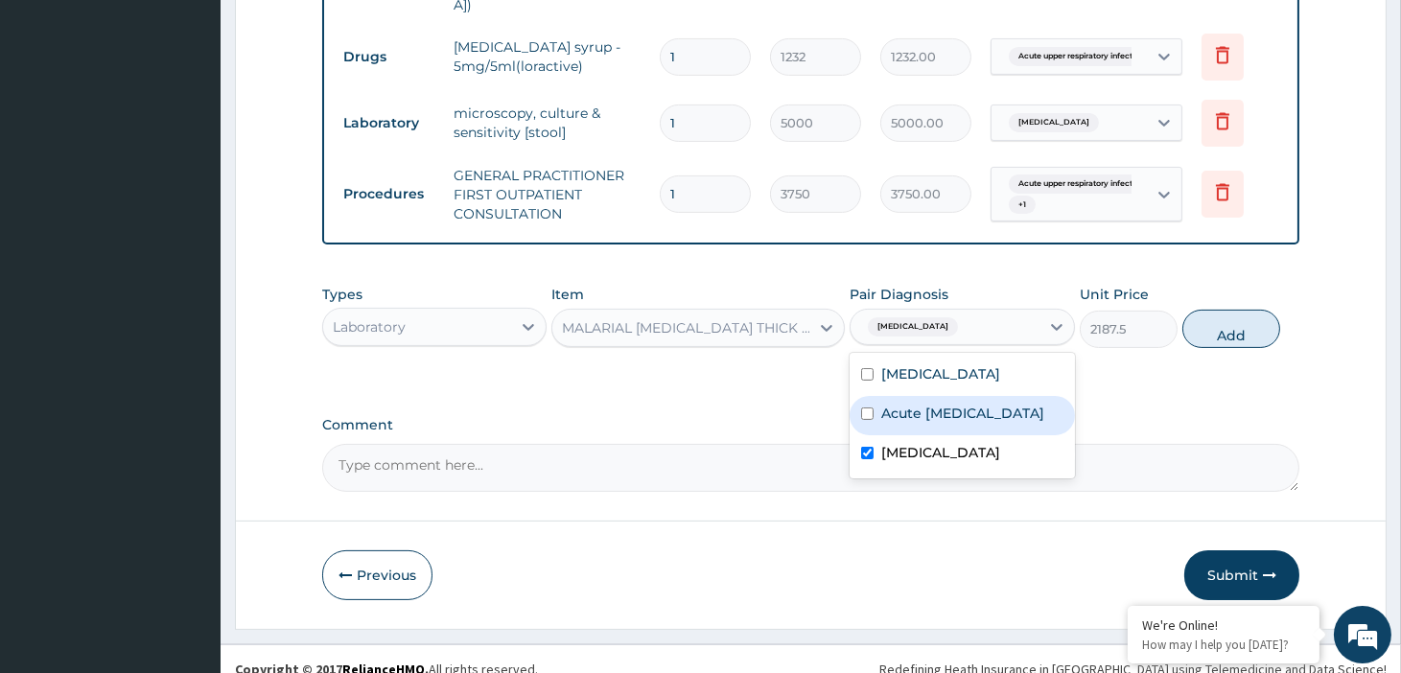
click at [1229, 310] on button "Add" at bounding box center [1231, 329] width 98 height 38
type input "0"
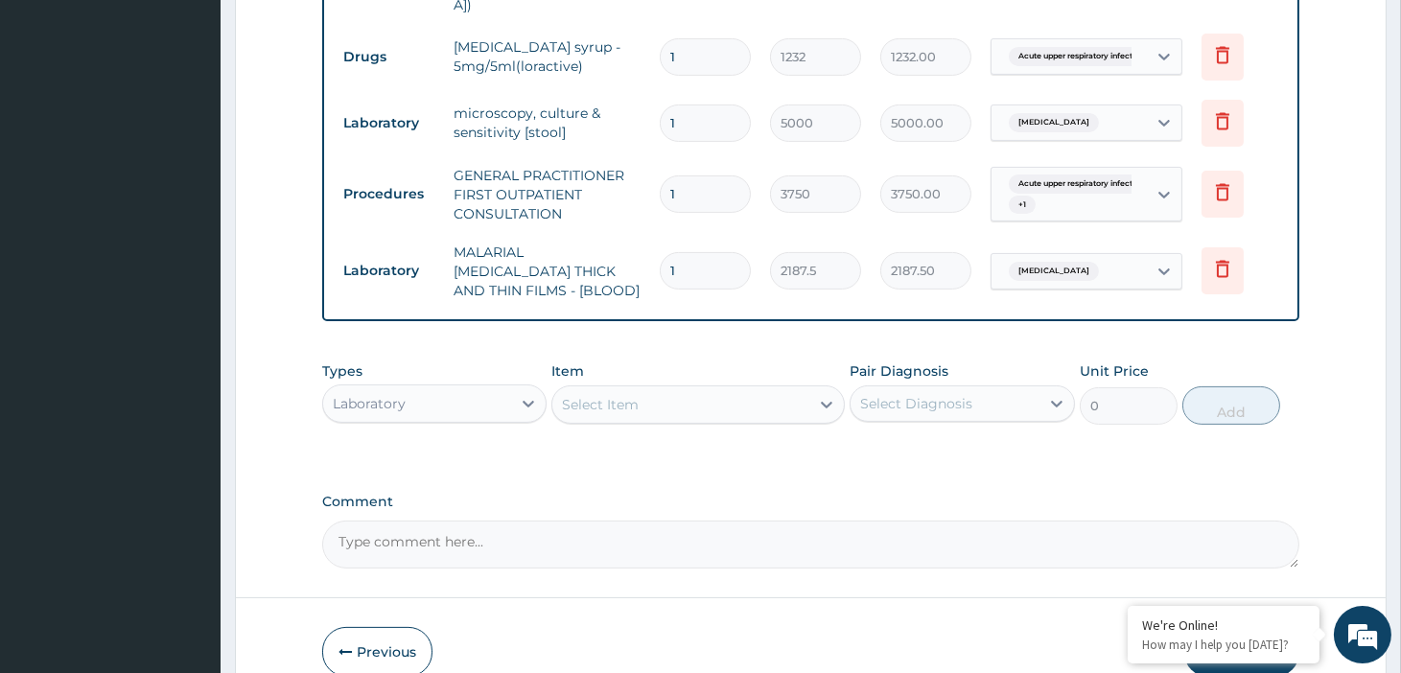
click at [631, 395] on div "Select Item" at bounding box center [600, 404] width 77 height 19
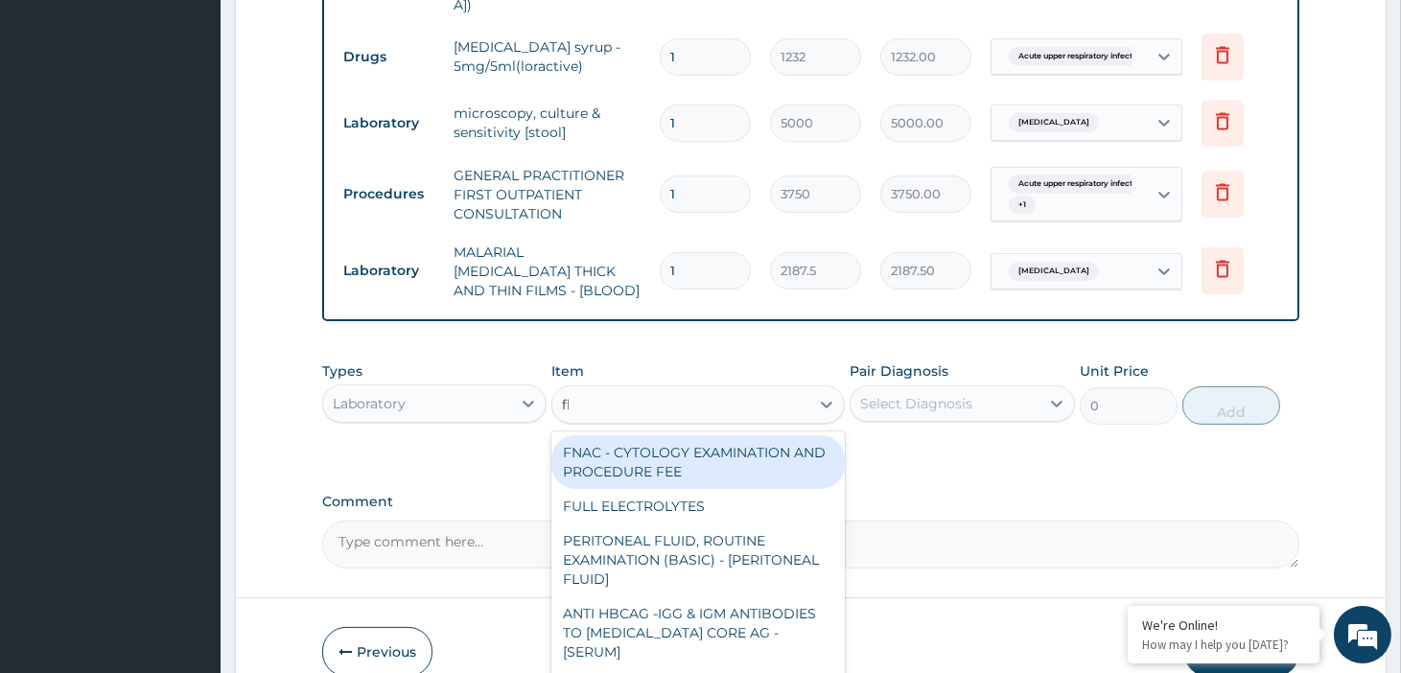
type input "fbc"
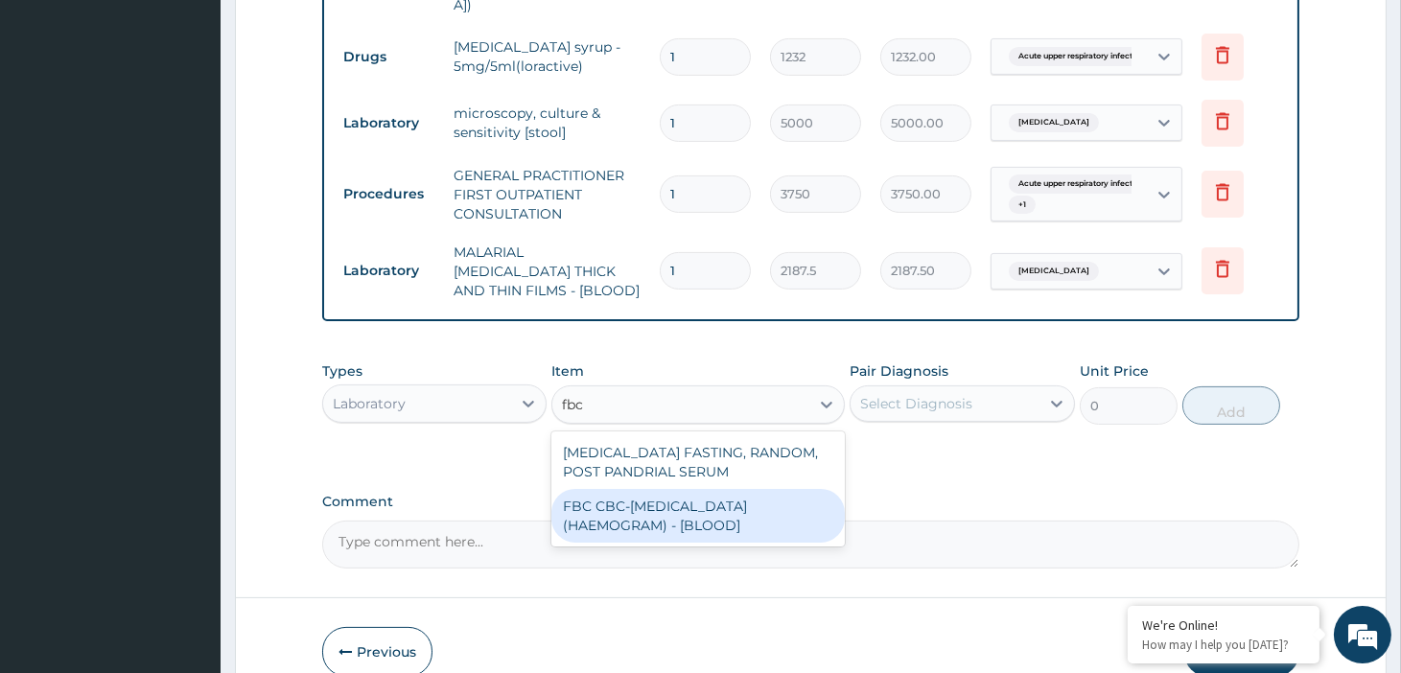
click at [700, 500] on div "FBC CBC-[MEDICAL_DATA] (HAEMOGRAM) - [BLOOD]" at bounding box center [697, 516] width 293 height 54
type input "5000"
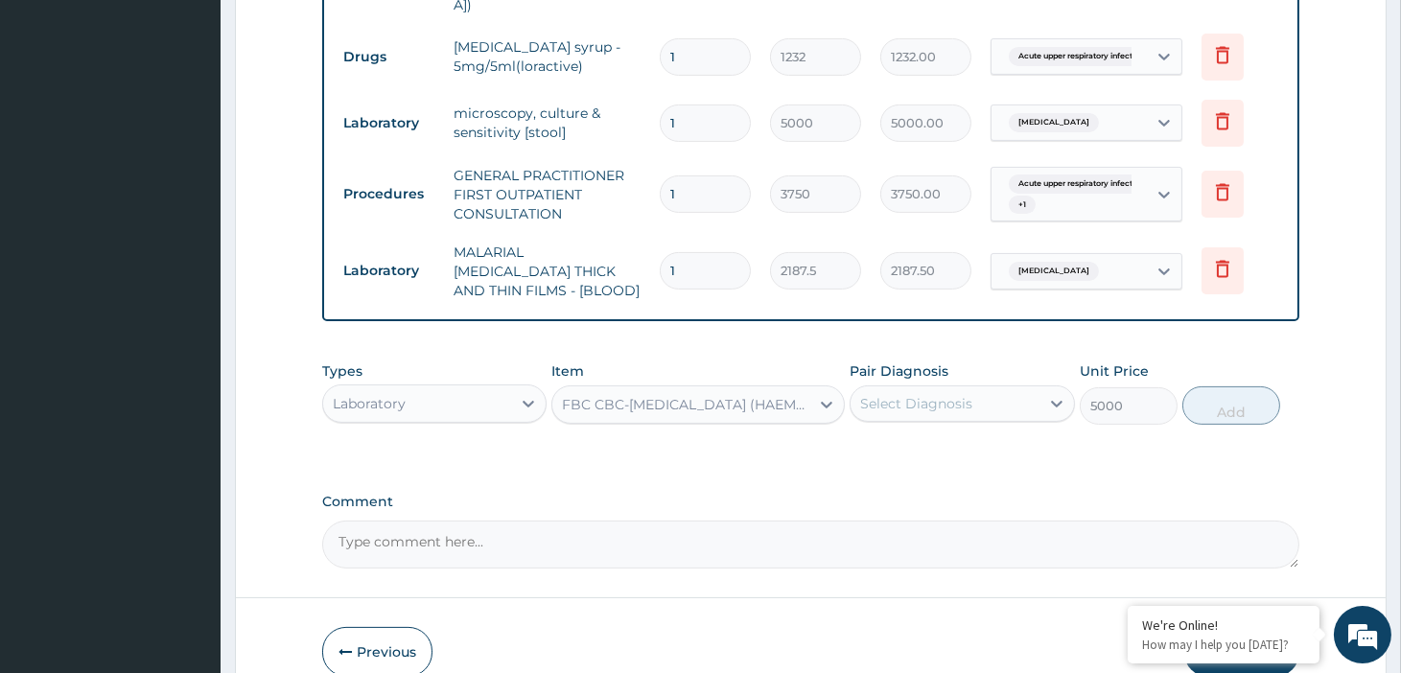
click at [964, 394] on div "Select Diagnosis" at bounding box center [916, 403] width 112 height 19
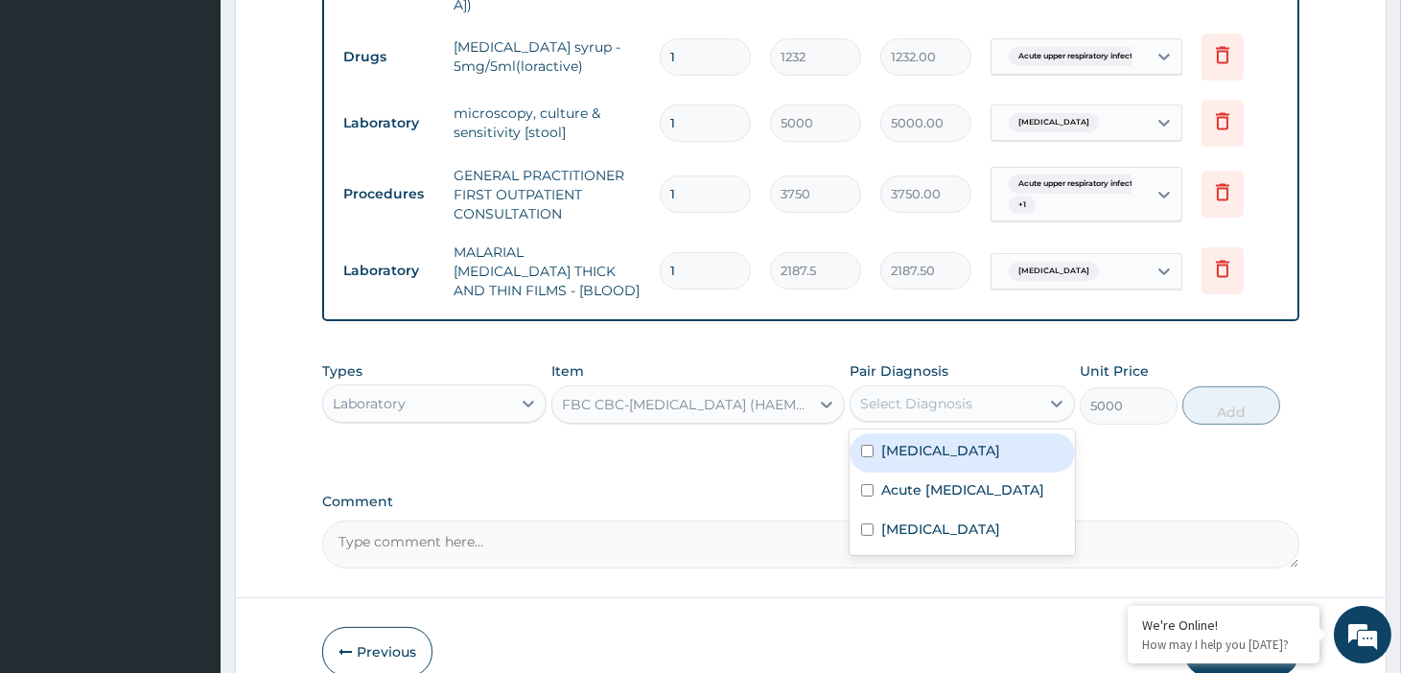
click at [944, 433] on div "[MEDICAL_DATA]" at bounding box center [961, 452] width 224 height 39
checkbox input "true"
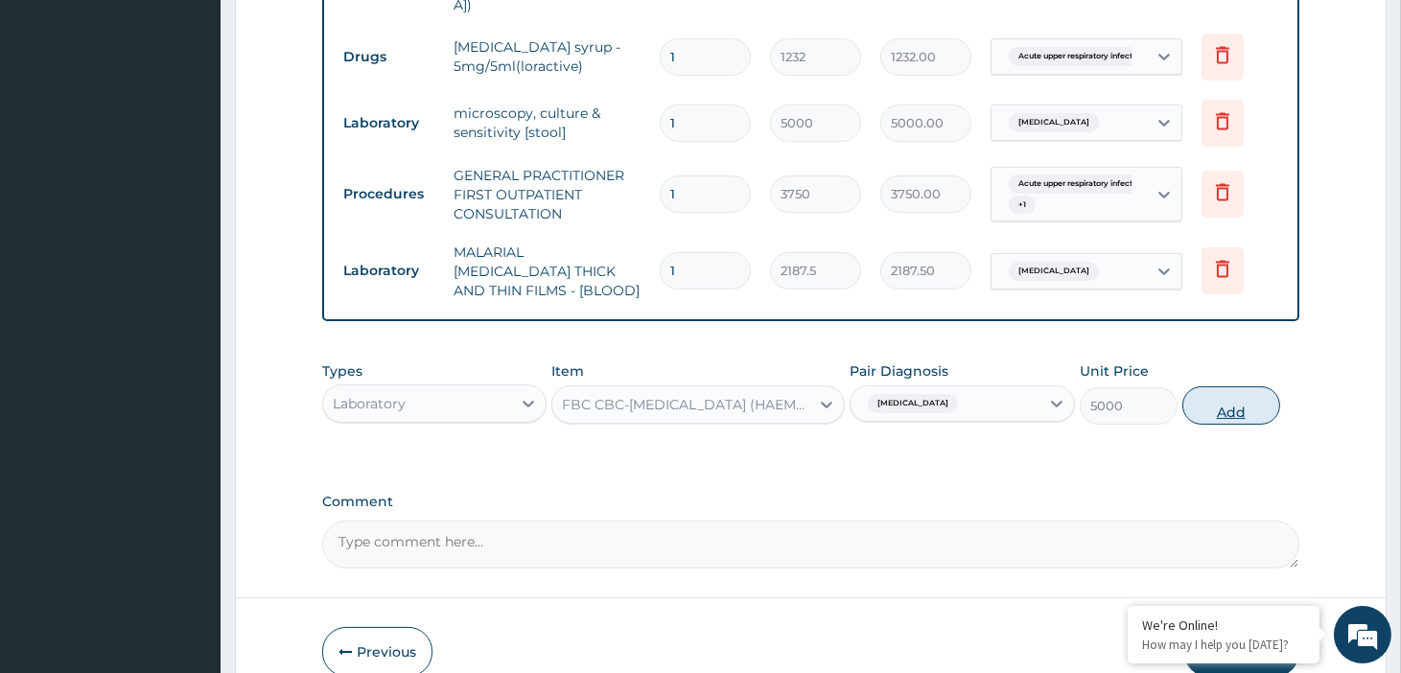
click at [1220, 386] on button "Add" at bounding box center [1231, 405] width 98 height 38
type input "0"
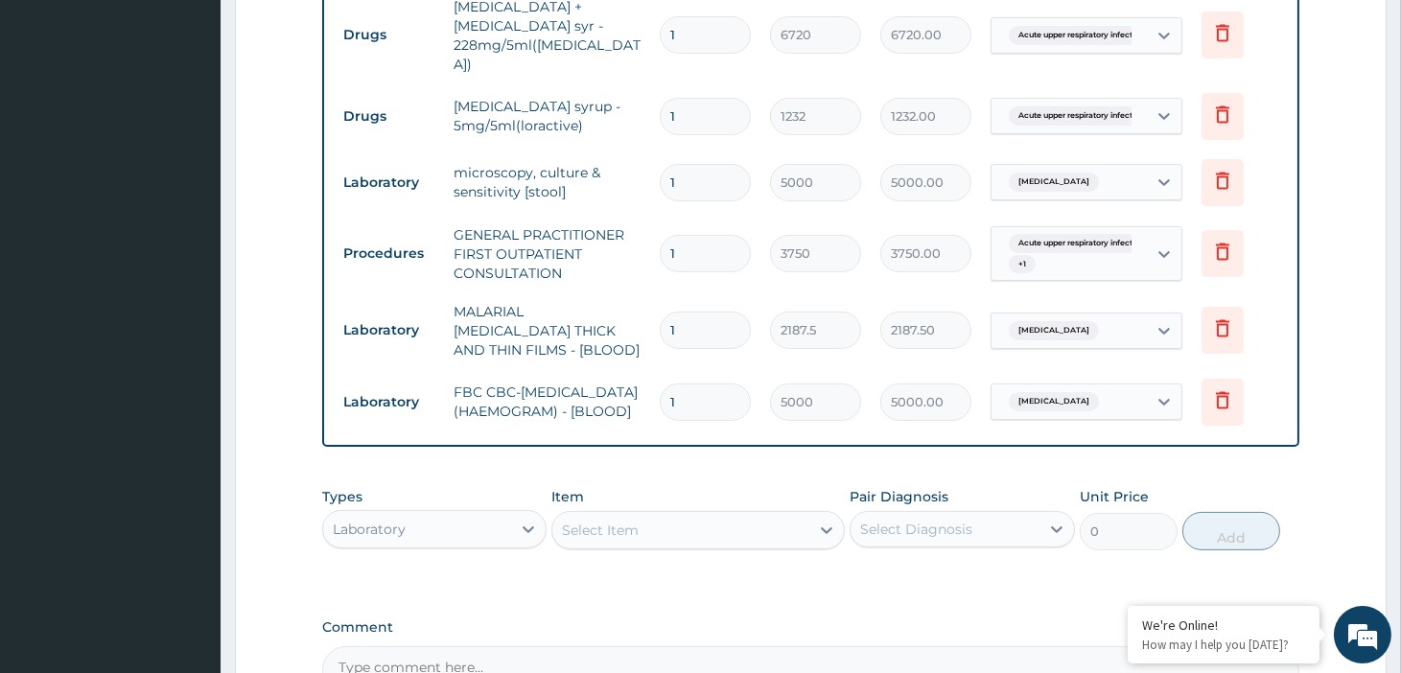
scroll to position [1047, 0]
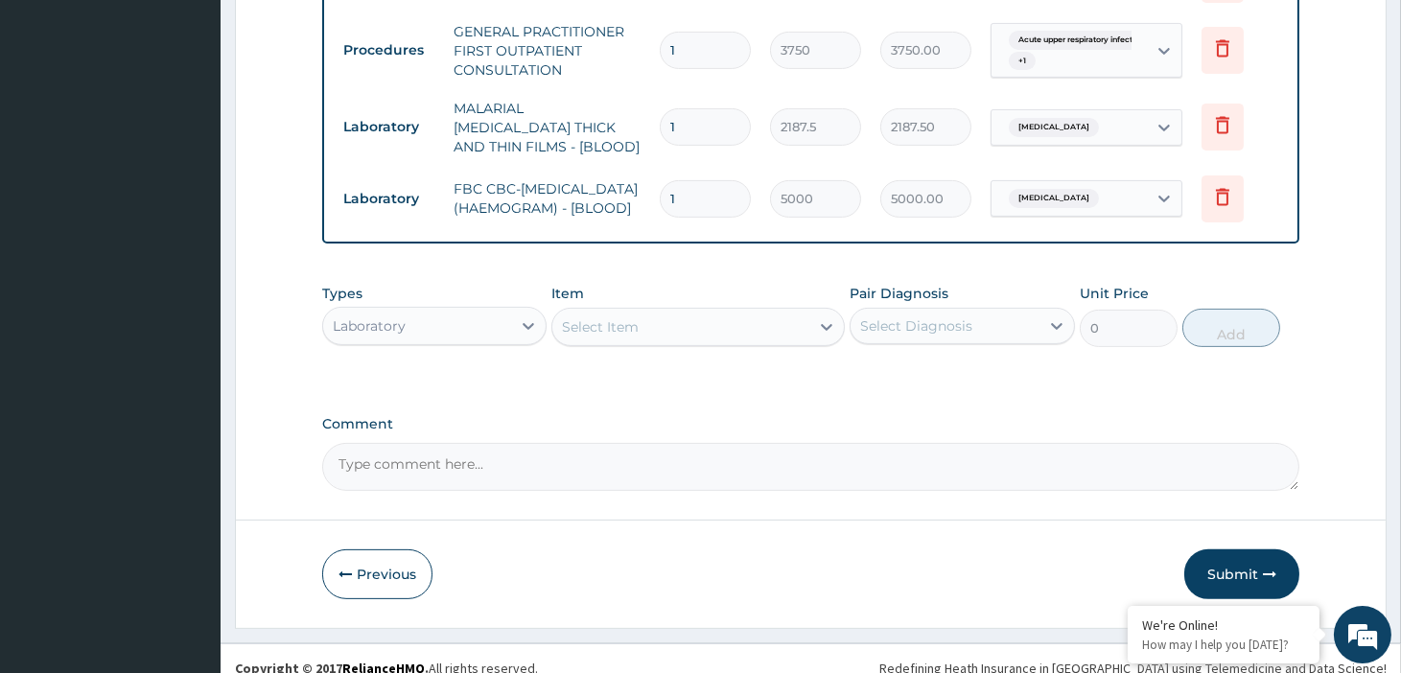
click at [658, 312] on div "Select Item" at bounding box center [680, 327] width 257 height 31
type input "parace"
click at [439, 312] on div "Laboratory" at bounding box center [417, 326] width 188 height 31
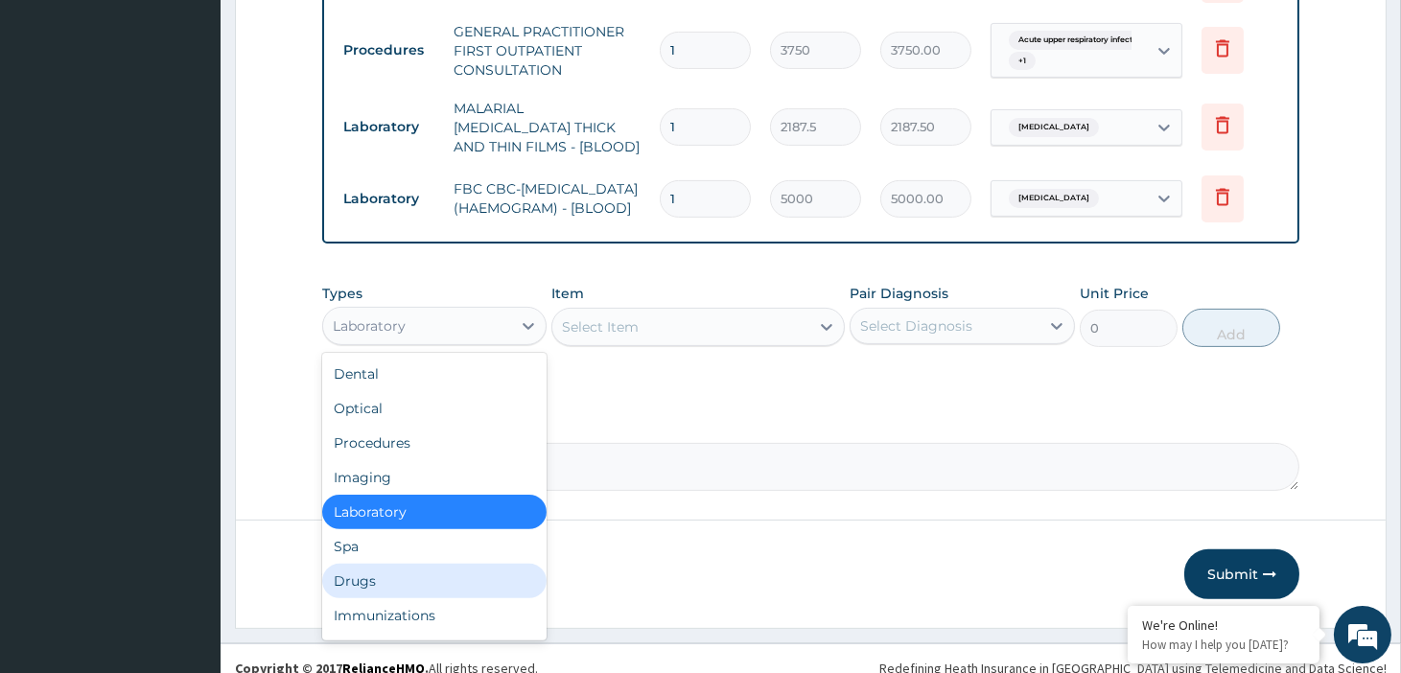
click at [384, 564] on div "Drugs" at bounding box center [434, 581] width 224 height 35
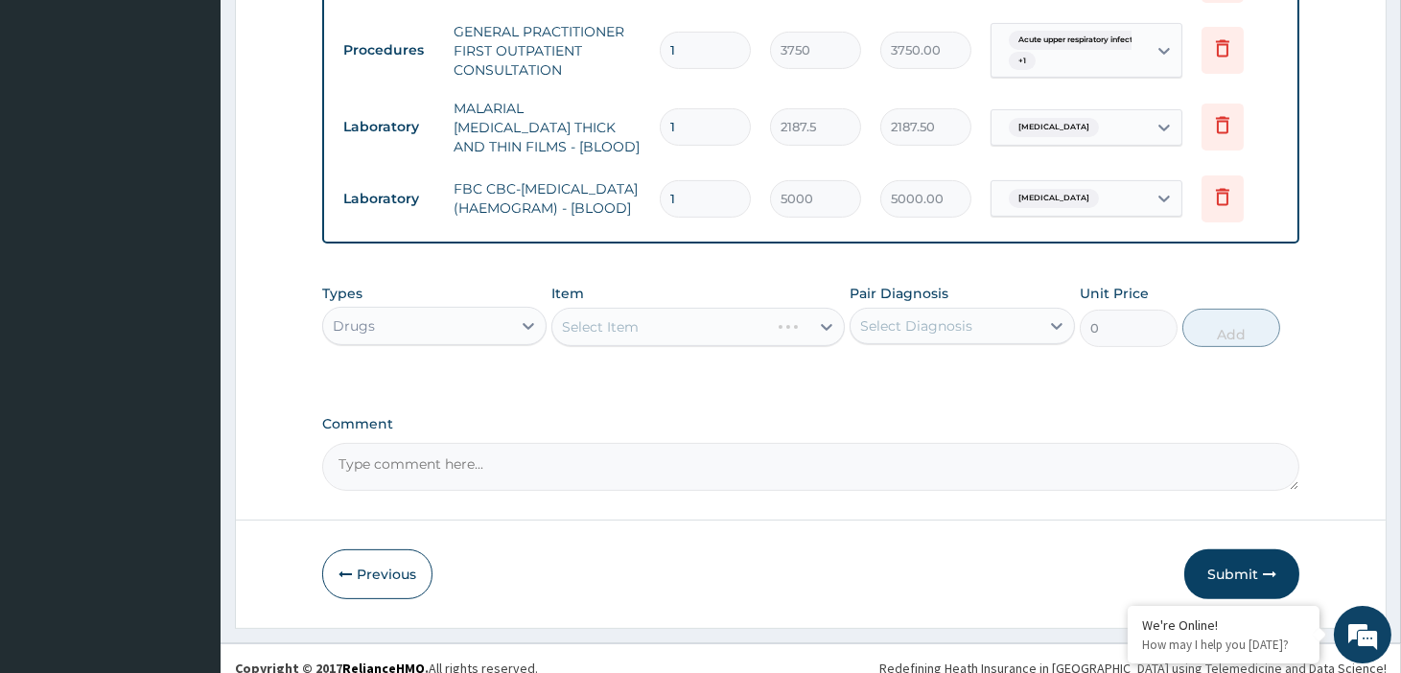
click at [652, 308] on div "Select Item" at bounding box center [697, 327] width 293 height 38
click at [678, 314] on div "Select Item" at bounding box center [697, 327] width 293 height 38
click at [678, 314] on div "Select Item" at bounding box center [680, 327] width 257 height 31
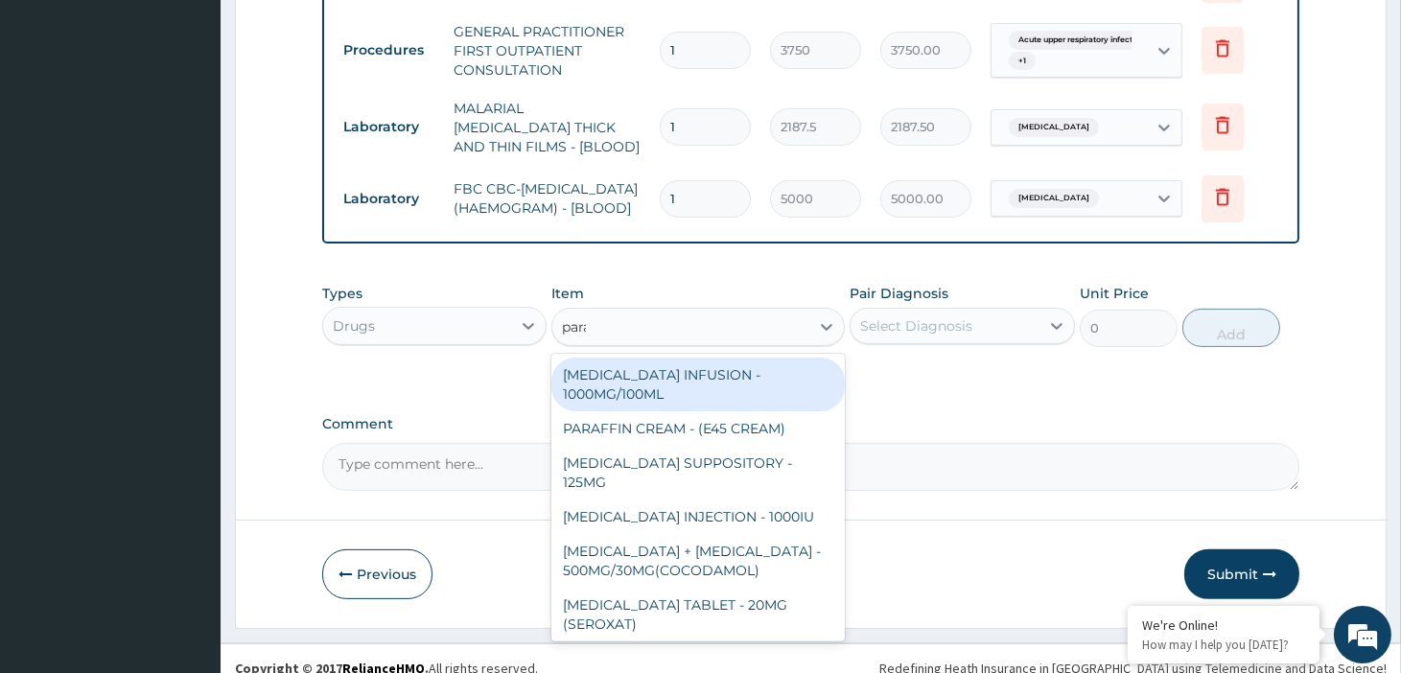
type input "parace"
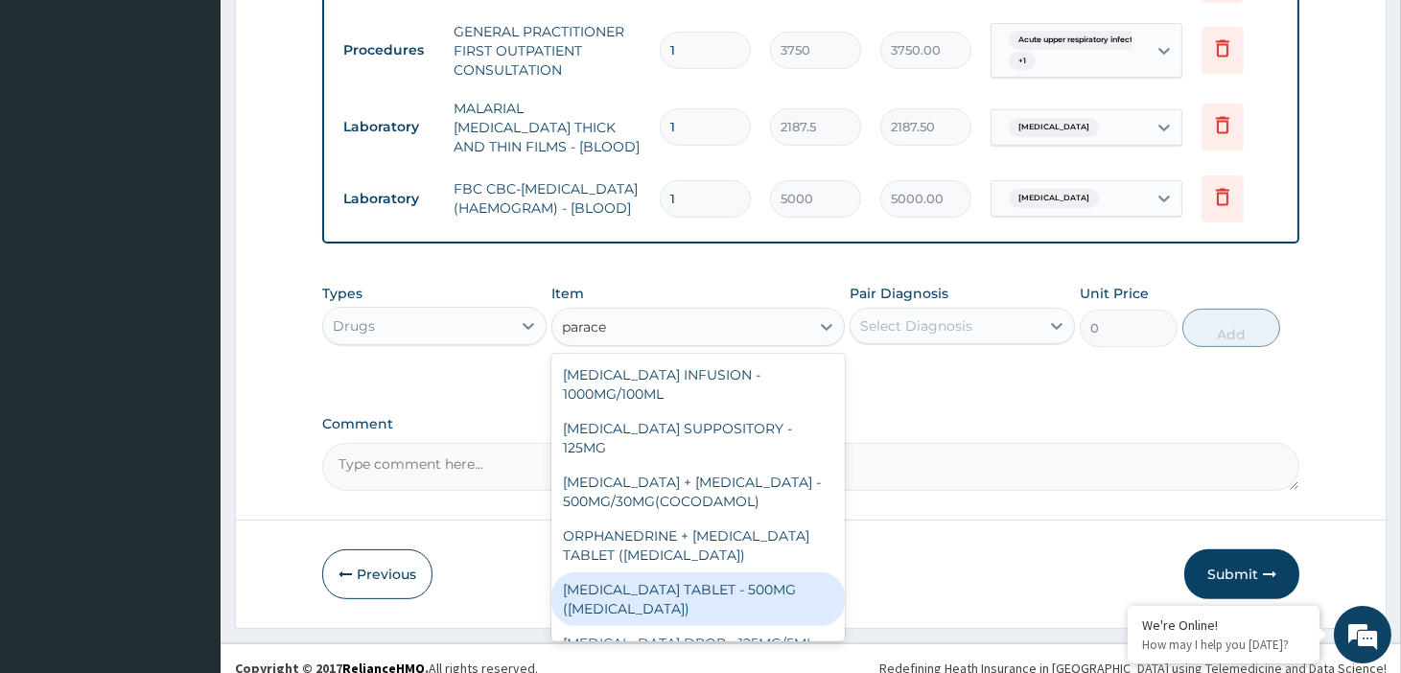
scroll to position [164, 0]
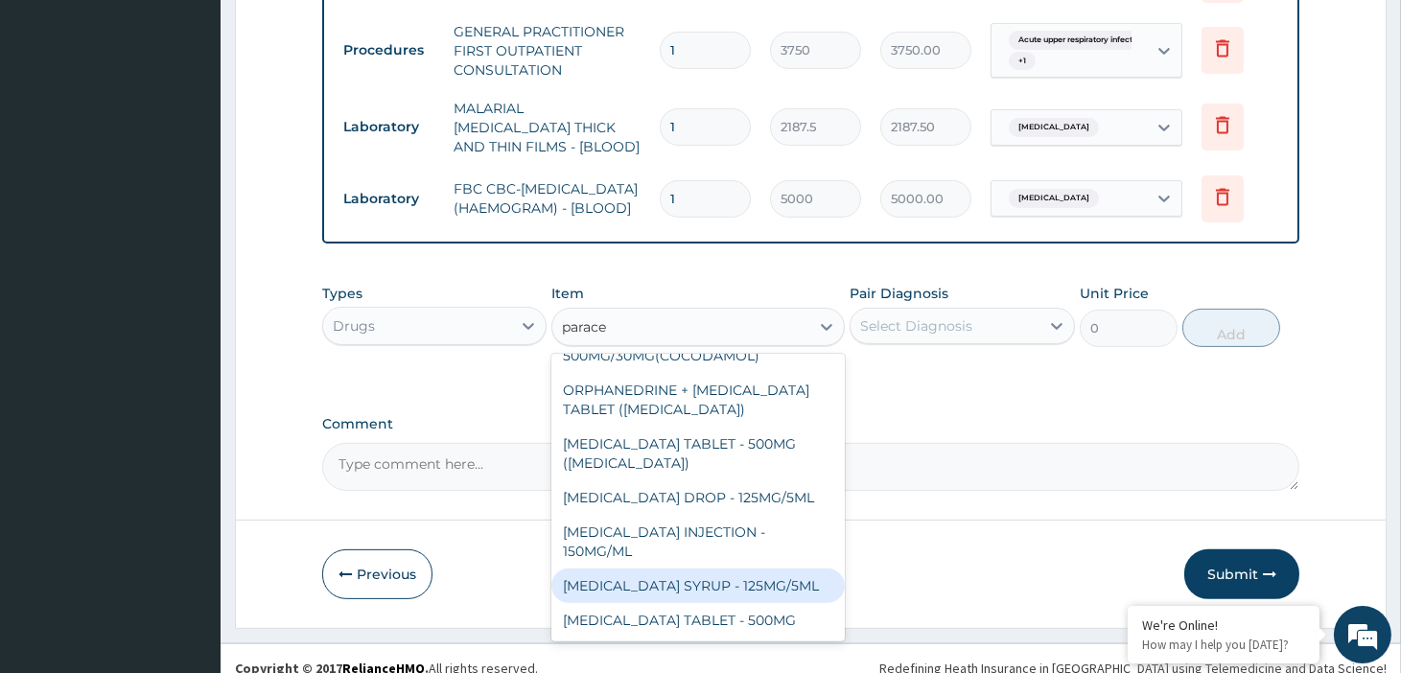
click at [730, 569] on div "[MEDICAL_DATA] SYRUP - 125MG/5ML" at bounding box center [697, 586] width 293 height 35
type input "840"
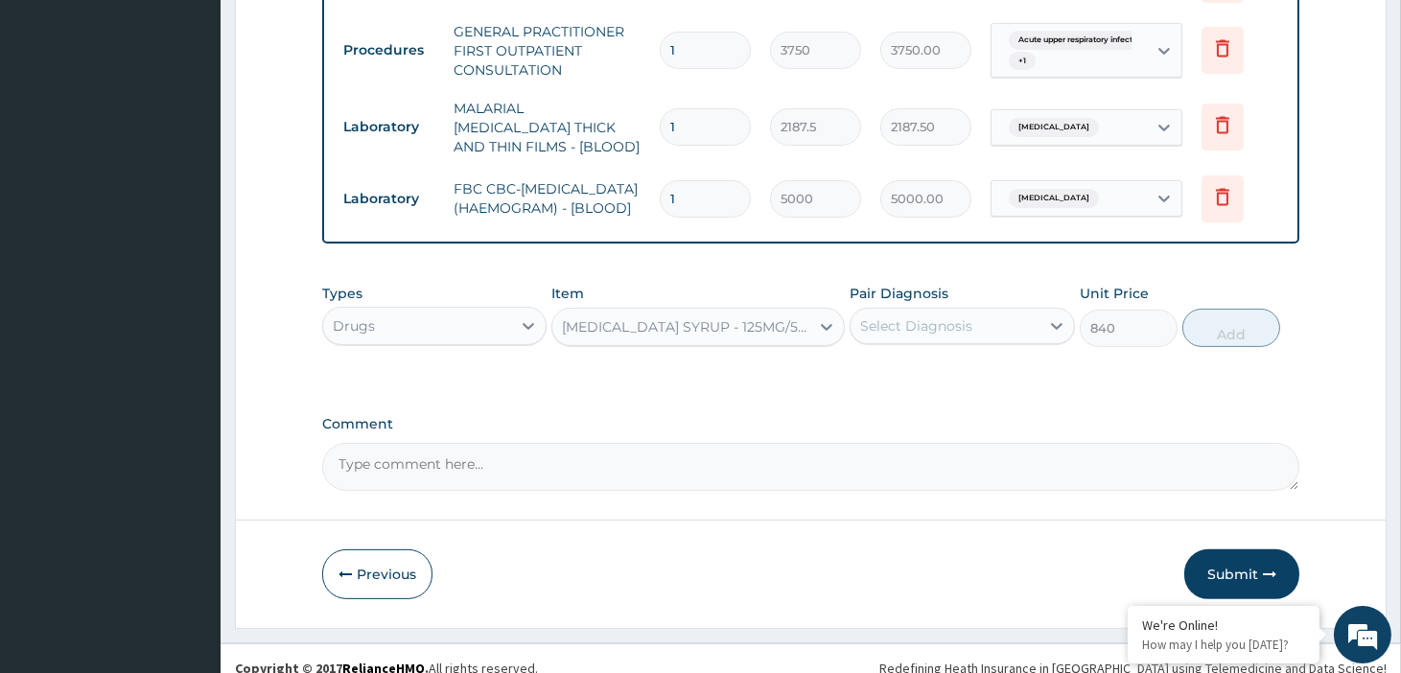
click at [959, 316] on div "Select Diagnosis" at bounding box center [916, 325] width 112 height 19
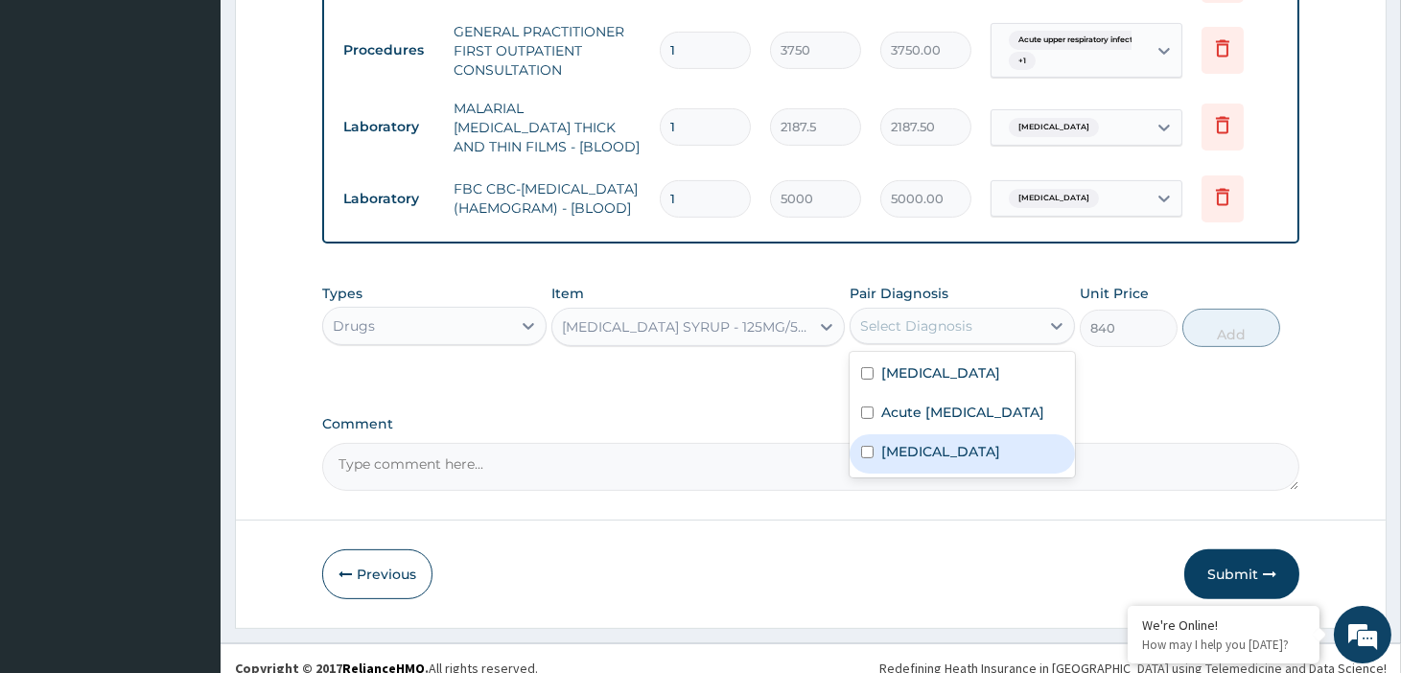
click at [947, 446] on label "[MEDICAL_DATA]" at bounding box center [940, 451] width 119 height 19
checkbox input "true"
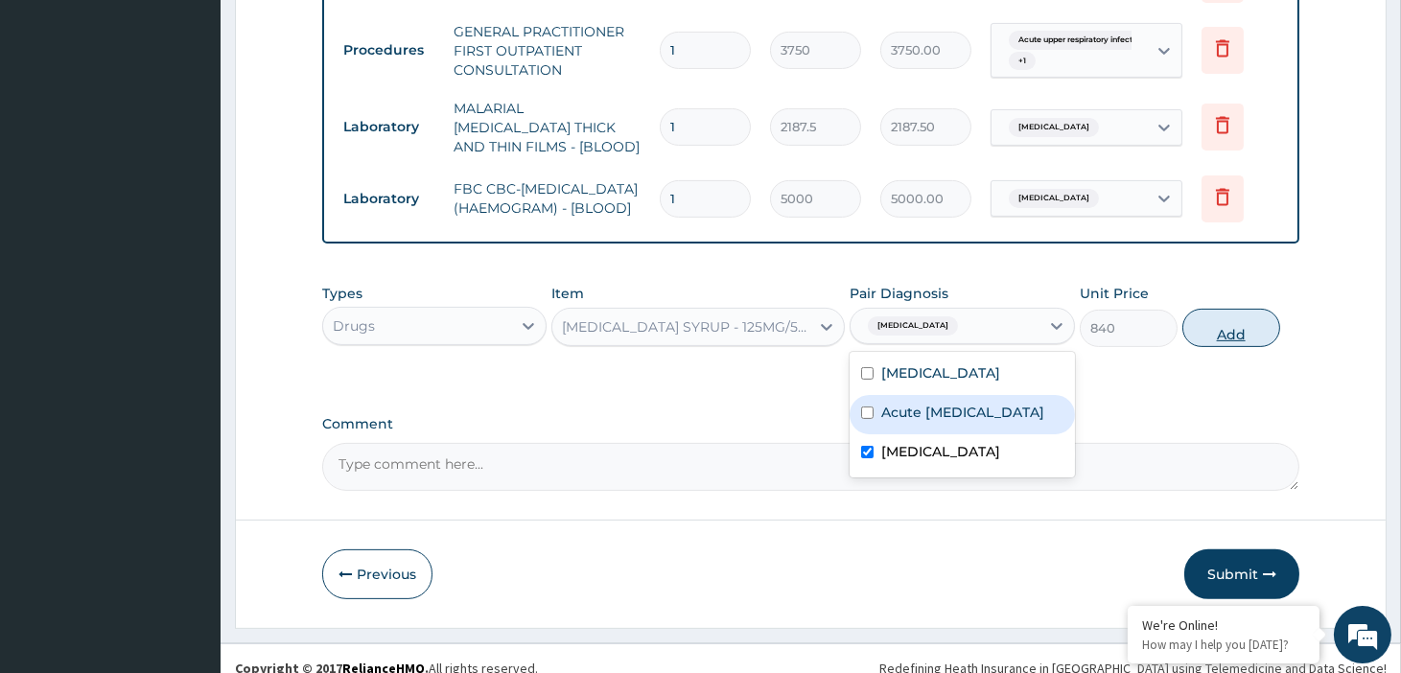
click at [1219, 313] on button "Add" at bounding box center [1231, 328] width 98 height 38
type input "0"
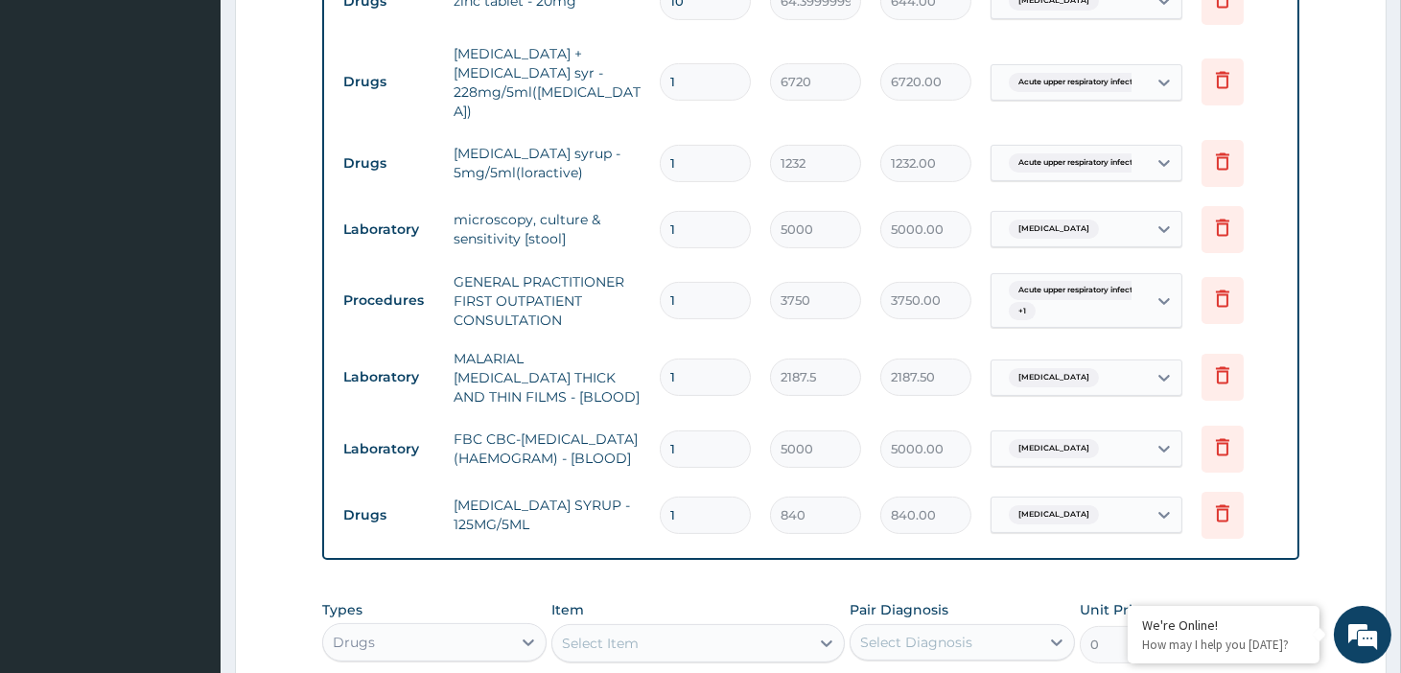
scroll to position [941, 0]
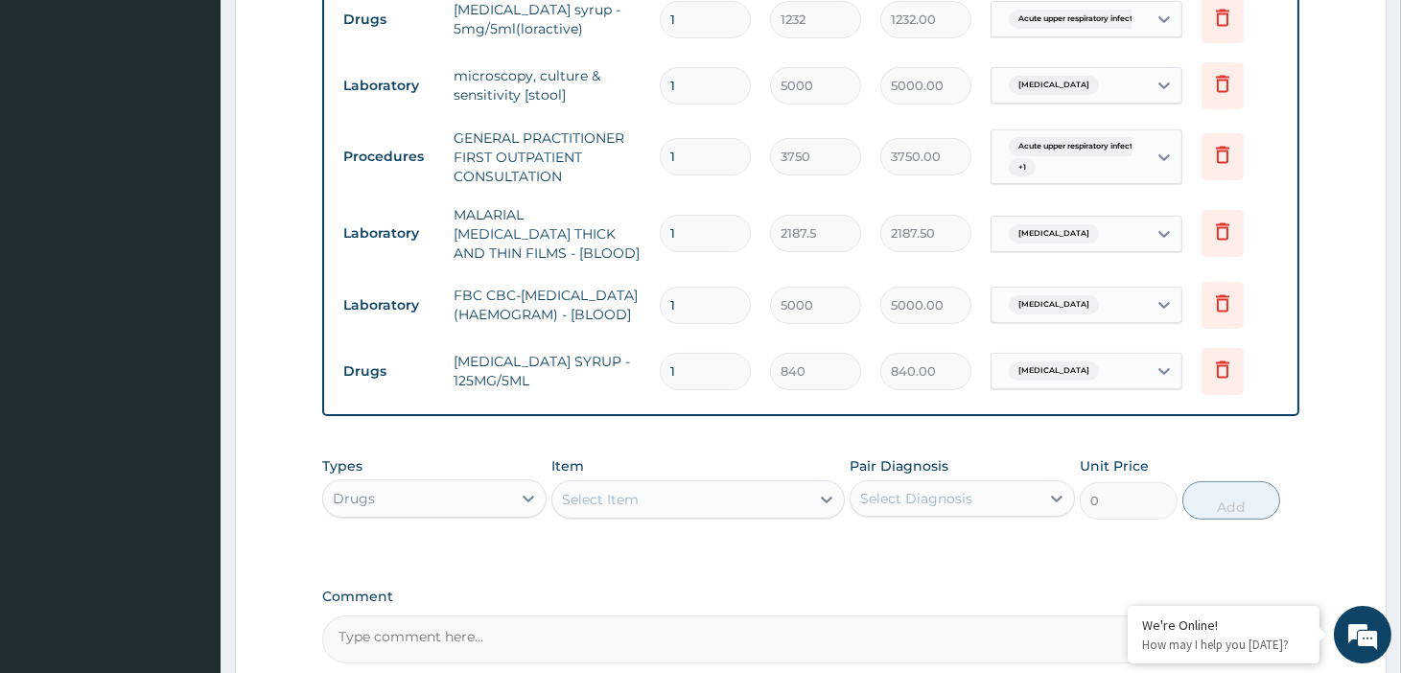
click at [682, 484] on div "Select Item" at bounding box center [680, 499] width 257 height 31
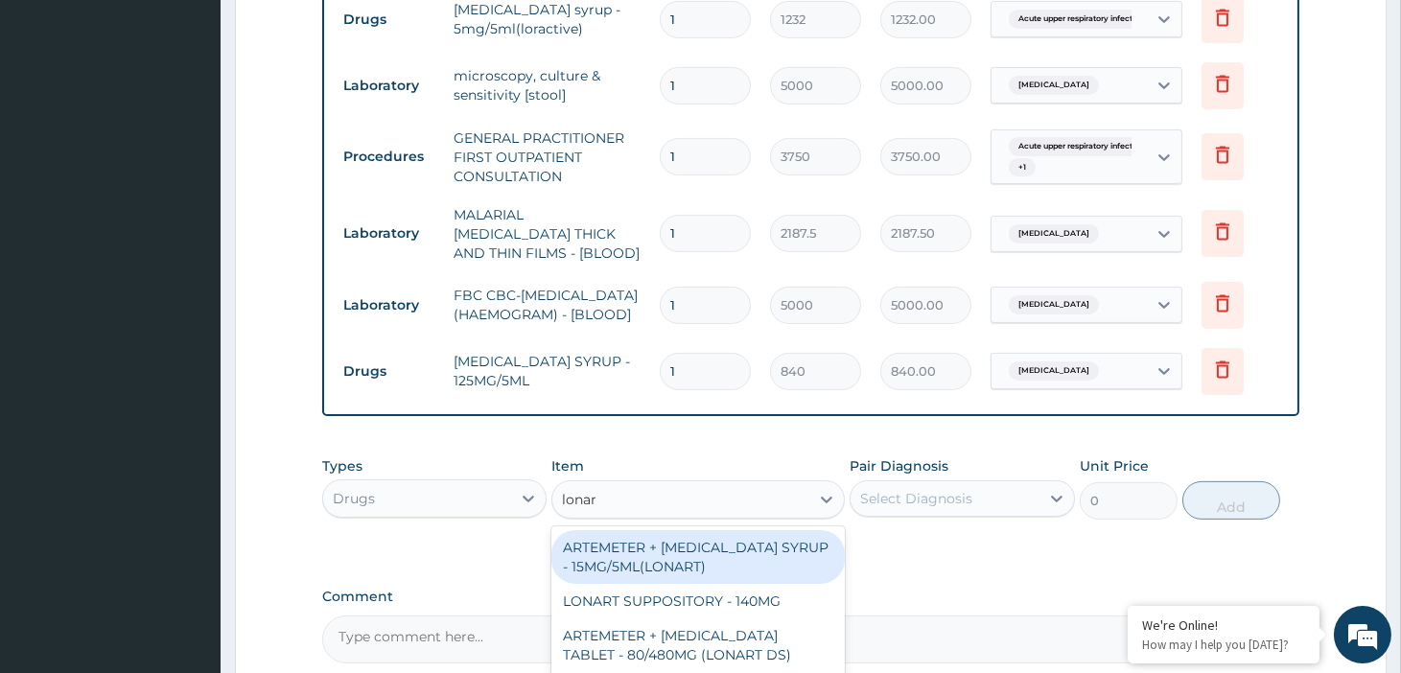
type input "lonart"
click at [727, 540] on div "ARTEMETER + [MEDICAL_DATA] SYRUP - 15MG/5ML(LONART)" at bounding box center [697, 557] width 293 height 54
type input "1680"
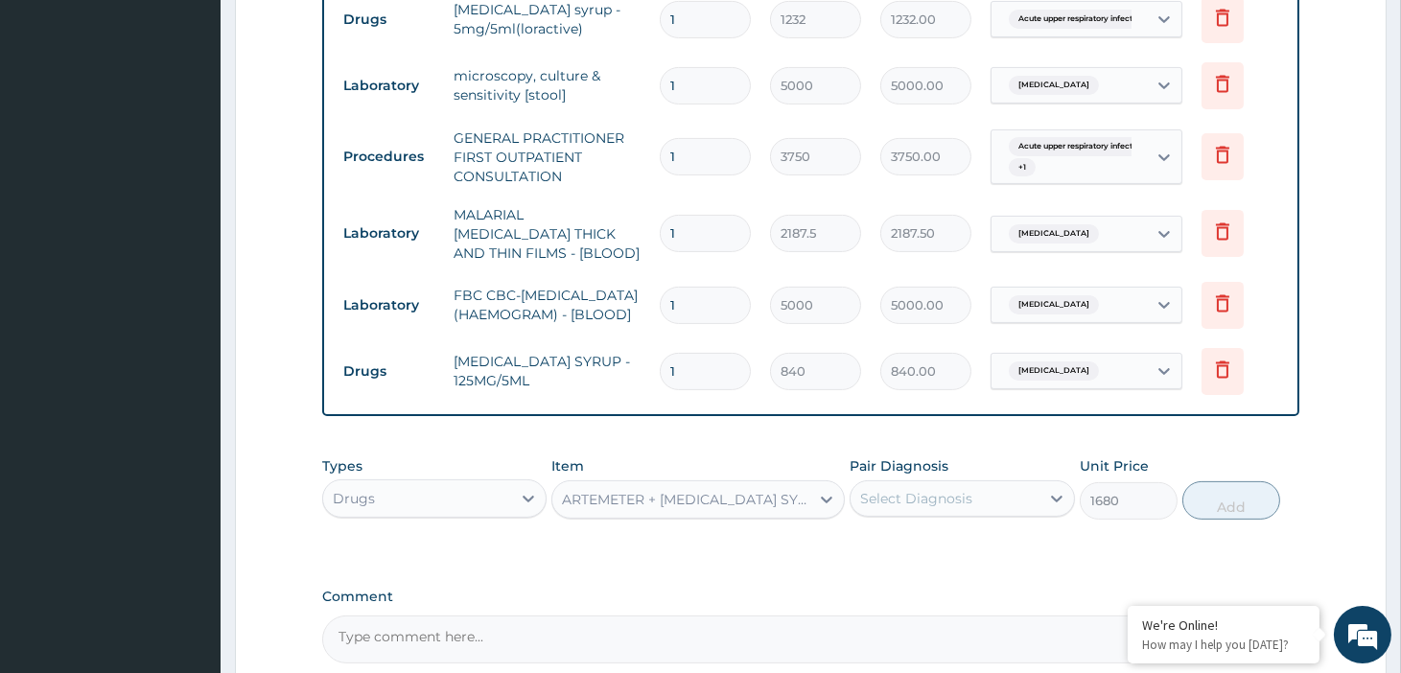
click at [781, 490] on div "ARTEMETER + [MEDICAL_DATA] SYRUP - 15MG/5ML(LONART)" at bounding box center [686, 499] width 249 height 19
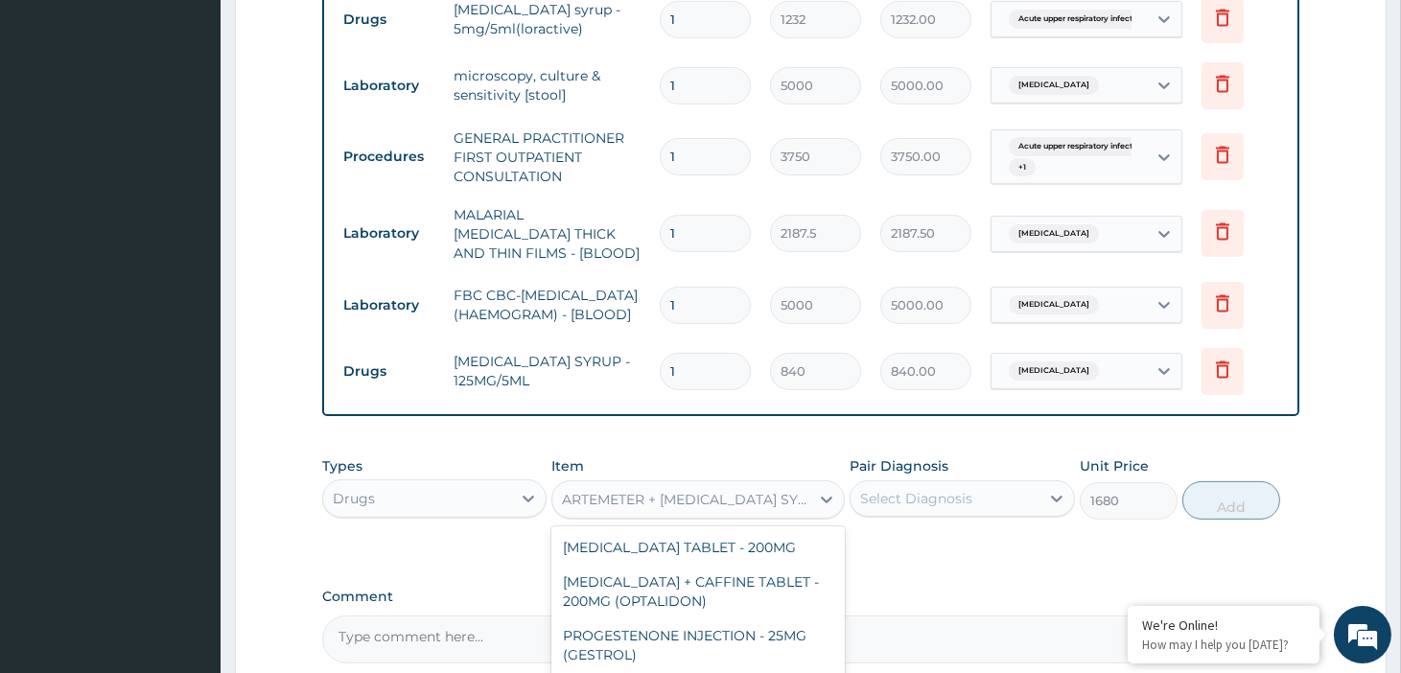
scroll to position [3293, 0]
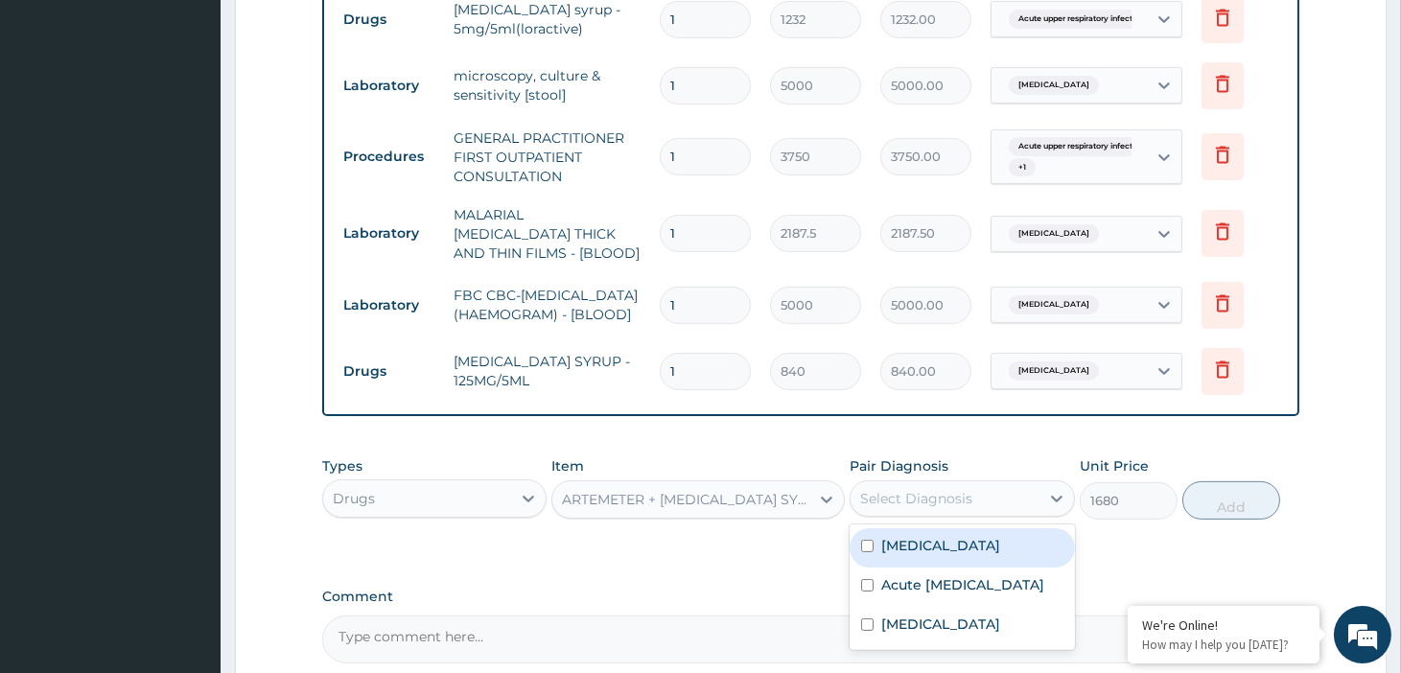
click at [945, 489] on div "Select Diagnosis" at bounding box center [916, 498] width 112 height 19
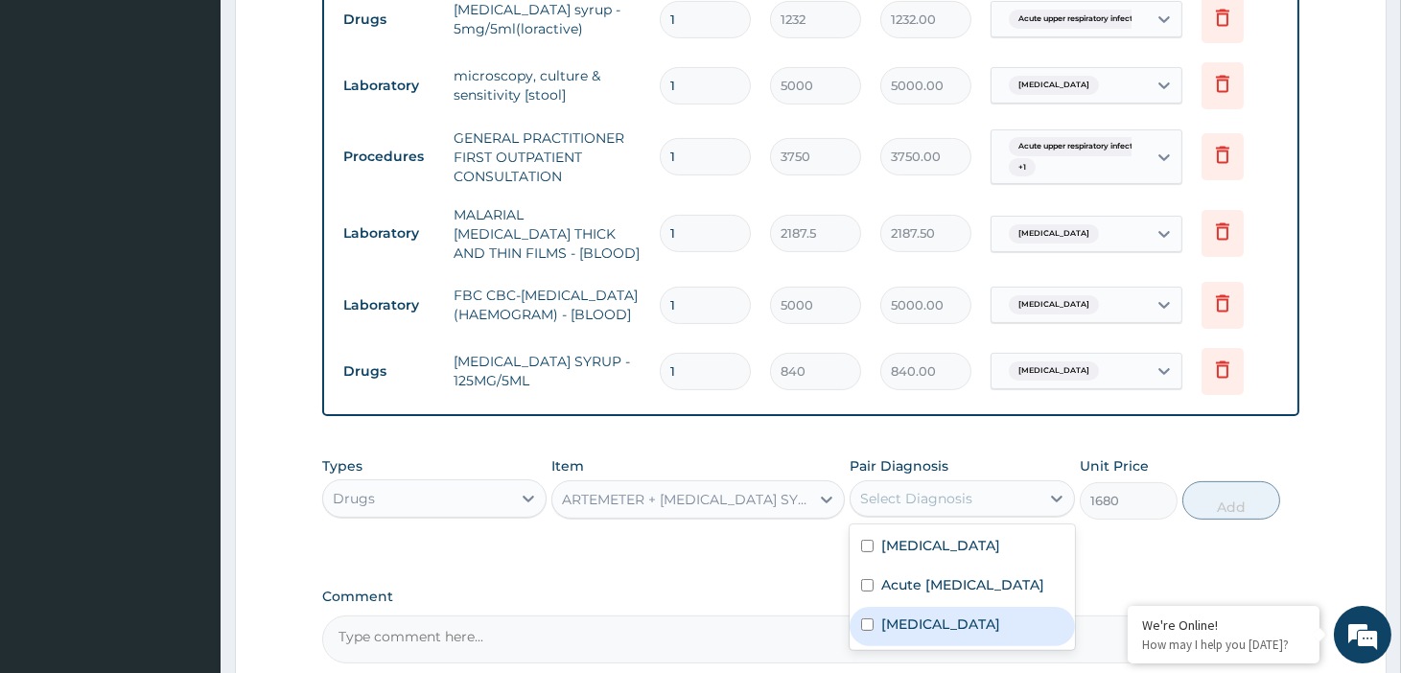
click at [975, 624] on label "[MEDICAL_DATA]" at bounding box center [940, 624] width 119 height 19
checkbox input "true"
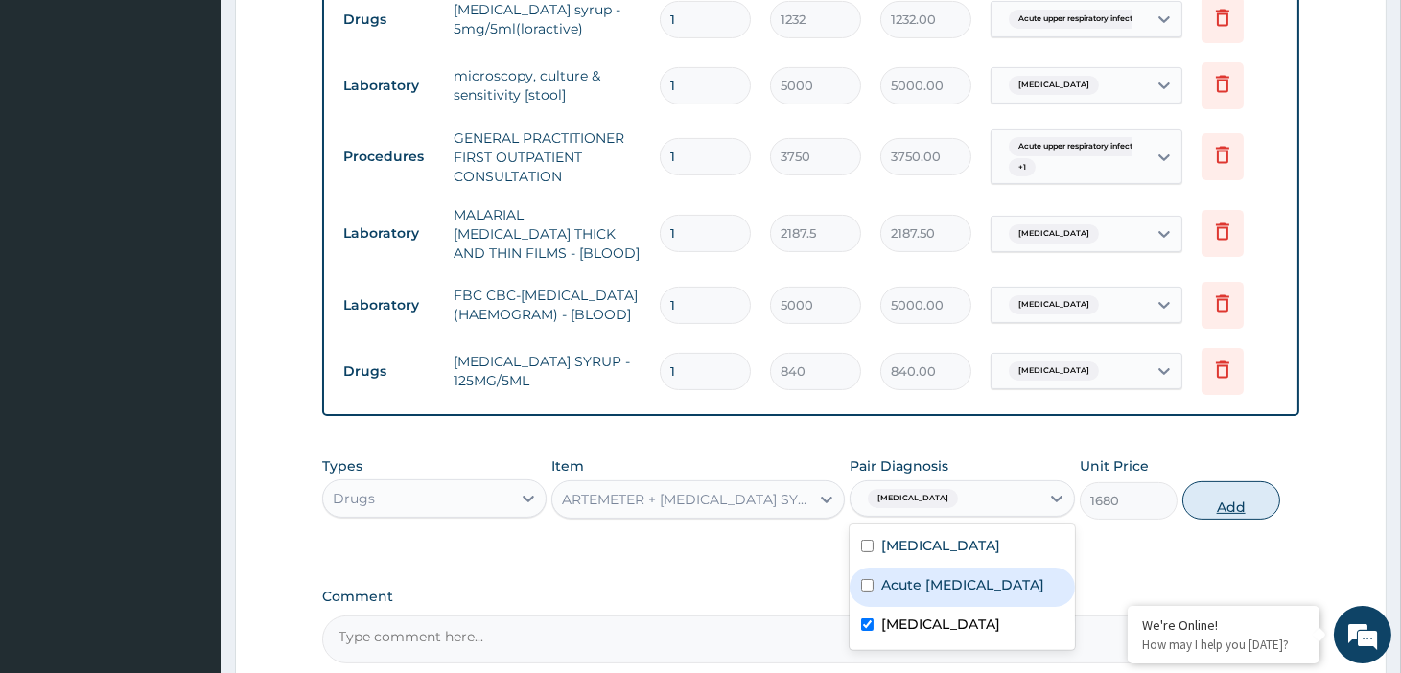
click at [1215, 481] on button "Add" at bounding box center [1231, 500] width 98 height 38
type input "0"
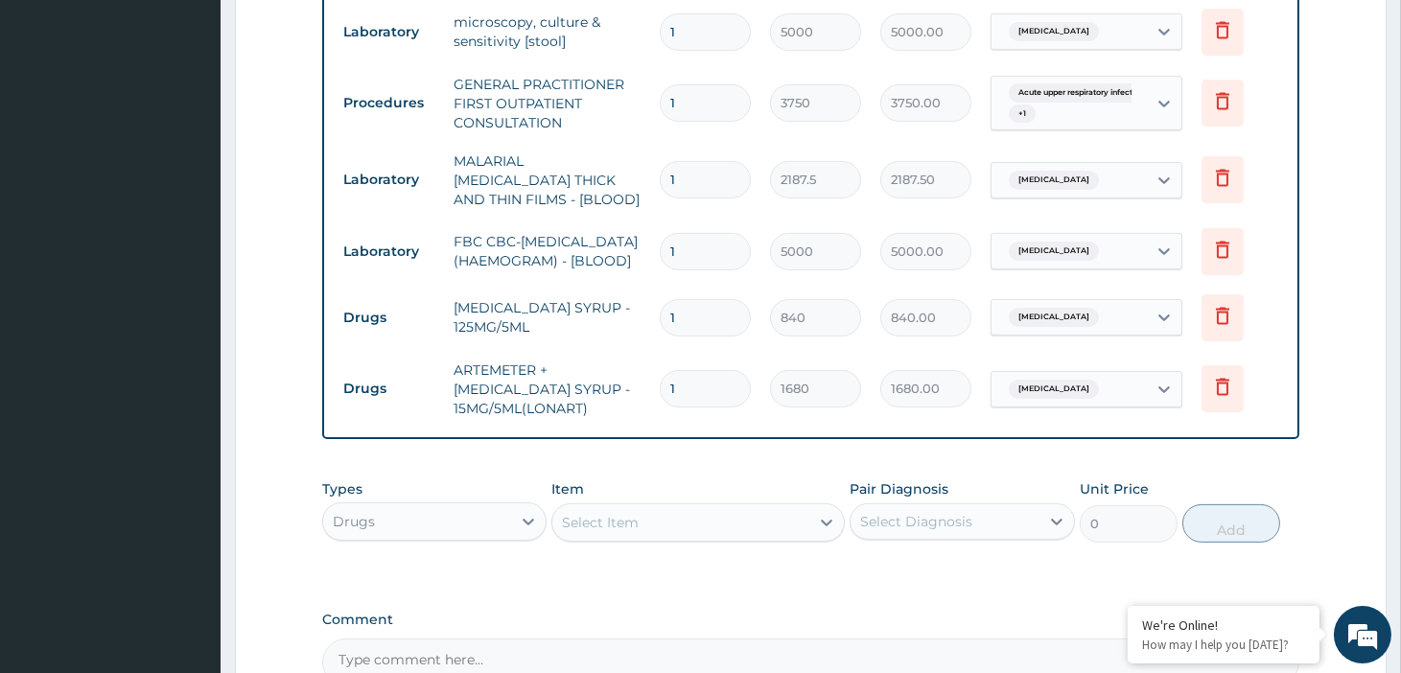
scroll to position [1047, 0]
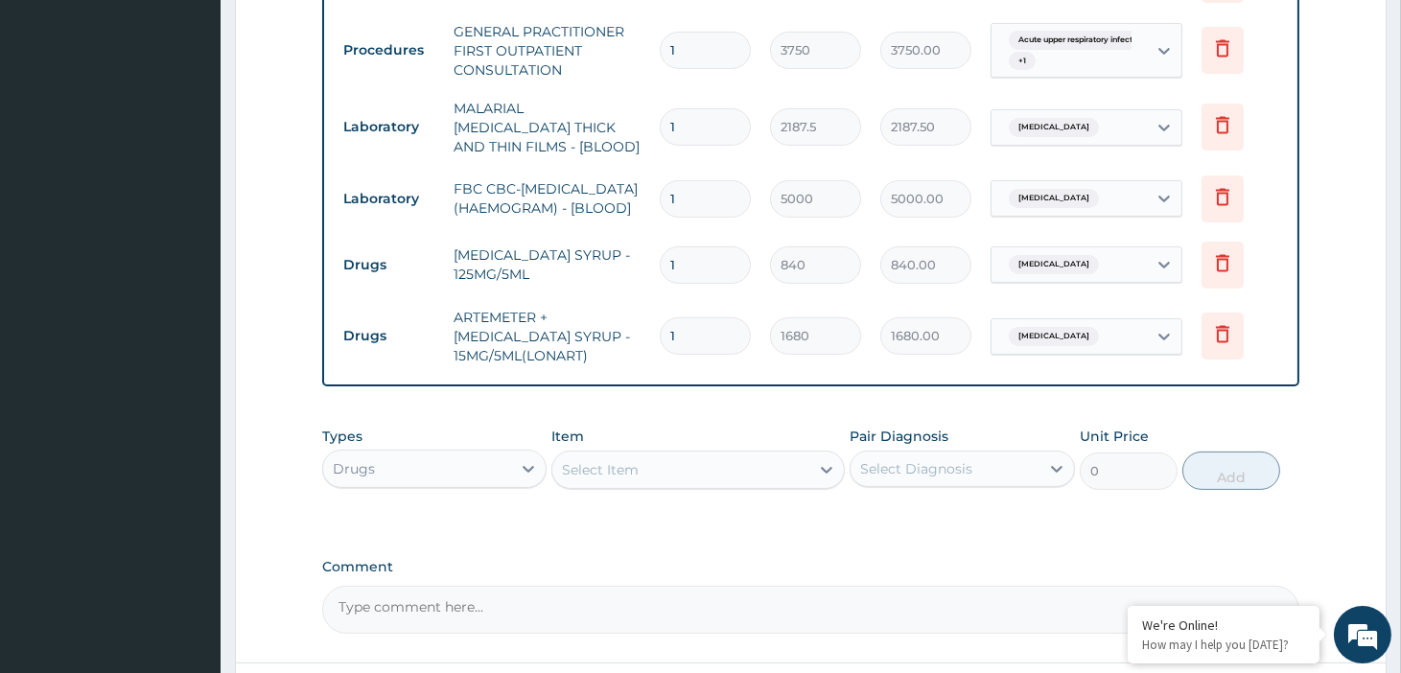
click at [665, 454] on div "Select Item" at bounding box center [680, 469] width 257 height 31
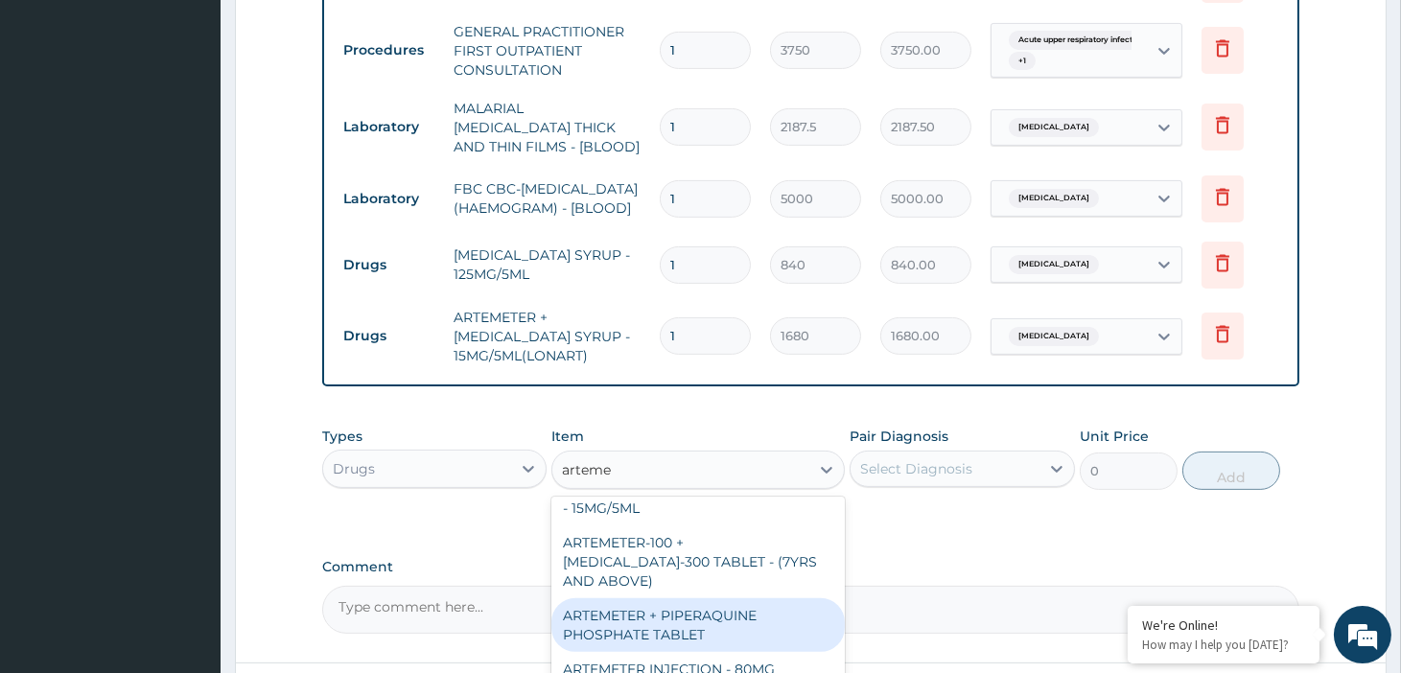
scroll to position [739, 0]
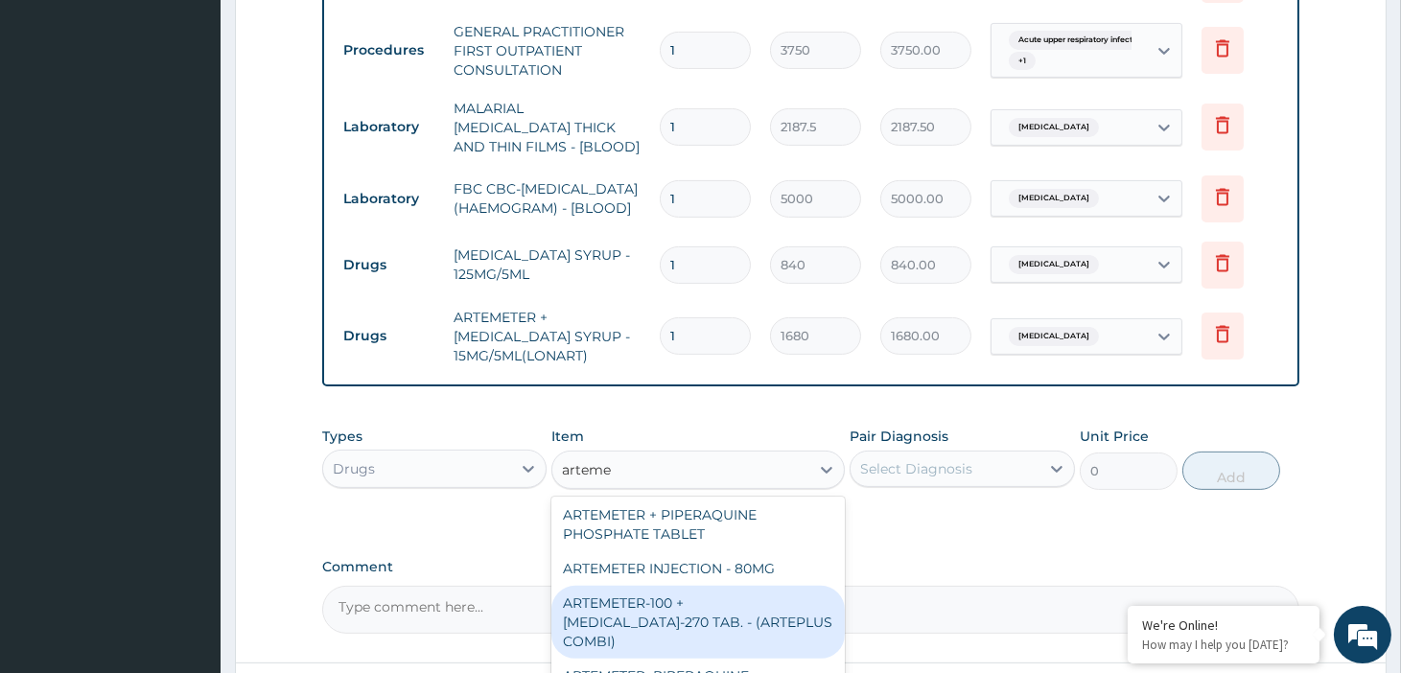
type input "arteme"
click at [938, 563] on div "Comment" at bounding box center [810, 596] width 977 height 75
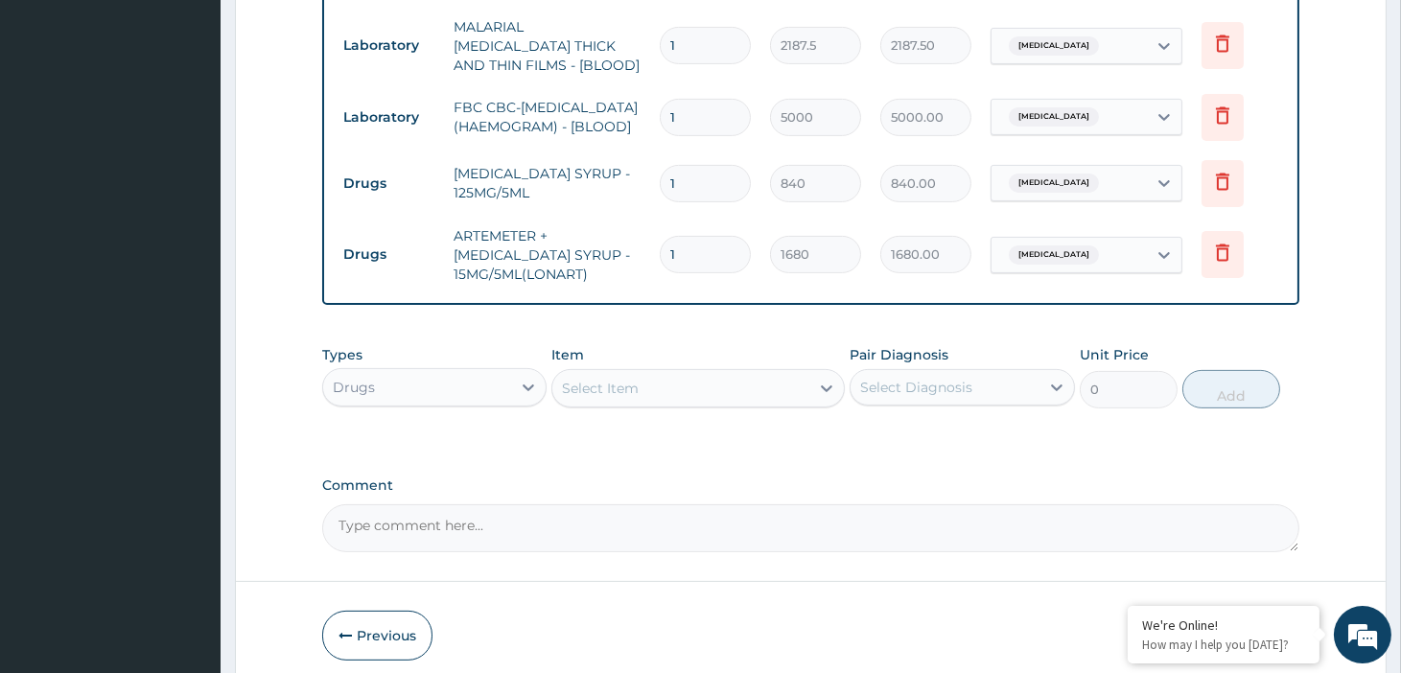
scroll to position [1190, 0]
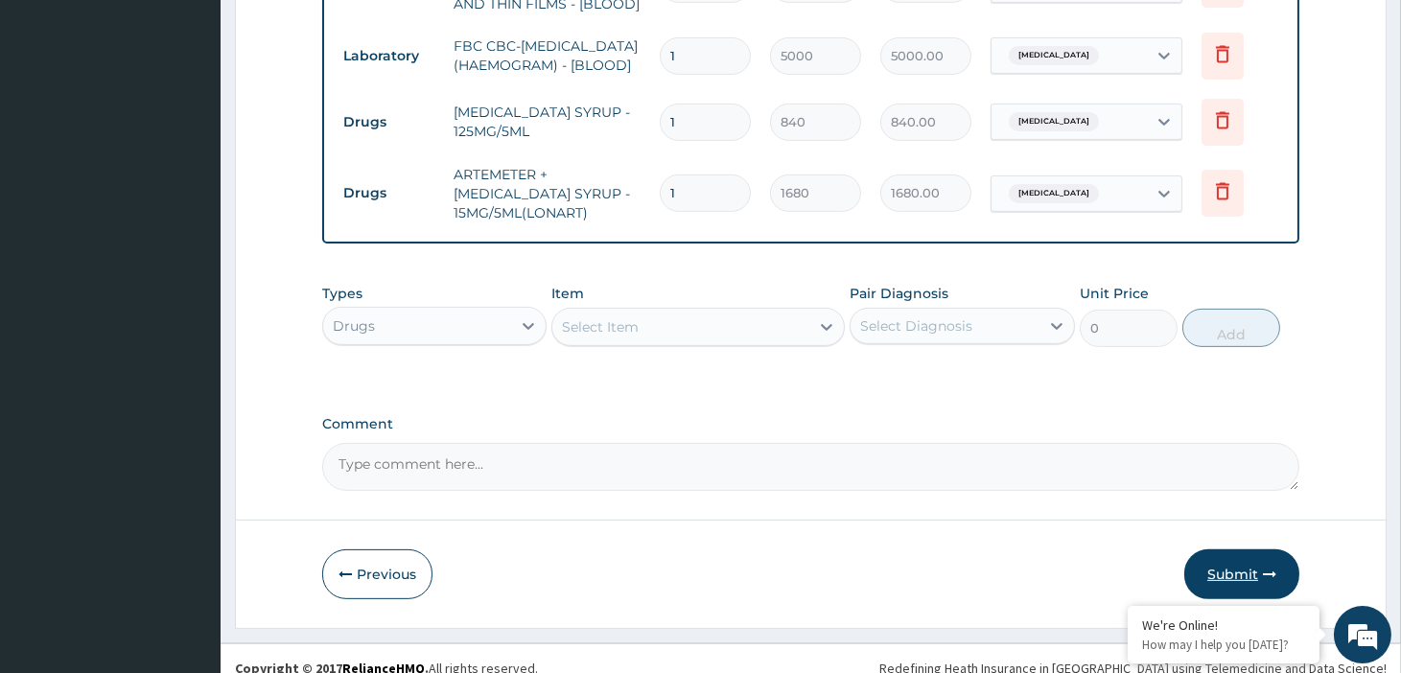
click at [1206, 552] on button "Submit" at bounding box center [1241, 574] width 115 height 50
